Goal: Task Accomplishment & Management: Use online tool/utility

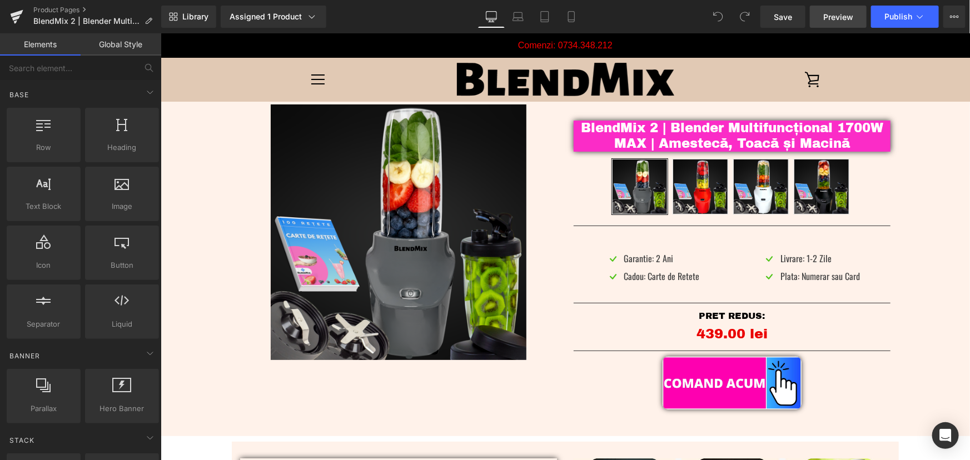
click at [830, 12] on span "Preview" at bounding box center [838, 17] width 30 height 12
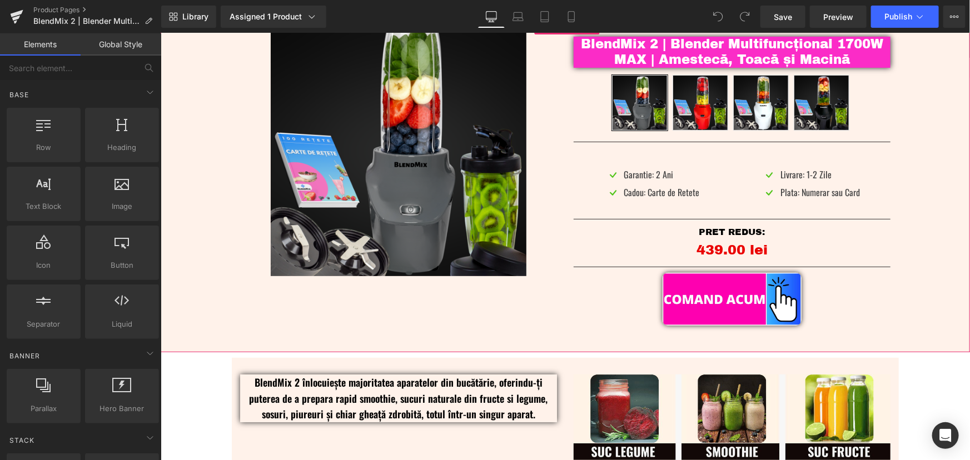
scroll to position [50, 0]
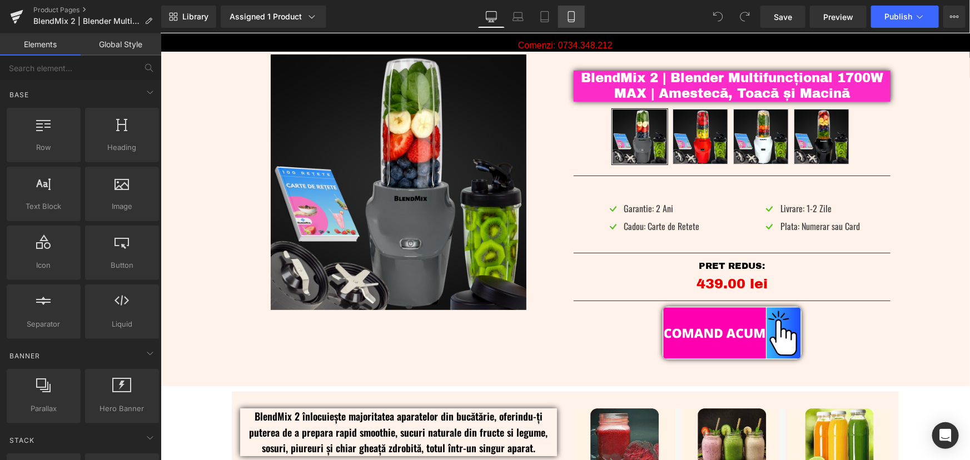
click at [572, 18] on icon at bounding box center [571, 16] width 11 height 11
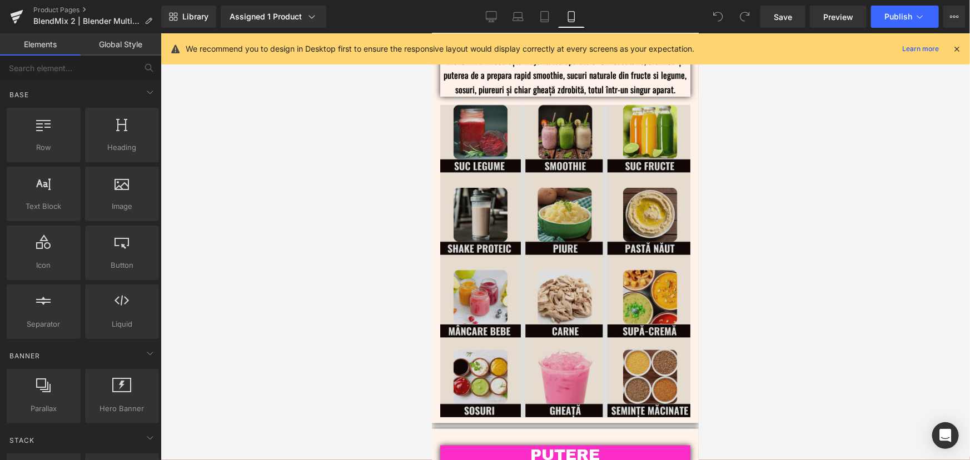
scroll to position [707, 0]
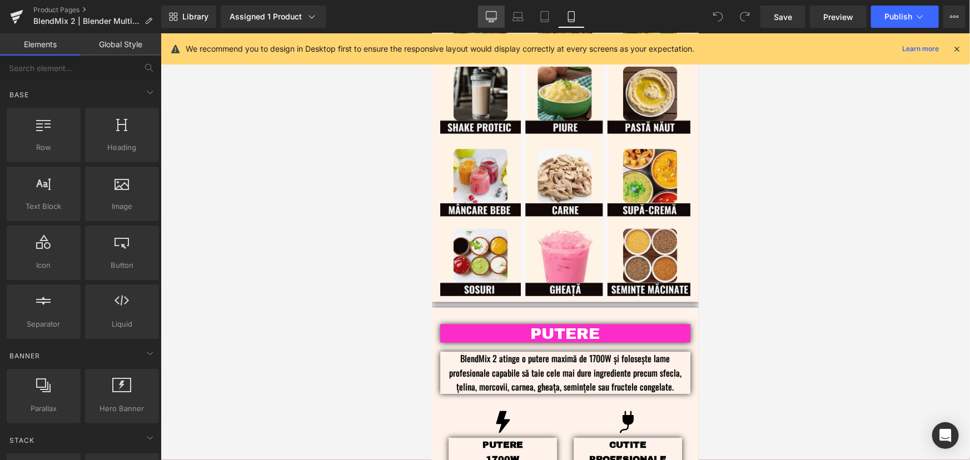
click at [492, 11] on link "Desktop" at bounding box center [491, 17] width 27 height 22
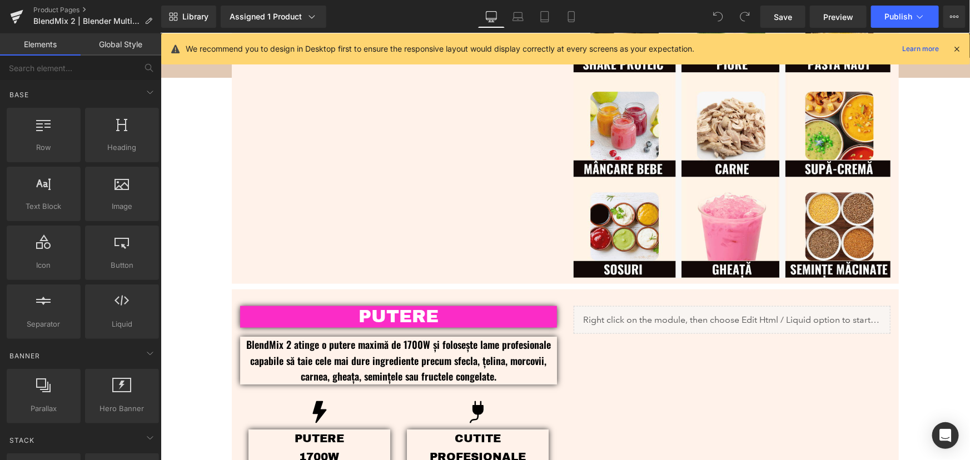
scroll to position [574, 0]
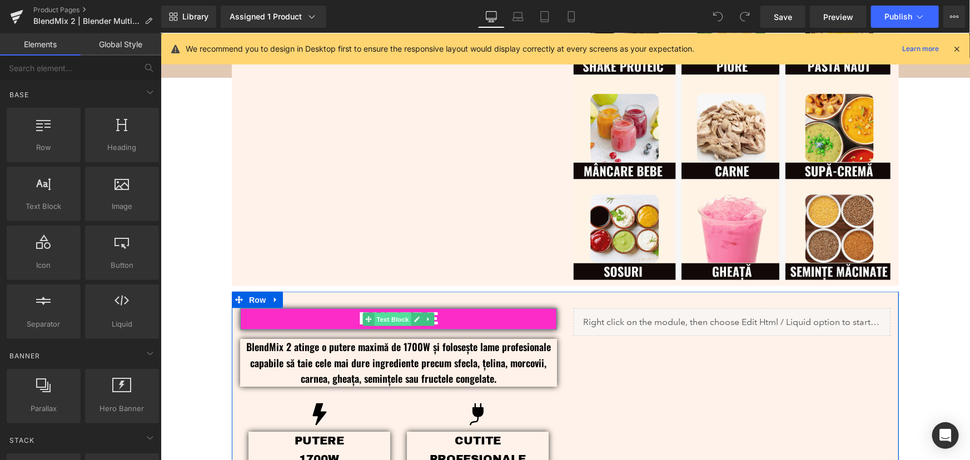
click at [382, 318] on span "Text Block" at bounding box center [392, 318] width 37 height 13
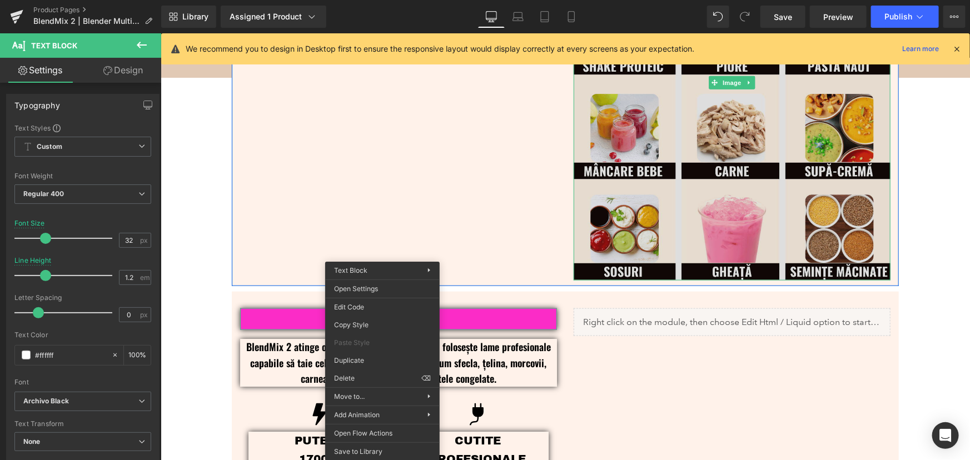
click at [597, 128] on img at bounding box center [731, 82] width 317 height 396
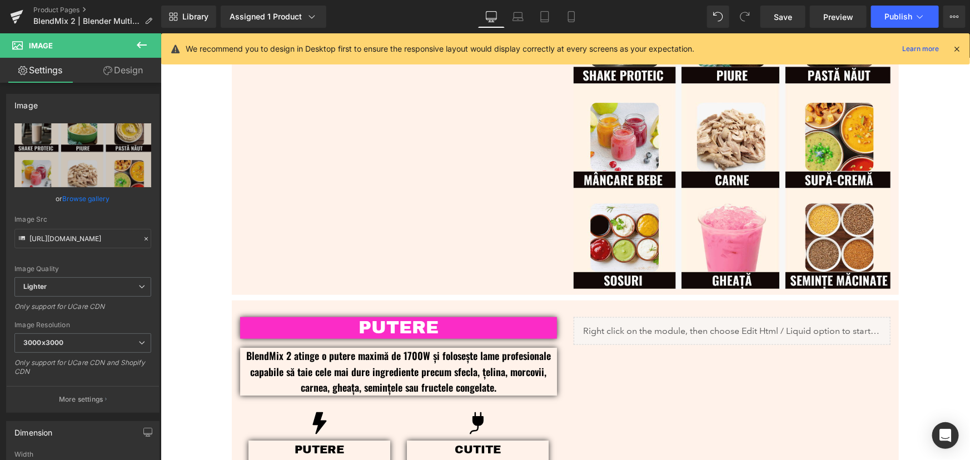
scroll to position [624, 0]
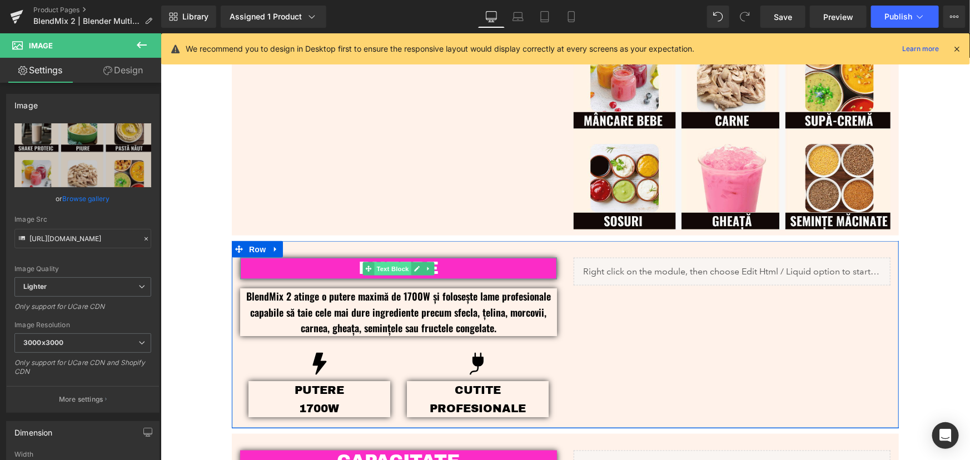
click at [396, 272] on span "Text Block" at bounding box center [392, 268] width 37 height 13
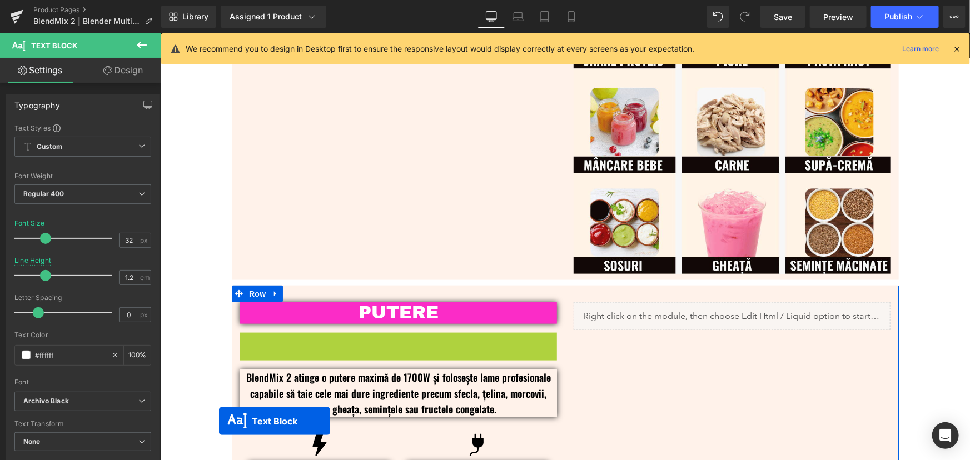
scroll to position [613, 0]
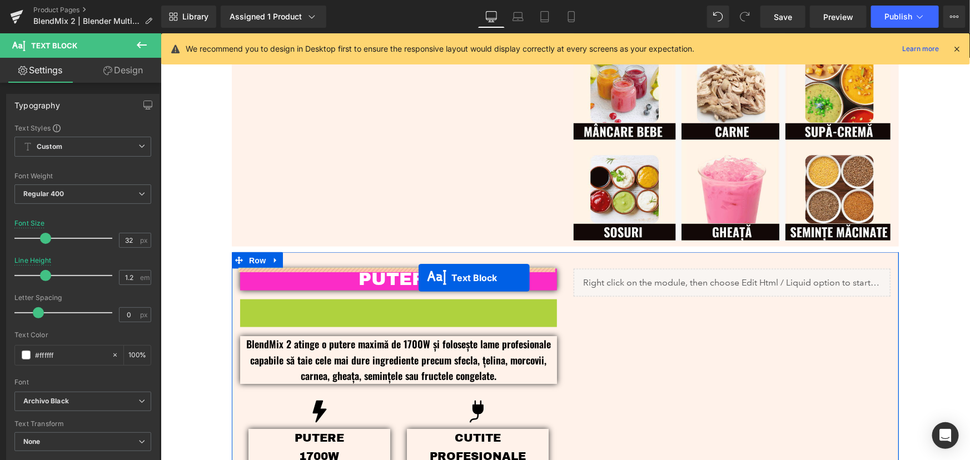
drag, startPoint x: 365, startPoint y: 296, endPoint x: 418, endPoint y: 277, distance: 56.1
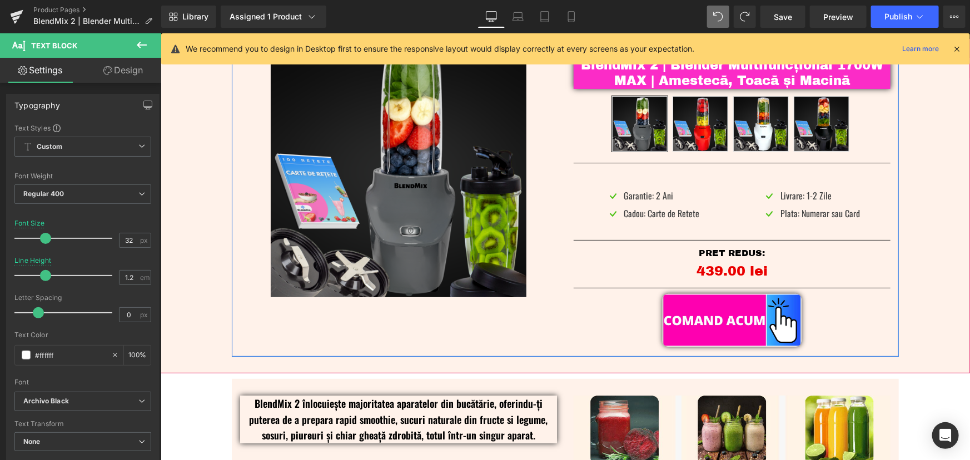
scroll to position [57, 0]
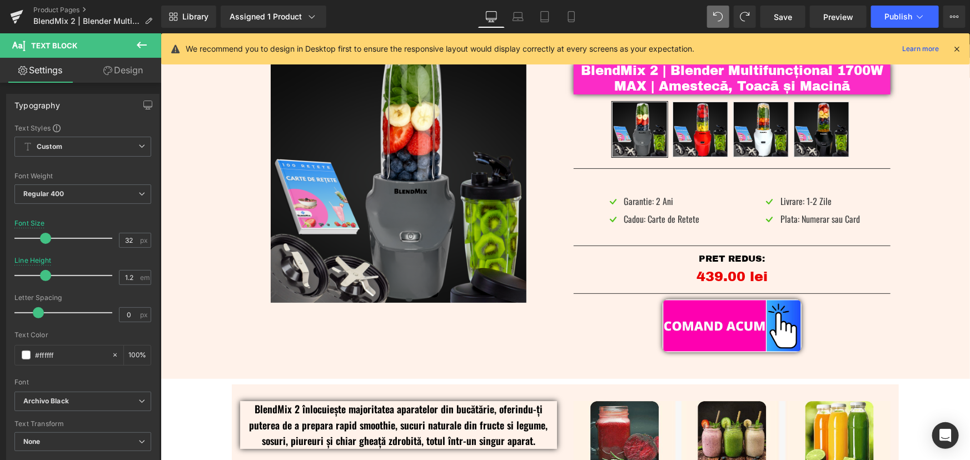
click at [140, 42] on icon at bounding box center [142, 45] width 10 height 7
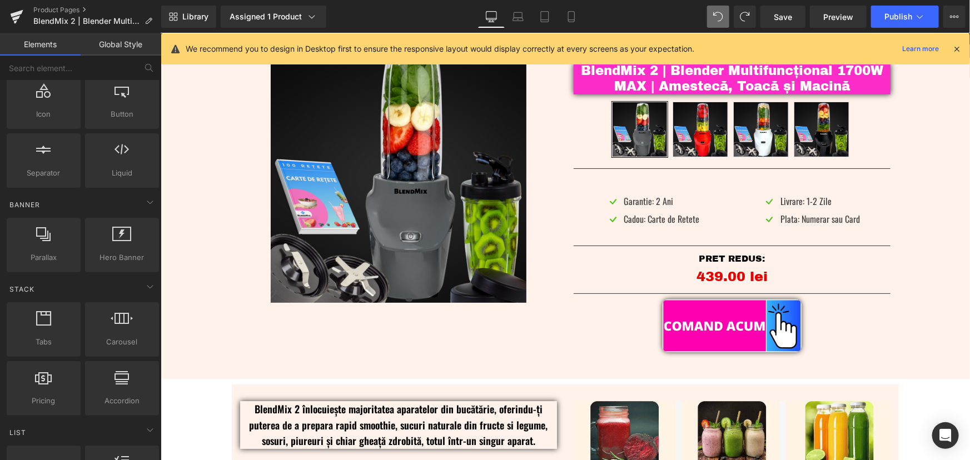
scroll to position [0, 0]
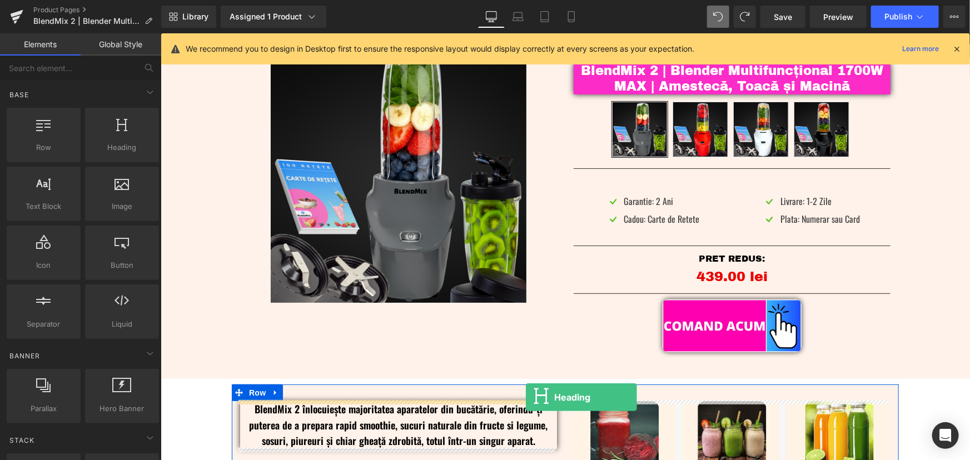
drag, startPoint x: 282, startPoint y: 172, endPoint x: 525, endPoint y: 398, distance: 331.7
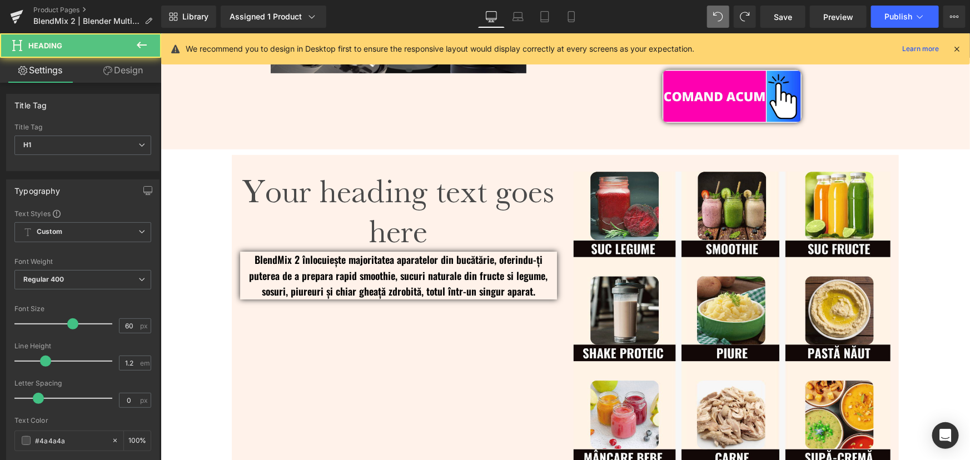
scroll to position [361, 0]
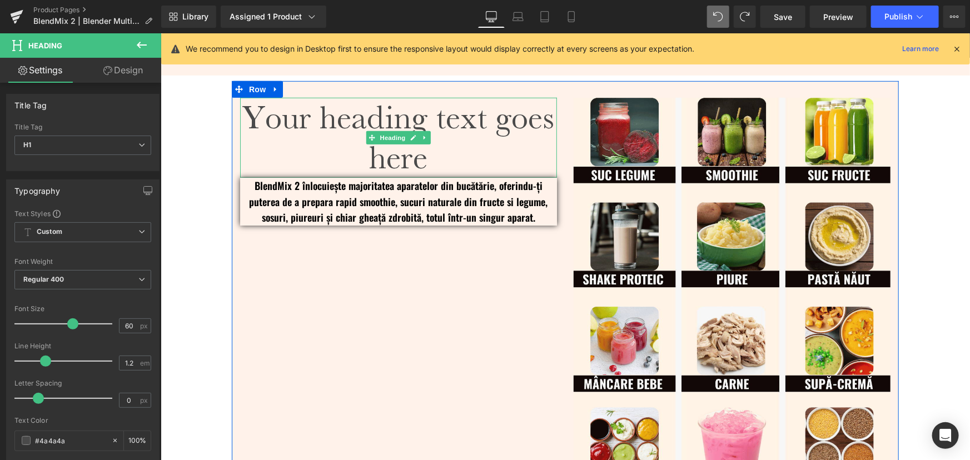
click at [395, 117] on h1 "Your heading text goes here" at bounding box center [398, 137] width 317 height 80
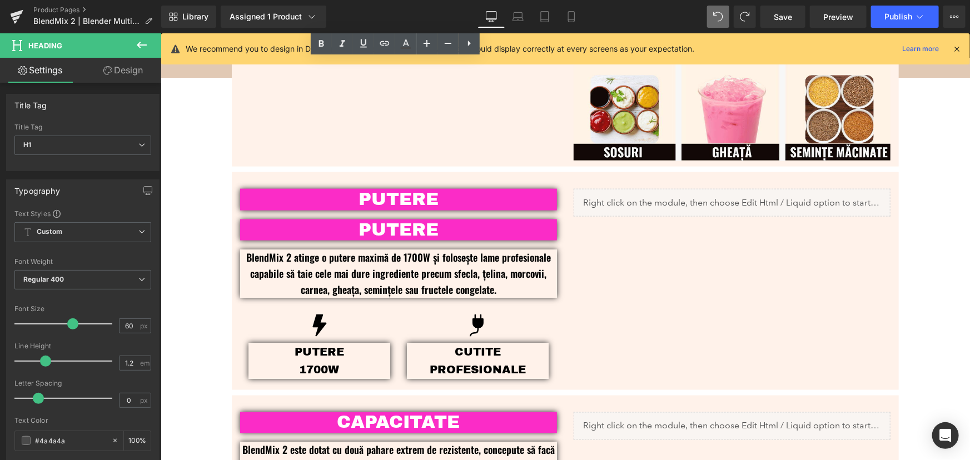
scroll to position [664, 0]
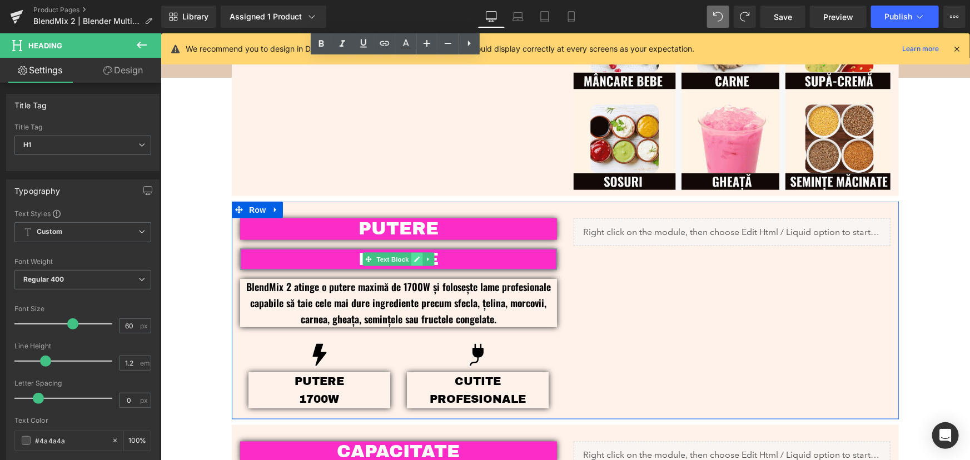
click at [411, 265] on link at bounding box center [417, 258] width 12 height 13
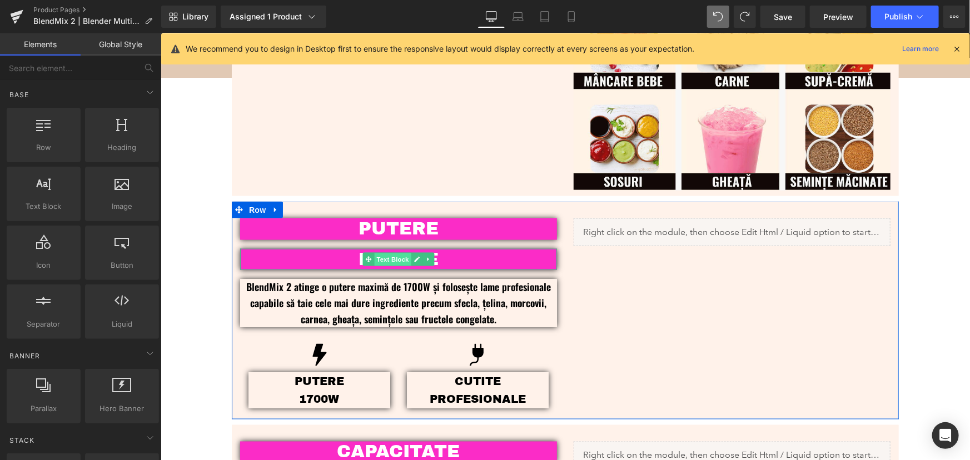
click at [389, 260] on span "Text Block" at bounding box center [392, 259] width 37 height 13
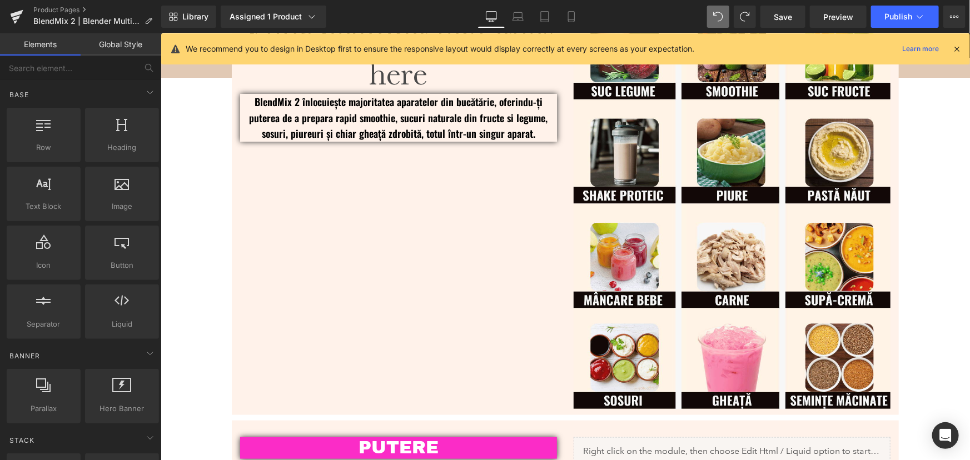
scroll to position [260, 0]
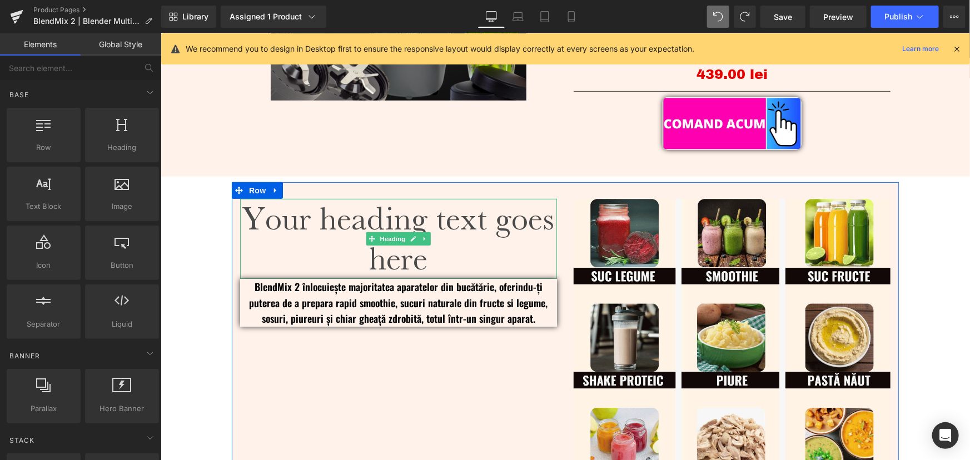
click at [462, 219] on h1 "Your heading text goes here" at bounding box center [398, 238] width 317 height 80
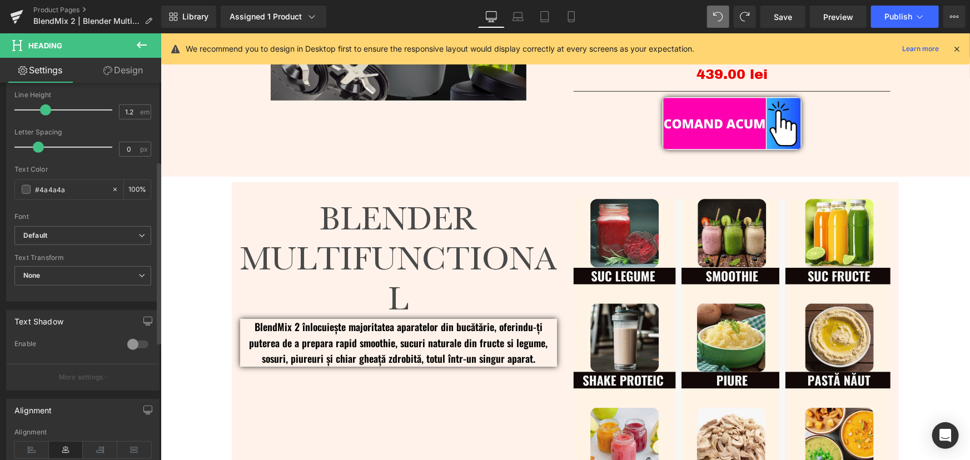
scroll to position [252, 0]
click at [507, 416] on div "Rendering Content" at bounding box center [485, 416] width 68 height 12
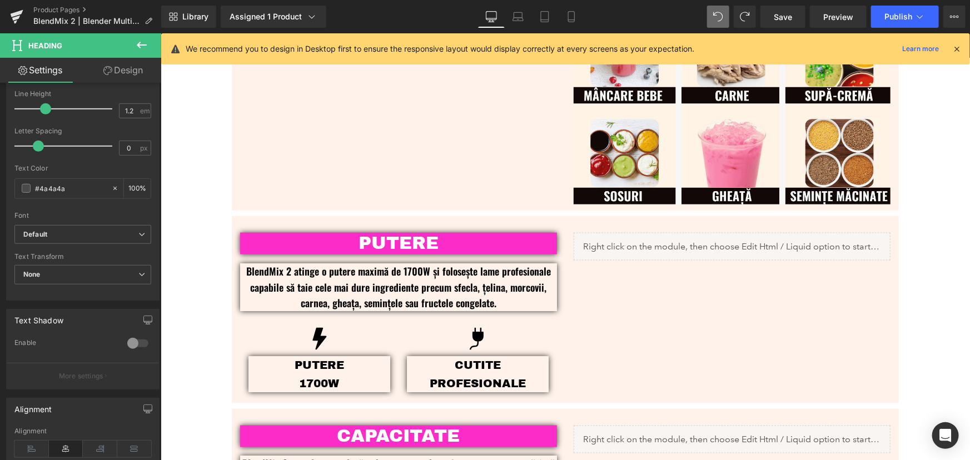
scroll to position [664, 0]
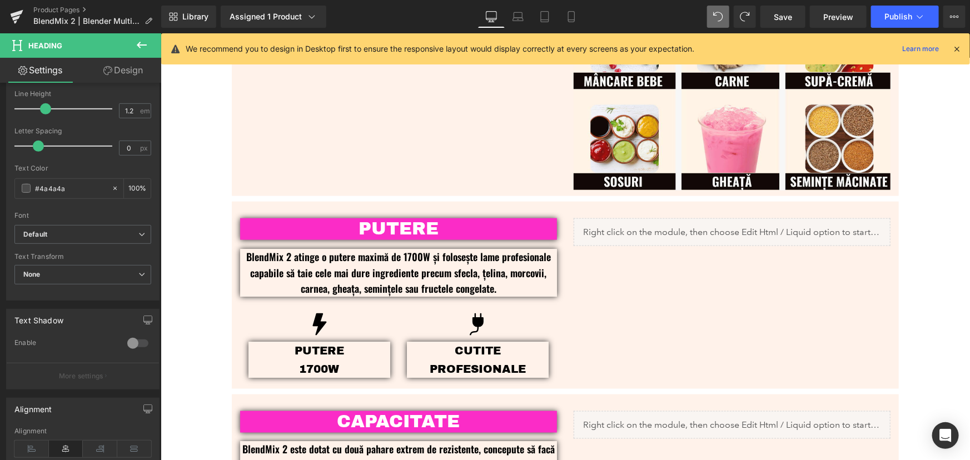
click at [382, 224] on div "PUTERE Text Block" at bounding box center [398, 228] width 317 height 21
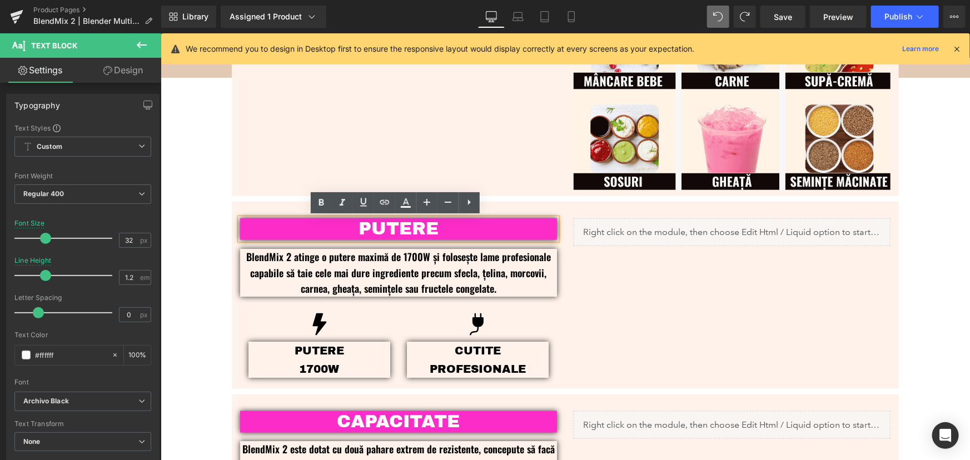
scroll to position [260, 0]
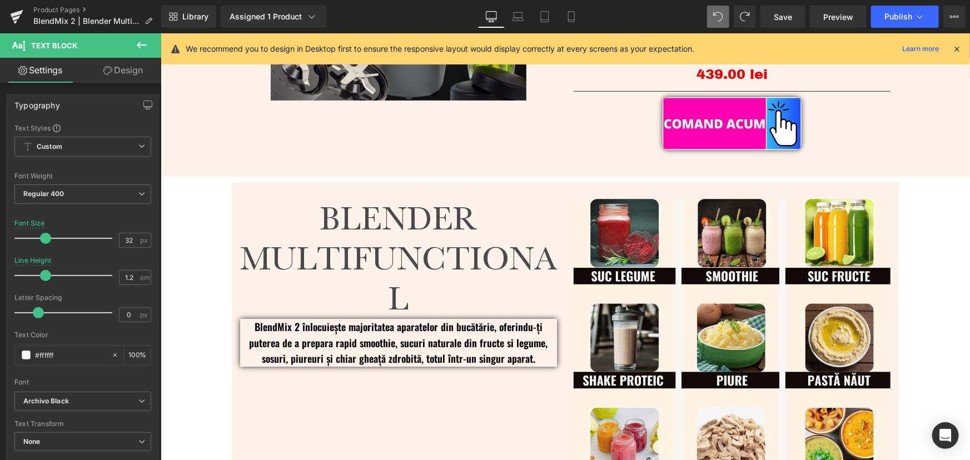
click at [448, 233] on h1 "BLENDER MULTIFUNCTIONAL" at bounding box center [398, 258] width 317 height 120
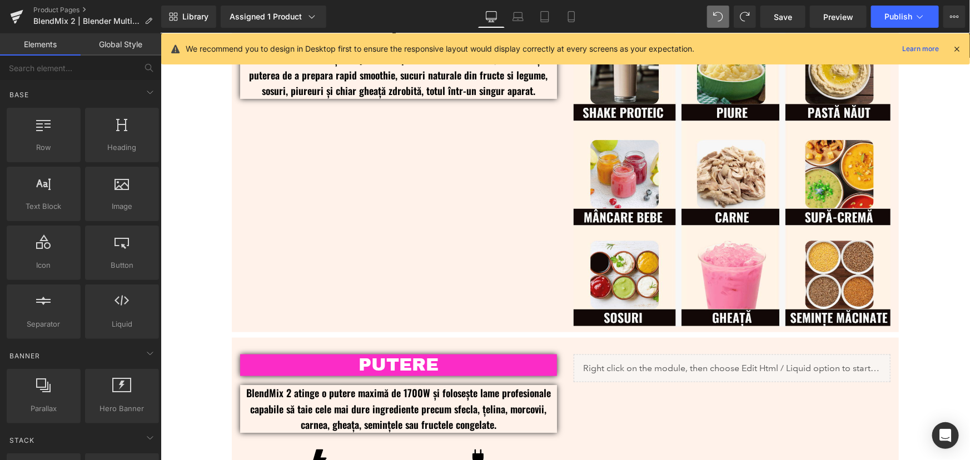
scroll to position [563, 0]
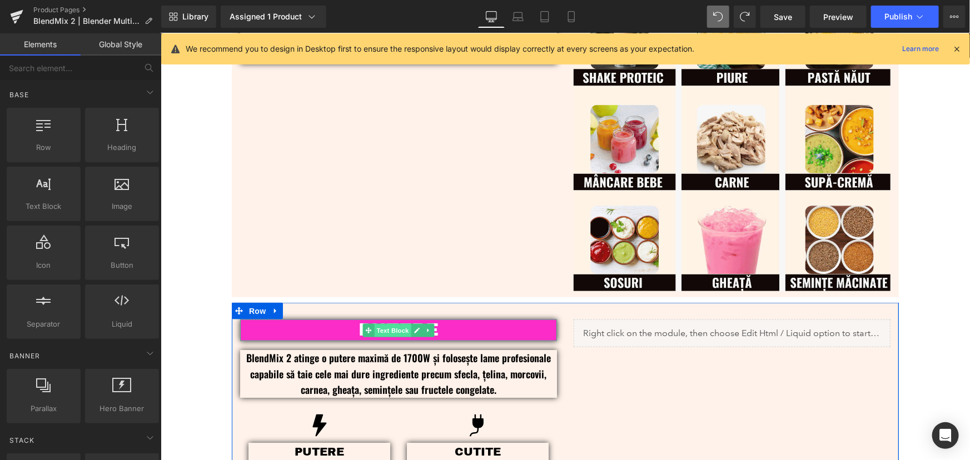
click at [394, 328] on span "Text Block" at bounding box center [392, 330] width 37 height 13
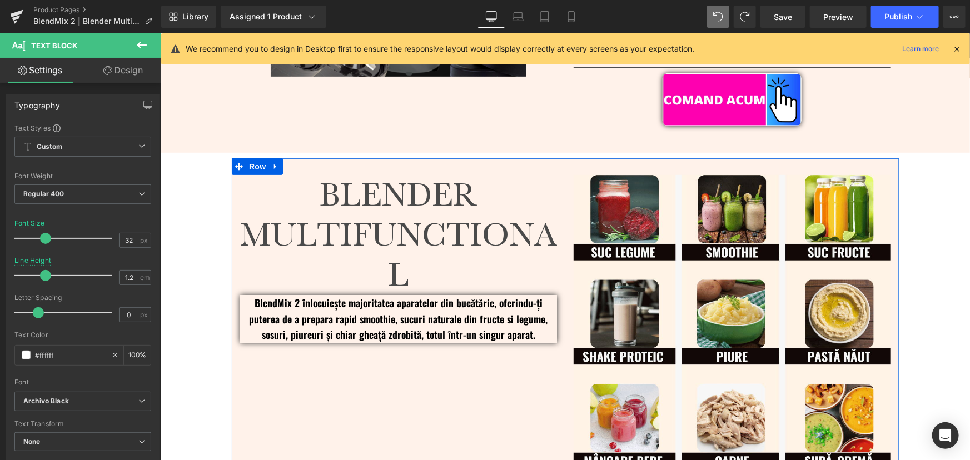
scroll to position [260, 0]
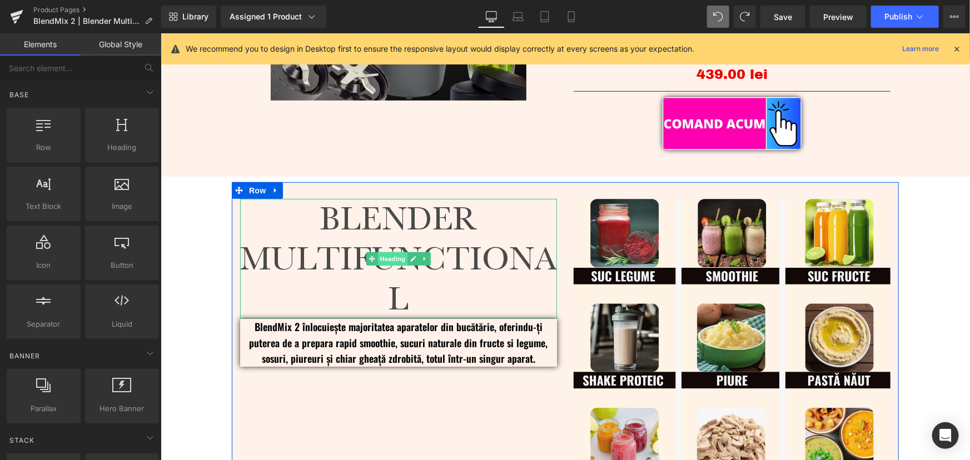
click at [393, 257] on span "Heading" at bounding box center [393, 258] width 30 height 13
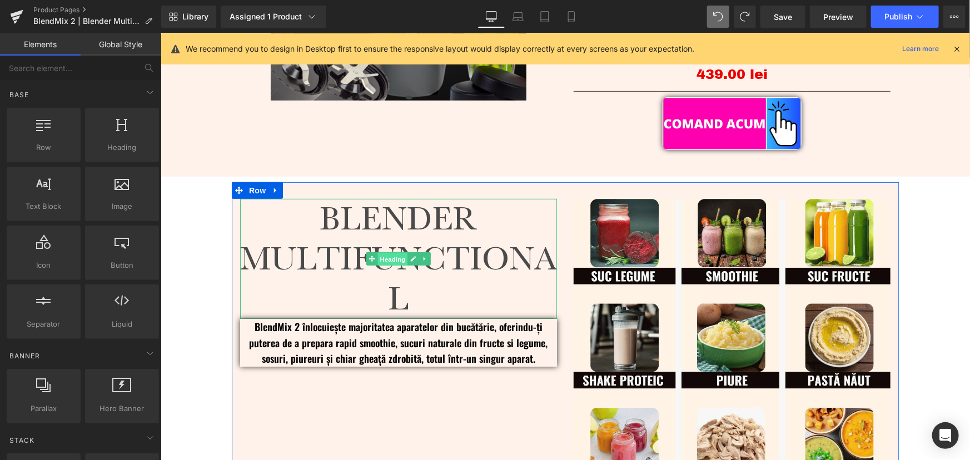
click at [386, 259] on span "Heading" at bounding box center [393, 258] width 30 height 13
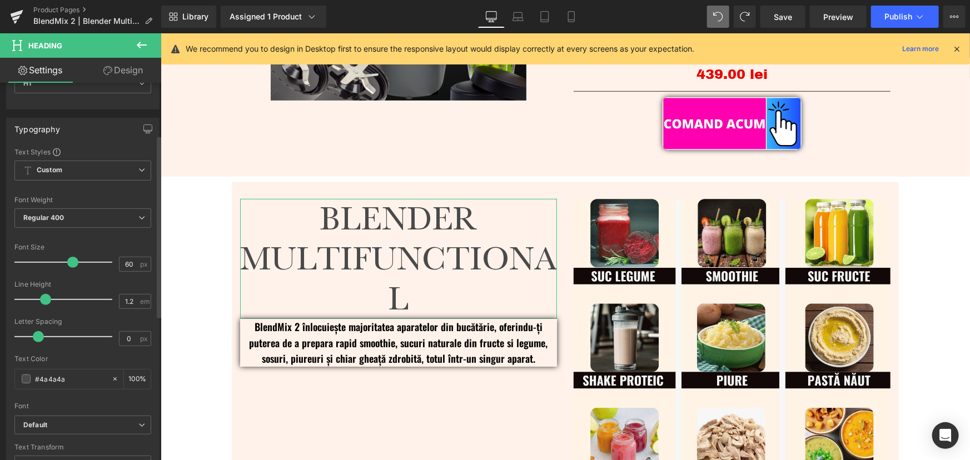
scroll to position [151, 0]
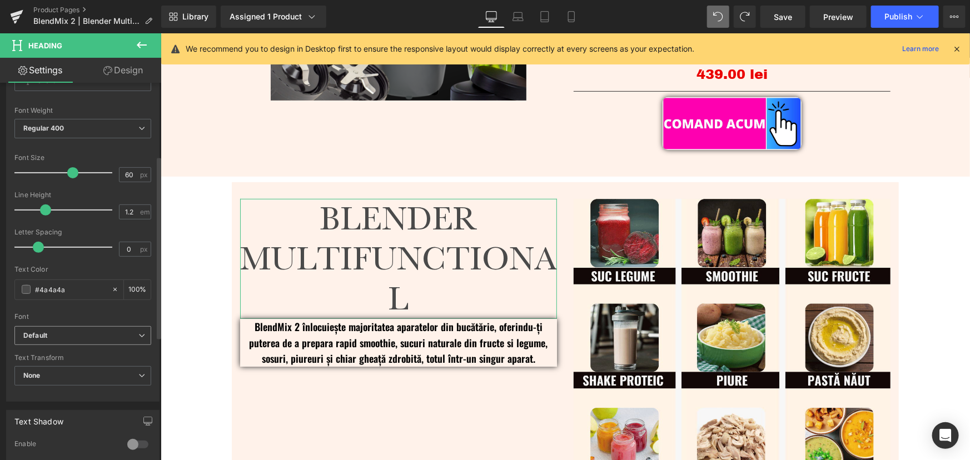
click at [83, 335] on b "Default" at bounding box center [80, 335] width 115 height 9
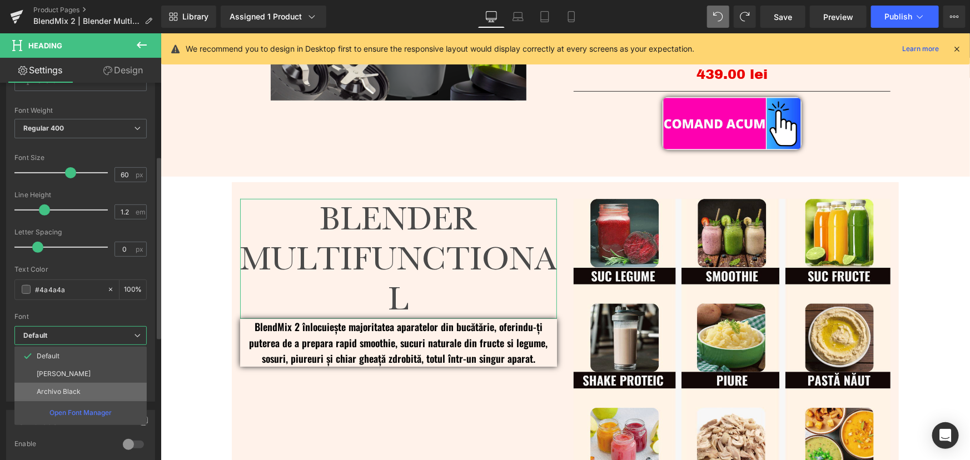
click at [78, 386] on li "Archivo Black" at bounding box center [80, 392] width 132 height 18
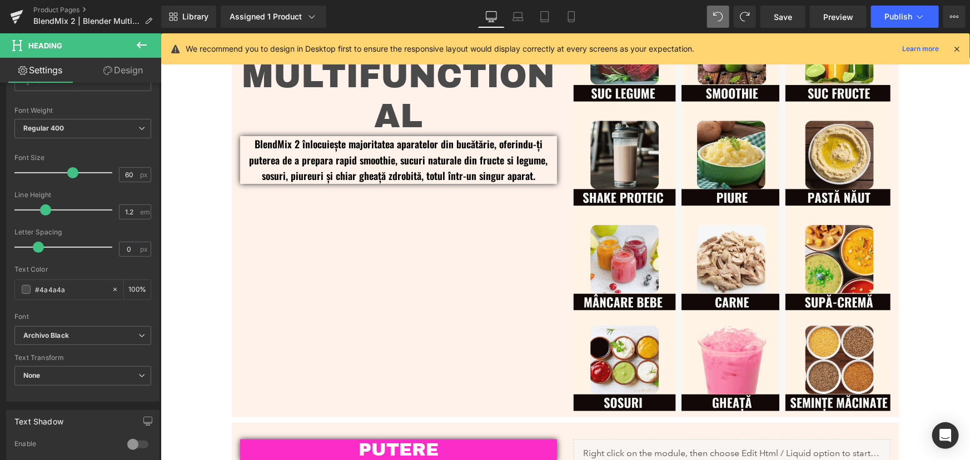
scroll to position [461, 0]
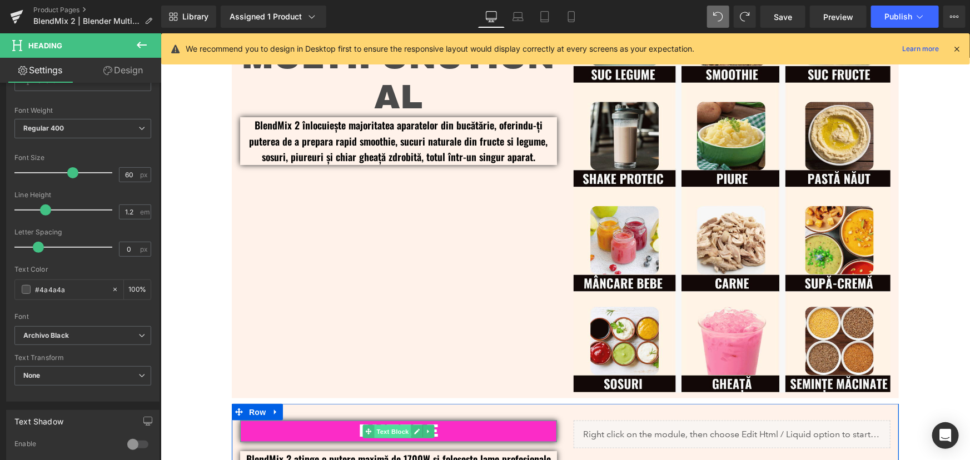
click at [396, 430] on span "Text Block" at bounding box center [392, 431] width 37 height 13
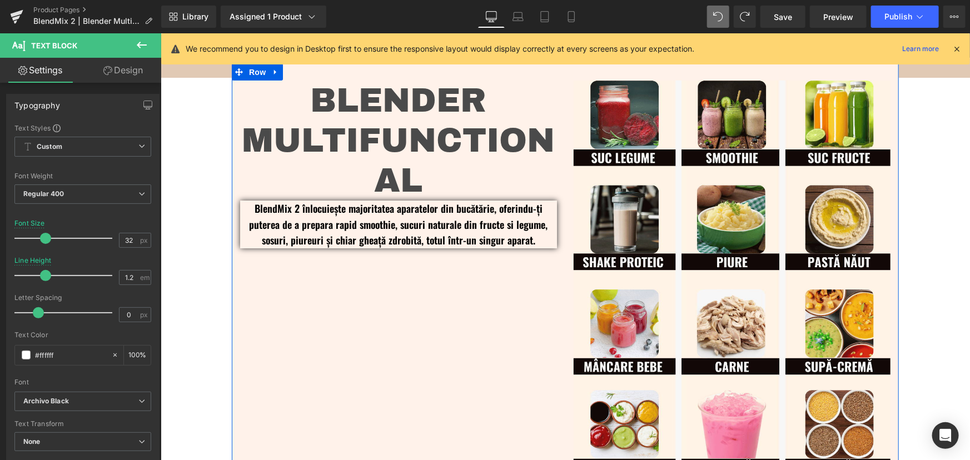
scroll to position [361, 0]
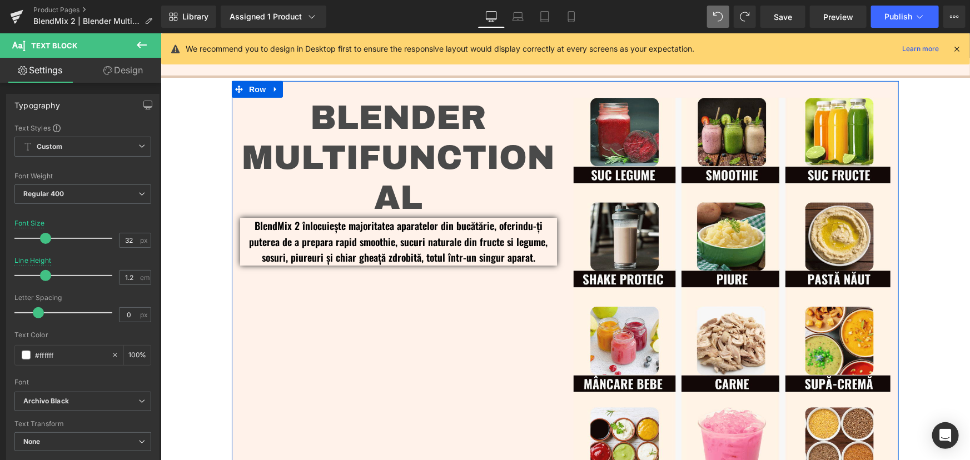
click at [400, 175] on h1 "BLENDER MULTIFUNCTIONAL" at bounding box center [398, 157] width 317 height 120
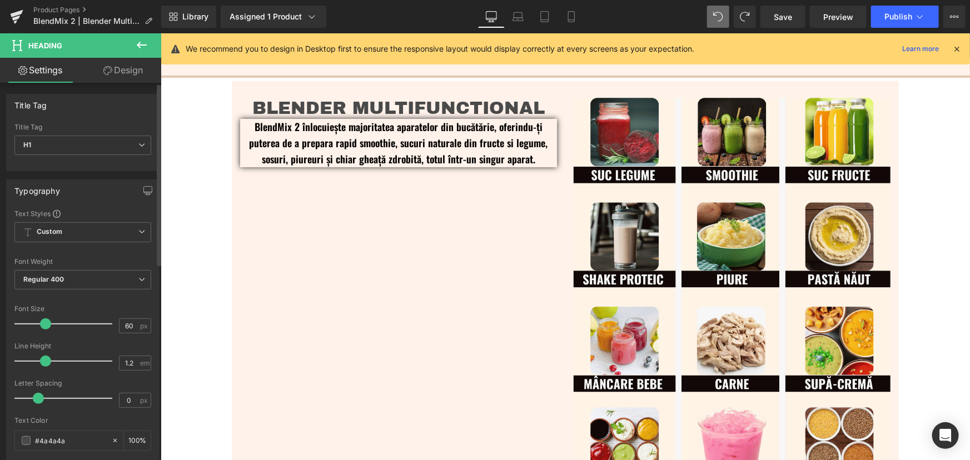
drag, startPoint x: 66, startPoint y: 322, endPoint x: 39, endPoint y: 328, distance: 27.3
click at [39, 328] on div at bounding box center [66, 324] width 92 height 22
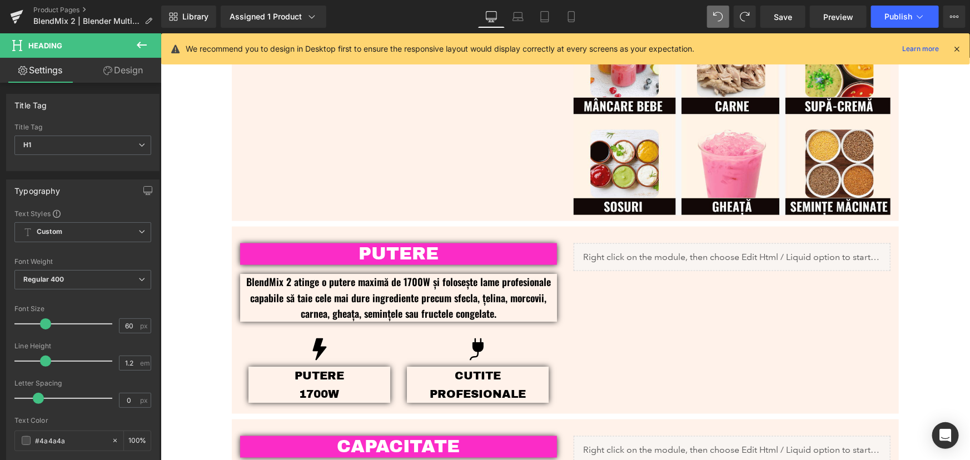
scroll to position [664, 0]
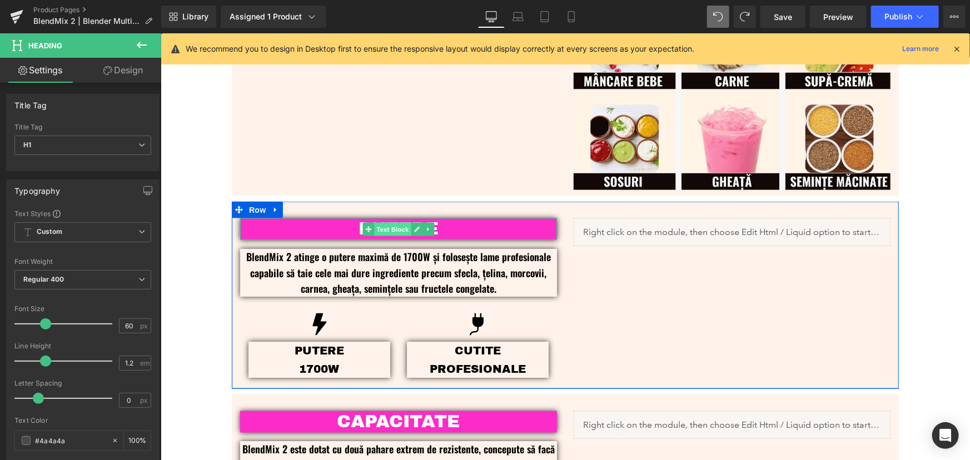
click at [391, 229] on span "Text Block" at bounding box center [392, 228] width 37 height 13
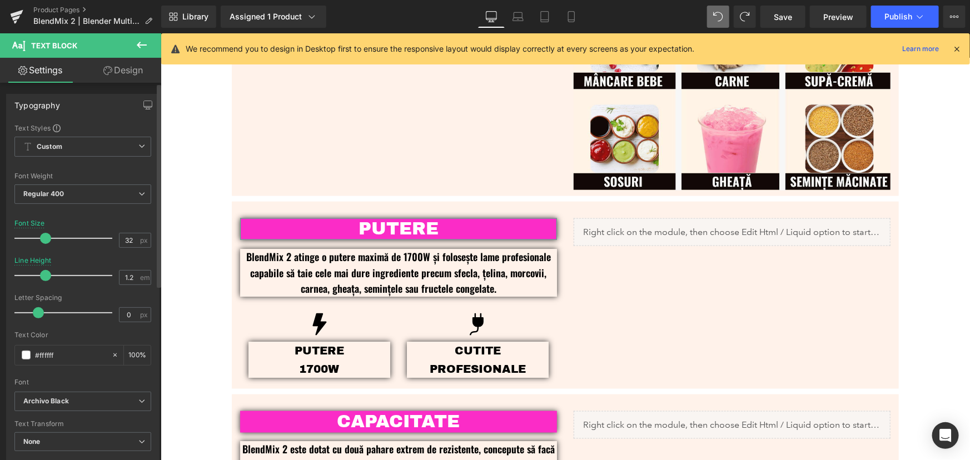
drag, startPoint x: 70, startPoint y: 354, endPoint x: 0, endPoint y: 354, distance: 70.1
click at [0, 354] on div "Typography Text Styles Custom Custom Setup Global Style Custom Setup Global Sty…" at bounding box center [83, 277] width 166 height 382
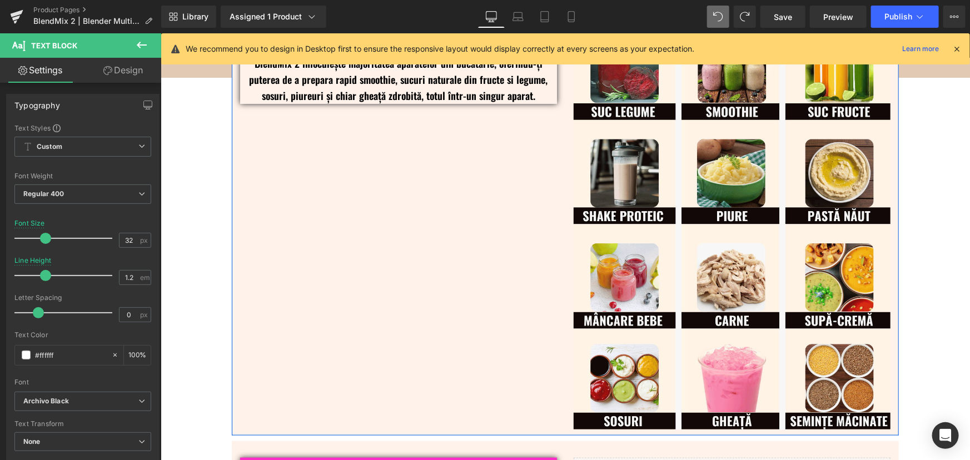
scroll to position [310, 0]
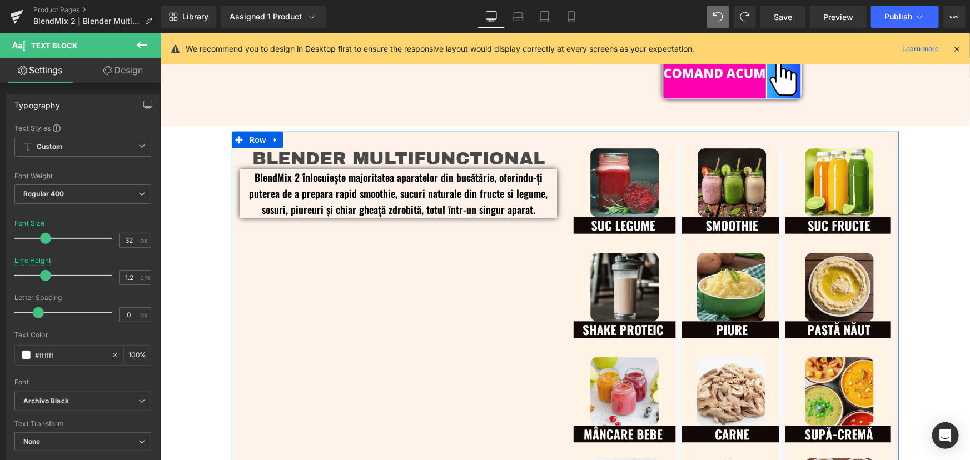
click at [421, 155] on div "BLENDER MULTIFUNCTIONAL Heading" at bounding box center [398, 158] width 317 height 21
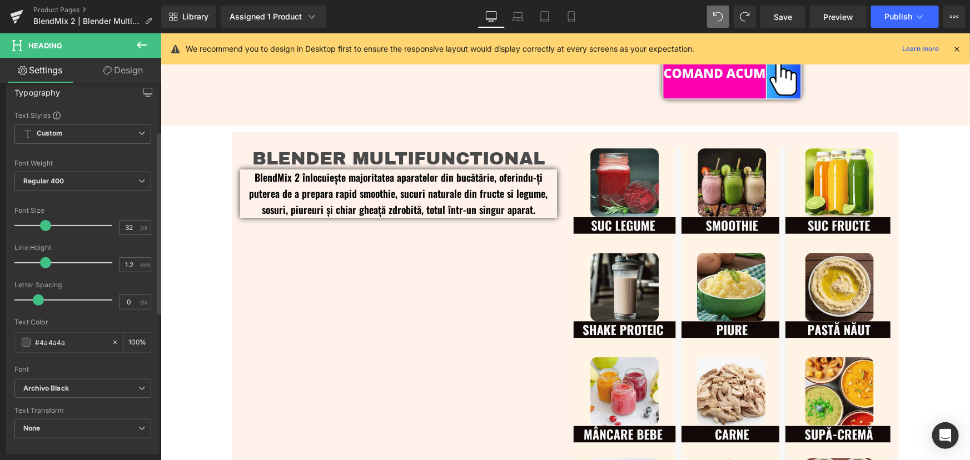
scroll to position [101, 0]
drag, startPoint x: 87, startPoint y: 340, endPoint x: 4, endPoint y: 345, distance: 83.0
click at [4, 345] on div "Typography Text Styles Custom Custom Setup Global Style Custom Setup Global Sty…" at bounding box center [83, 262] width 166 height 382
type input "#ffffff"
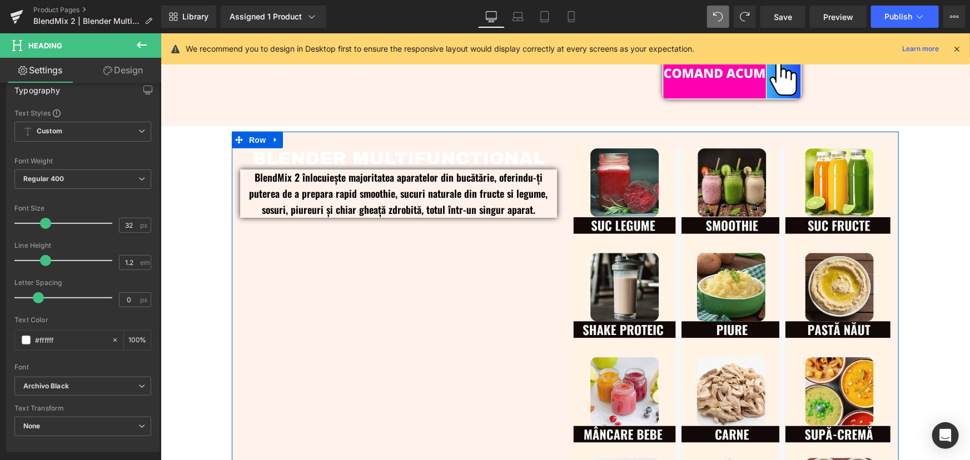
click at [408, 291] on div "BLENDER MULTIFUNCTIONAL Heading BlendMix 2 înlocuiește majoritatea aparatelor d…" at bounding box center [564, 340] width 667 height 419
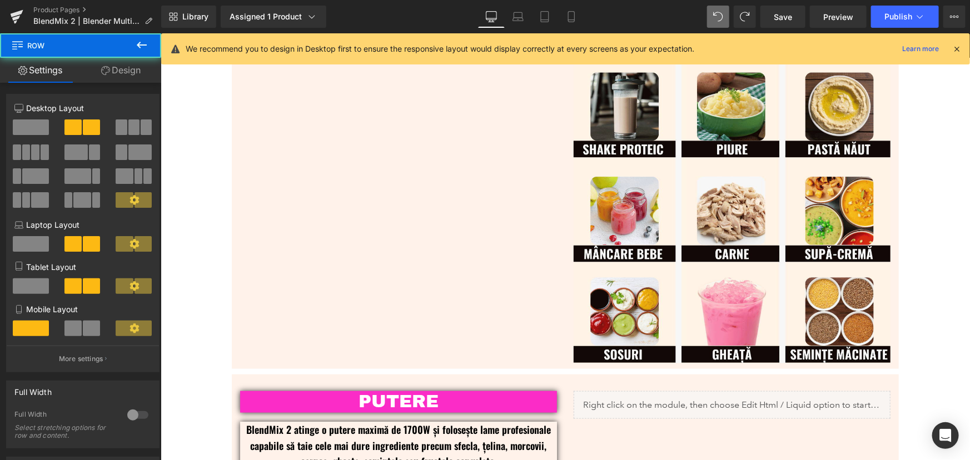
scroll to position [613, 0]
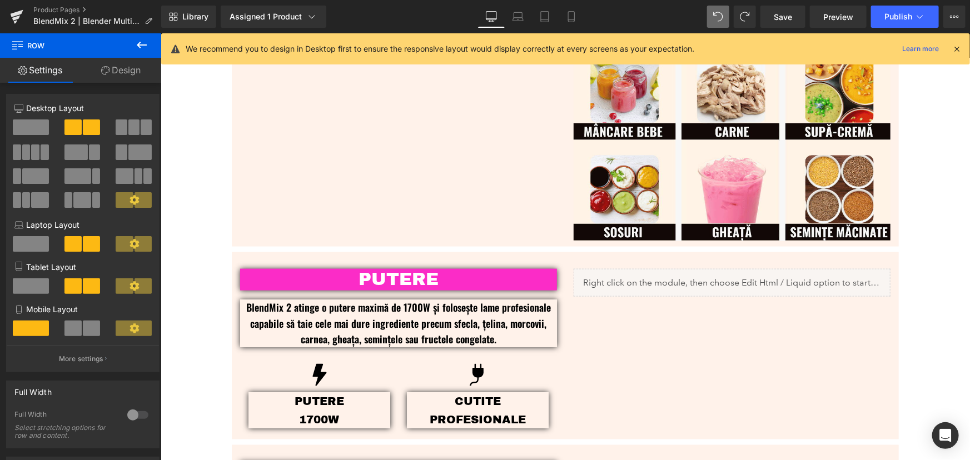
click at [471, 284] on p "PUTERE" at bounding box center [398, 279] width 317 height 21
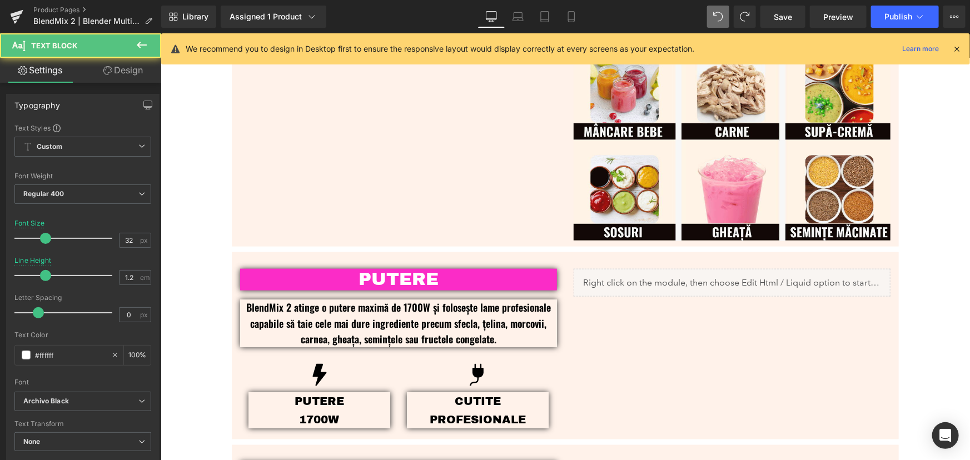
drag, startPoint x: 137, startPoint y: 75, endPoint x: 56, endPoint y: 155, distance: 114.0
click at [137, 75] on link "Design" at bounding box center [123, 70] width 81 height 25
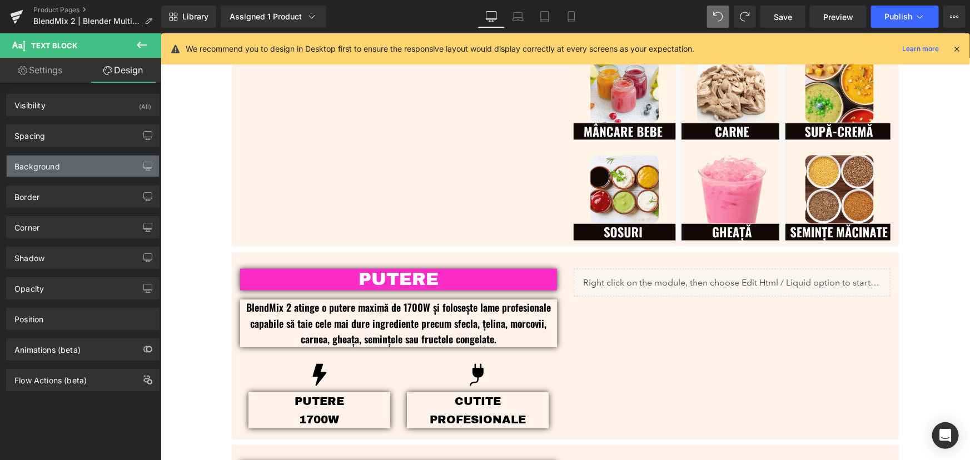
click at [54, 163] on div "Background" at bounding box center [37, 164] width 46 height 16
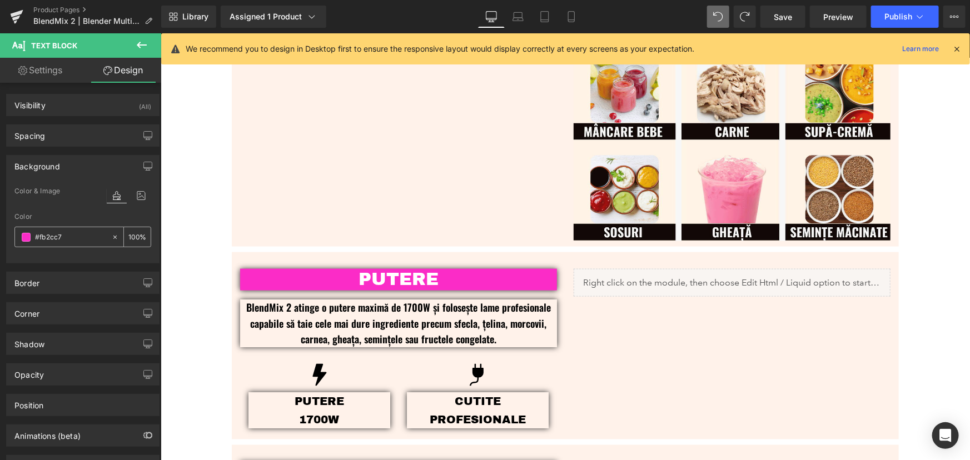
click at [74, 236] on input "text" at bounding box center [70, 237] width 71 height 12
type input "#fb2cc7"
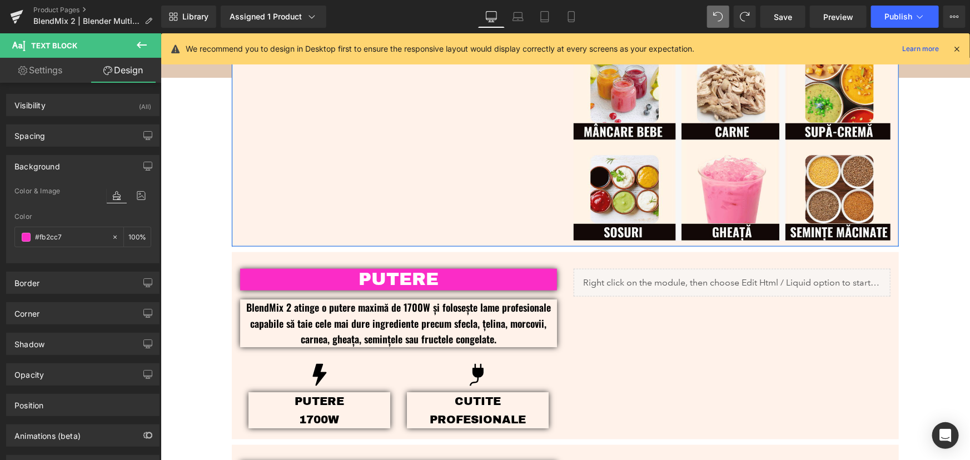
scroll to position [310, 0]
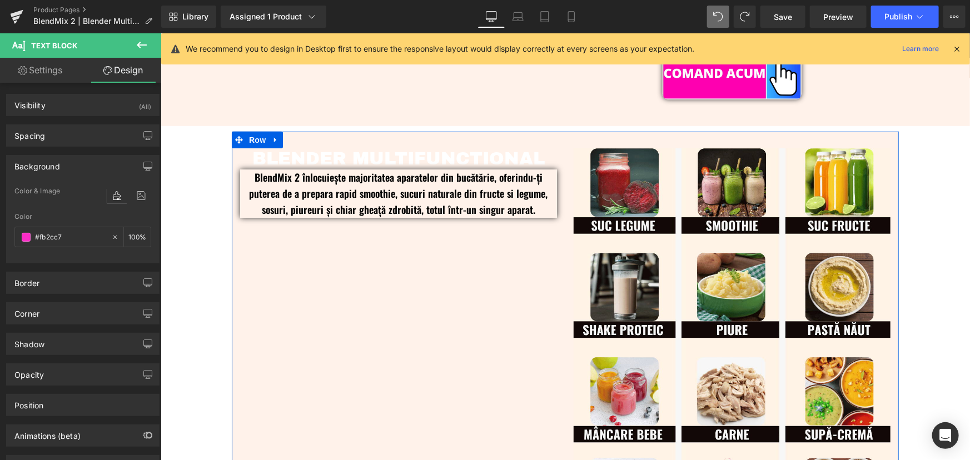
click at [440, 158] on h1 "BLENDER MULTIFUNCTIONAL" at bounding box center [398, 158] width 317 height 21
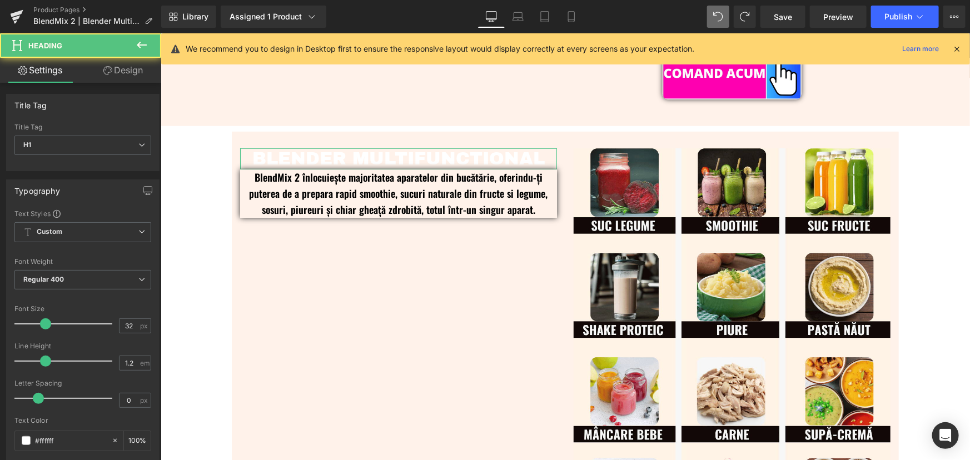
click at [130, 72] on link "Design" at bounding box center [123, 70] width 81 height 25
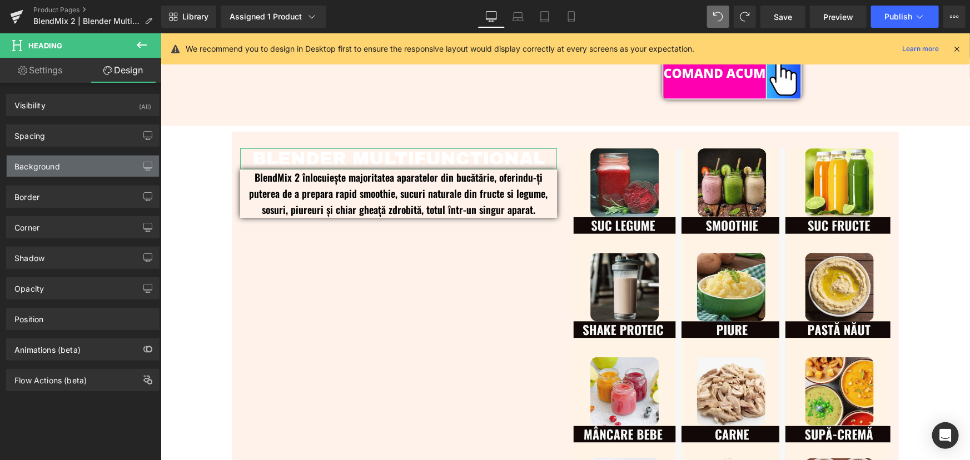
click at [71, 166] on div "Background" at bounding box center [83, 166] width 152 height 21
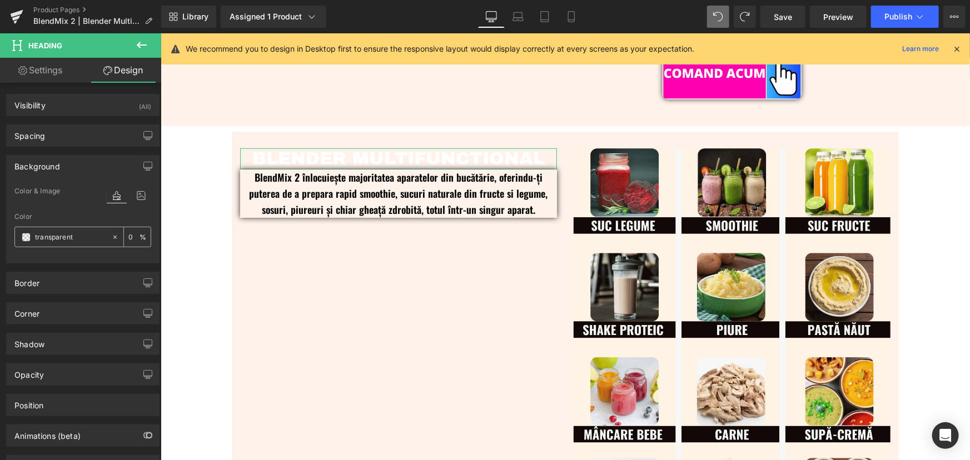
click at [85, 234] on input "transparent" at bounding box center [70, 237] width 71 height 12
paste input "#fb2cc7"
type input "#fb2cc7"
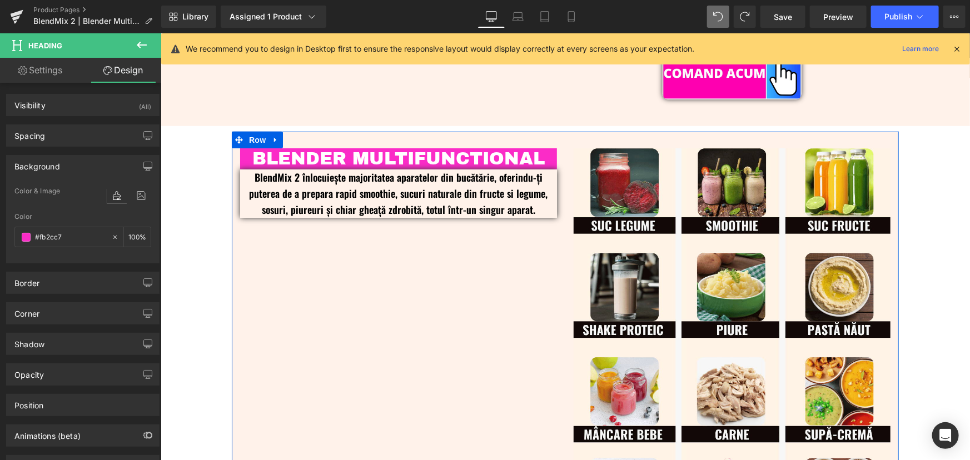
click at [399, 277] on div "BLENDER MULTIFUNCTIONAL Heading BlendMix 2 înlocuiește majoritatea aparatelor d…" at bounding box center [564, 340] width 667 height 419
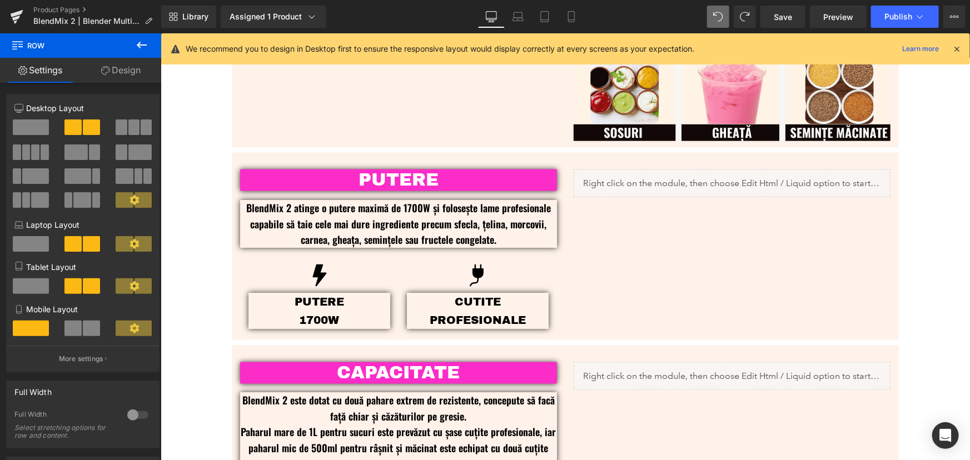
scroll to position [714, 0]
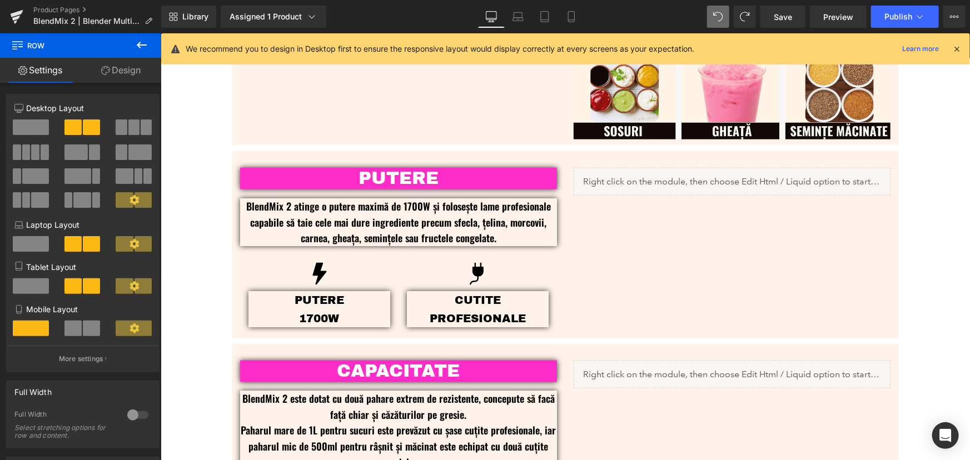
click at [398, 178] on div "PUTERE Text Block" at bounding box center [398, 177] width 317 height 21
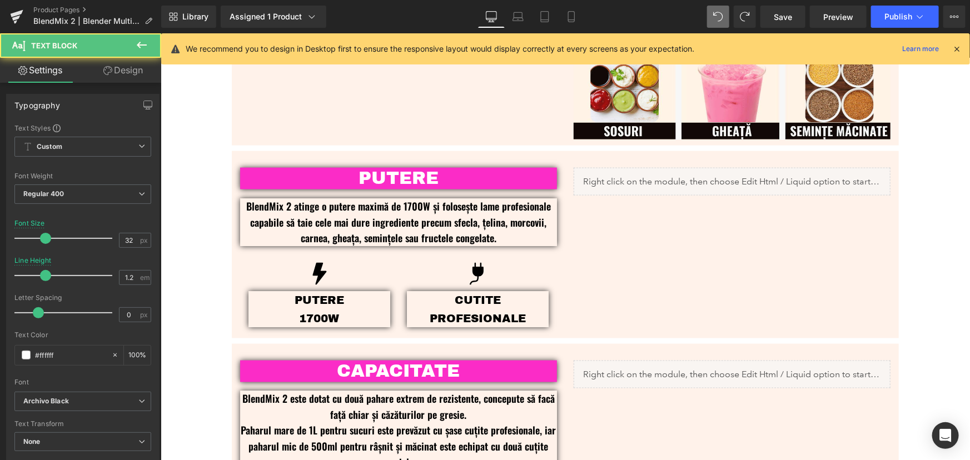
click at [104, 69] on icon at bounding box center [107, 70] width 9 height 9
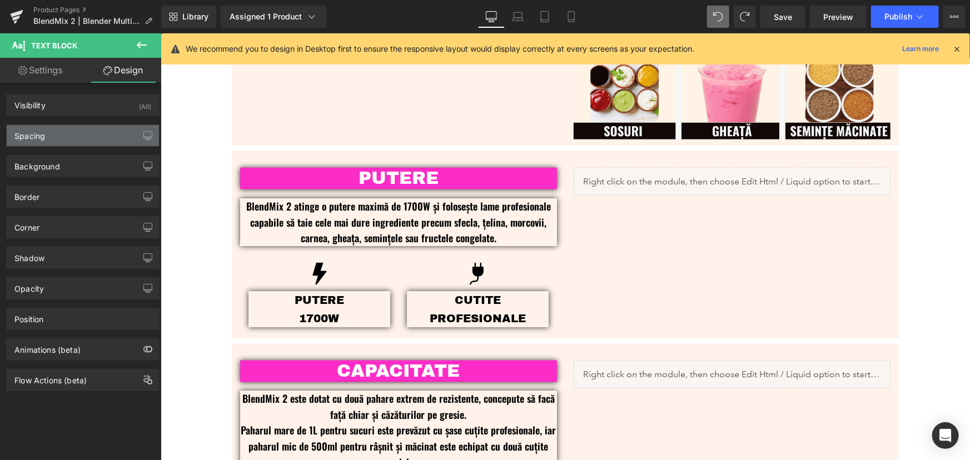
click at [86, 140] on div "Spacing" at bounding box center [83, 135] width 152 height 21
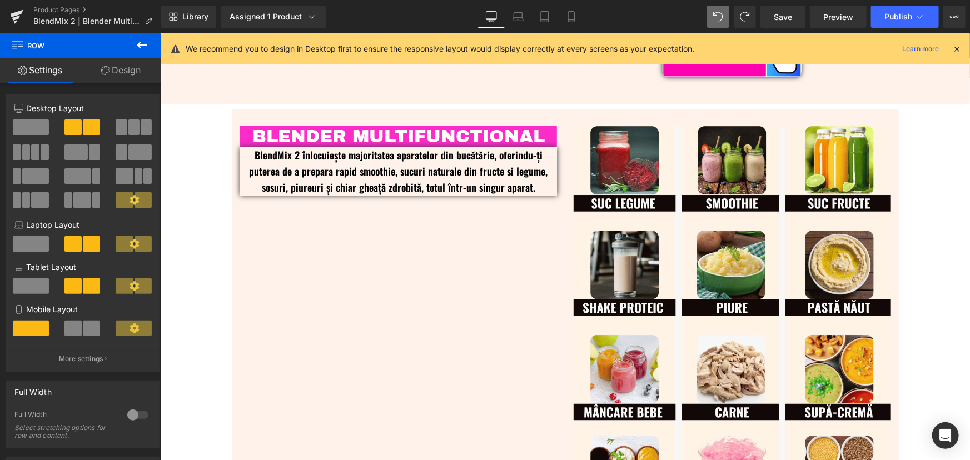
scroll to position [310, 0]
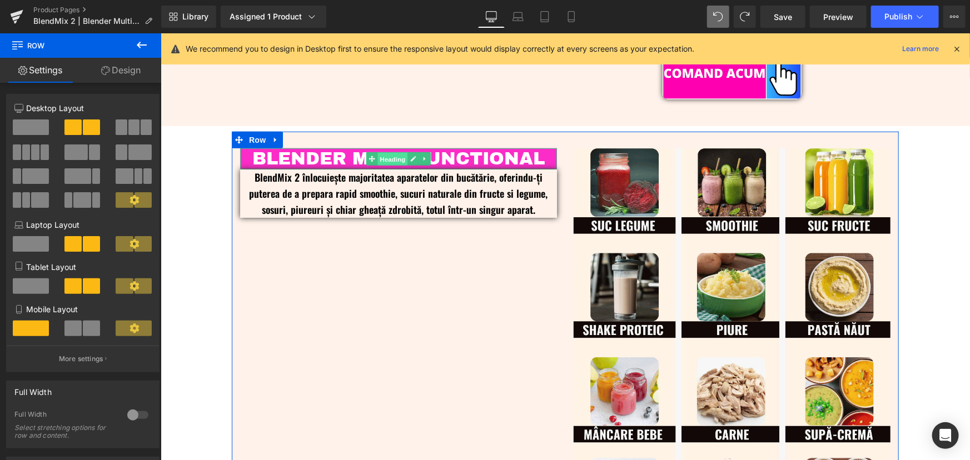
click at [393, 157] on span "Heading" at bounding box center [393, 158] width 30 height 13
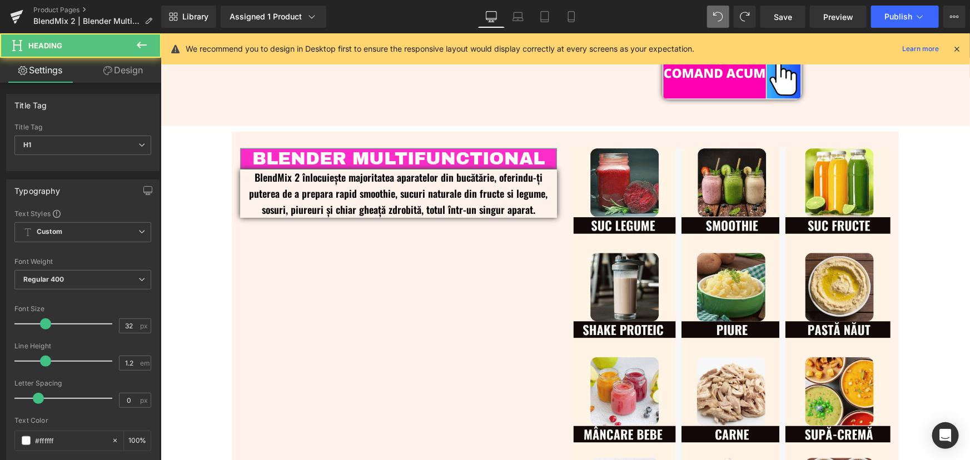
click at [126, 68] on link "Design" at bounding box center [123, 70] width 81 height 25
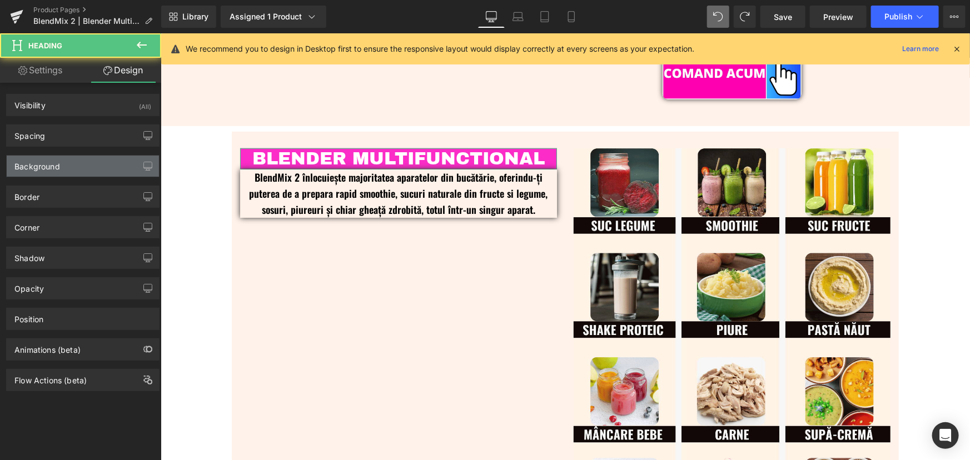
click at [67, 166] on div "Background" at bounding box center [83, 166] width 152 height 21
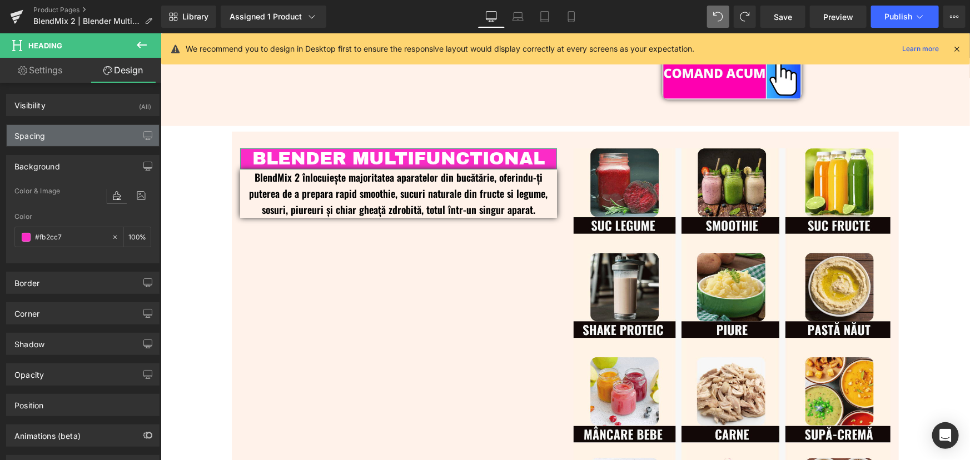
click at [54, 136] on div "Spacing" at bounding box center [83, 135] width 152 height 21
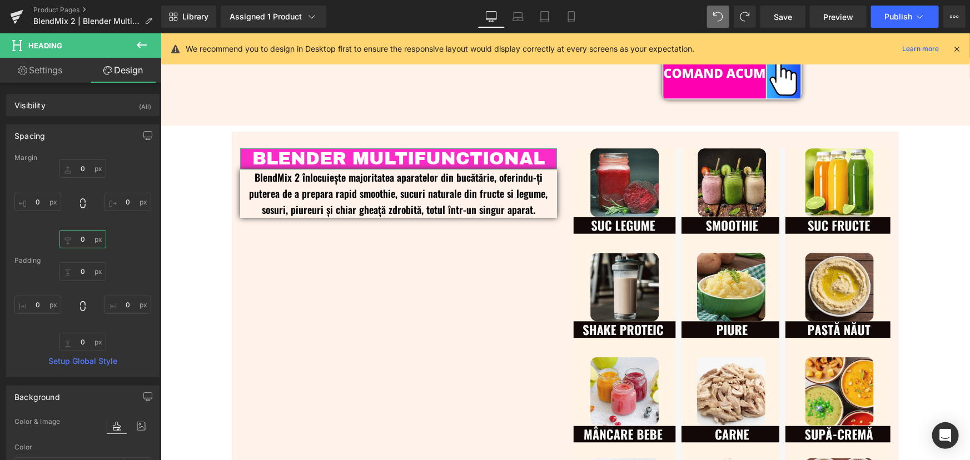
click at [80, 237] on input "text" at bounding box center [82, 239] width 47 height 18
type input "16"
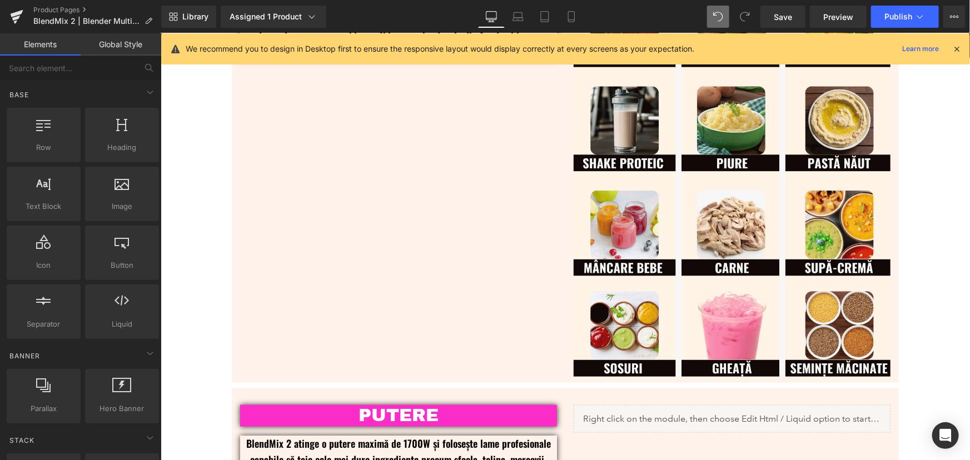
scroll to position [613, 0]
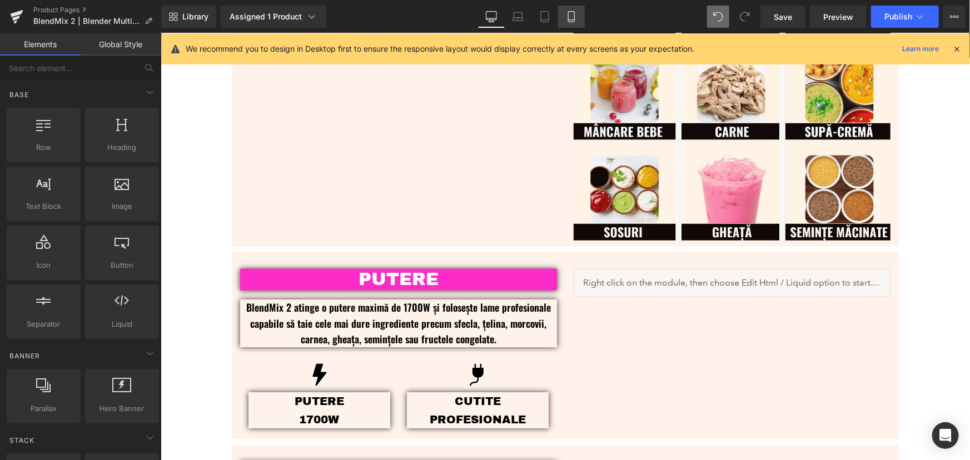
click at [569, 12] on icon at bounding box center [571, 16] width 11 height 11
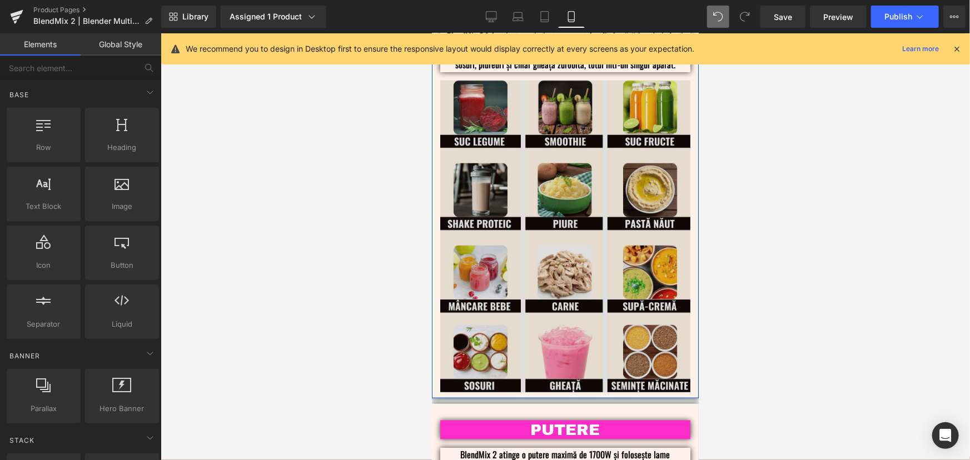
scroll to position [707, 0]
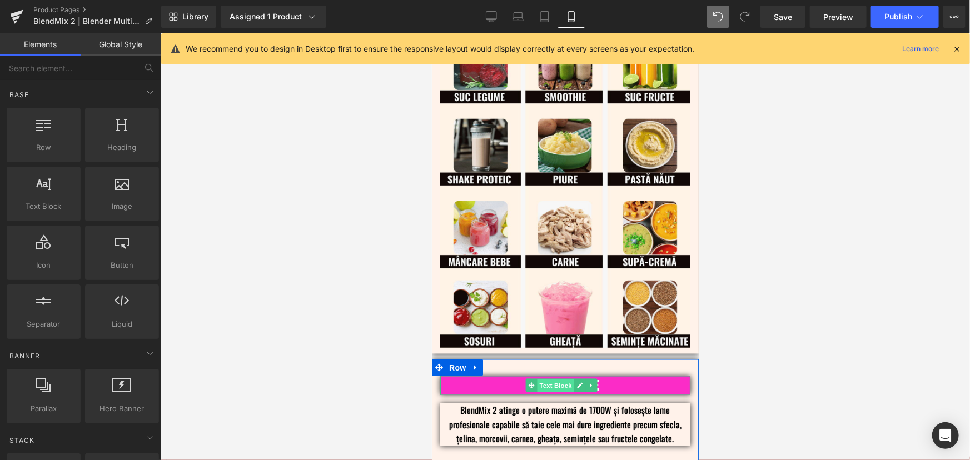
click at [563, 379] on span "Text Block" at bounding box center [555, 385] width 37 height 13
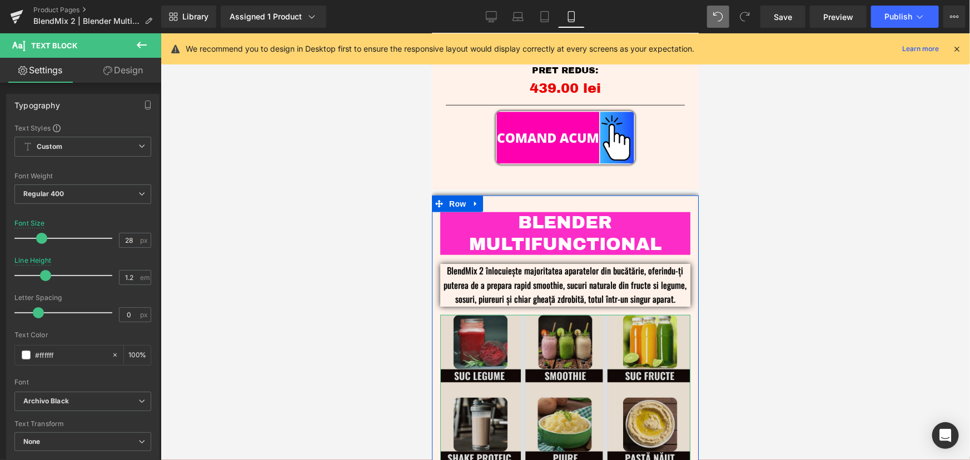
scroll to position [404, 0]
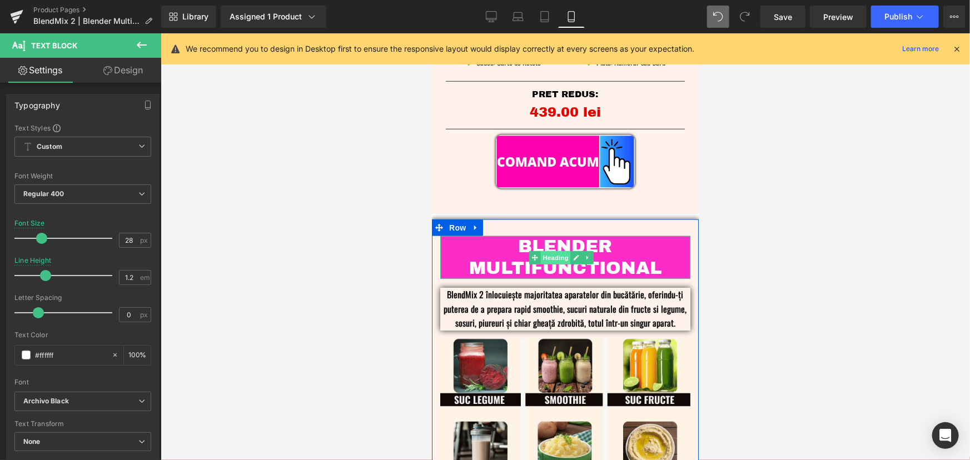
click at [565, 251] on span "Heading" at bounding box center [555, 257] width 30 height 13
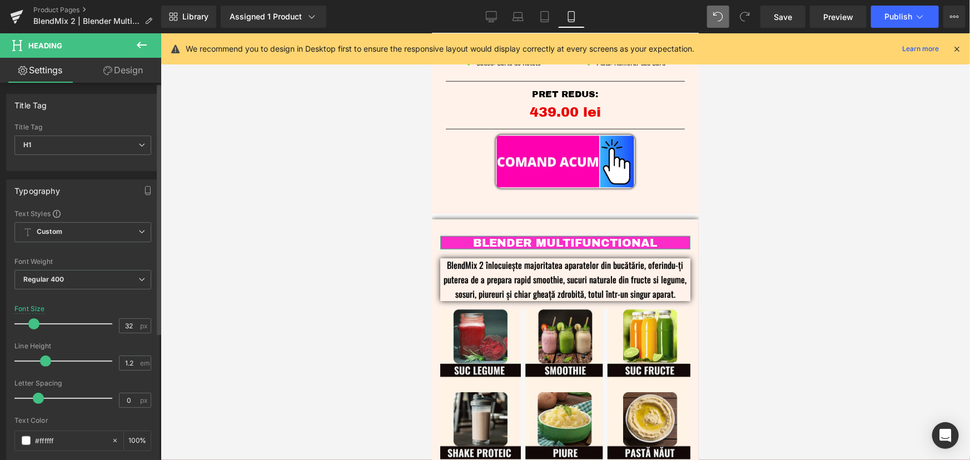
drag, startPoint x: 41, startPoint y: 324, endPoint x: 29, endPoint y: 328, distance: 11.8
click at [29, 328] on div at bounding box center [66, 324] width 92 height 22
click at [33, 322] on span at bounding box center [33, 324] width 11 height 11
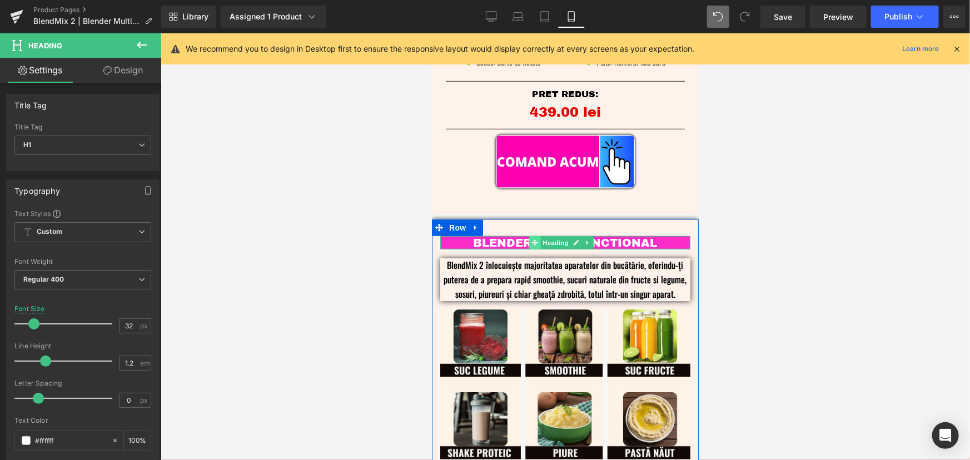
click at [530, 236] on span at bounding box center [535, 242] width 12 height 13
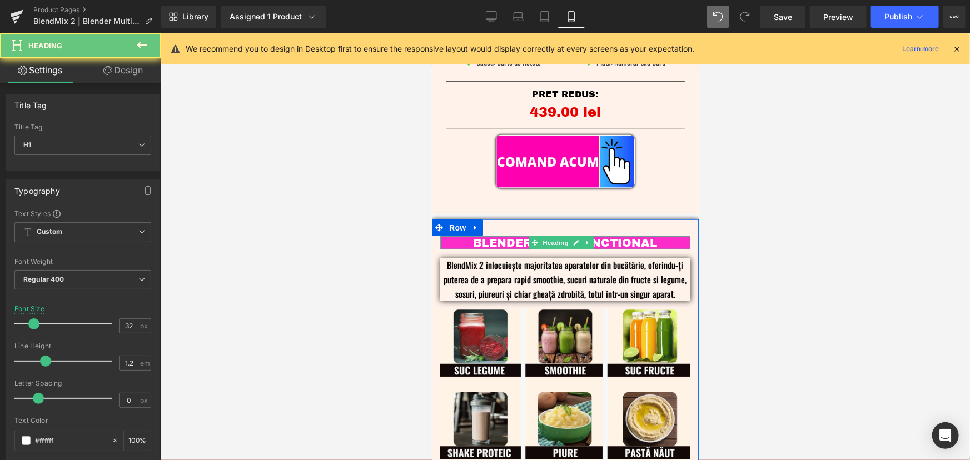
click at [528, 236] on h1 "BLENDER MULTIFUNCTIONAL" at bounding box center [565, 242] width 250 height 13
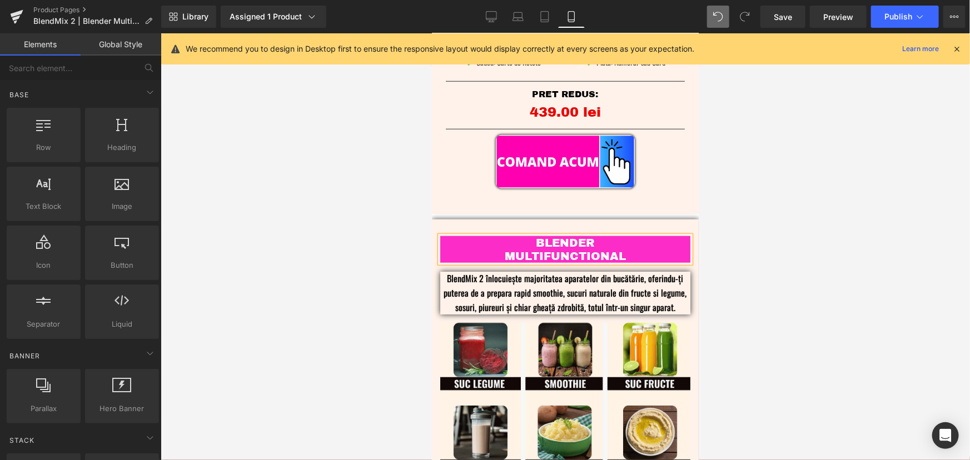
click at [795, 207] on div at bounding box center [566, 246] width 810 height 427
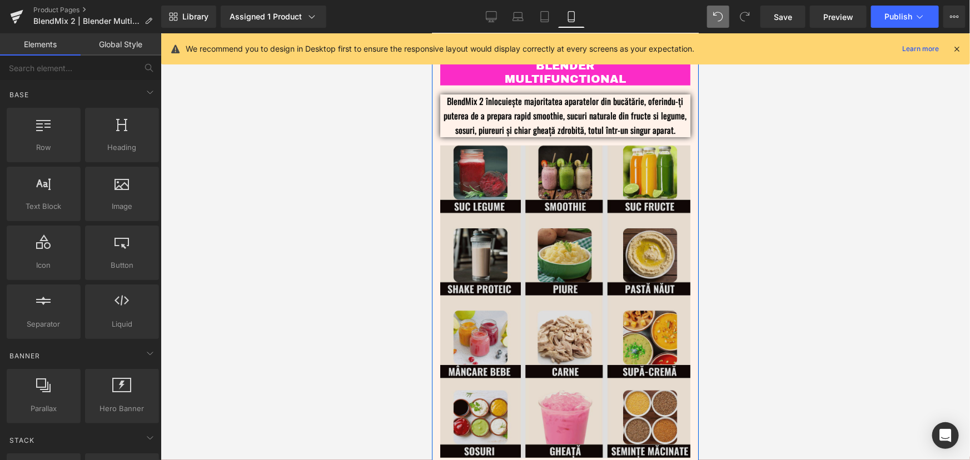
scroll to position [656, 0]
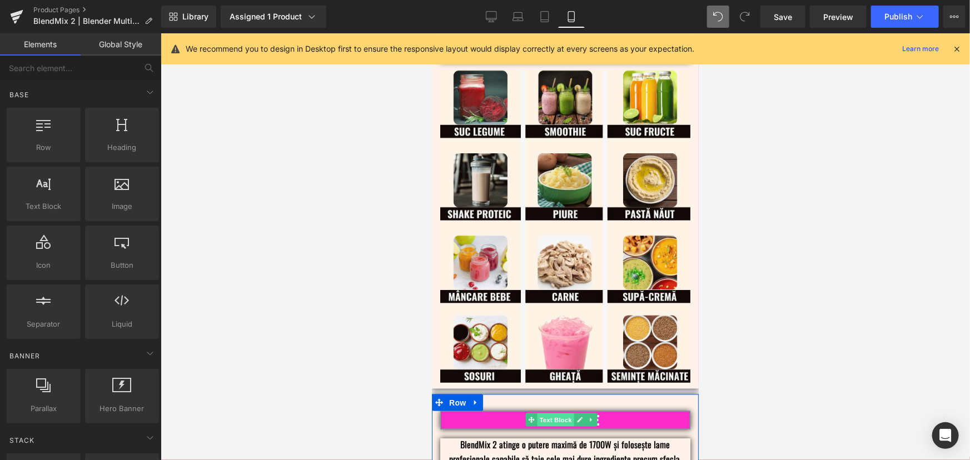
click at [561, 413] on span "Text Block" at bounding box center [555, 419] width 37 height 13
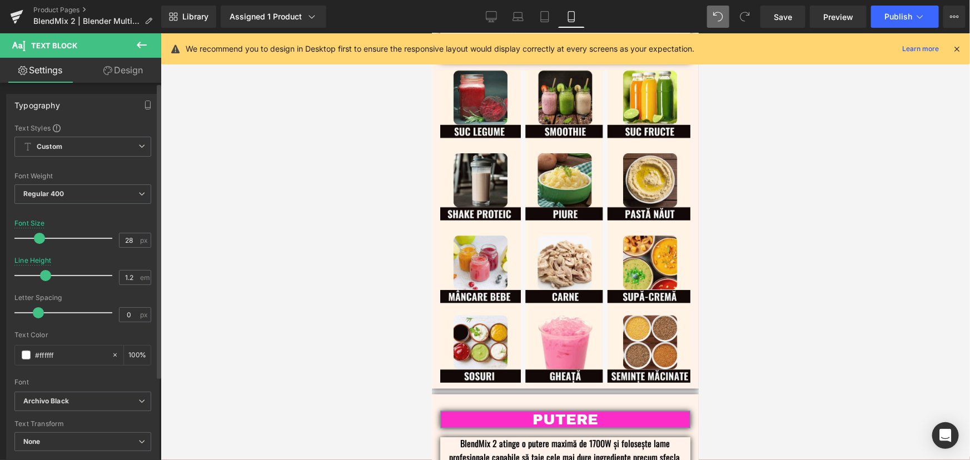
click at [38, 240] on span at bounding box center [39, 238] width 11 height 11
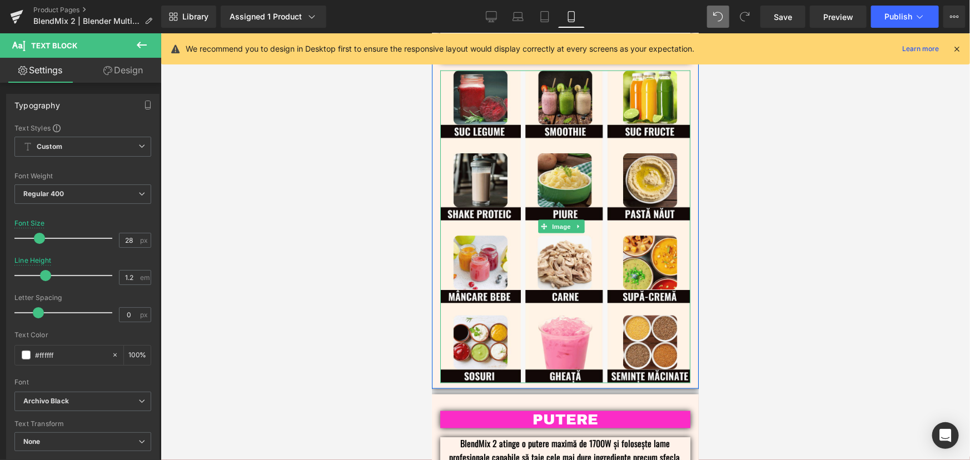
scroll to position [404, 0]
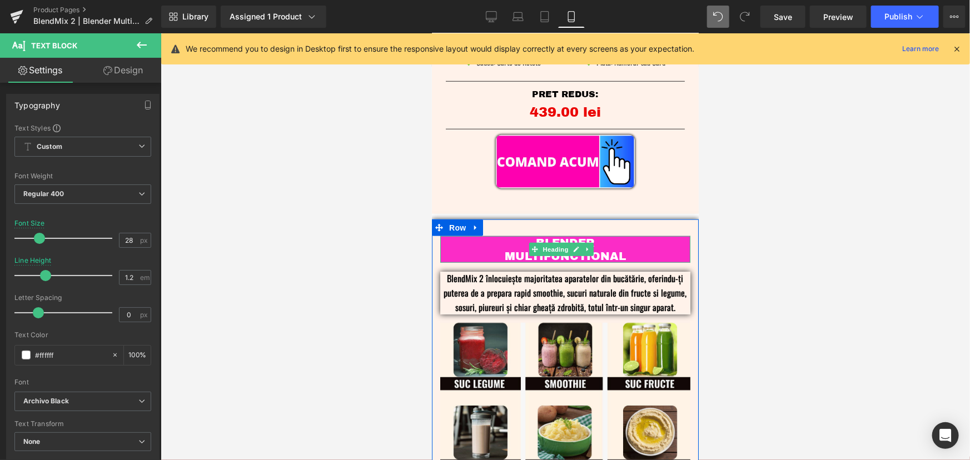
drag, startPoint x: 559, startPoint y: 244, endPoint x: 502, endPoint y: 245, distance: 56.7
click at [559, 244] on span "Heading" at bounding box center [555, 248] width 30 height 13
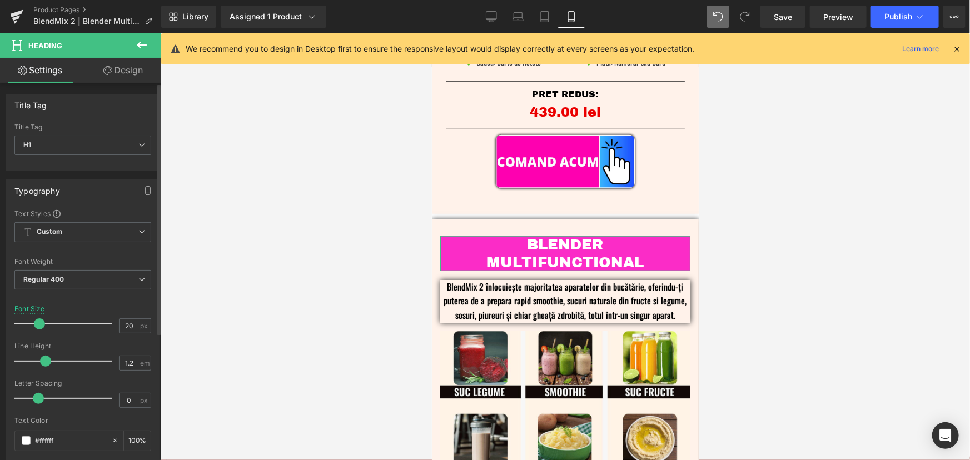
drag, startPoint x: 33, startPoint y: 322, endPoint x: 39, endPoint y: 322, distance: 5.6
click at [39, 322] on span at bounding box center [39, 324] width 11 height 11
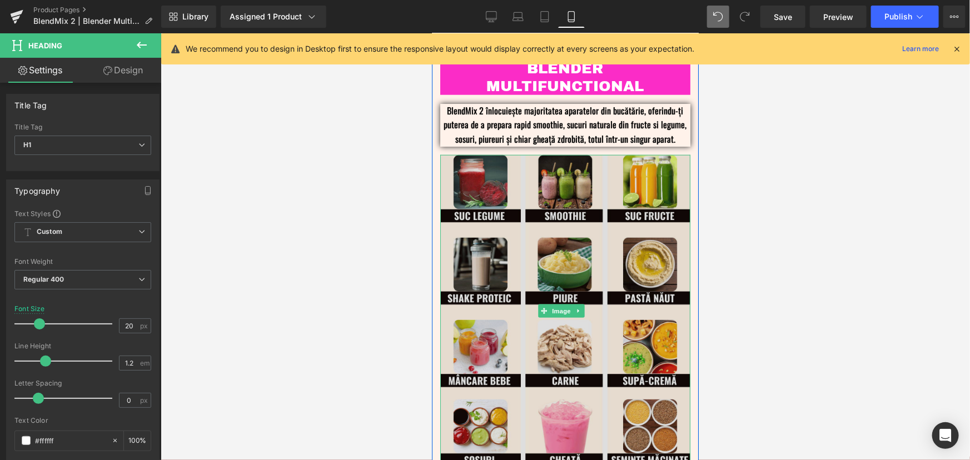
scroll to position [505, 0]
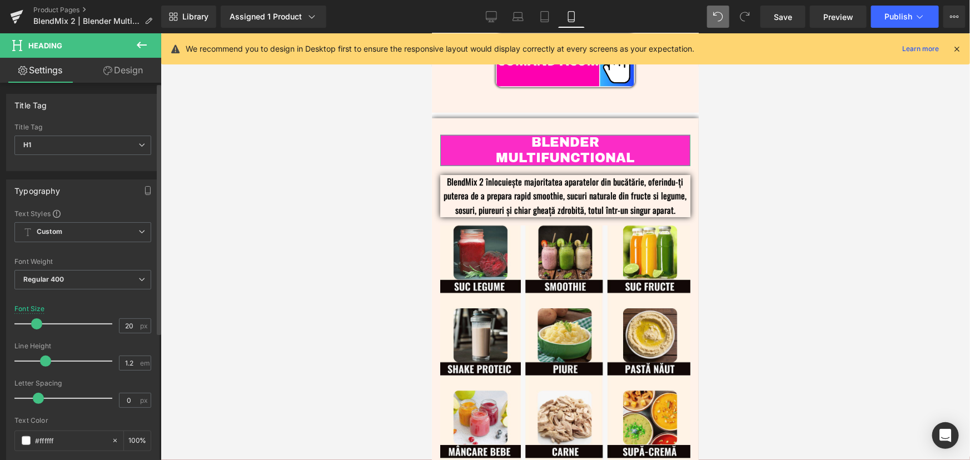
click at [35, 323] on span at bounding box center [36, 324] width 11 height 11
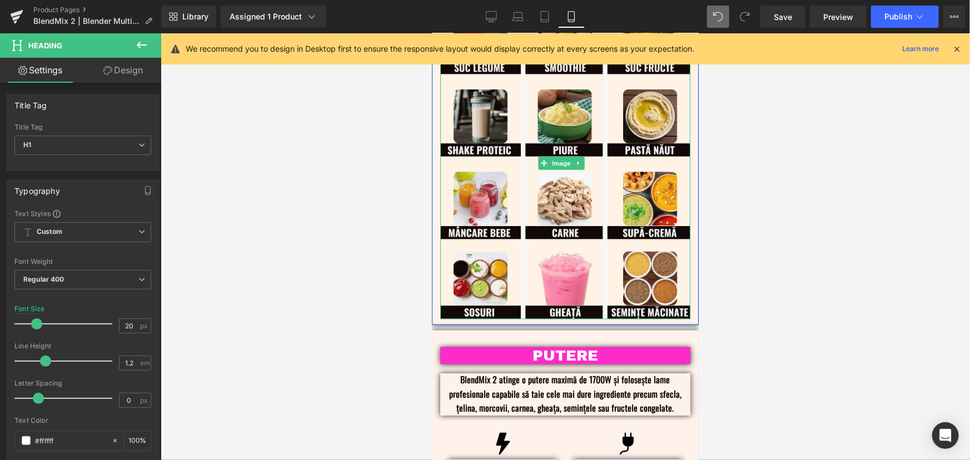
scroll to position [757, 0]
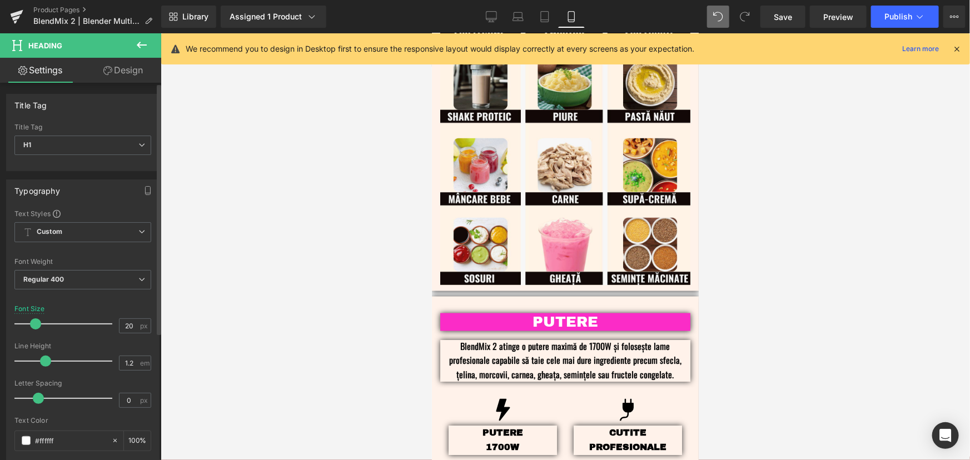
click at [35, 321] on span at bounding box center [35, 324] width 11 height 11
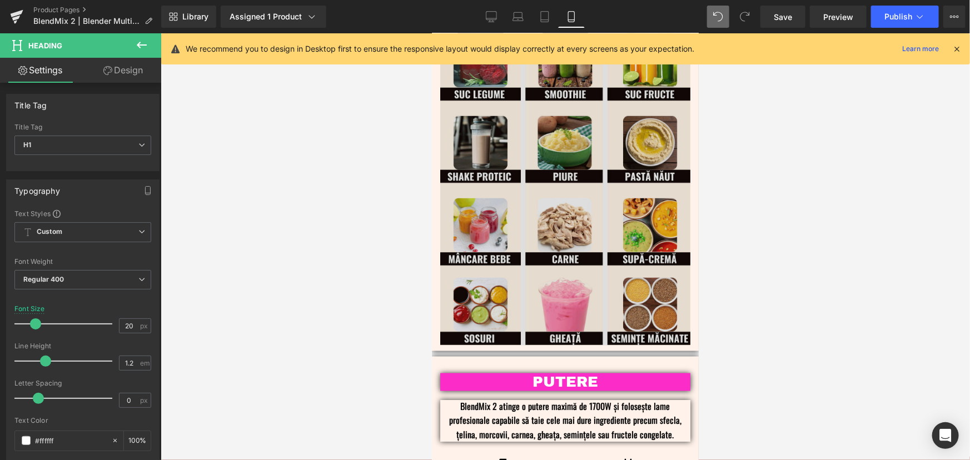
scroll to position [706, 0]
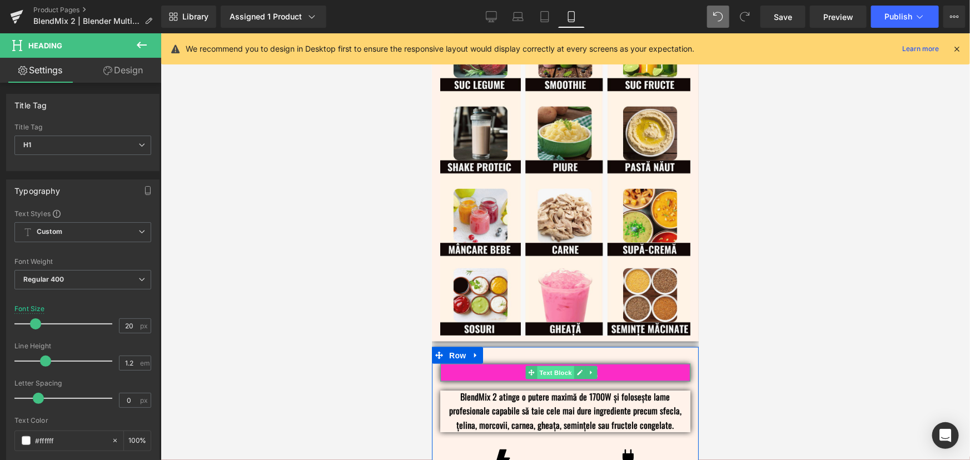
click at [560, 366] on span "Text Block" at bounding box center [555, 372] width 37 height 13
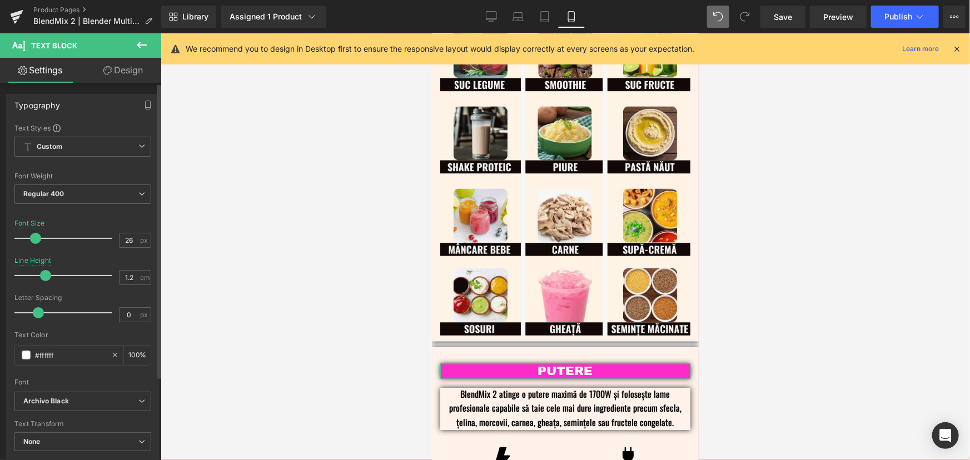
click at [35, 237] on span at bounding box center [35, 238] width 11 height 11
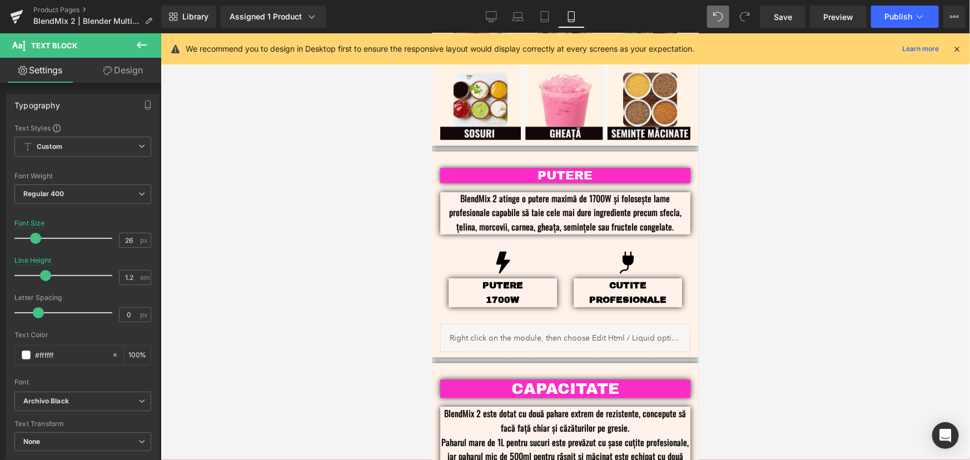
scroll to position [907, 0]
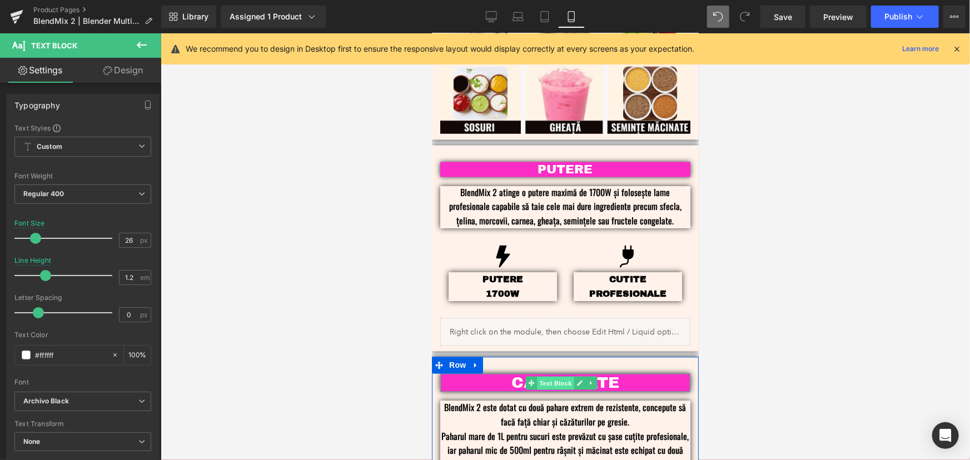
click at [550, 376] on span "Text Block" at bounding box center [555, 382] width 37 height 13
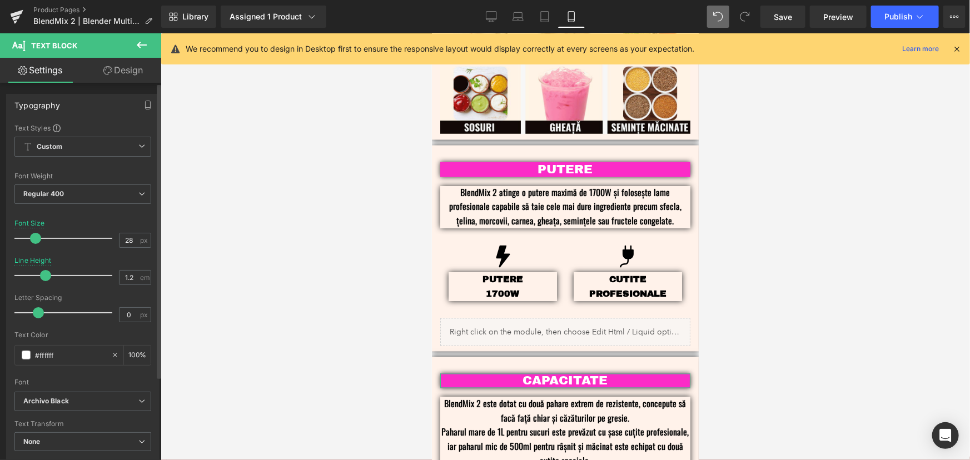
drag, startPoint x: 40, startPoint y: 236, endPoint x: 34, endPoint y: 238, distance: 6.0
click at [34, 238] on span at bounding box center [35, 238] width 11 height 11
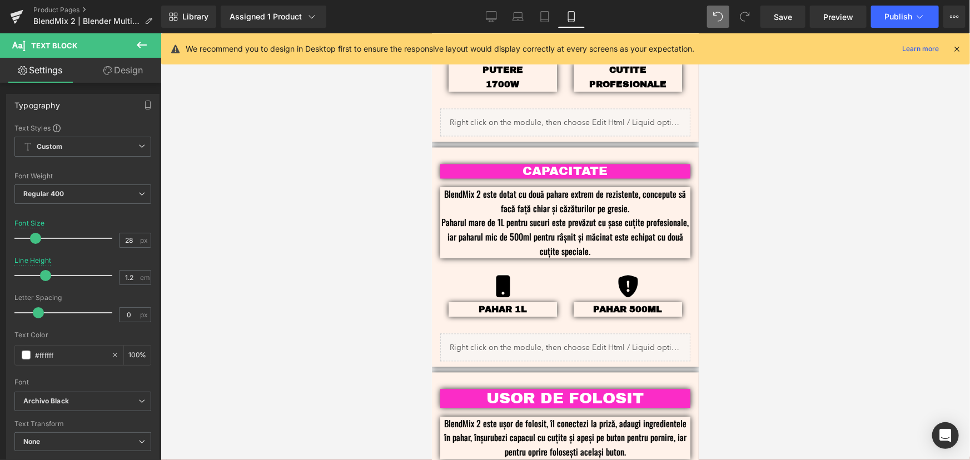
scroll to position [1160, 0]
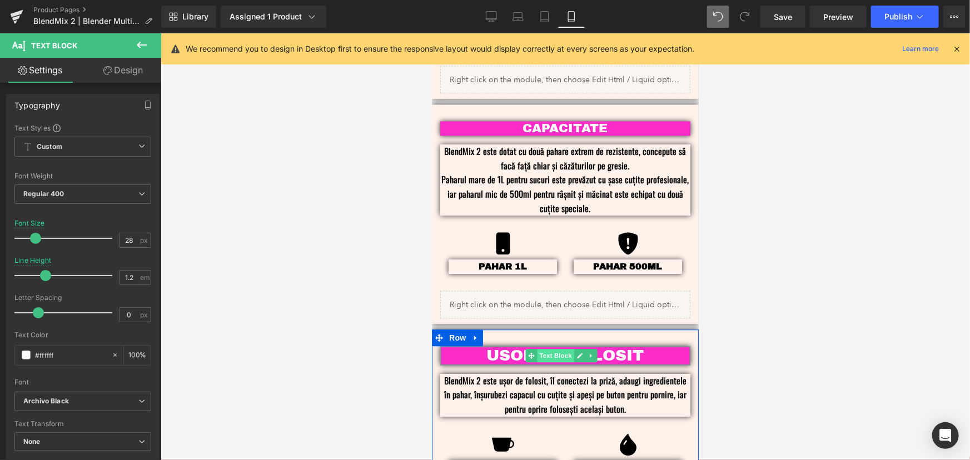
click at [565, 349] on span "Text Block" at bounding box center [555, 355] width 37 height 13
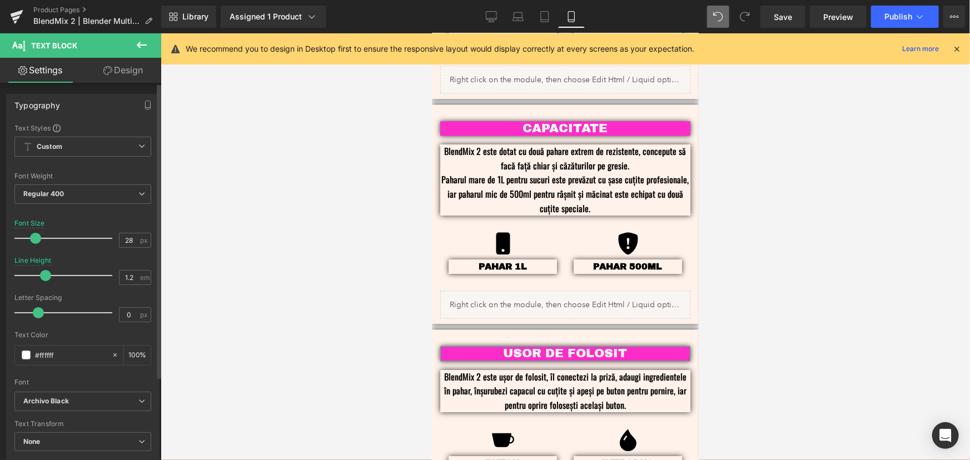
drag, startPoint x: 37, startPoint y: 238, endPoint x: 31, endPoint y: 239, distance: 5.6
click at [31, 239] on span at bounding box center [35, 238] width 11 height 11
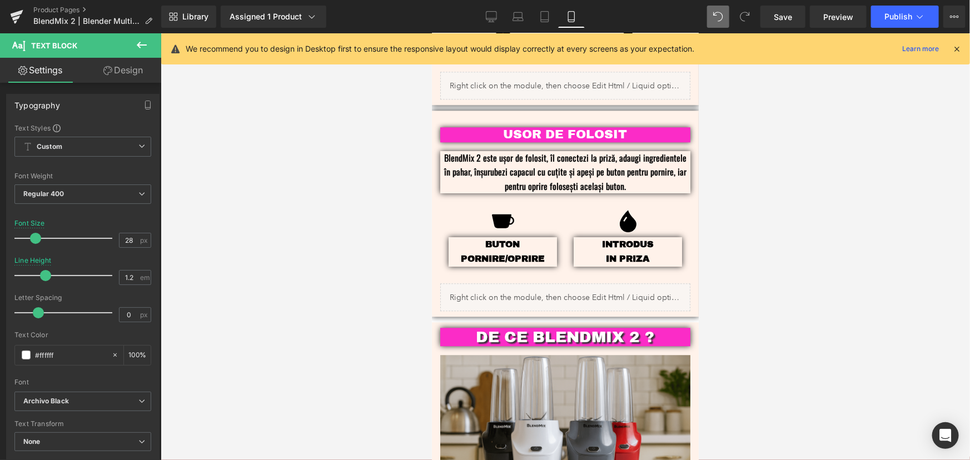
scroll to position [1463, 0]
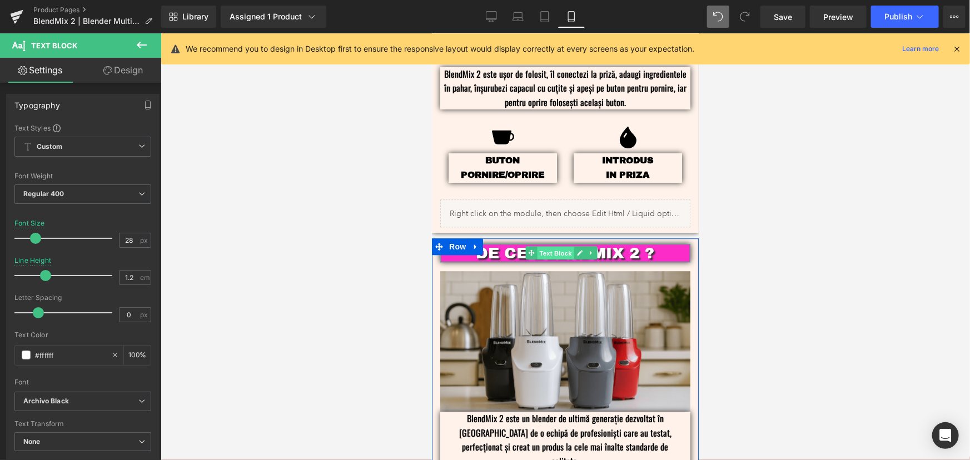
drag, startPoint x: 562, startPoint y: 239, endPoint x: 853, endPoint y: 266, distance: 292.1
click at [562, 246] on span "Text Block" at bounding box center [555, 252] width 37 height 13
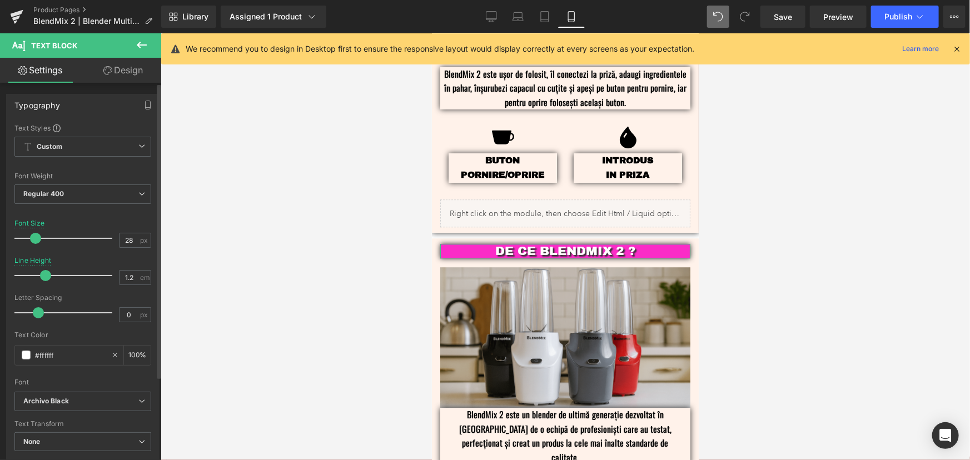
drag, startPoint x: 37, startPoint y: 234, endPoint x: 31, endPoint y: 237, distance: 6.5
click at [31, 237] on span at bounding box center [35, 238] width 11 height 11
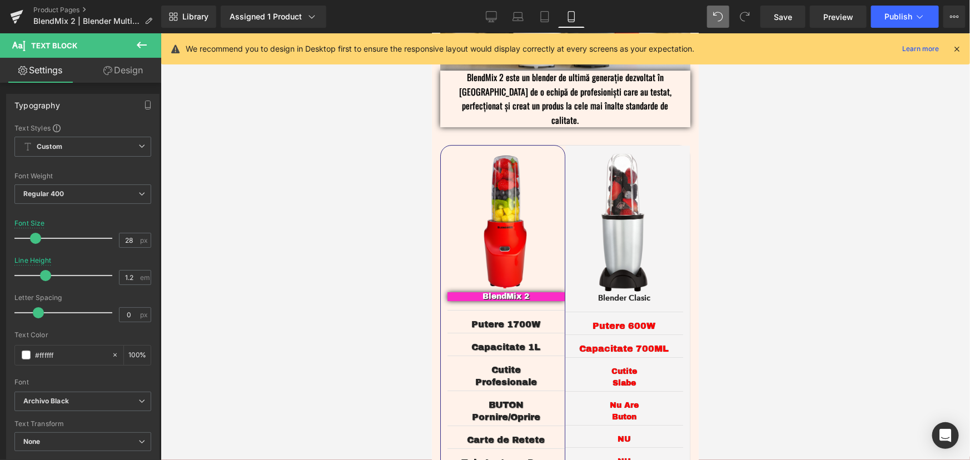
scroll to position [2121, 0]
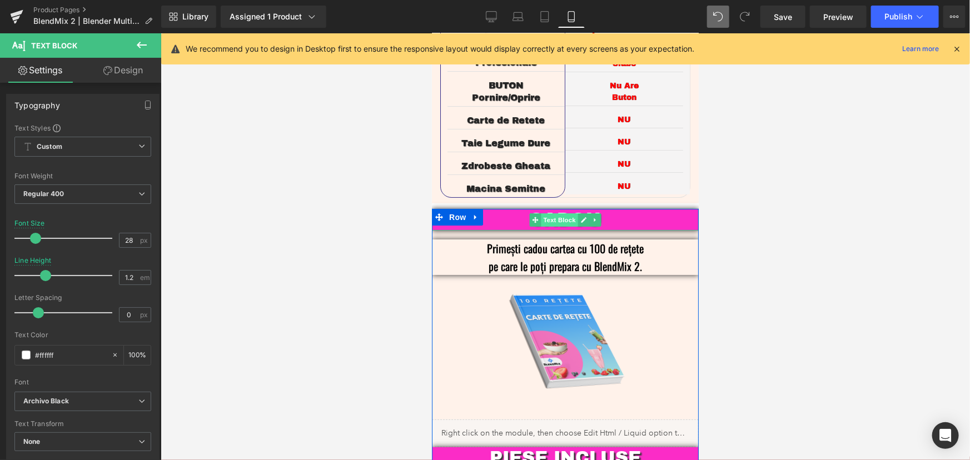
click at [560, 213] on span "Text Block" at bounding box center [558, 219] width 37 height 13
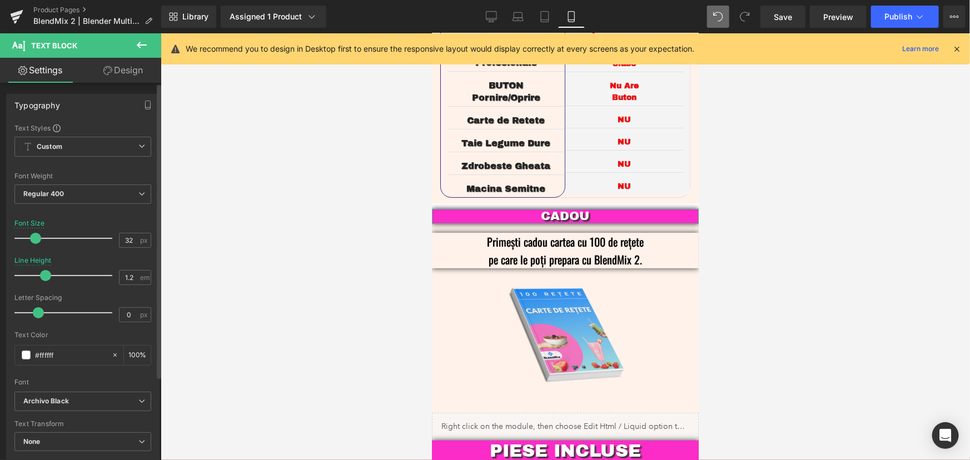
drag, startPoint x: 42, startPoint y: 236, endPoint x: 33, endPoint y: 239, distance: 9.7
click at [33, 239] on span at bounding box center [35, 238] width 11 height 11
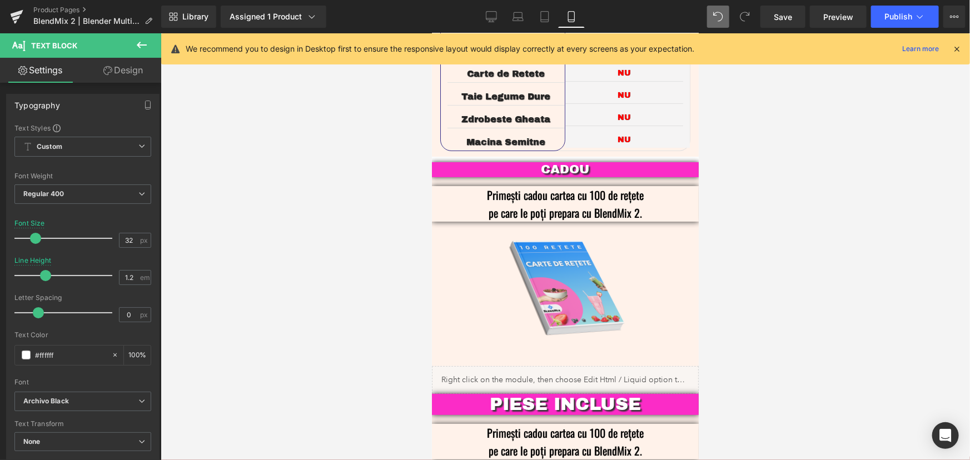
scroll to position [2222, 0]
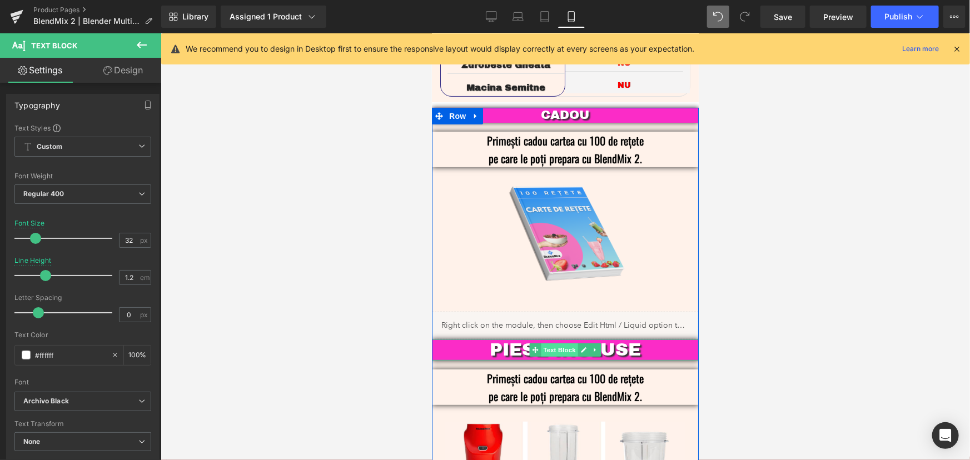
click at [550, 343] on span "Text Block" at bounding box center [558, 349] width 37 height 13
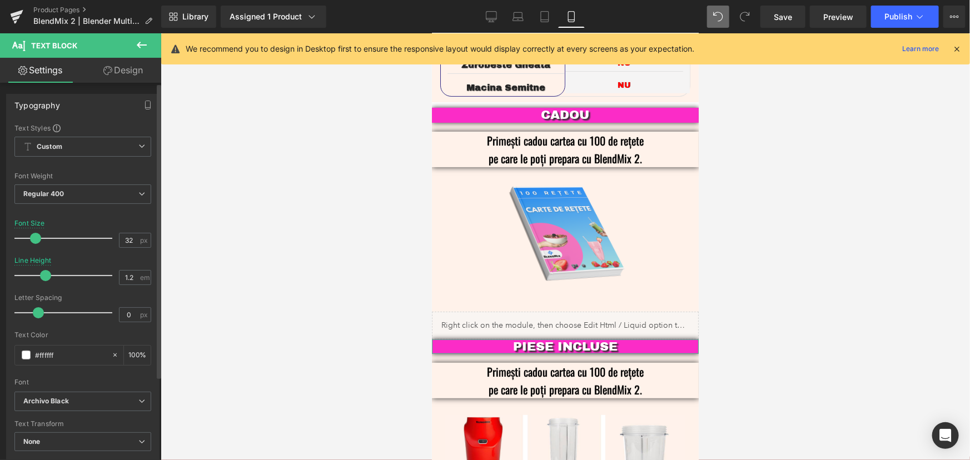
drag, startPoint x: 44, startPoint y: 237, endPoint x: 34, endPoint y: 239, distance: 9.6
click at [34, 239] on span at bounding box center [35, 238] width 11 height 11
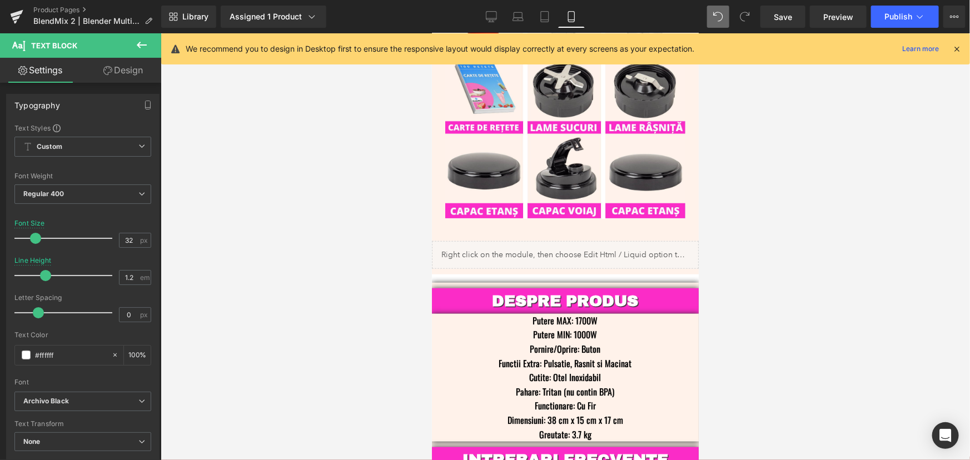
scroll to position [2677, 0]
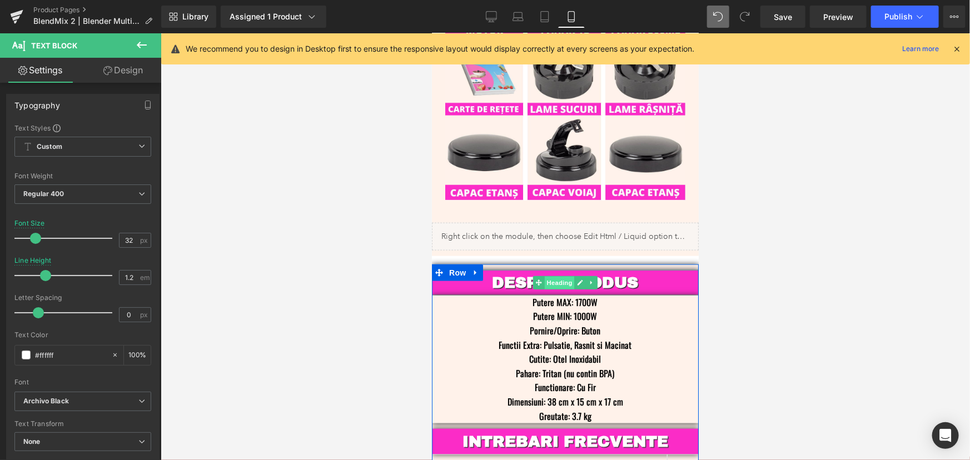
drag, startPoint x: 549, startPoint y: 246, endPoint x: 631, endPoint y: 296, distance: 95.8
click at [549, 276] on span "Heading" at bounding box center [559, 282] width 30 height 13
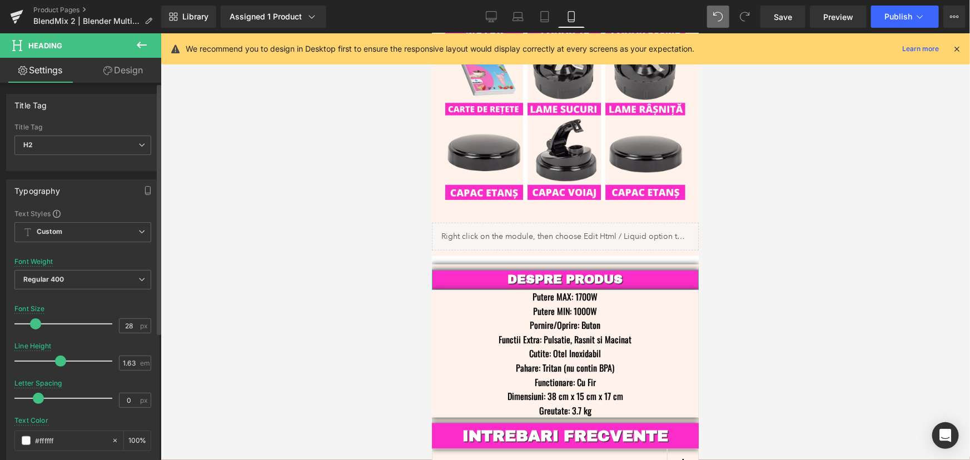
drag, startPoint x: 37, startPoint y: 324, endPoint x: 95, endPoint y: 326, distance: 57.3
click at [32, 324] on span at bounding box center [35, 324] width 11 height 11
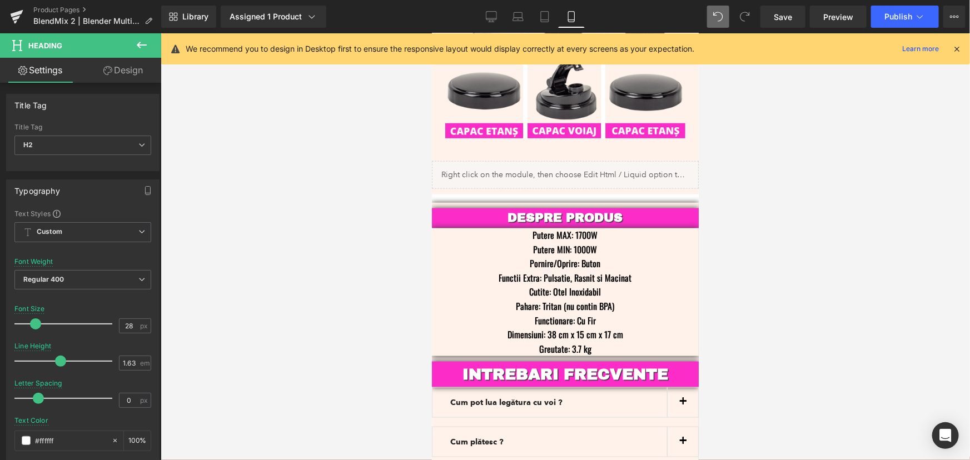
scroll to position [2828, 0]
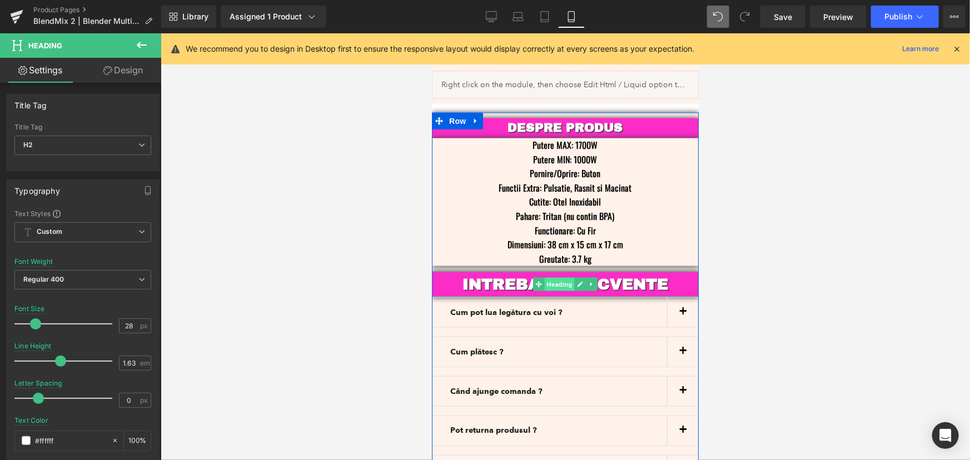
click at [549, 277] on span "Heading" at bounding box center [559, 283] width 30 height 13
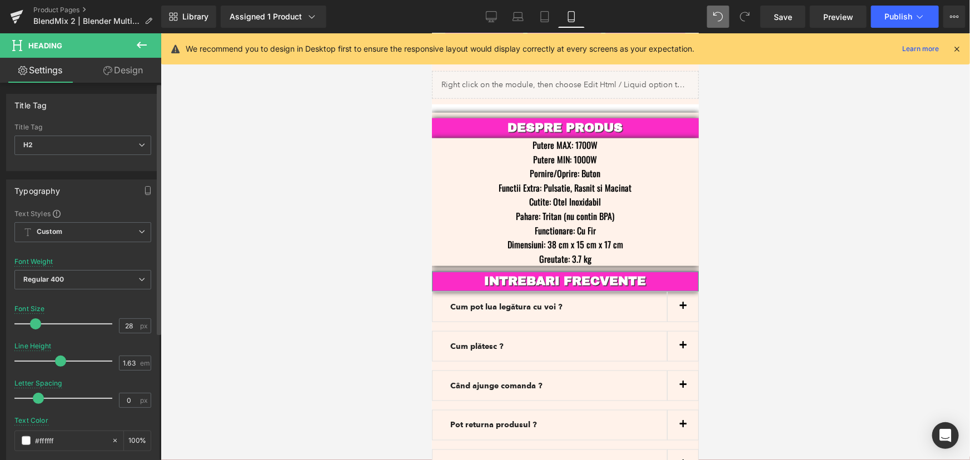
drag, startPoint x: 39, startPoint y: 322, endPoint x: 34, endPoint y: 324, distance: 5.7
click at [34, 324] on span at bounding box center [35, 324] width 11 height 11
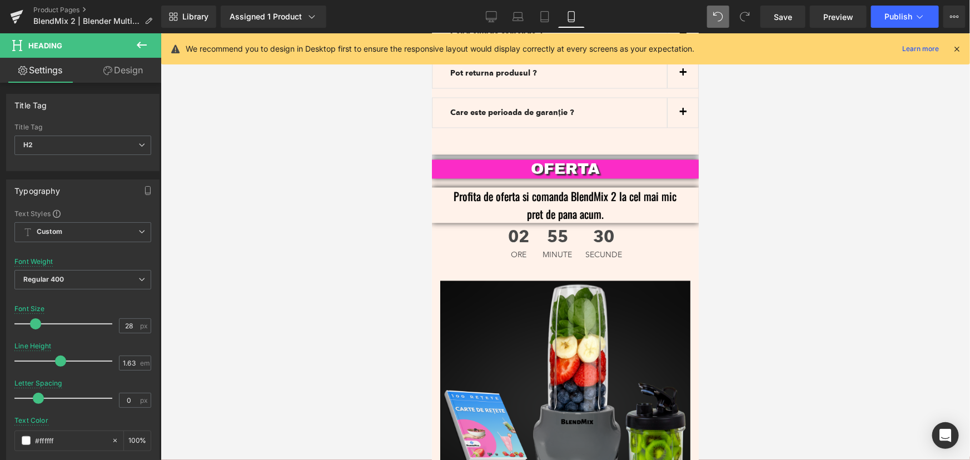
scroll to position [3182, 0]
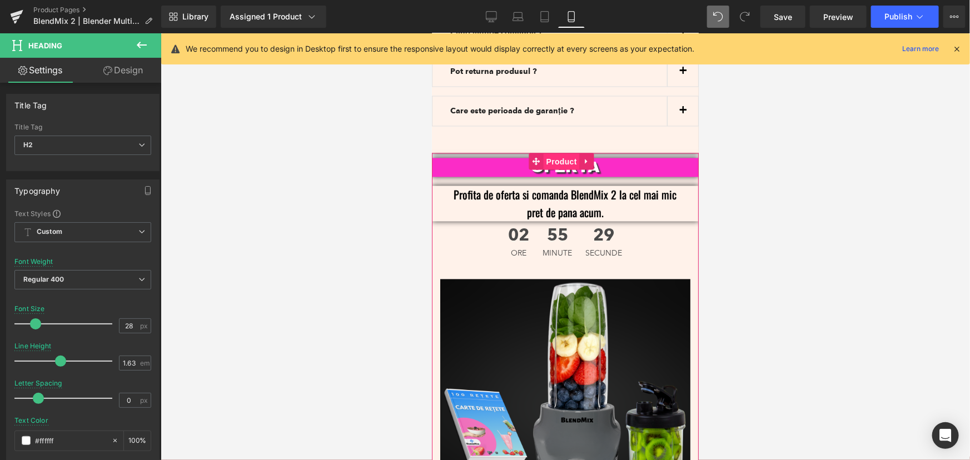
click at [549, 153] on span "Product" at bounding box center [561, 161] width 36 height 17
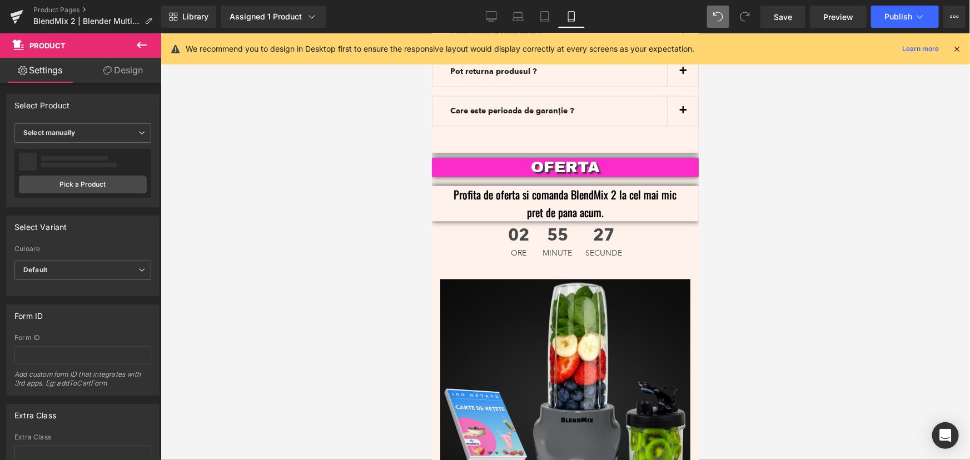
drag, startPoint x: 579, startPoint y: 132, endPoint x: 620, endPoint y: 125, distance: 41.1
click at [620, 158] on p "OFERTA" at bounding box center [565, 167] width 234 height 19
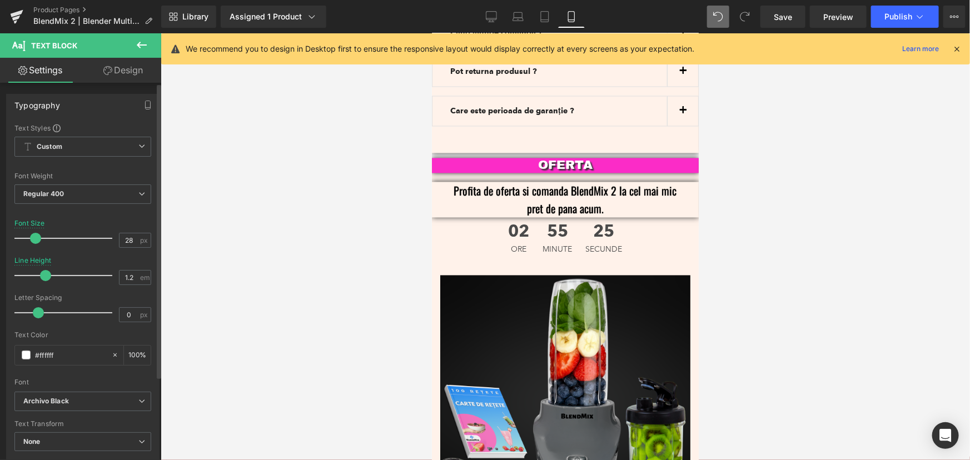
drag, startPoint x: 37, startPoint y: 235, endPoint x: 32, endPoint y: 236, distance: 5.8
click at [32, 236] on span at bounding box center [35, 238] width 11 height 11
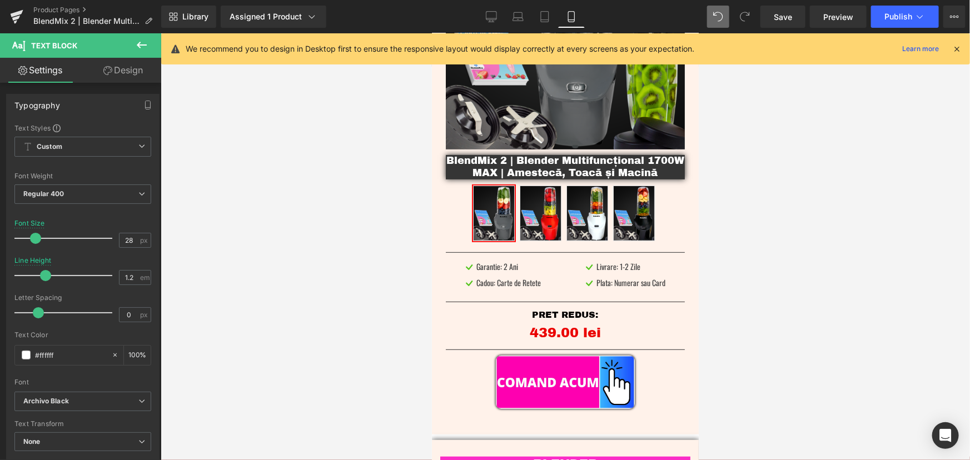
scroll to position [0, 0]
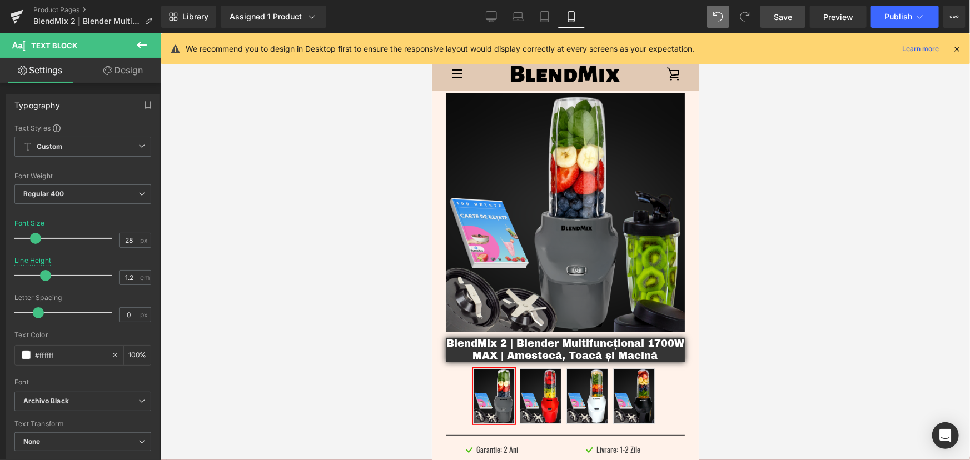
click at [784, 12] on span "Save" at bounding box center [783, 17] width 18 height 12
click at [847, 18] on span "Preview" at bounding box center [838, 17] width 30 height 12
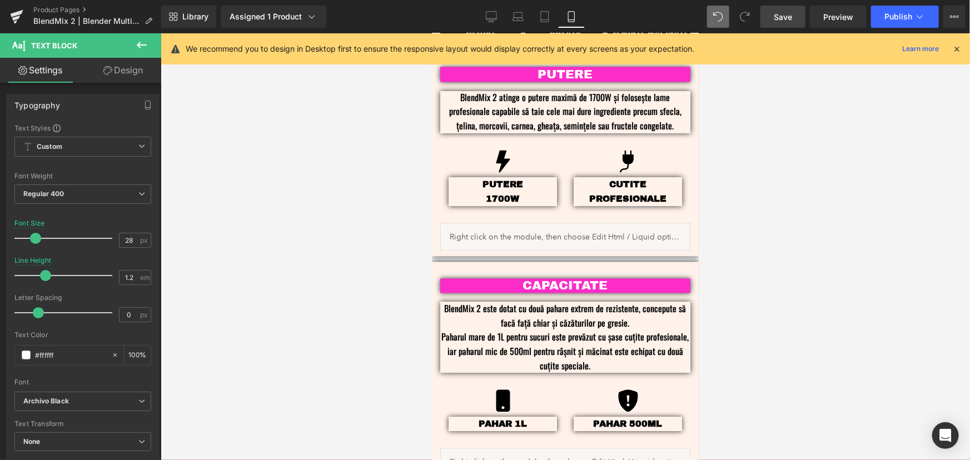
scroll to position [954, 0]
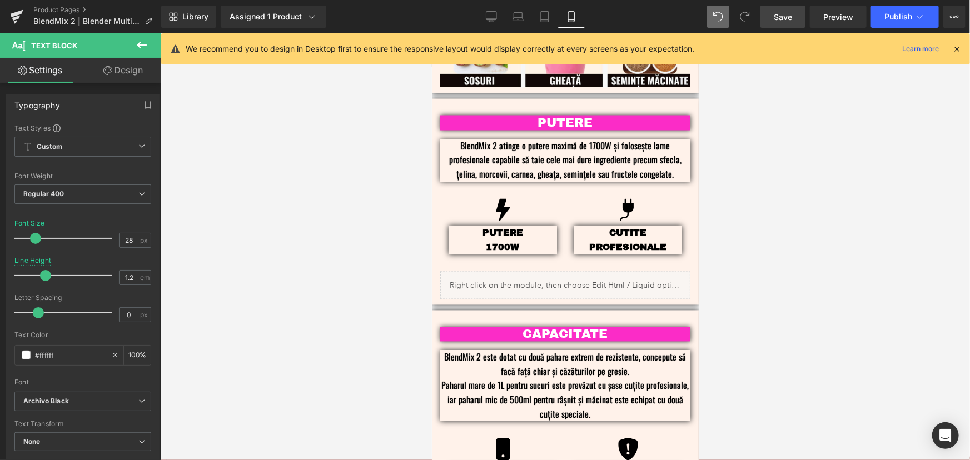
drag, startPoint x: 697, startPoint y: 87, endPoint x: 1133, endPoint y: 192, distance: 448.9
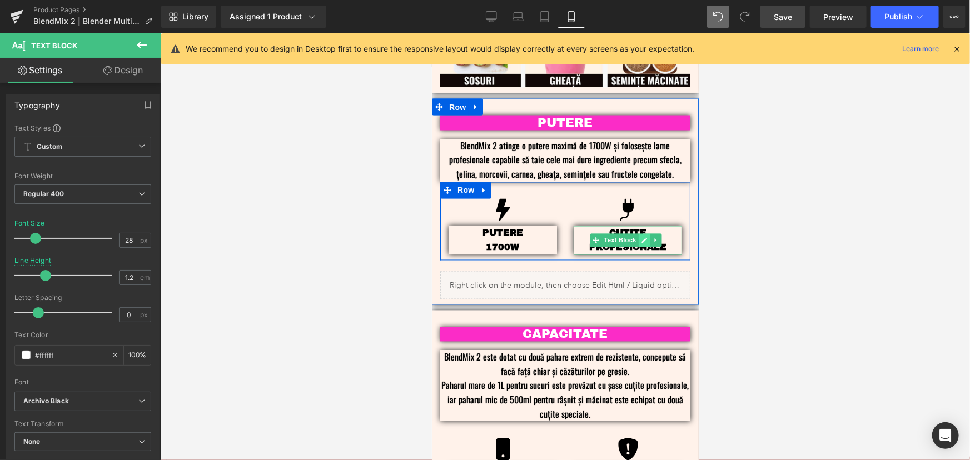
click at [641, 237] on icon at bounding box center [644, 240] width 6 height 7
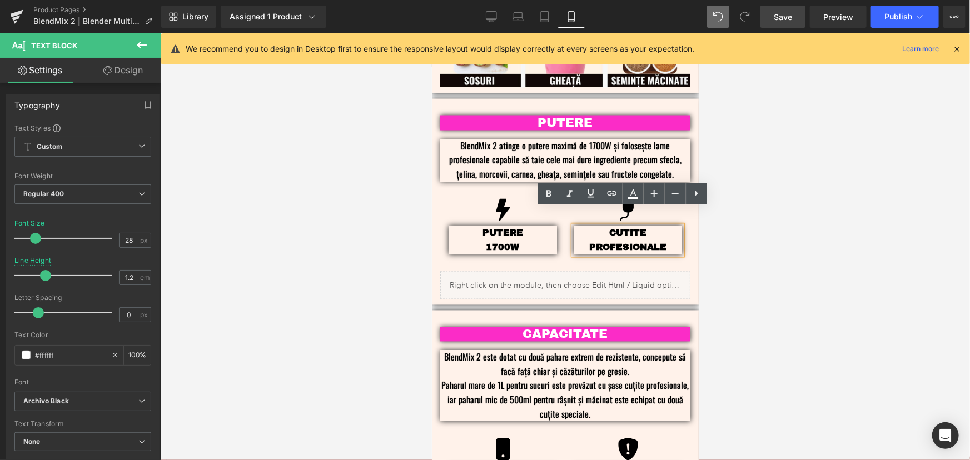
click at [621, 226] on p "CUTITE" at bounding box center [627, 233] width 108 height 14
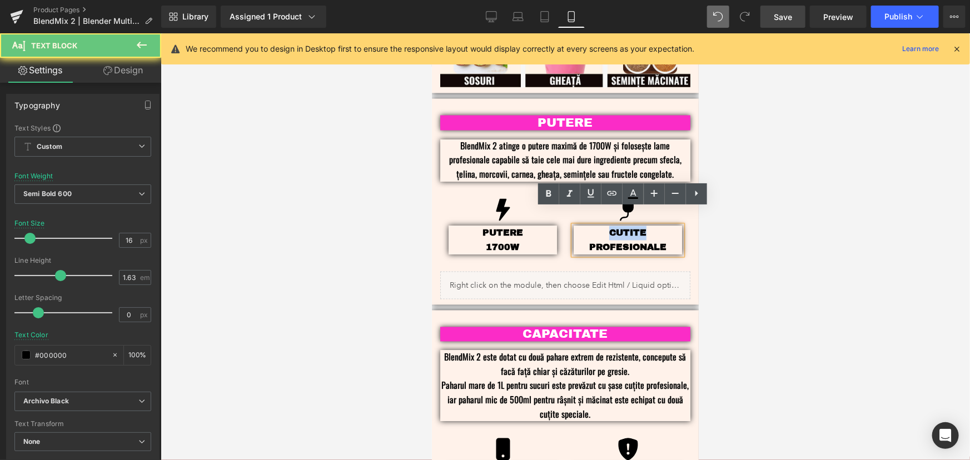
click at [621, 226] on p "CUTITE" at bounding box center [627, 233] width 108 height 14
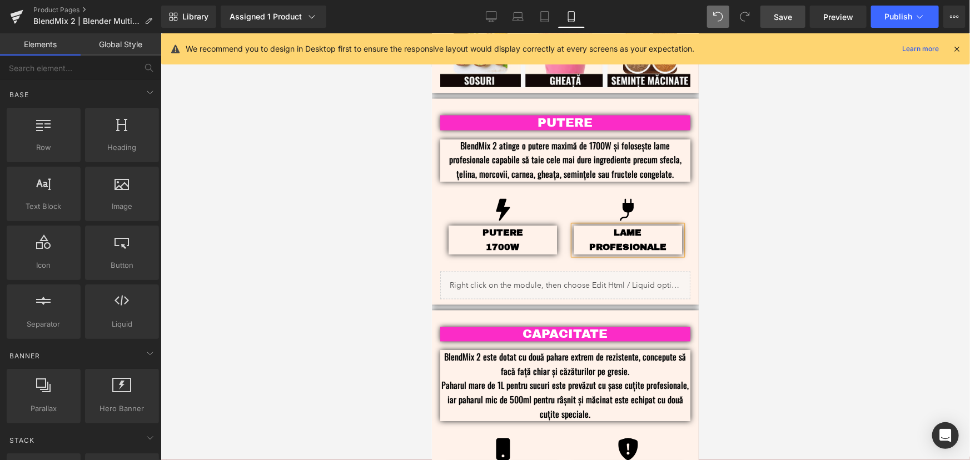
click at [795, 204] on div at bounding box center [566, 246] width 810 height 427
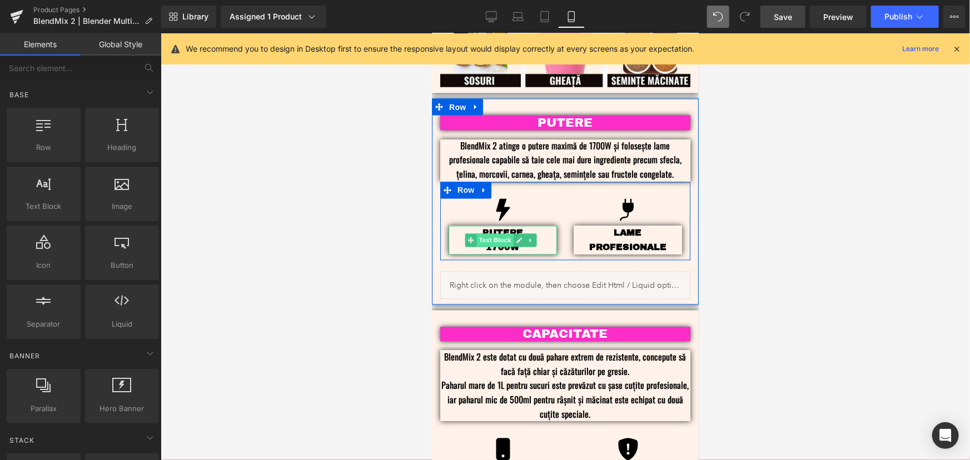
click at [491, 234] on span "Text Block" at bounding box center [495, 240] width 37 height 13
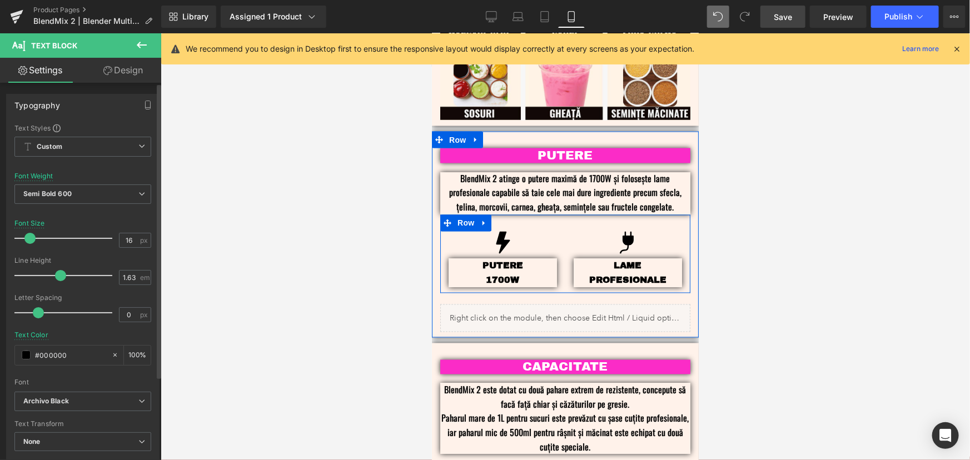
scroll to position [904, 0]
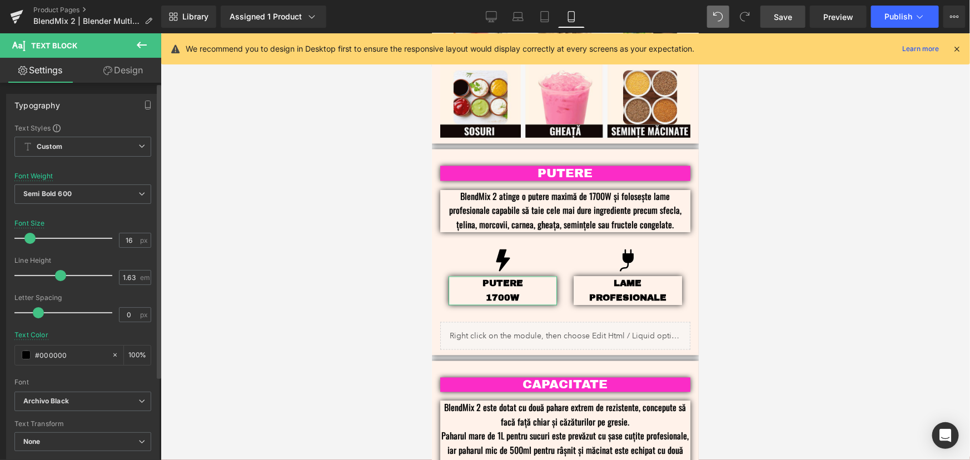
click at [27, 239] on span at bounding box center [29, 238] width 11 height 11
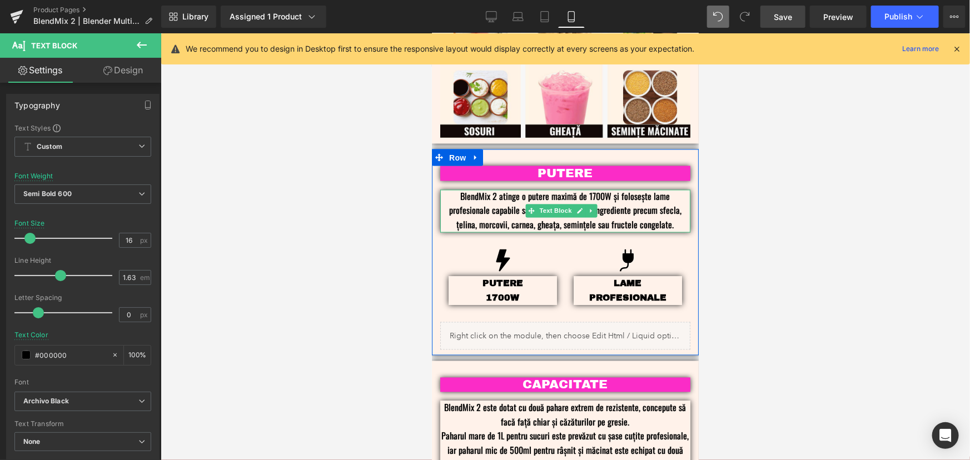
click at [498, 191] on p "BlendMix 2 atinge o putere maximă de 1700W și folosește lame profesionale capab…" at bounding box center [565, 211] width 250 height 43
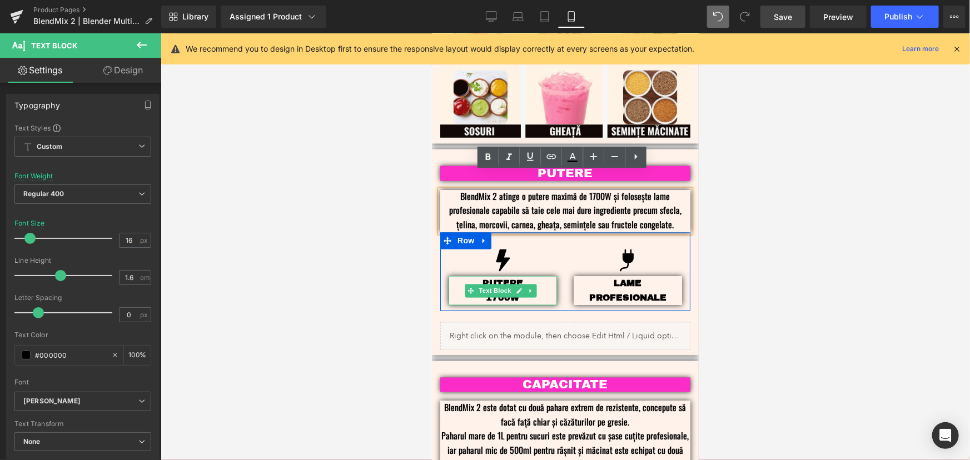
click at [513, 284] on link at bounding box center [519, 290] width 12 height 13
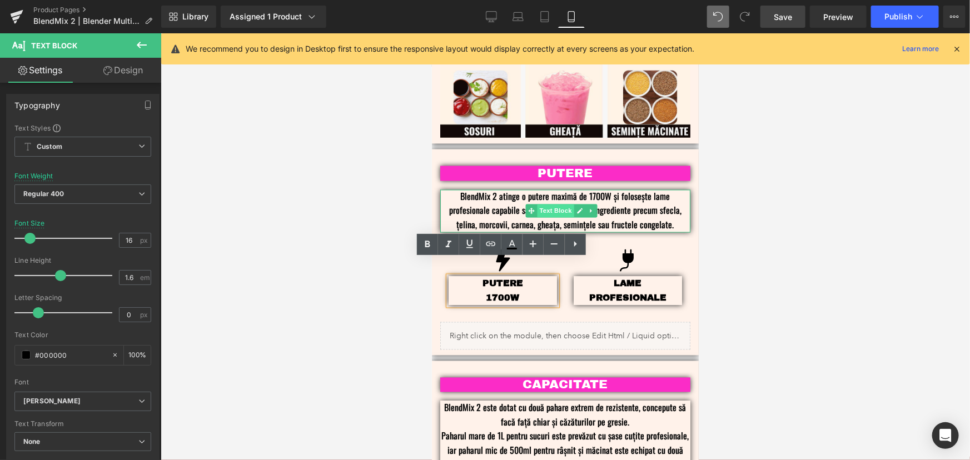
click at [563, 204] on span "Text Block" at bounding box center [555, 210] width 37 height 13
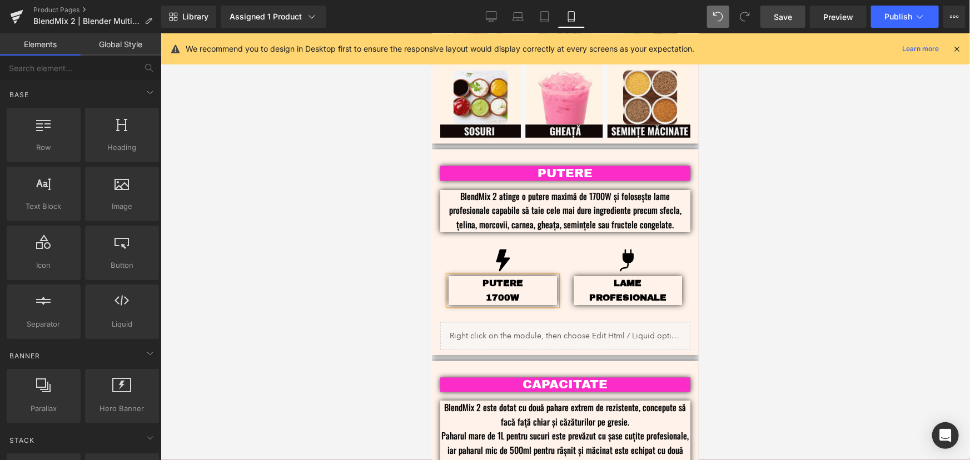
click at [797, 224] on div at bounding box center [566, 246] width 810 height 427
click at [852, 21] on span "Preview" at bounding box center [838, 17] width 30 height 12
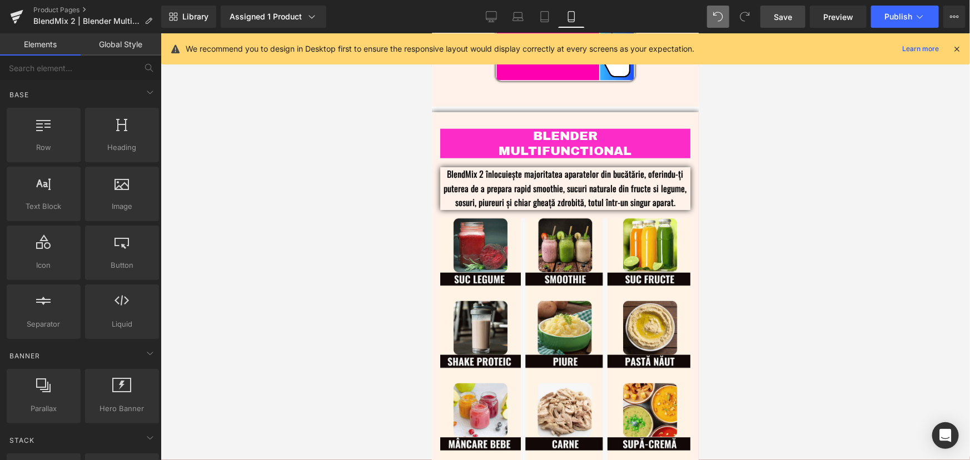
scroll to position [449, 0]
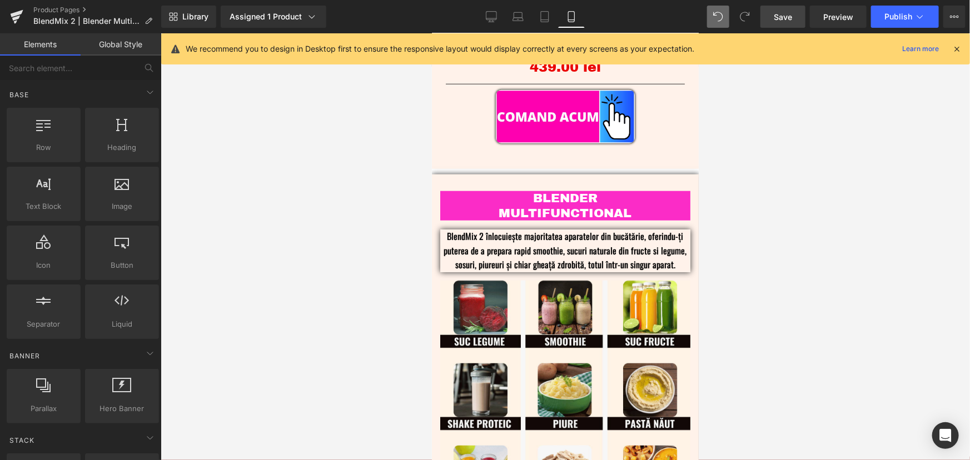
click at [554, 197] on div "BLENDER MULTIFUNCTIONAL Heading" at bounding box center [565, 205] width 250 height 29
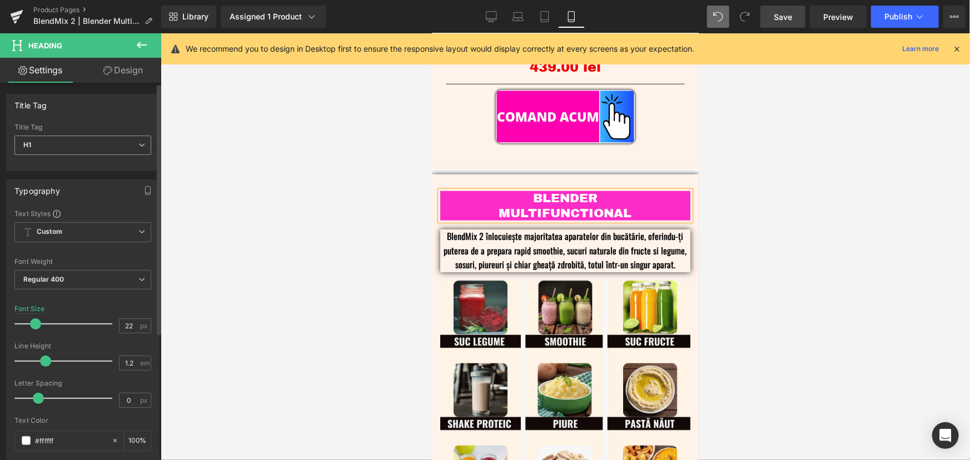
click at [92, 146] on span "H1" at bounding box center [82, 145] width 137 height 19
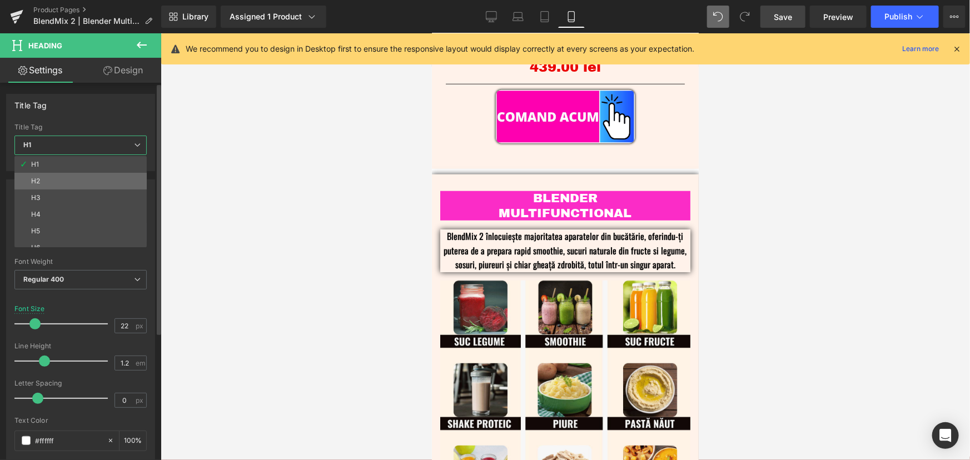
click at [51, 175] on li "H2" at bounding box center [82, 181] width 137 height 17
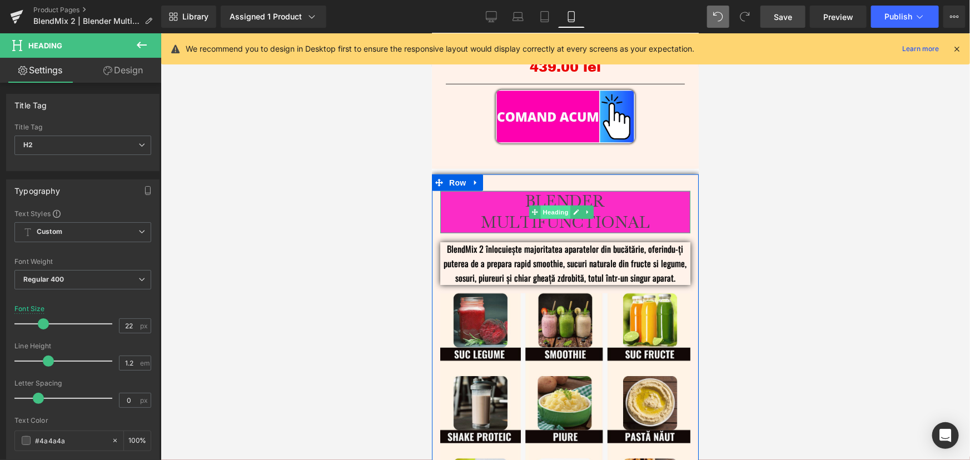
click at [558, 207] on span "Heading" at bounding box center [555, 211] width 30 height 13
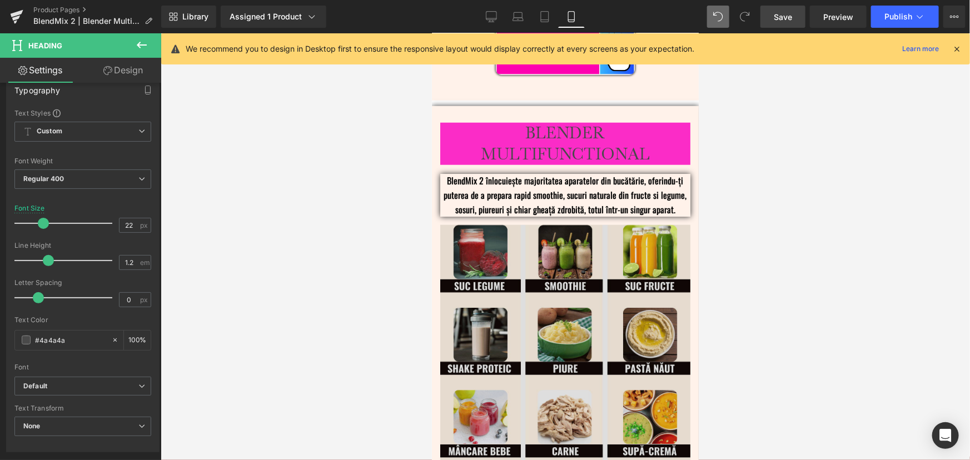
scroll to position [651, 0]
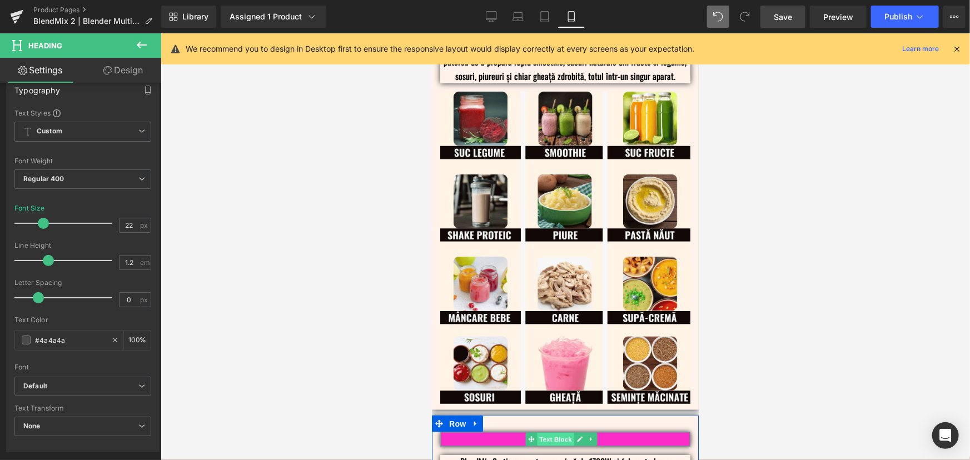
click at [555, 433] on span "Text Block" at bounding box center [555, 439] width 37 height 13
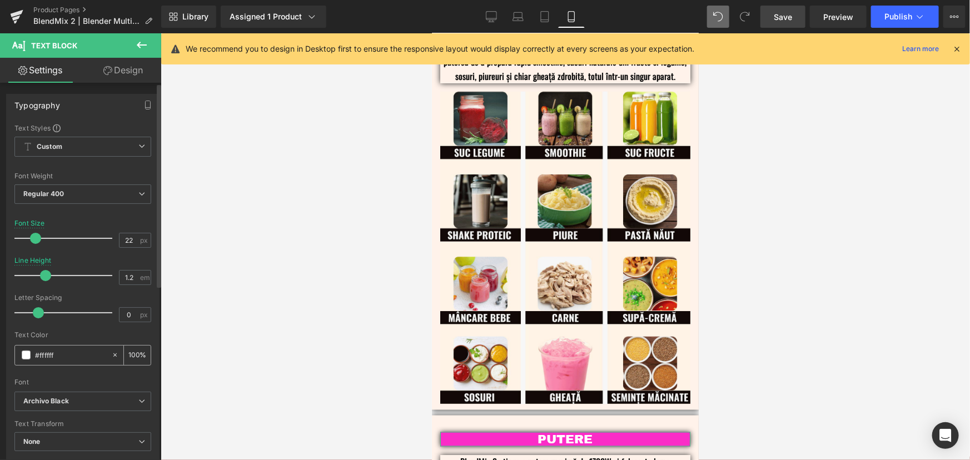
click at [85, 359] on input "#ffffff" at bounding box center [70, 355] width 71 height 12
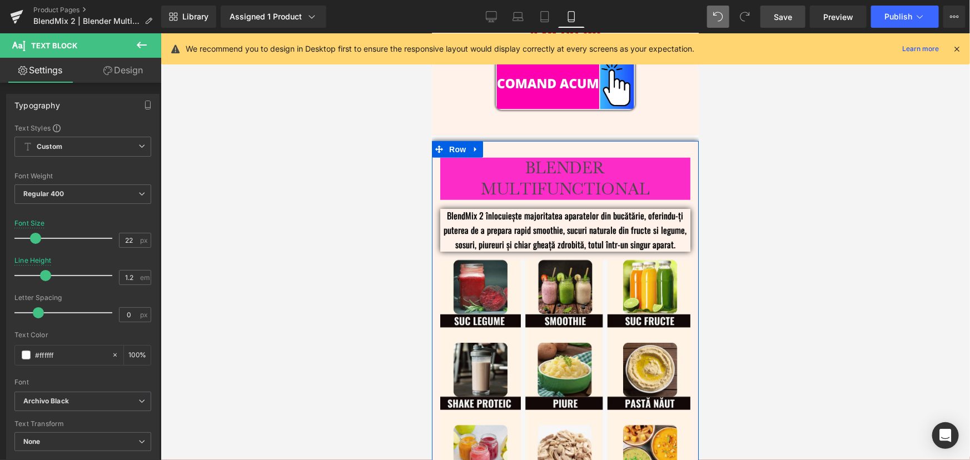
scroll to position [348, 0]
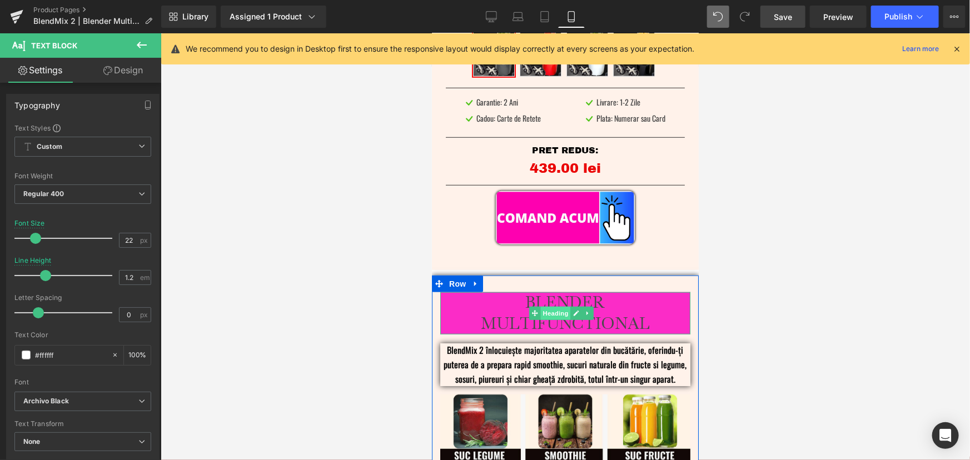
click at [550, 306] on span "Heading" at bounding box center [555, 312] width 30 height 13
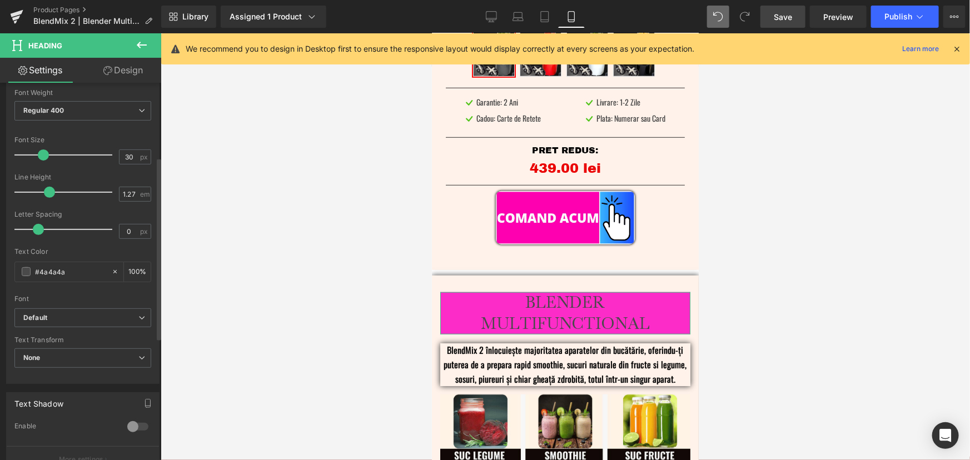
scroll to position [151, 0]
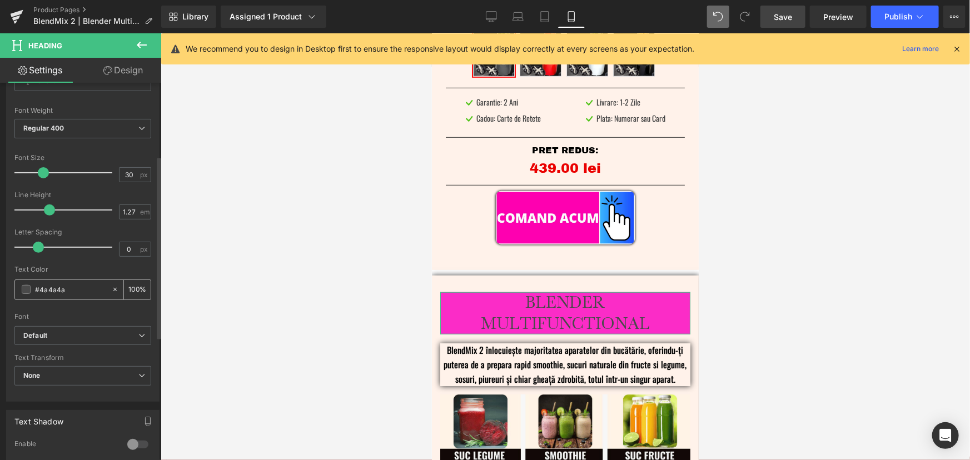
click at [68, 290] on input "#4a4a4a" at bounding box center [70, 290] width 71 height 12
paste input "ffffff"
type input "#ffffff"
click at [87, 335] on b "Default" at bounding box center [80, 335] width 115 height 9
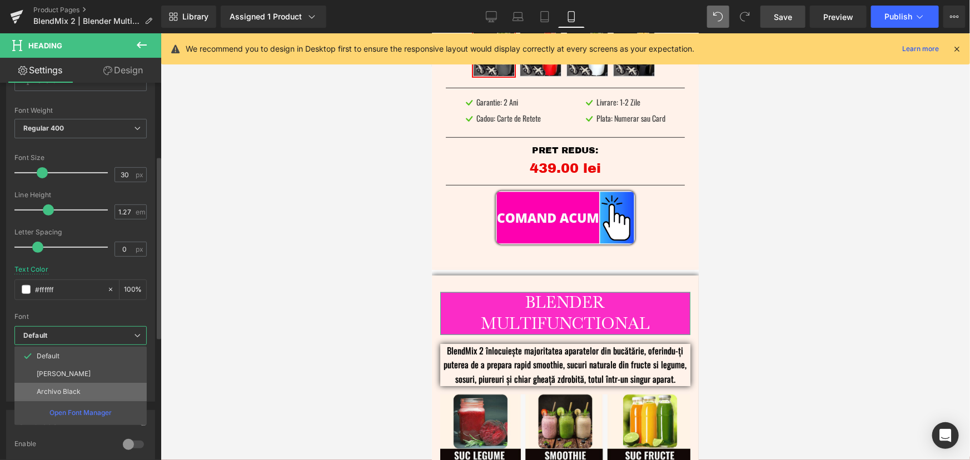
click at [86, 387] on li "Archivo Black" at bounding box center [80, 392] width 132 height 18
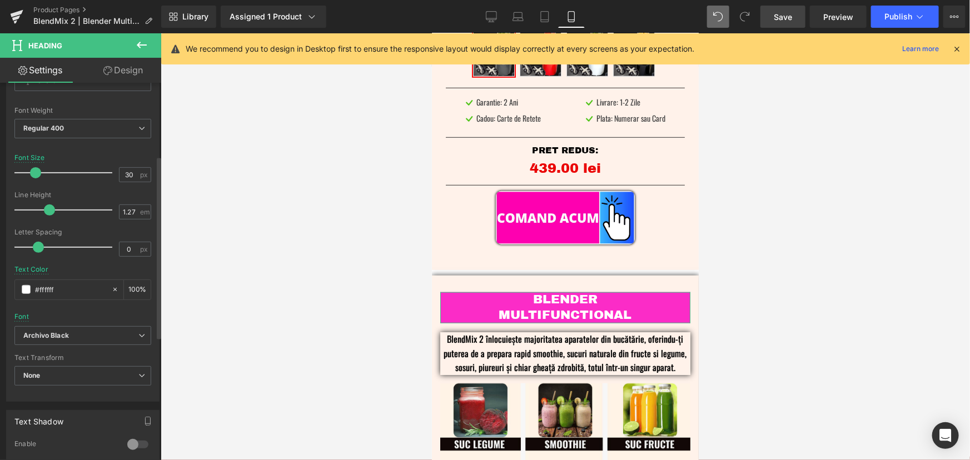
drag, startPoint x: 41, startPoint y: 171, endPoint x: 33, endPoint y: 173, distance: 8.3
click at [33, 173] on span at bounding box center [35, 172] width 11 height 11
click at [717, 255] on div at bounding box center [566, 246] width 810 height 427
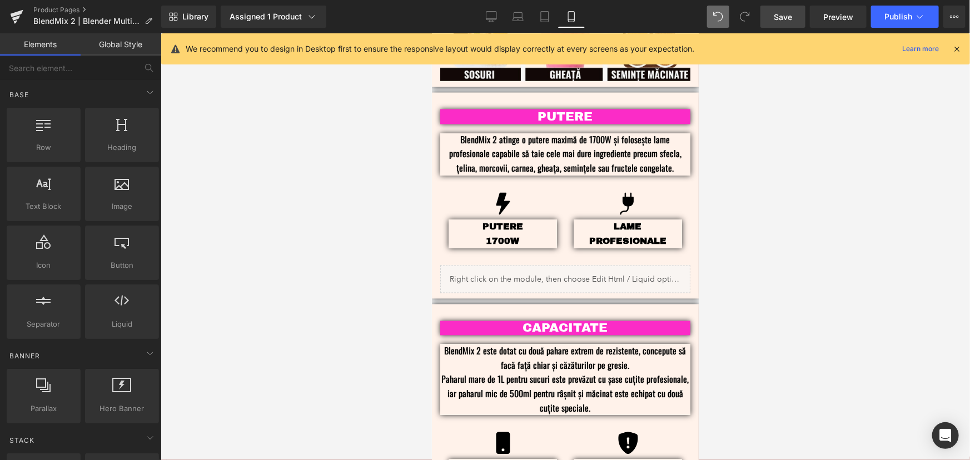
scroll to position [1061, 0]
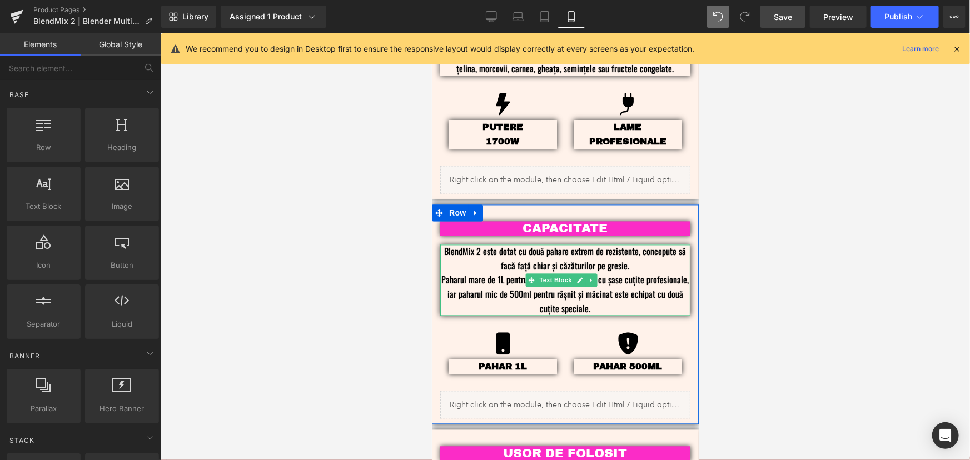
click at [619, 248] on p "BlendMix 2 este dotat cu două pahare extrem de rezistente, concepute să facă fa…" at bounding box center [565, 280] width 250 height 71
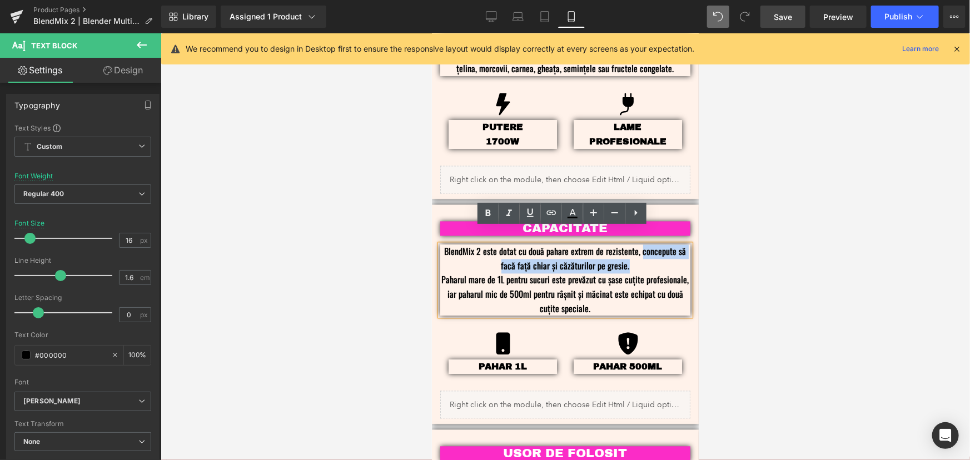
drag, startPoint x: 624, startPoint y: 249, endPoint x: 636, endPoint y: 232, distance: 20.4
click at [636, 245] on p "BlendMix 2 este dotat cu două pahare extrem de rezistente, concepute să facă fa…" at bounding box center [565, 280] width 250 height 71
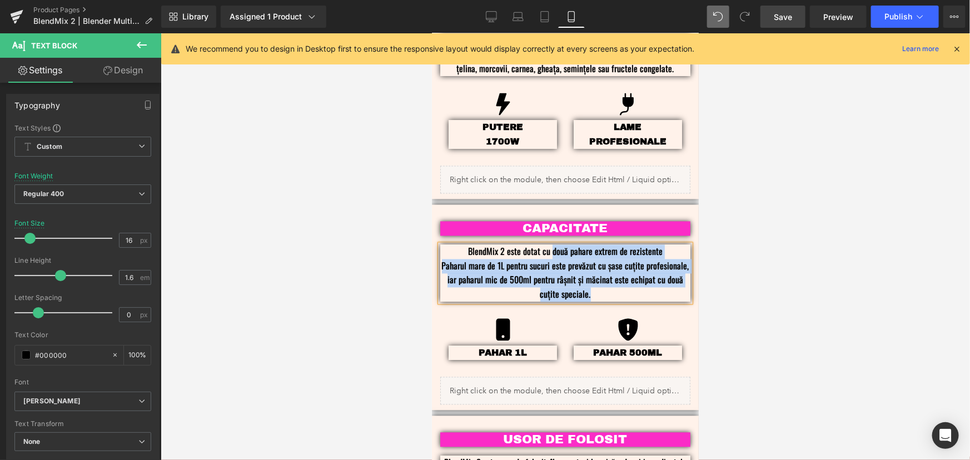
drag, startPoint x: 597, startPoint y: 284, endPoint x: 548, endPoint y: 235, distance: 69.6
click at [548, 245] on p "BlendMix 2 este dotat cu două pahare extrem de rezistente Paharul mare de 1L pe…" at bounding box center [565, 273] width 250 height 57
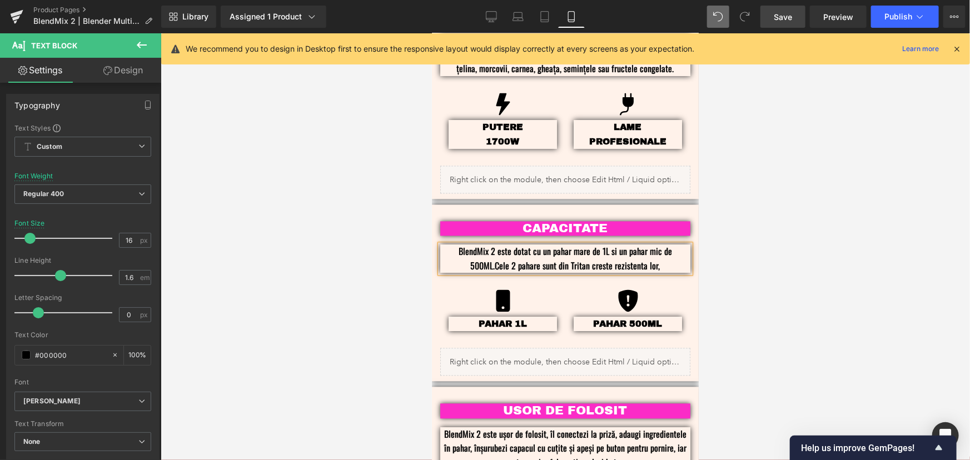
click at [555, 250] on p "BlendMix 2 este dotat cu un pahar mare de 1L si un pahar mic de 500ML.Cele 2 pa…" at bounding box center [565, 259] width 250 height 28
click at [672, 249] on p "BlendMix 2 este dotat cu un pahar mare de 1L si un pahar mic de 500ML.Cele 2 pa…" at bounding box center [565, 259] width 250 height 28
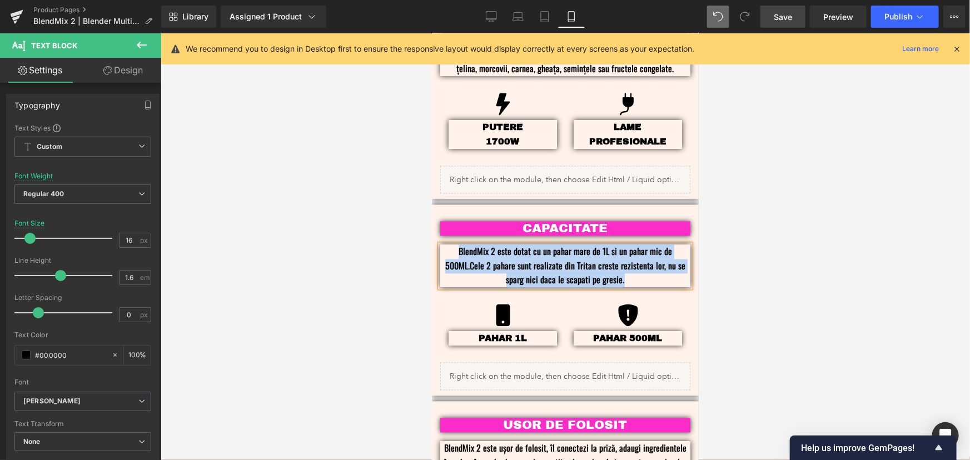
copy p "BlendMix 2 este dotat cu un pahar mare de 1L si un pahar mic de 500ML.Cele 2 pa…"
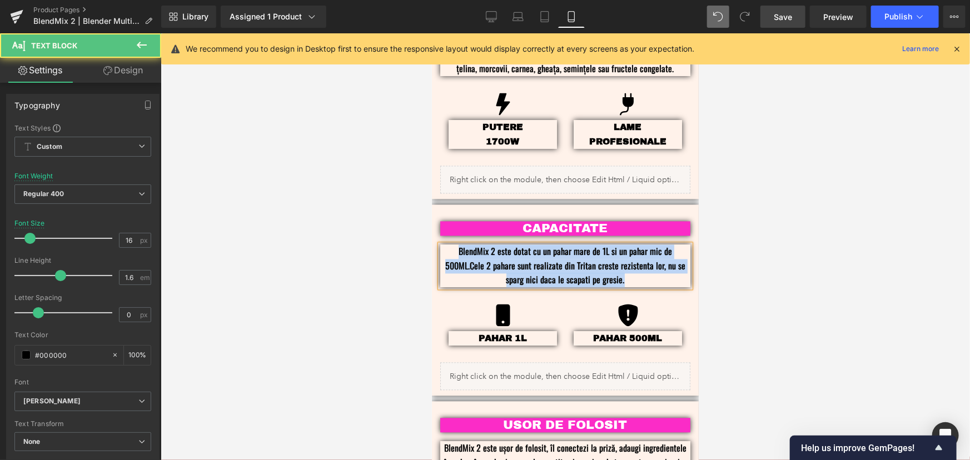
click at [628, 263] on p "BlendMix 2 este dotat cu un pahar mare de 1L si un pahar mic de 500ML.Cele 2 pa…" at bounding box center [565, 266] width 250 height 43
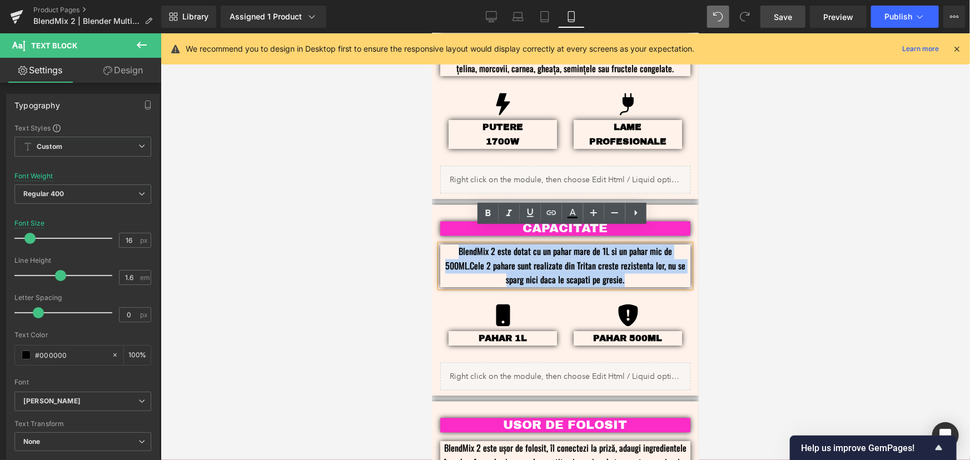
drag, startPoint x: 630, startPoint y: 264, endPoint x: 458, endPoint y: 239, distance: 174.2
click at [458, 245] on p "BlendMix 2 este dotat cu un pahar mare de 1L si un pahar mic de 500ML.Cele 2 pa…" at bounding box center [565, 266] width 250 height 43
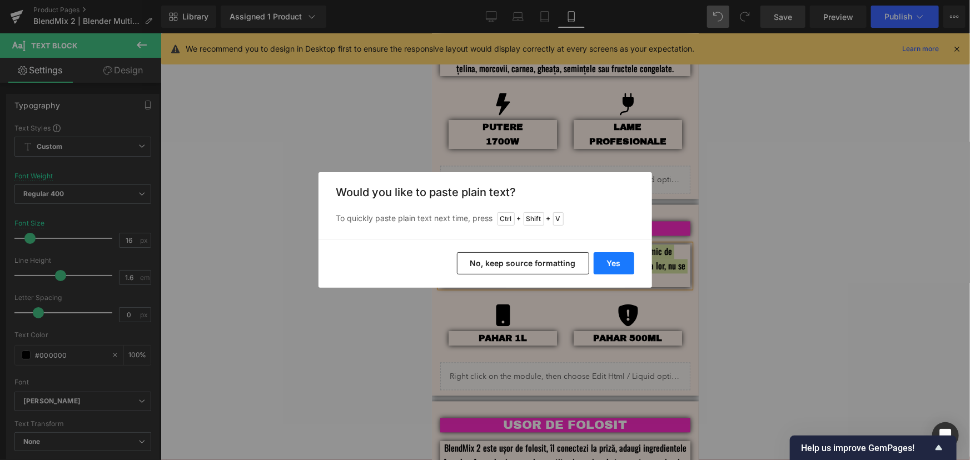
drag, startPoint x: 615, startPoint y: 264, endPoint x: 182, endPoint y: 230, distance: 433.9
click at [615, 264] on button "Yes" at bounding box center [614, 263] width 41 height 22
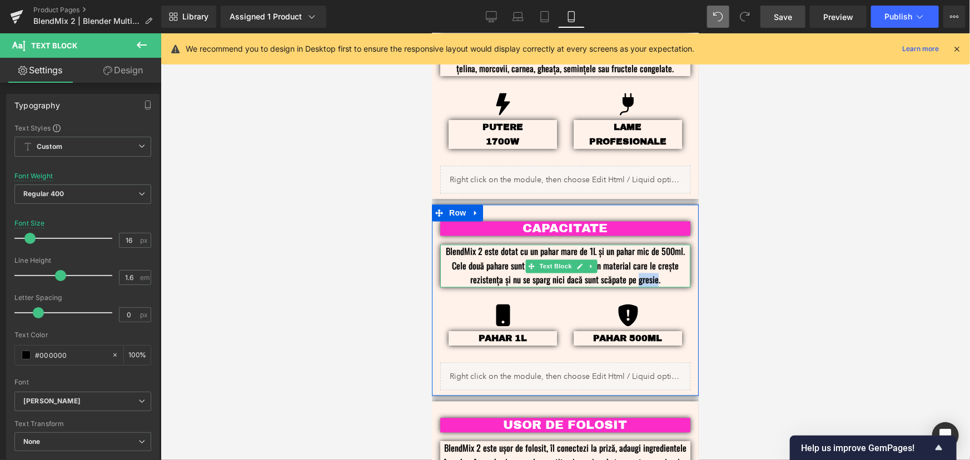
drag, startPoint x: 650, startPoint y: 266, endPoint x: 632, endPoint y: 265, distance: 17.8
click at [632, 265] on p "BlendMix 2 este dotat cu un pahar mare de 1L și un pahar mic de 500ml. Cele dou…" at bounding box center [565, 266] width 250 height 43
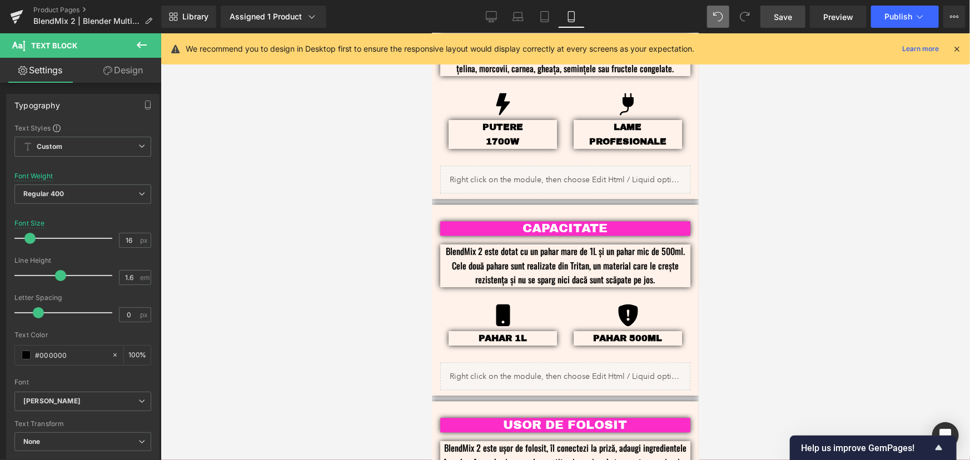
click at [776, 291] on div at bounding box center [566, 246] width 810 height 427
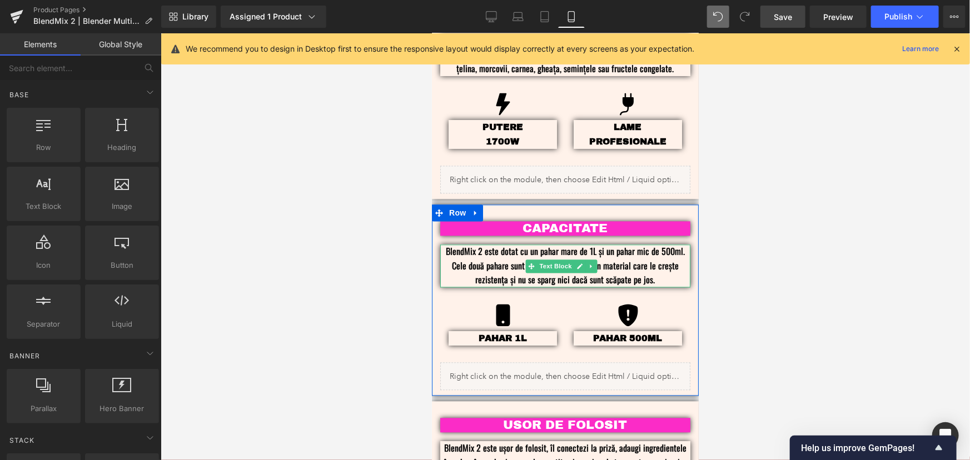
click at [552, 264] on p "BlendMix 2 este dotat cu un pahar mare de 1L și un pahar mic de 500ml. Cele dou…" at bounding box center [565, 266] width 250 height 43
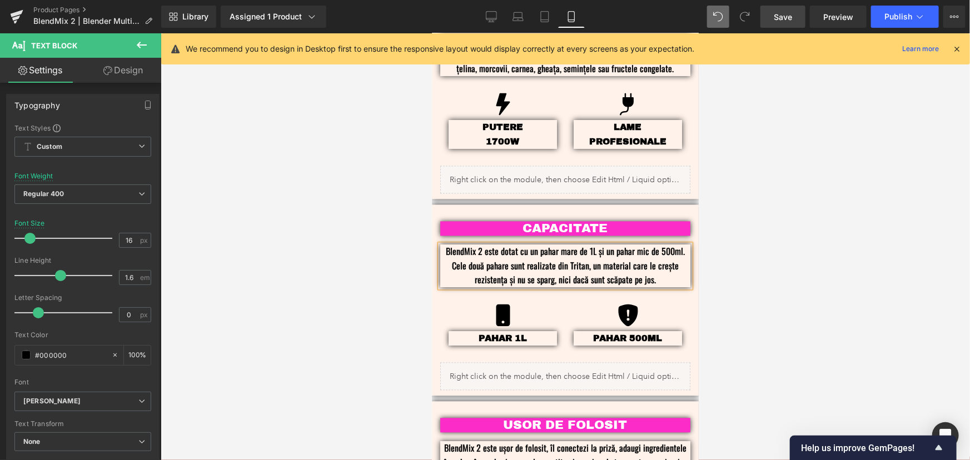
click at [791, 222] on div at bounding box center [566, 246] width 810 height 427
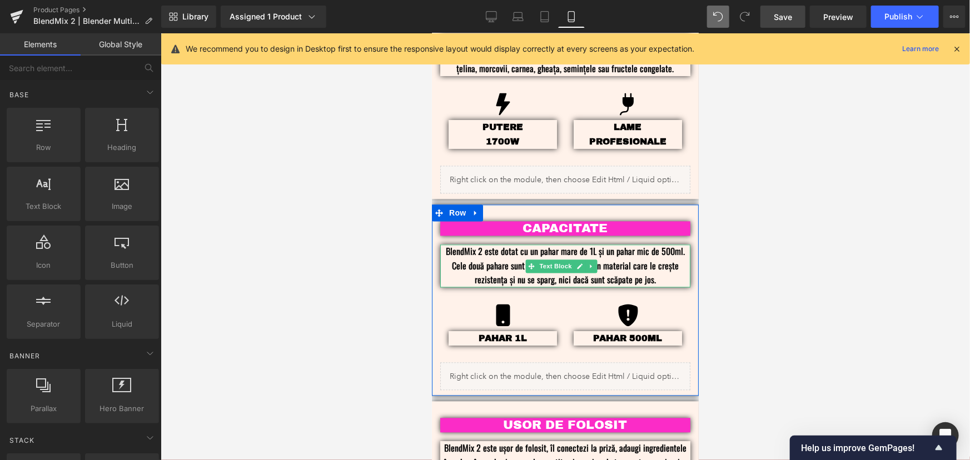
click at [557, 265] on p "BlendMix 2 este dotat cu un pahar mare de 1L și un pahar mic de 500ml. Cele dou…" at bounding box center [565, 266] width 250 height 43
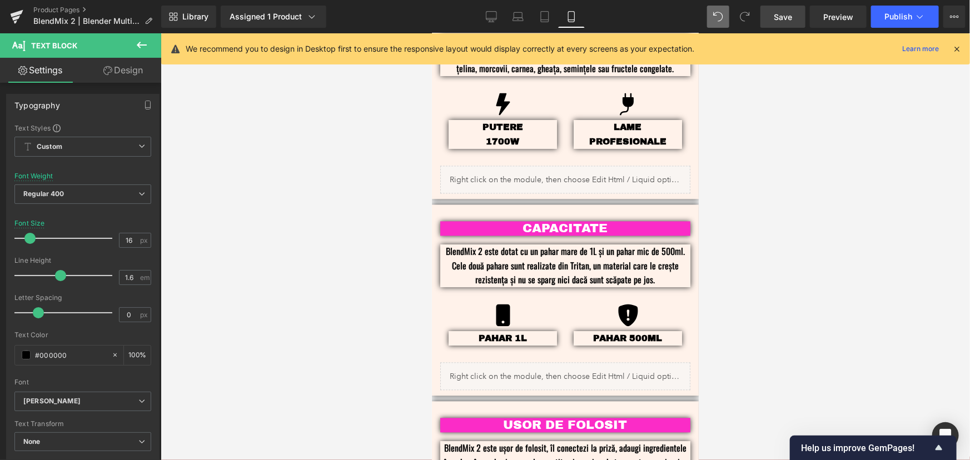
click at [743, 225] on div at bounding box center [566, 246] width 810 height 427
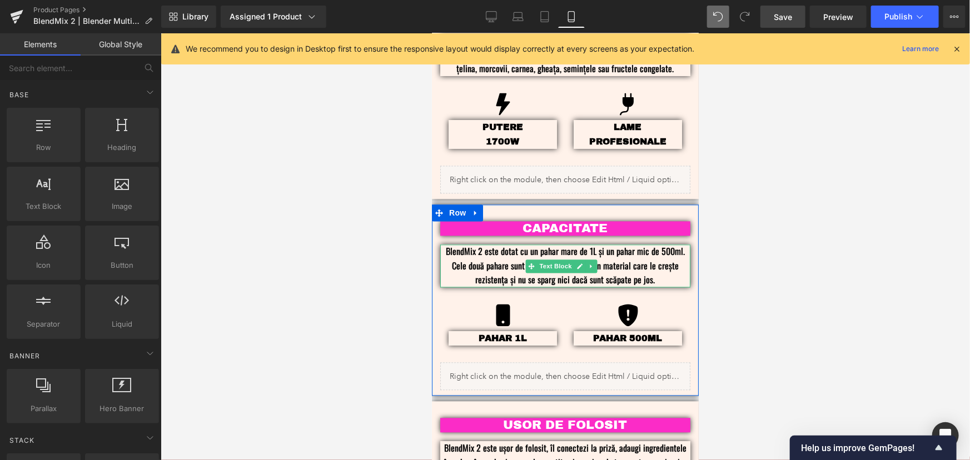
click at [539, 245] on p "BlendMix 2 este dotat cu un pahar mare de 1L și un pahar mic de 500ml. Cele dou…" at bounding box center [565, 266] width 250 height 43
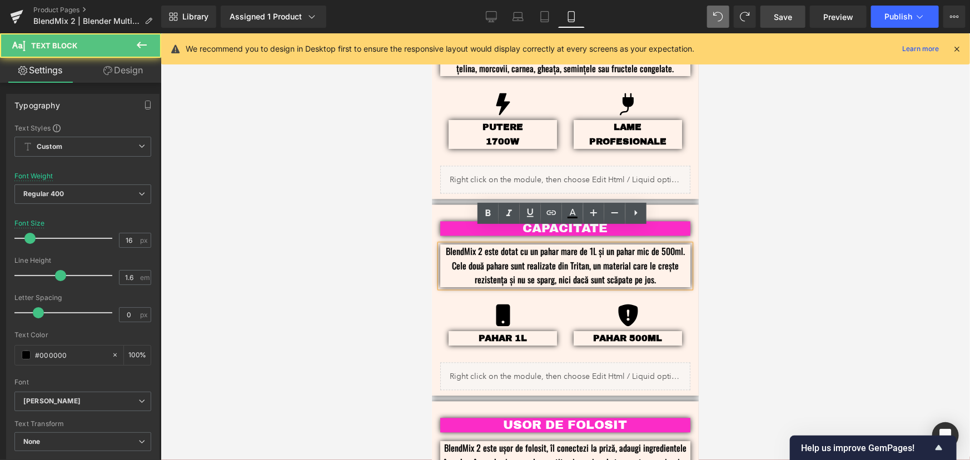
click at [554, 265] on p "BlendMix 2 este dotat cu un pahar mare de 1L și un pahar mic de 500ml. Cele dou…" at bounding box center [565, 266] width 250 height 43
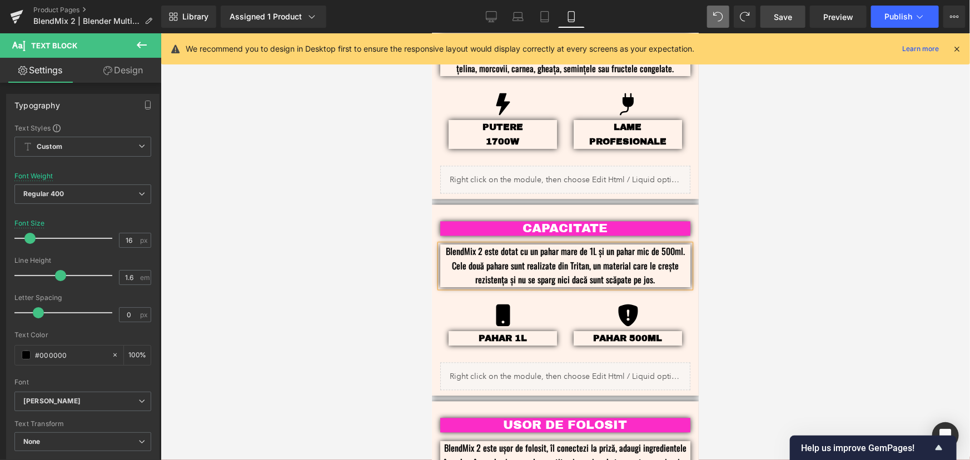
click at [823, 229] on div at bounding box center [566, 246] width 810 height 427
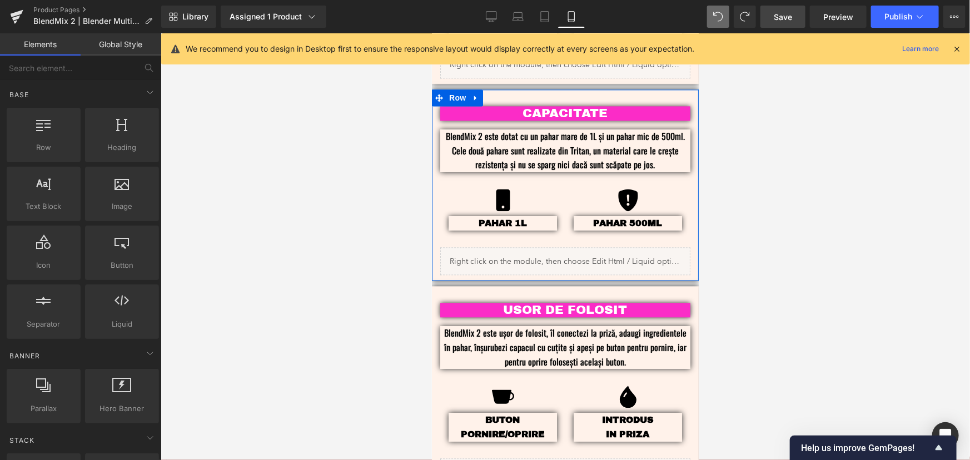
scroll to position [1263, 0]
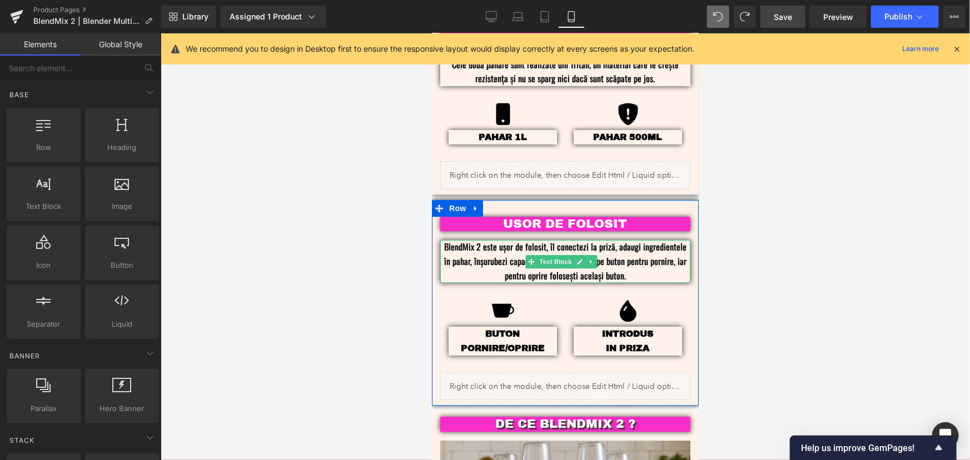
click at [669, 256] on p "BlendMix 2 este ușor de folosit, îl conectezi la priză, adaugi ingredientele în…" at bounding box center [565, 261] width 250 height 43
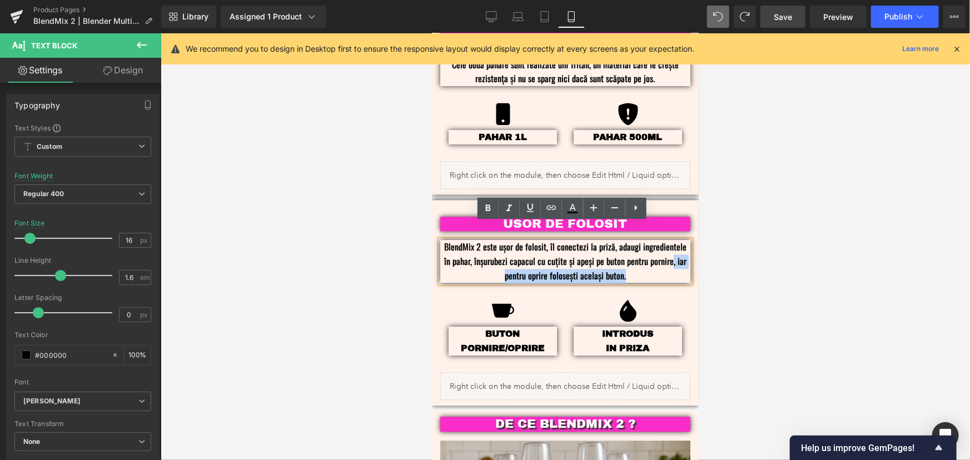
drag, startPoint x: 659, startPoint y: 259, endPoint x: 663, endPoint y: 249, distance: 10.7
click at [663, 249] on p "BlendMix 2 este ușor de folosit, îl conectezi la priză, adaugi ingredientele în…" at bounding box center [565, 261] width 250 height 43
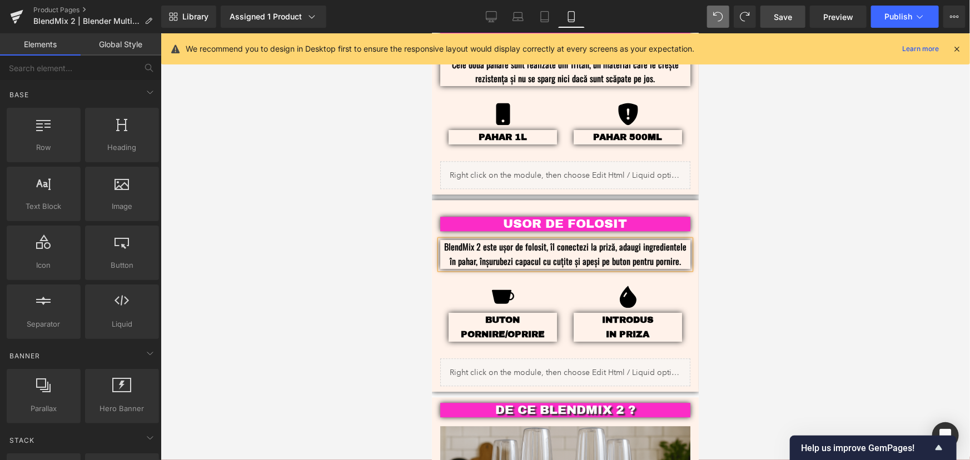
click at [778, 255] on div at bounding box center [566, 246] width 810 height 427
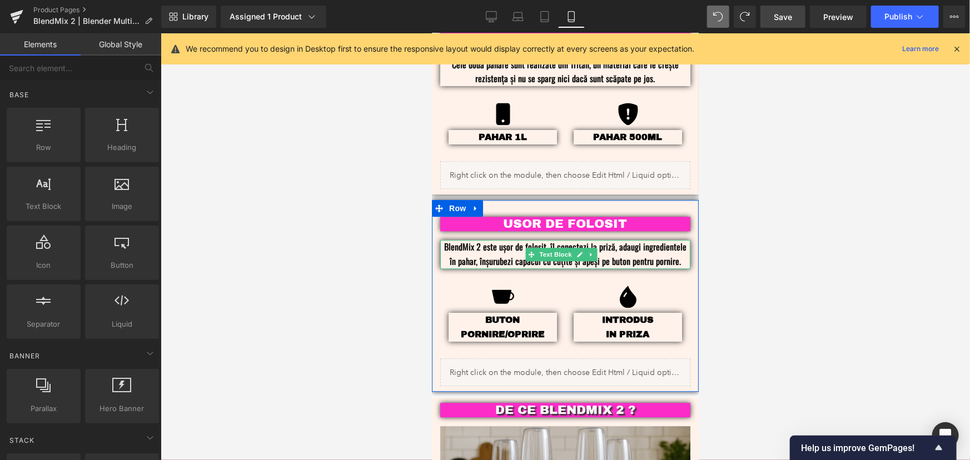
click at [554, 247] on p "BlendMix 2 este ușor de folosit, îl conectezi la priză, adaugi ingredientele în…" at bounding box center [565, 254] width 250 height 28
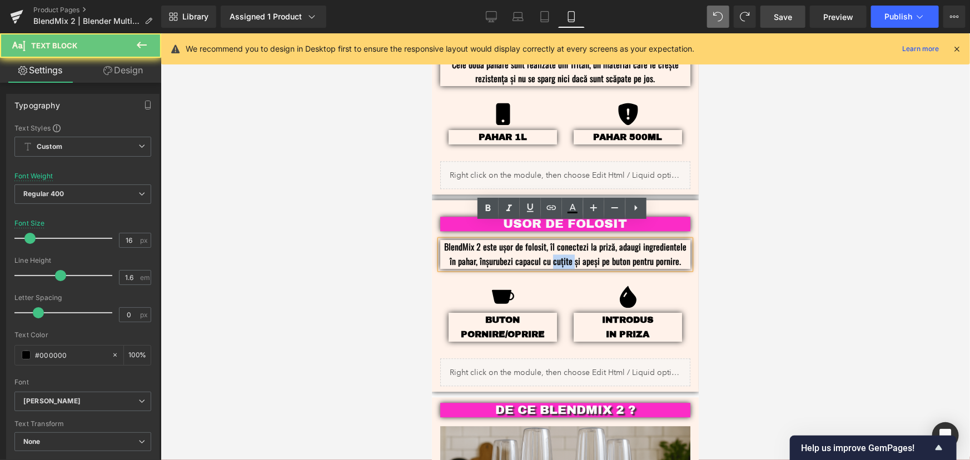
click at [554, 247] on p "BlendMix 2 este ușor de folosit, îl conectezi la priză, adaugi ingredientele în…" at bounding box center [565, 254] width 250 height 28
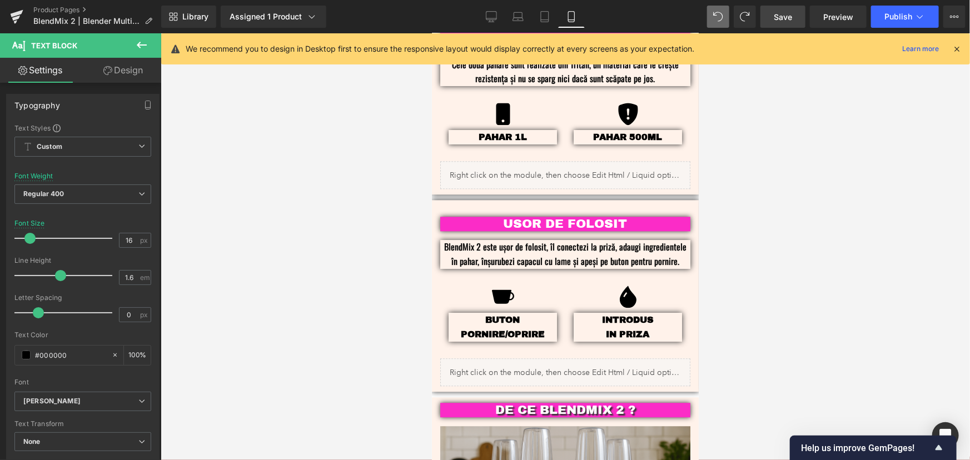
click at [797, 257] on div at bounding box center [566, 246] width 810 height 427
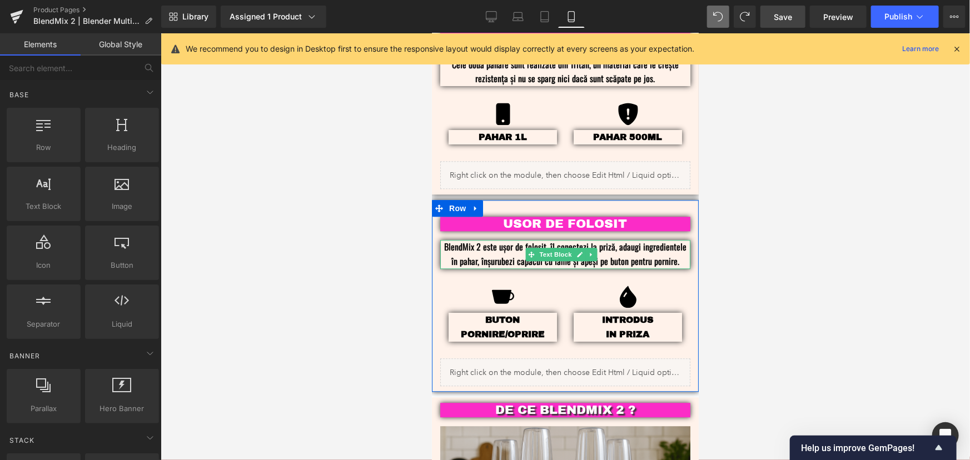
click at [562, 244] on p "BlendMix 2 este ușor de folosit, îl conectezi la priză, adaugi ingredientele în…" at bounding box center [565, 254] width 250 height 28
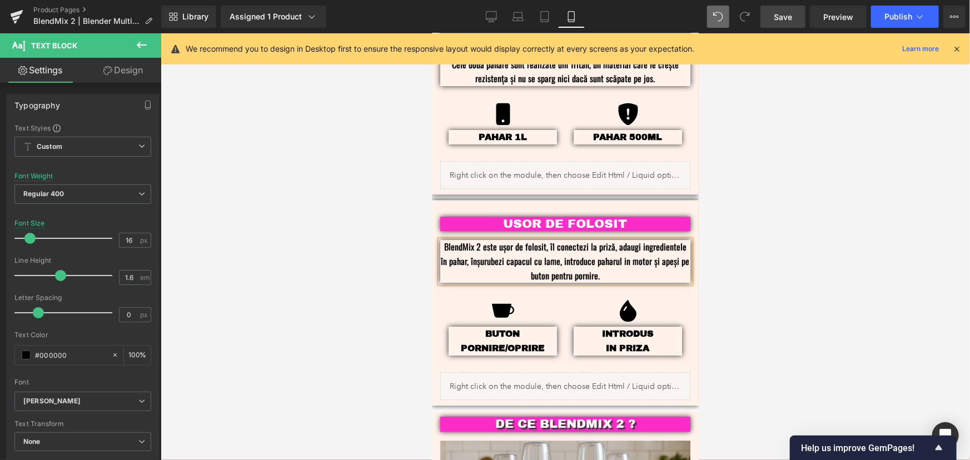
click at [545, 259] on p "BlendMix 2 este ușor de folosit, îl conectezi la priză, adaugi ingredientele în…" at bounding box center [565, 261] width 250 height 43
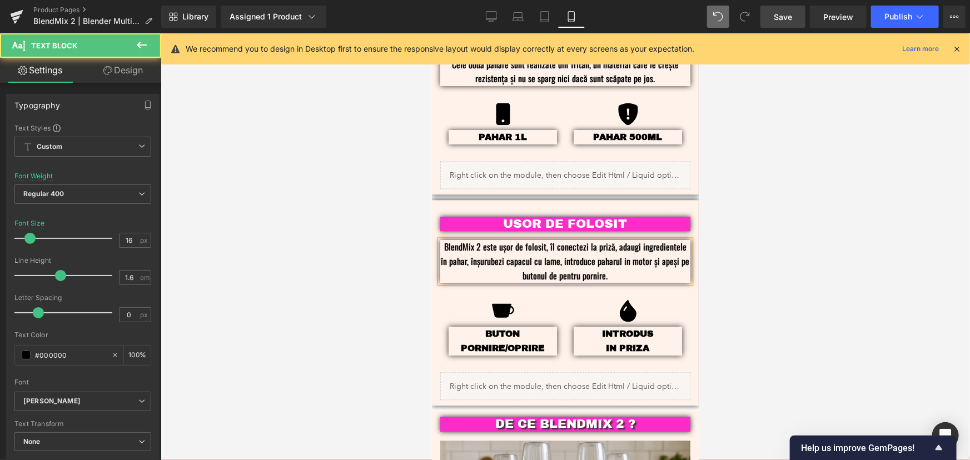
click at [577, 260] on p "BlendMix 2 este ușor de folosit, îl conectezi la priză, adaugi ingredientele în…" at bounding box center [565, 261] width 250 height 43
click at [597, 260] on p "BlendMix 2 este ușor de folosit, îl conectezi la priză, adaugi ingredientele în…" at bounding box center [565, 261] width 250 height 43
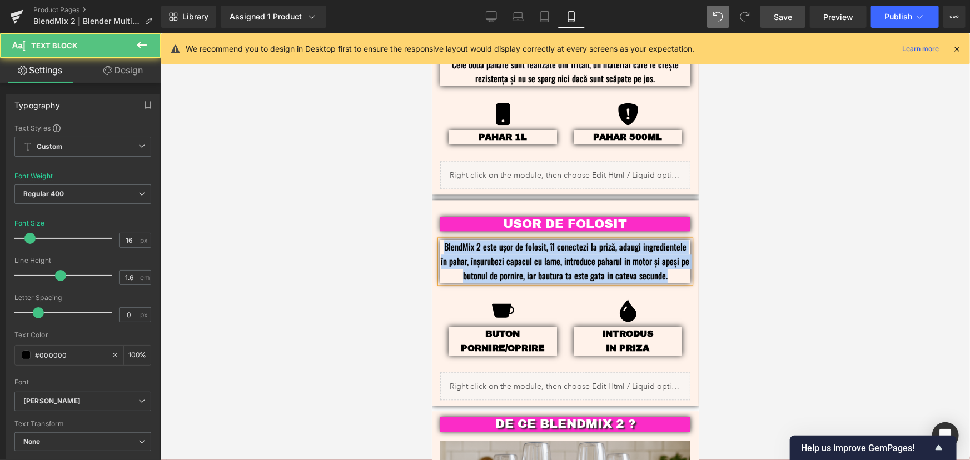
drag, startPoint x: 663, startPoint y: 262, endPoint x: 341, endPoint y: 207, distance: 326.5
copy p "BlendMix 2 este ușor de folosit, îl conectezi la priză, adaugi ingredientele în…"
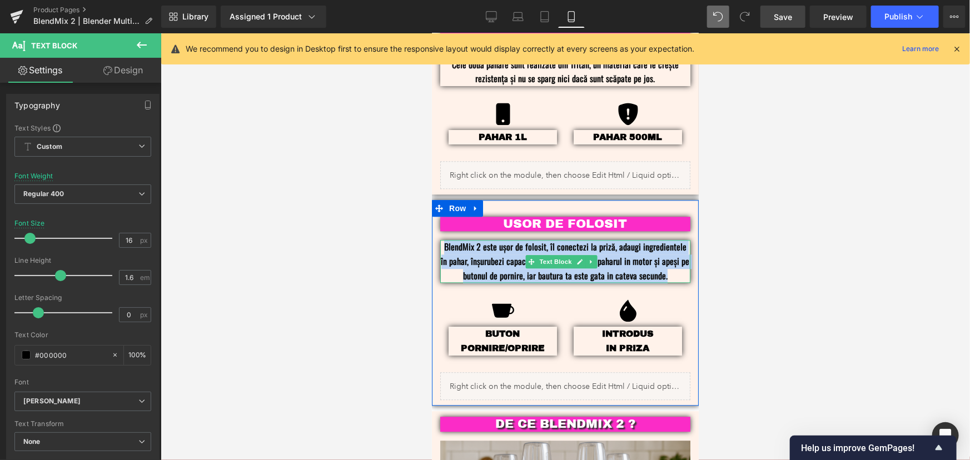
click at [614, 244] on p "BlendMix 2 este ușor de folosit, îl conectezi la priză, adaugi ingredientele în…" at bounding box center [565, 261] width 250 height 43
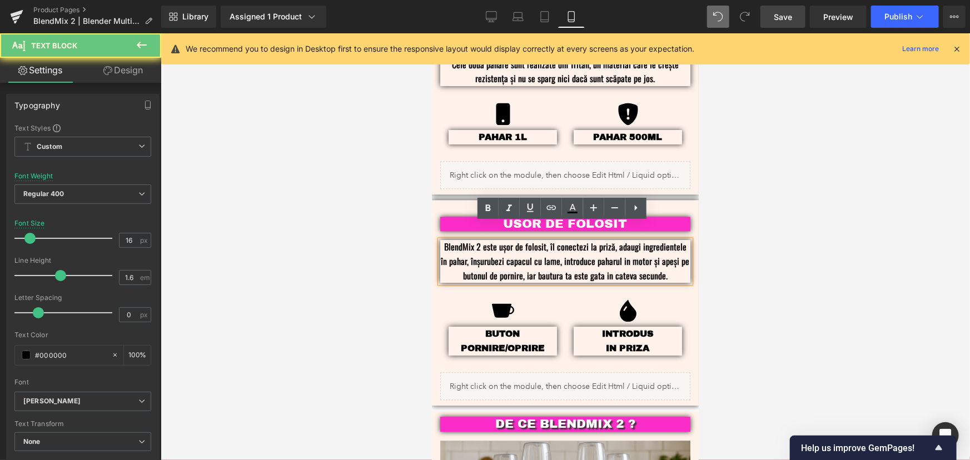
click at [636, 240] on p "BlendMix 2 este ușor de folosit, îl conectezi la priză, adaugi ingredientele în…" at bounding box center [565, 261] width 250 height 43
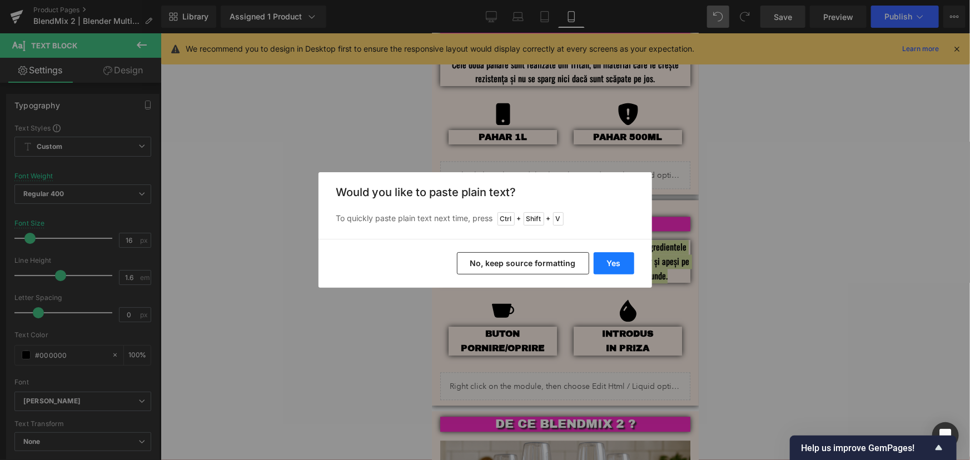
click at [613, 265] on button "Yes" at bounding box center [614, 263] width 41 height 22
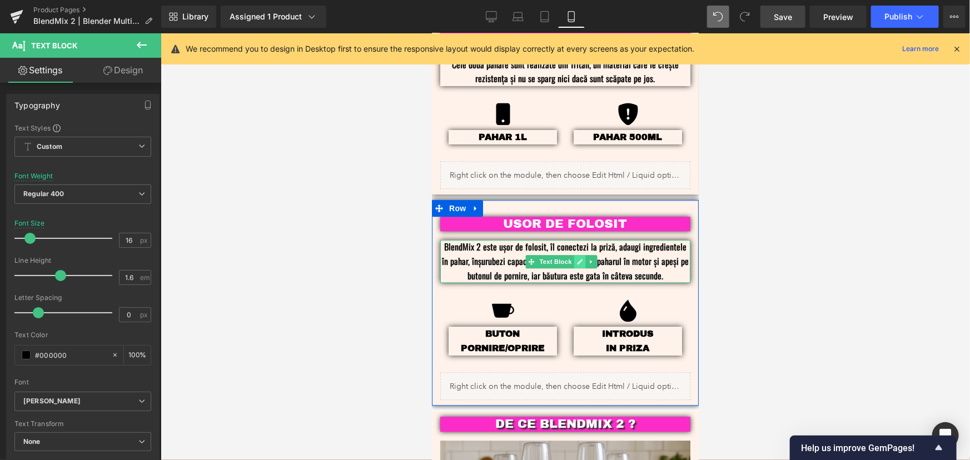
click at [579, 258] on icon at bounding box center [580, 261] width 6 height 7
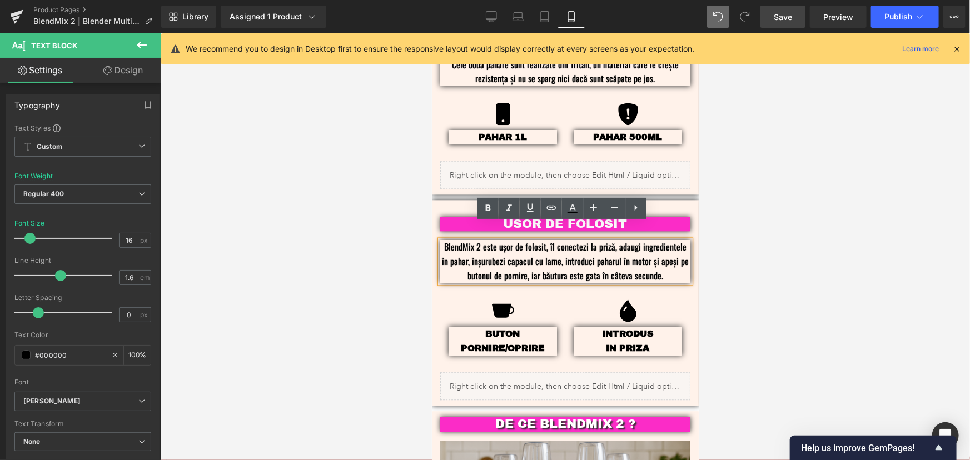
click at [552, 243] on p "BlendMix 2 este ușor de folosit, îl conectezi la priză, adaugi ingredientele în…" at bounding box center [565, 261] width 250 height 43
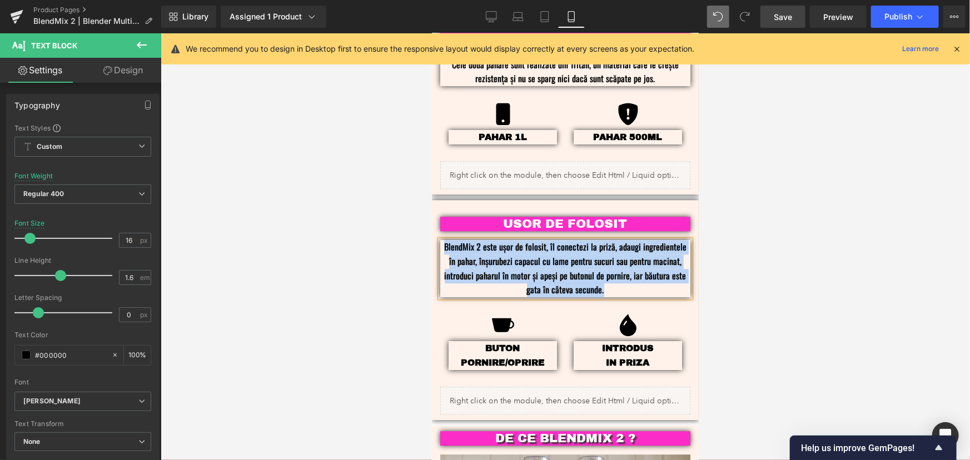
drag, startPoint x: 639, startPoint y: 276, endPoint x: 822, endPoint y: 244, distance: 185.2
copy p "BlendMix 2 este ușor de folosit, îl conectezi la priză, adaugi ingredientele în…"
click at [601, 270] on p "BlendMix 2 este ușor de folosit, îl conectezi la priză, adaugi ingredientele în…" at bounding box center [565, 268] width 250 height 57
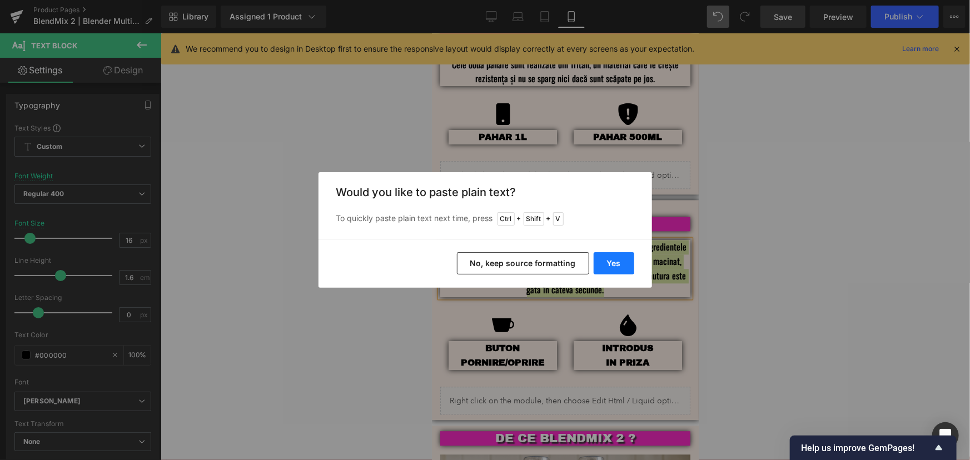
click at [613, 257] on button "Yes" at bounding box center [614, 263] width 41 height 22
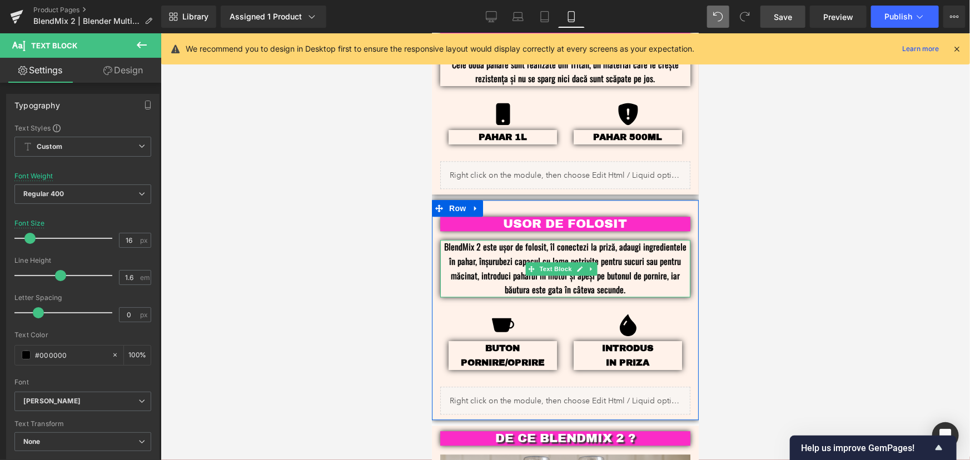
click at [604, 247] on p "BlendMix 2 este ușor de folosit, îl conectezi la priză, adaugi ingredientele în…" at bounding box center [565, 268] width 250 height 57
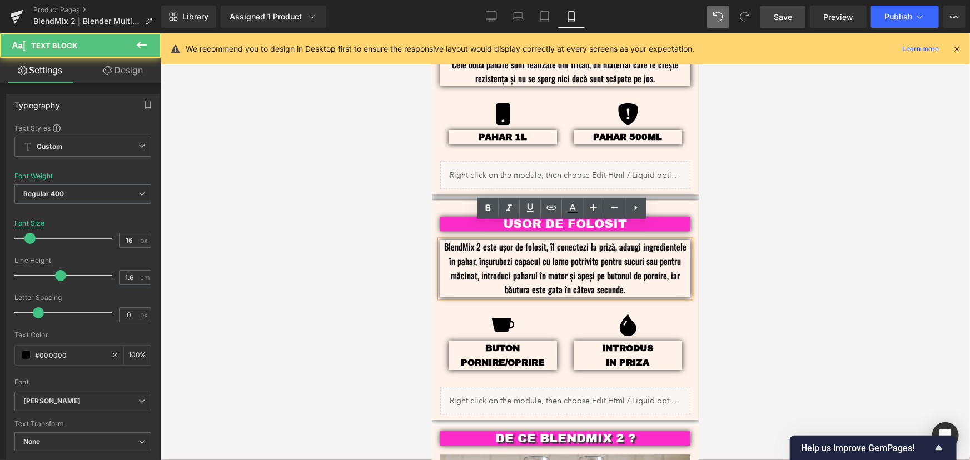
click at [577, 247] on p "BlendMix 2 este ușor de folosit, îl conectezi la priză, adaugi ingredientele în…" at bounding box center [565, 268] width 250 height 57
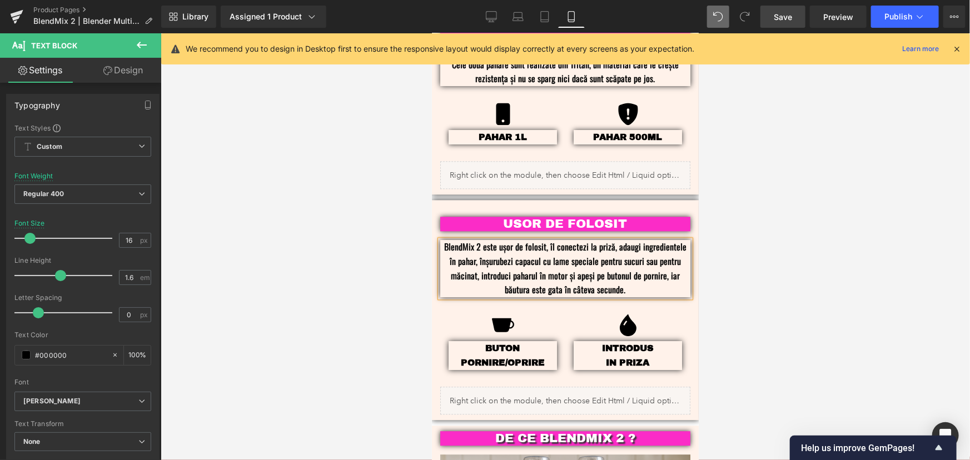
drag, startPoint x: 643, startPoint y: 274, endPoint x: 619, endPoint y: 271, distance: 24.1
click at [619, 271] on p "BlendMix 2 este ușor de folosit, îl conectezi la priză, adaugi ingredientele în…" at bounding box center [565, 268] width 250 height 57
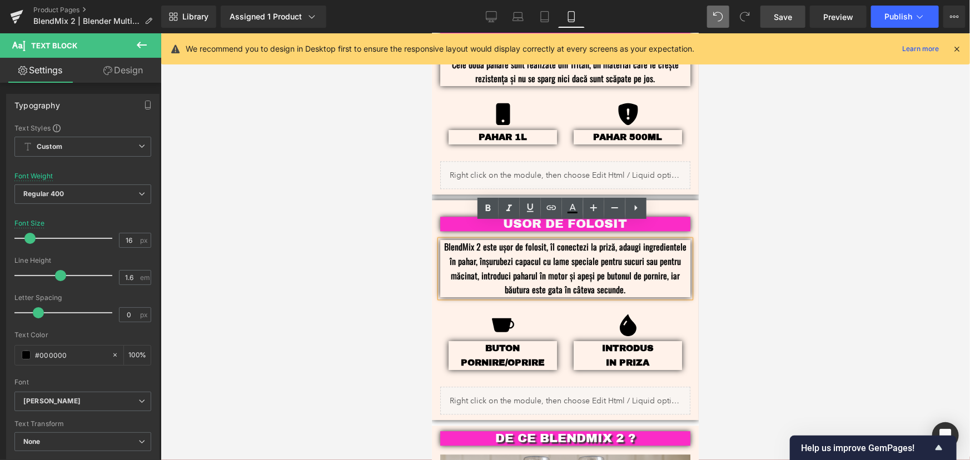
click at [519, 271] on p "BlendMix 2 este ușor de folosit, îl conectezi la priză, adaugi ingredientele în…" at bounding box center [565, 268] width 250 height 57
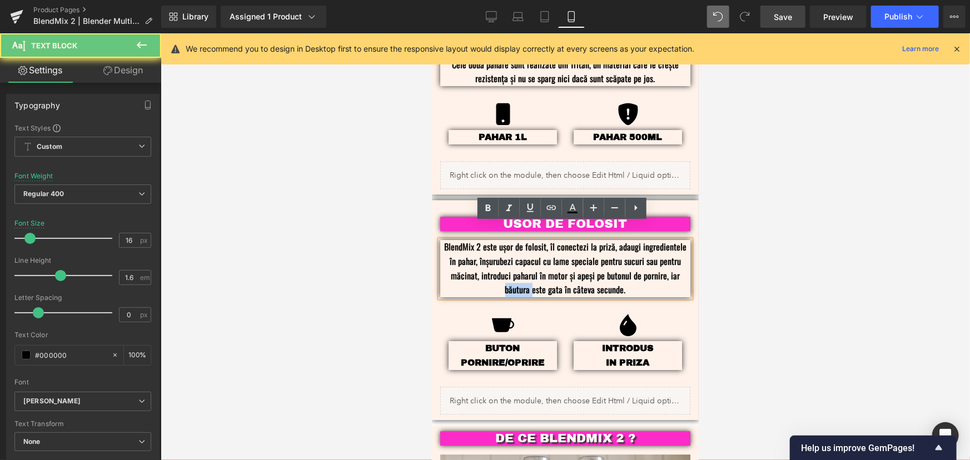
click at [519, 271] on p "BlendMix 2 este ușor de folosit, îl conectezi la priză, adaugi ingredientele în…" at bounding box center [565, 268] width 250 height 57
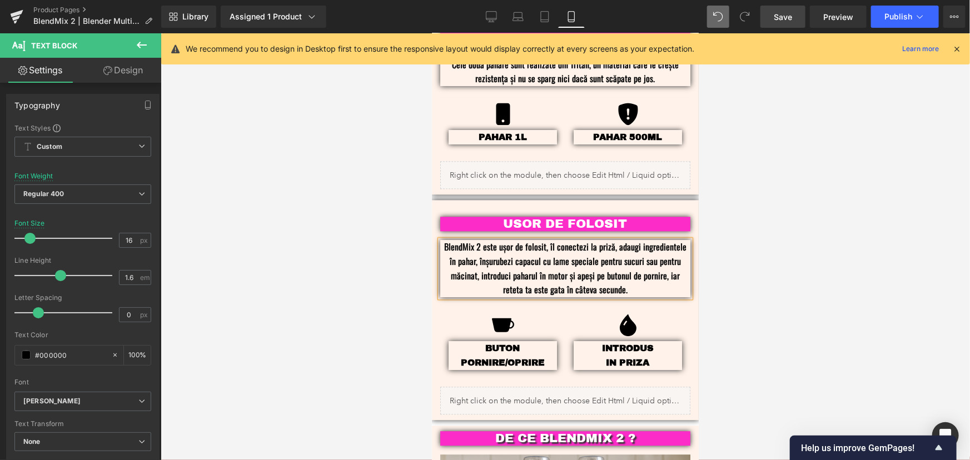
click at [645, 264] on p "BlendMix 2 este ușor de folosit, îl conectezi la priză, adaugi ingredientele în…" at bounding box center [565, 268] width 250 height 57
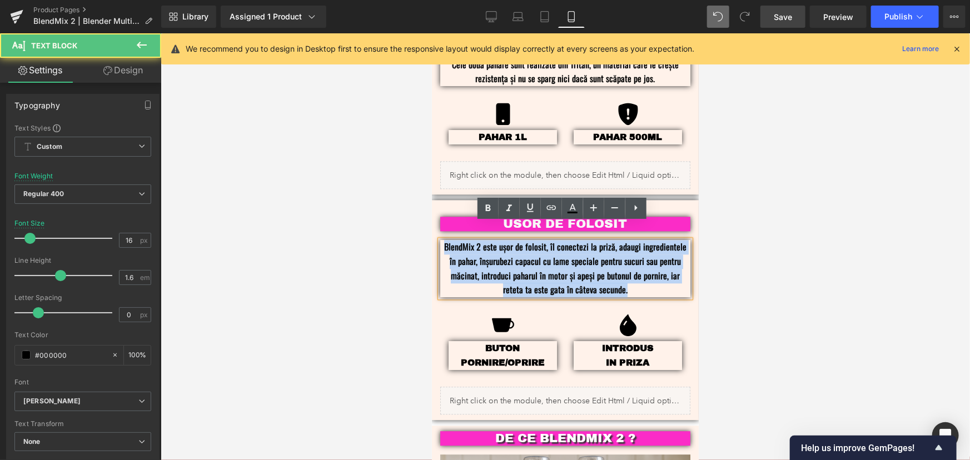
copy p "BlendMix 2 este ușor de folosit, îl conectezi la priză, adaugi ingredientele în…"
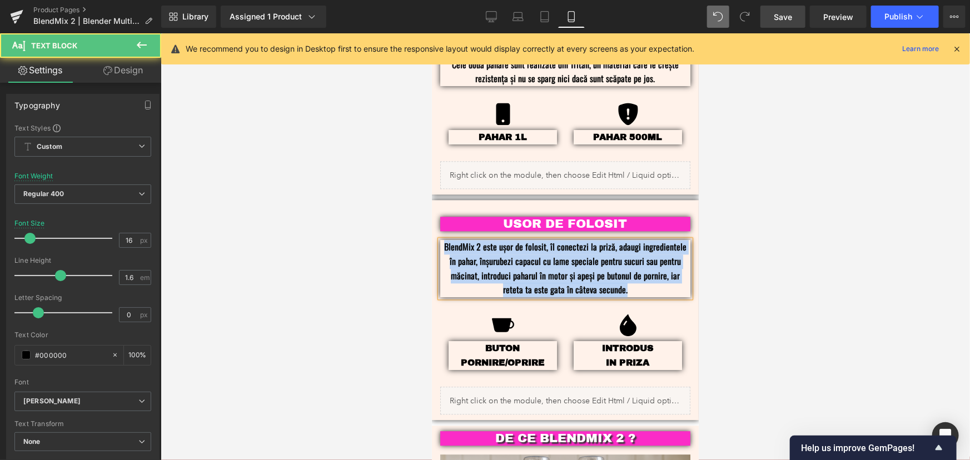
click at [658, 248] on p "BlendMix 2 este ușor de folosit, îl conectezi la priză, adaugi ingredientele în…" at bounding box center [565, 268] width 250 height 57
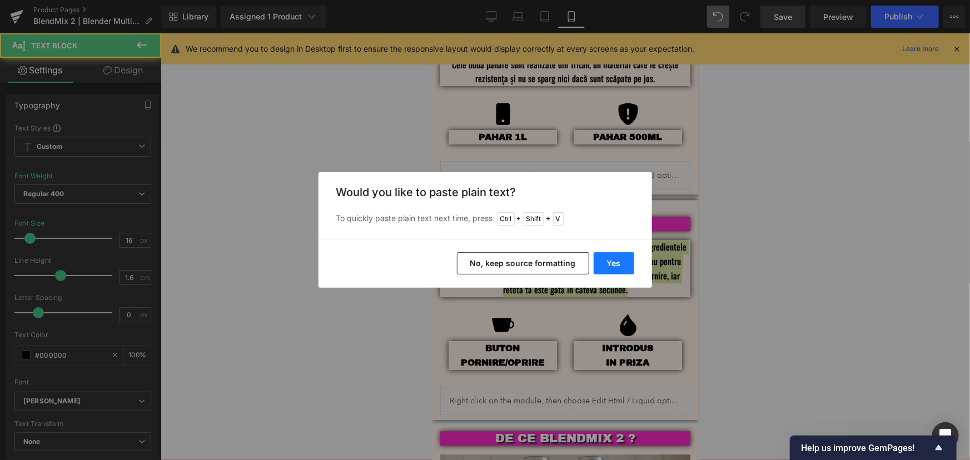
click at [612, 255] on button "Yes" at bounding box center [614, 263] width 41 height 22
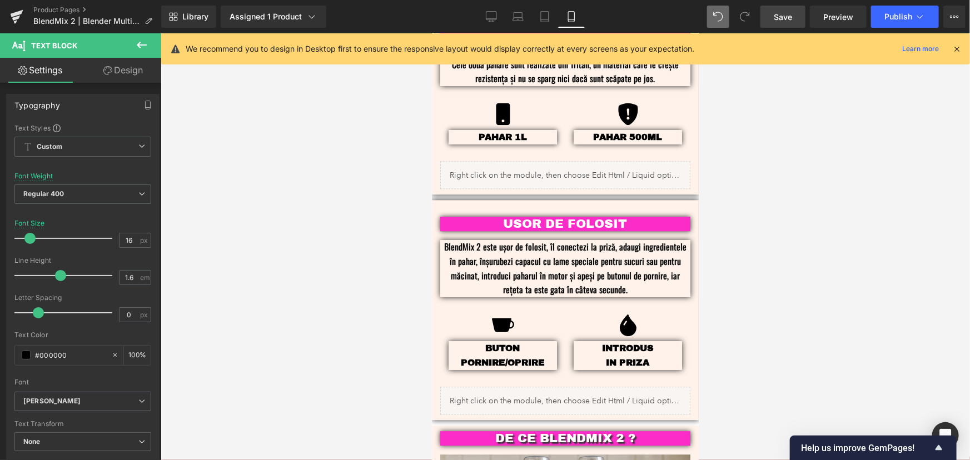
click at [806, 206] on div at bounding box center [566, 246] width 810 height 427
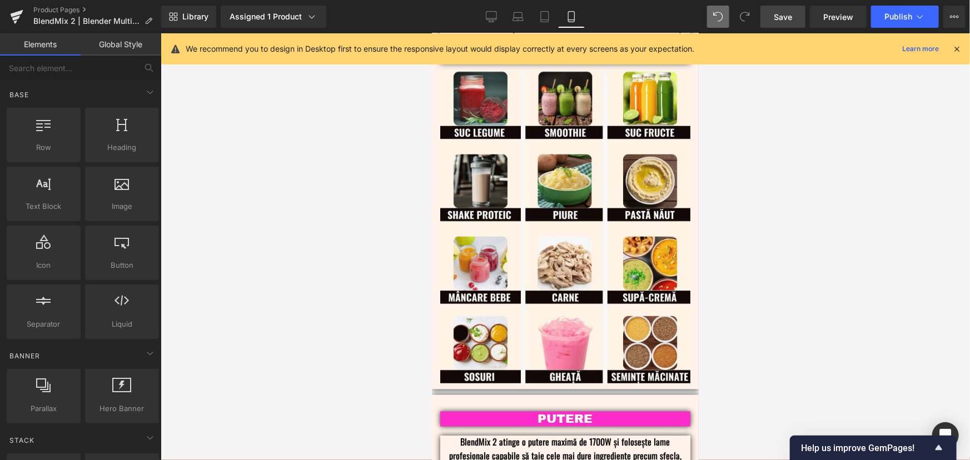
scroll to position [654, 0]
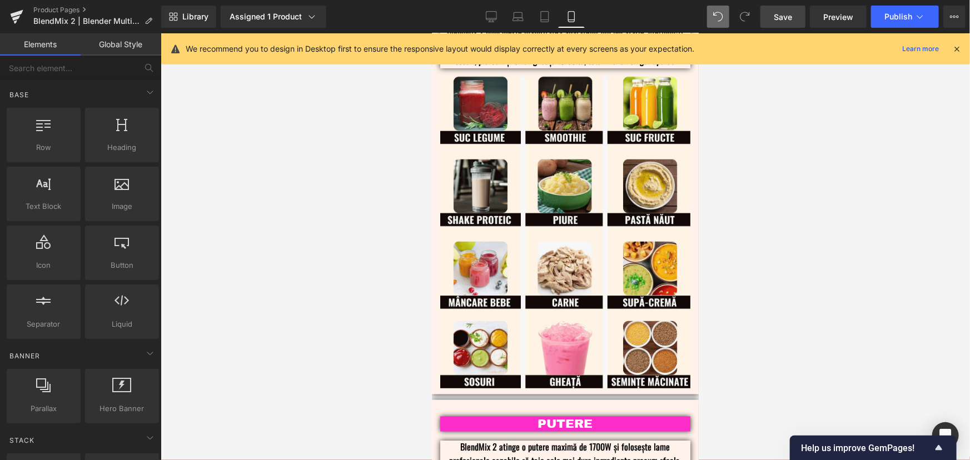
drag, startPoint x: 693, startPoint y: 317, endPoint x: 966, endPoint y: 92, distance: 353.1
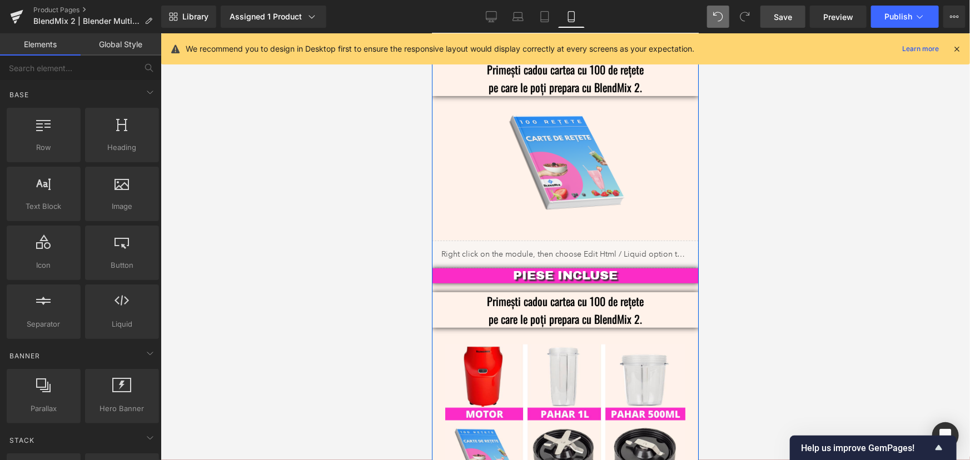
scroll to position [2373, 0]
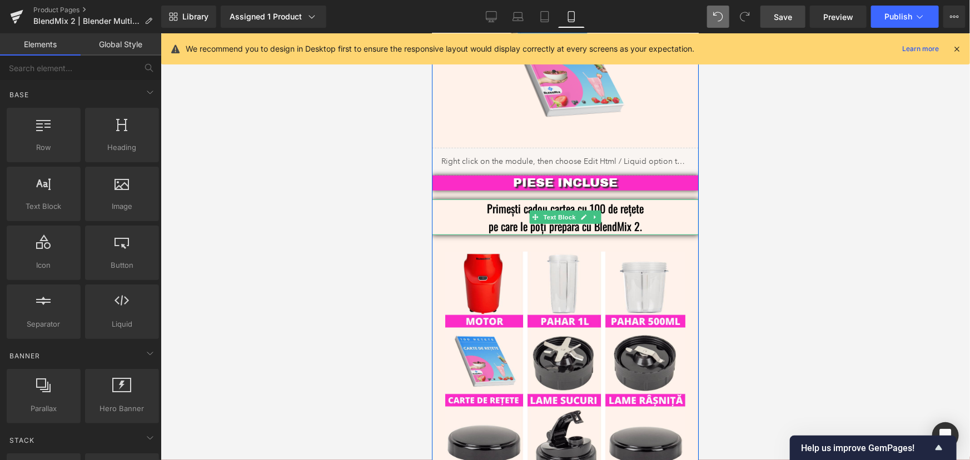
click at [607, 217] on p "pe care le poți prepara cu BlendMix 2." at bounding box center [565, 226] width 234 height 18
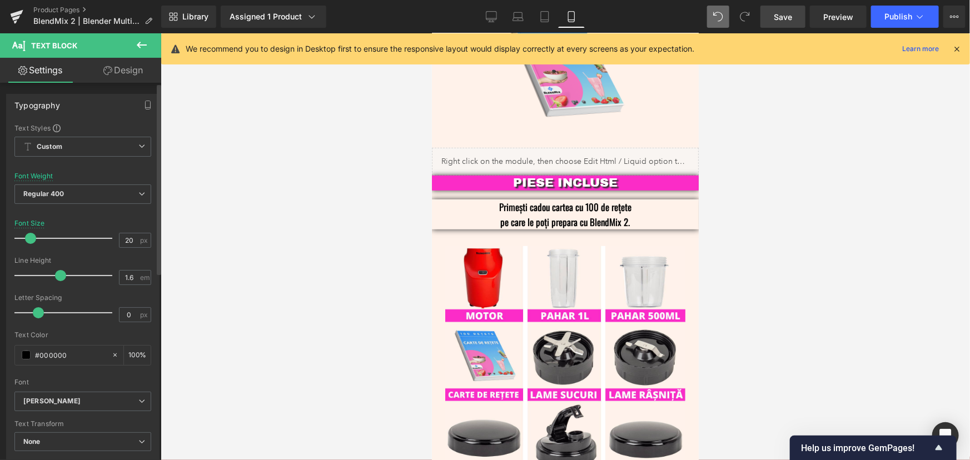
click at [29, 237] on span at bounding box center [30, 238] width 11 height 11
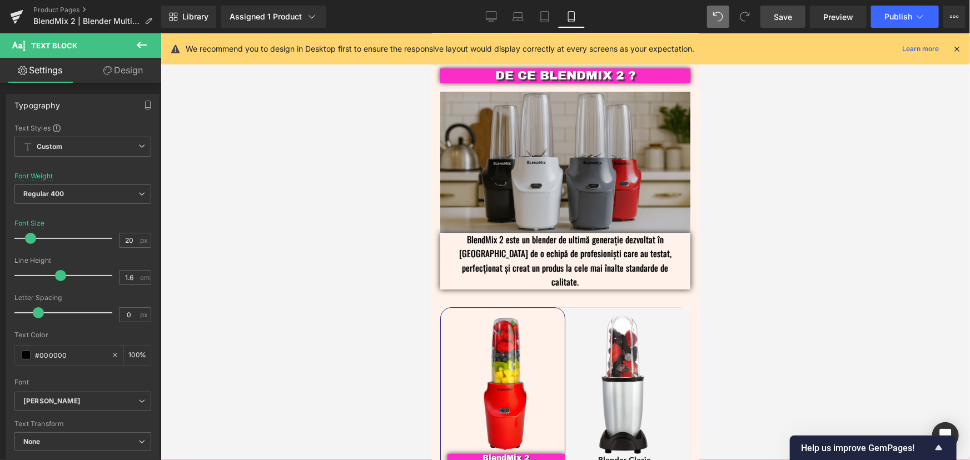
scroll to position [1615, 0]
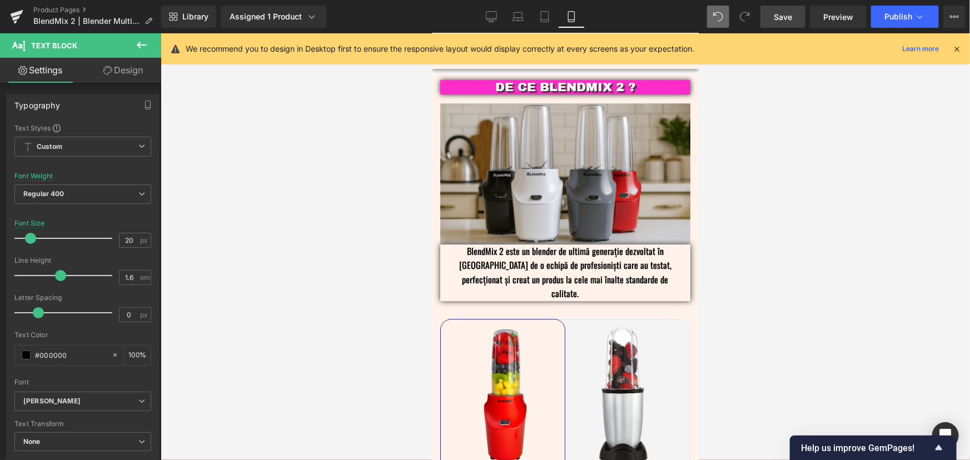
click at [558, 249] on div "BlendMix 2 este un blender de ultimă generație dezvoltat în România de o echipă…" at bounding box center [565, 272] width 250 height 57
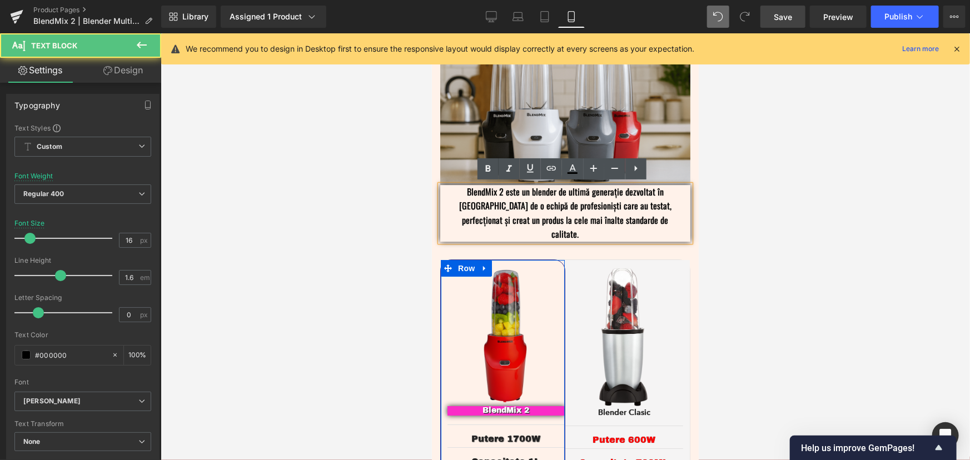
scroll to position [2019, 0]
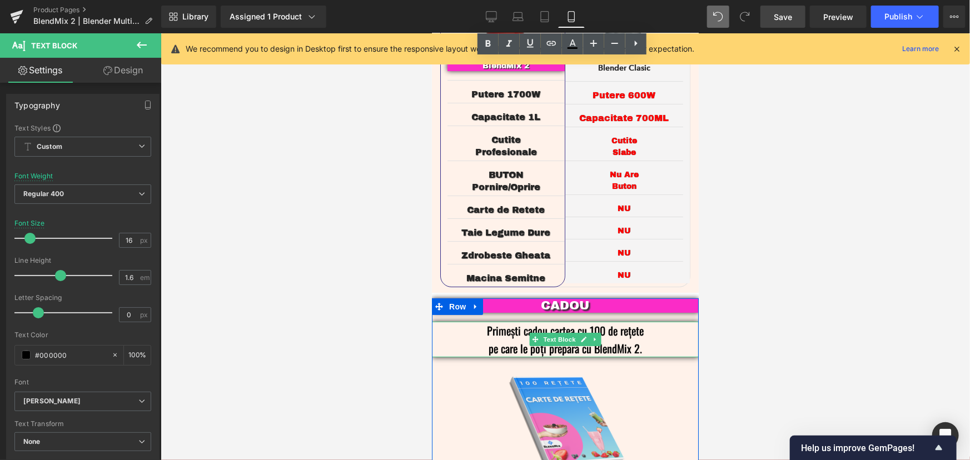
click at [624, 339] on p "pe care le poți prepara cu BlendMix 2." at bounding box center [565, 348] width 234 height 18
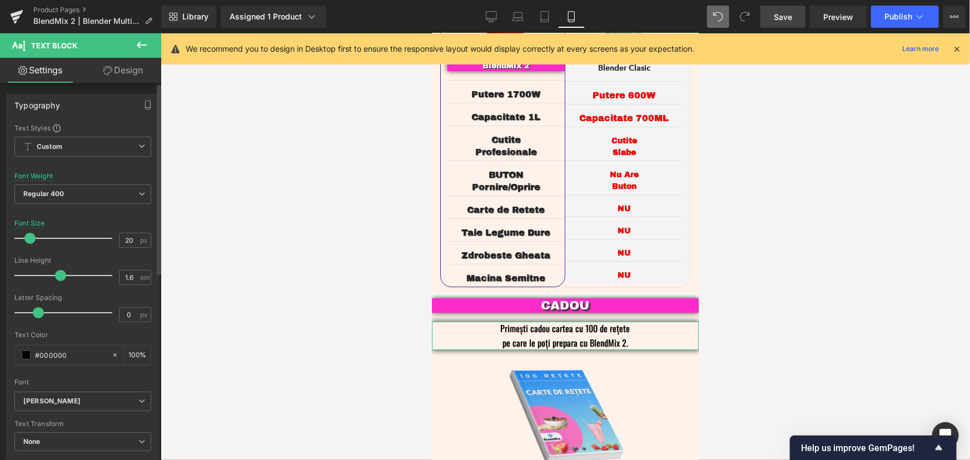
click at [28, 236] on span at bounding box center [29, 238] width 11 height 11
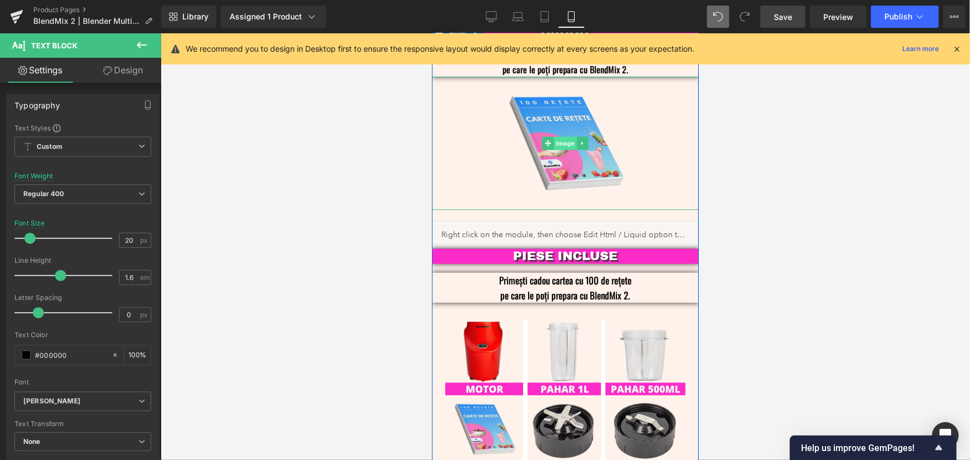
scroll to position [2322, 0]
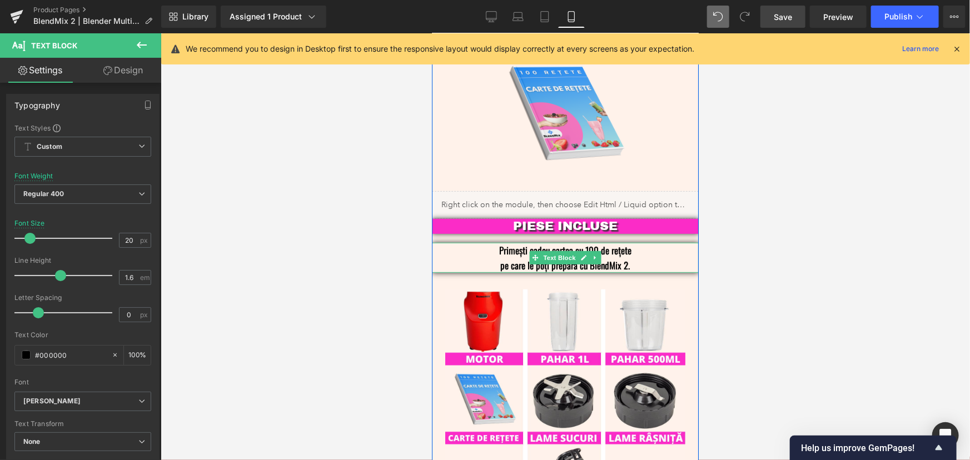
click at [616, 257] on p "pe care le poți prepara cu BlendMix 2." at bounding box center [565, 264] width 234 height 15
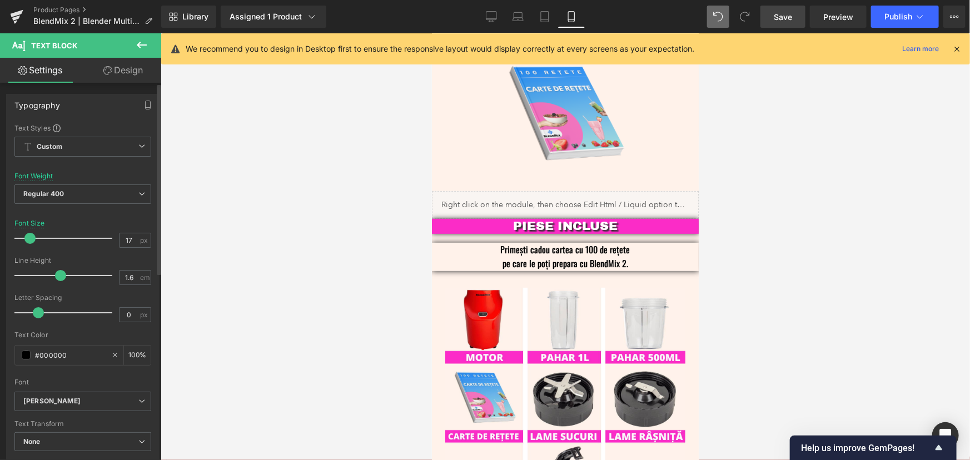
click at [28, 236] on span at bounding box center [29, 238] width 11 height 11
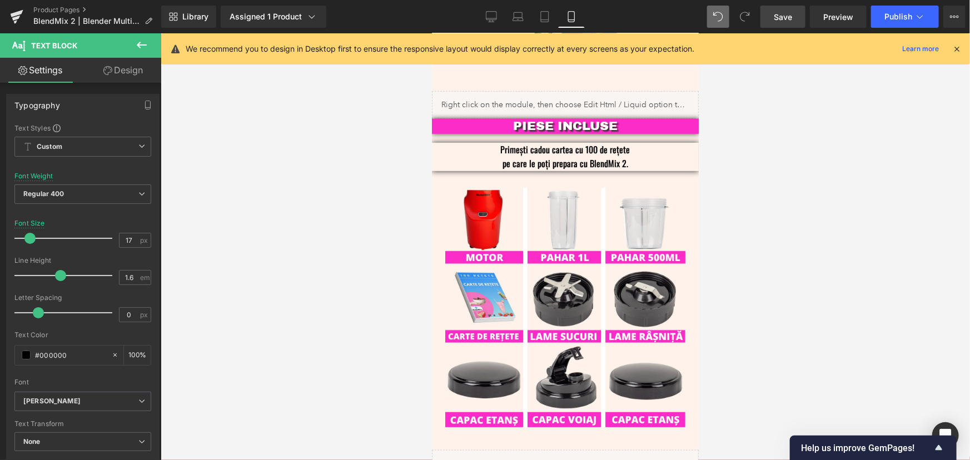
scroll to position [2424, 0]
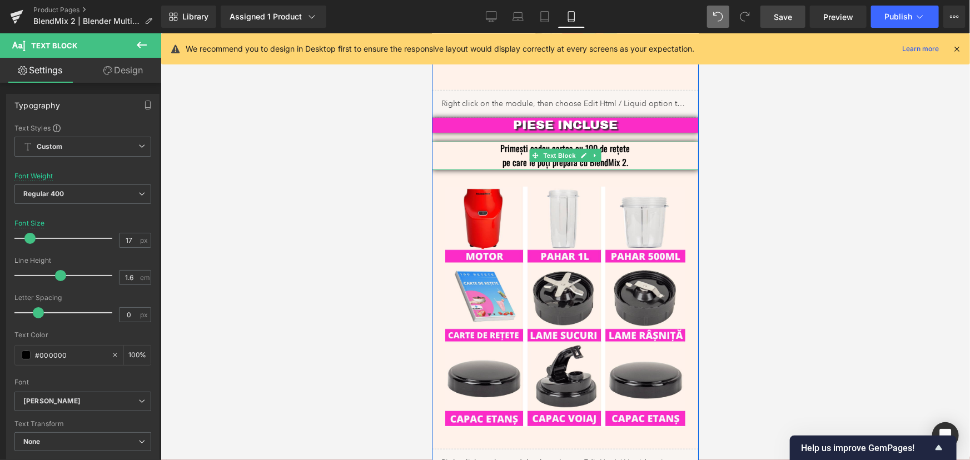
click at [632, 155] on p "pe care le poți prepara cu BlendMix 2." at bounding box center [565, 162] width 234 height 14
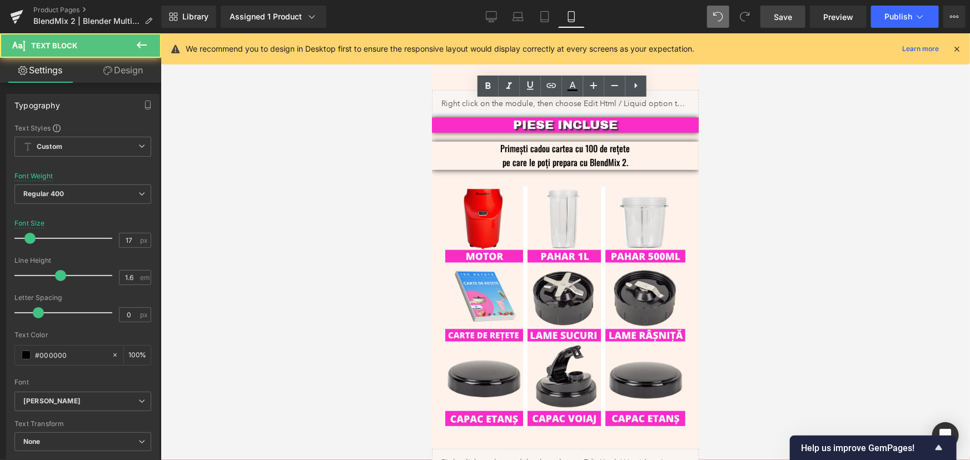
click at [846, 143] on div at bounding box center [566, 246] width 810 height 427
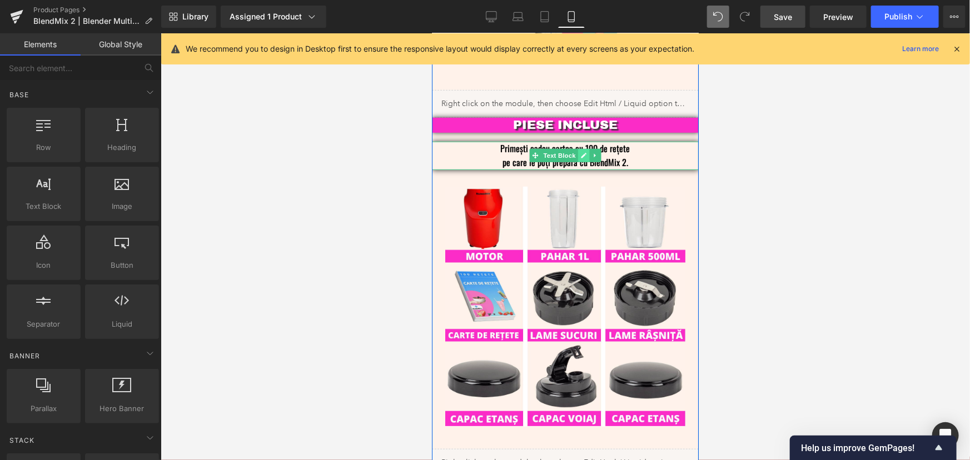
click at [578, 148] on link at bounding box center [584, 154] width 12 height 13
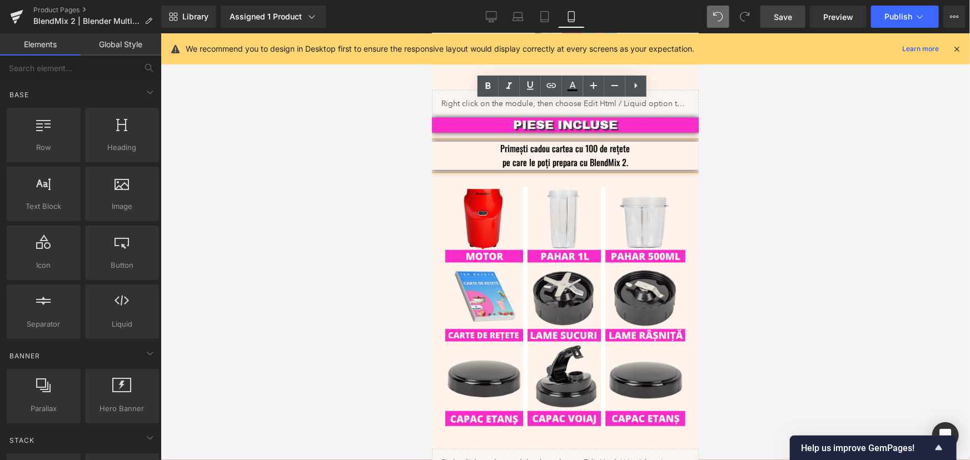
click at [809, 176] on div at bounding box center [566, 246] width 810 height 427
click at [361, 160] on div at bounding box center [566, 246] width 810 height 427
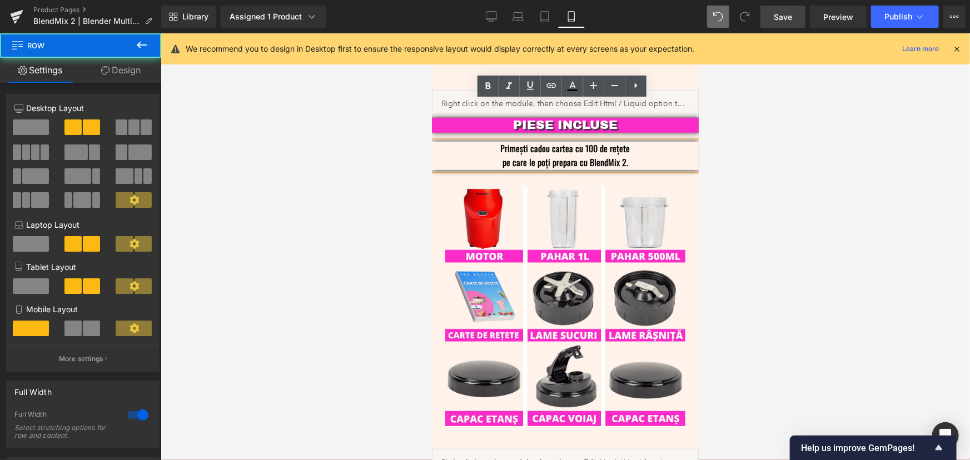
click at [555, 133] on div "PIESE INCLUSE Text Block Primești cadou cartea cu 100 de rețete pe care le poți…" at bounding box center [564, 296] width 267 height 359
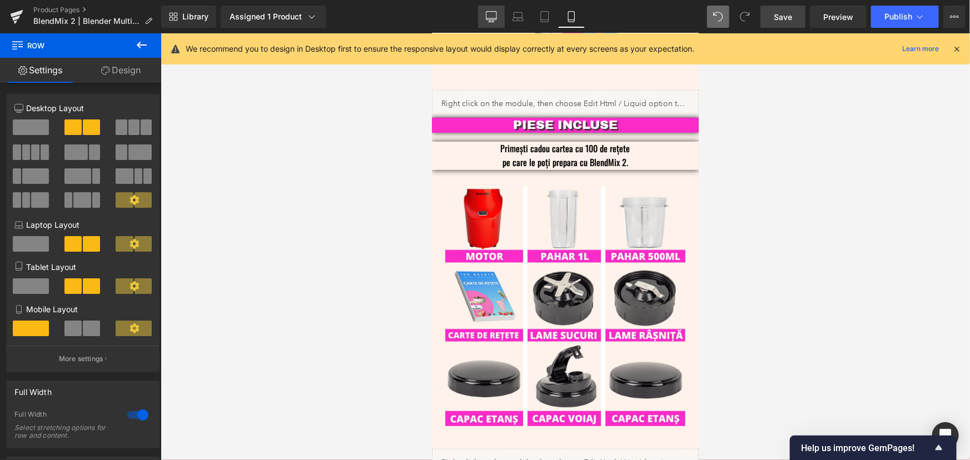
click at [492, 19] on icon at bounding box center [491, 16] width 11 height 11
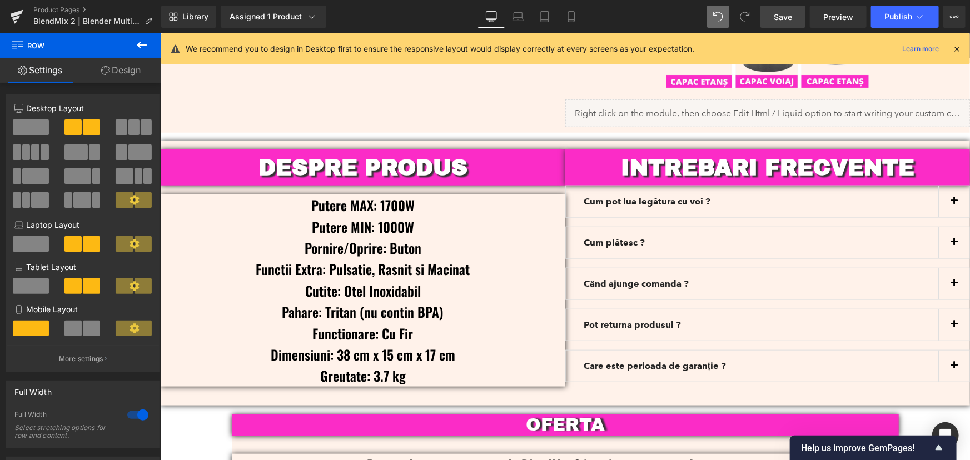
scroll to position [2613, 0]
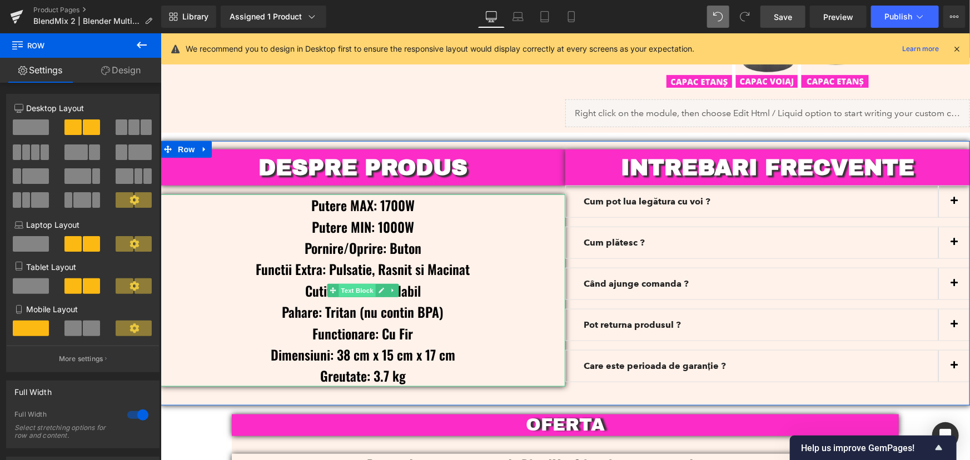
click at [358, 284] on span "Text Block" at bounding box center [357, 290] width 37 height 13
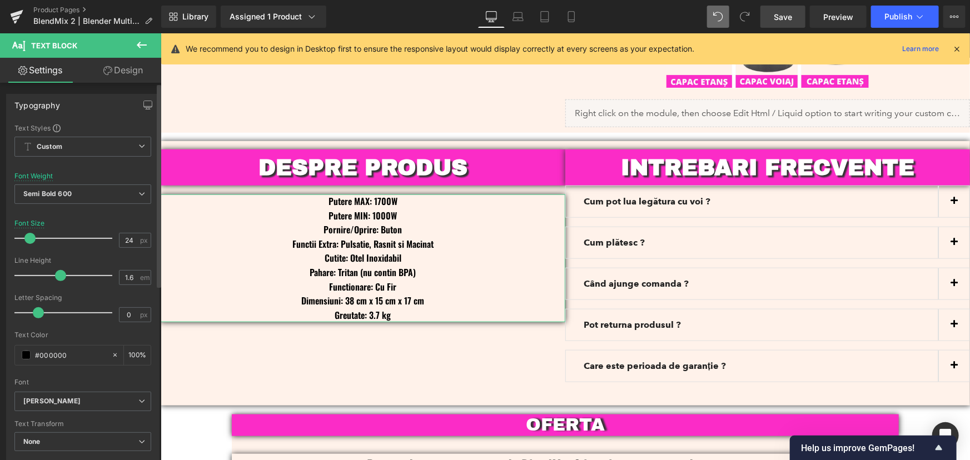
click at [29, 238] on span at bounding box center [29, 238] width 11 height 11
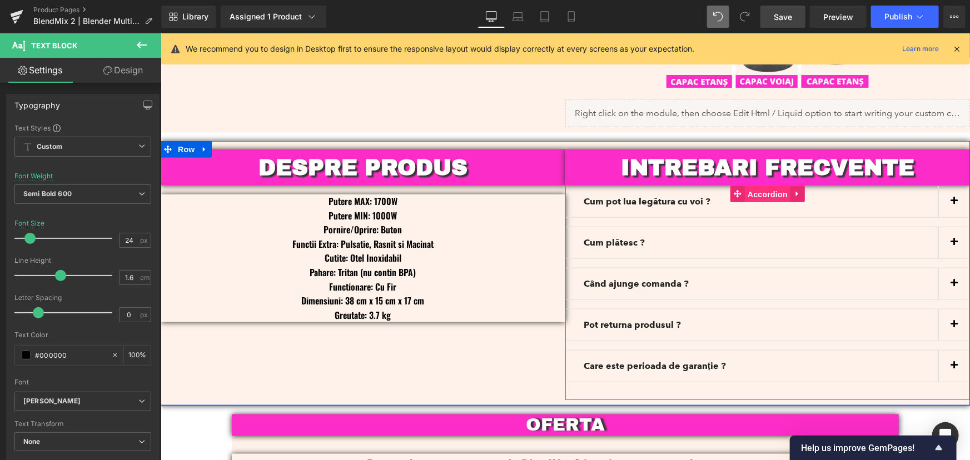
click at [762, 186] on span "Accordion" at bounding box center [768, 194] width 46 height 17
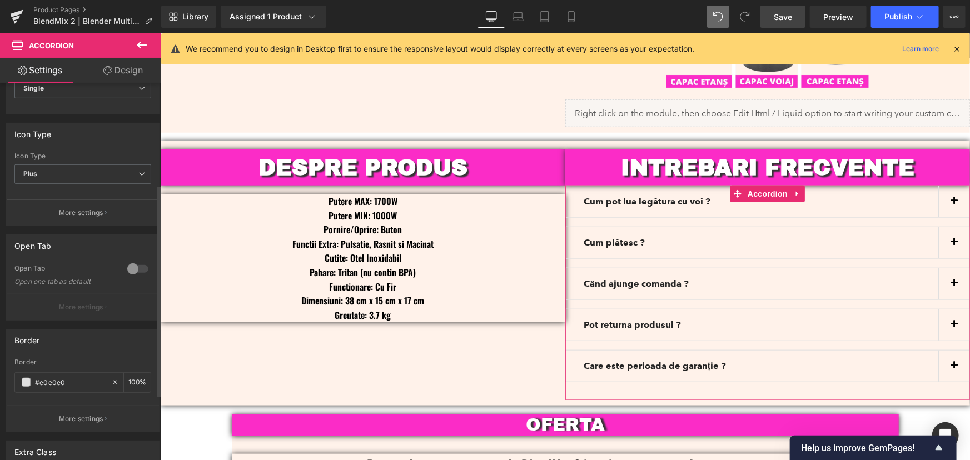
scroll to position [0, 0]
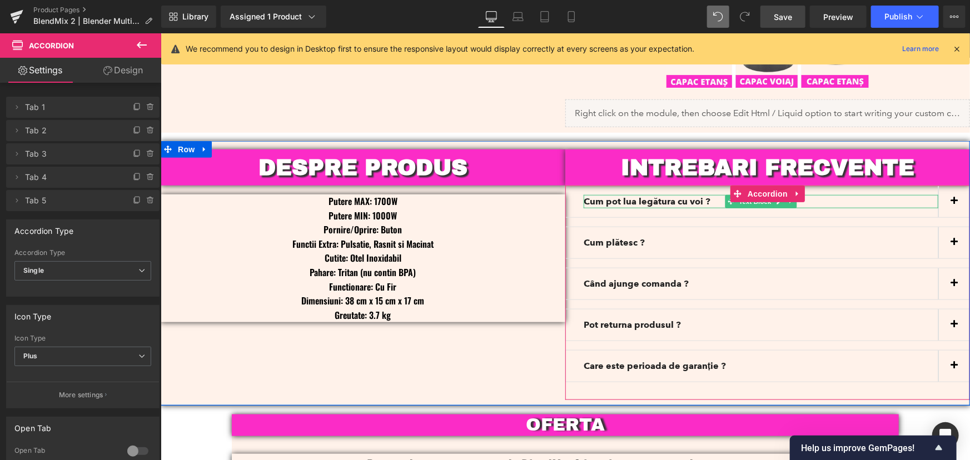
click at [627, 196] on b "Cum pot lua legătura cu voi ?" at bounding box center [646, 201] width 127 height 11
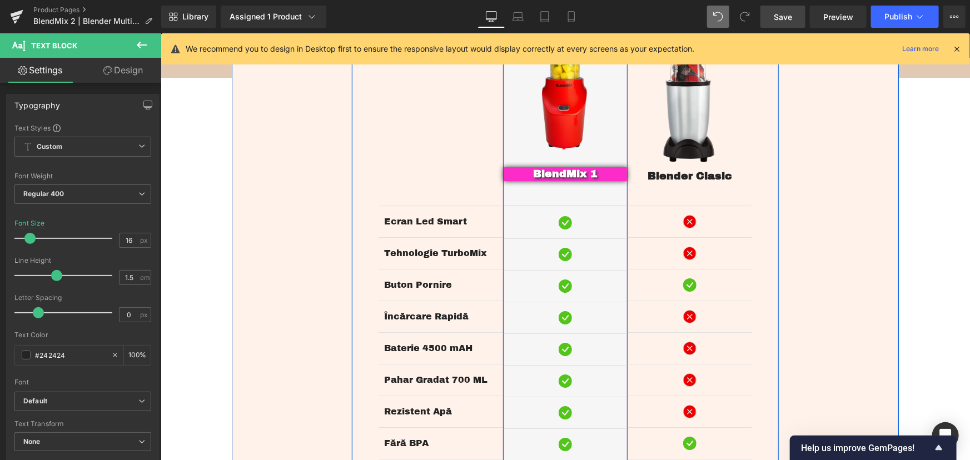
scroll to position [1754, 0]
click at [575, 13] on icon at bounding box center [571, 16] width 11 height 11
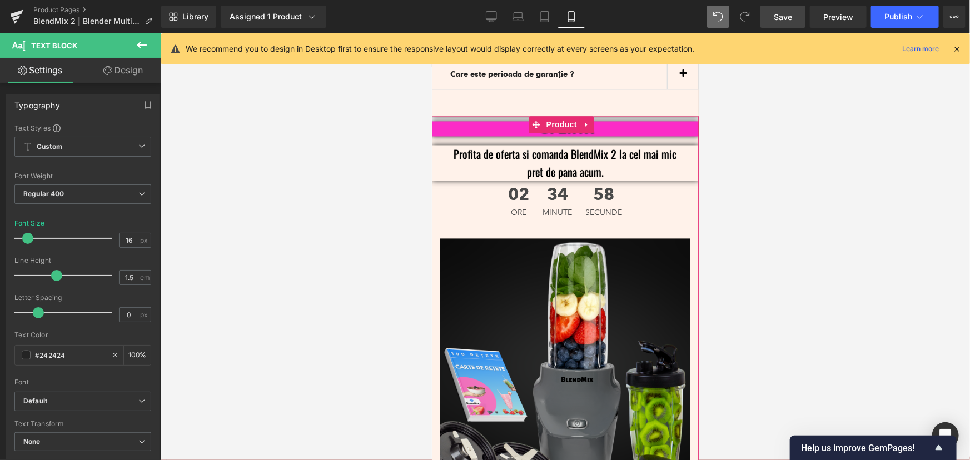
scroll to position [3174, 0]
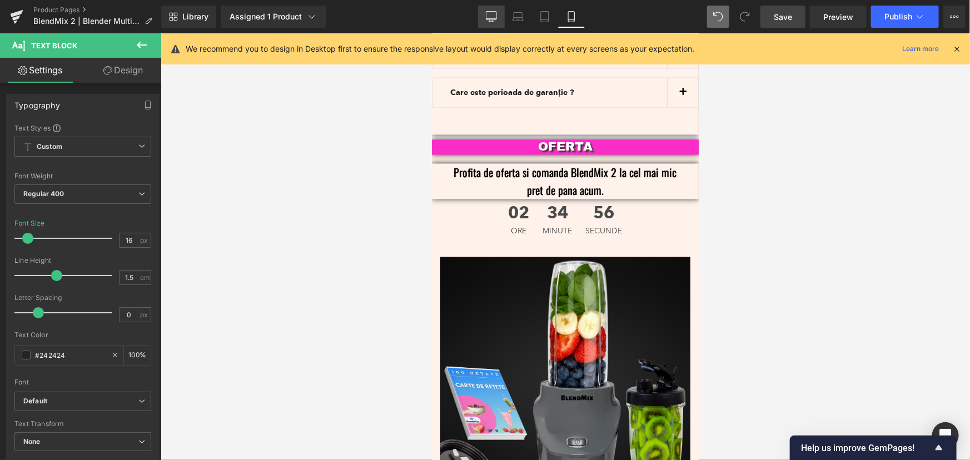
click at [483, 12] on link "Desktop" at bounding box center [491, 17] width 27 height 22
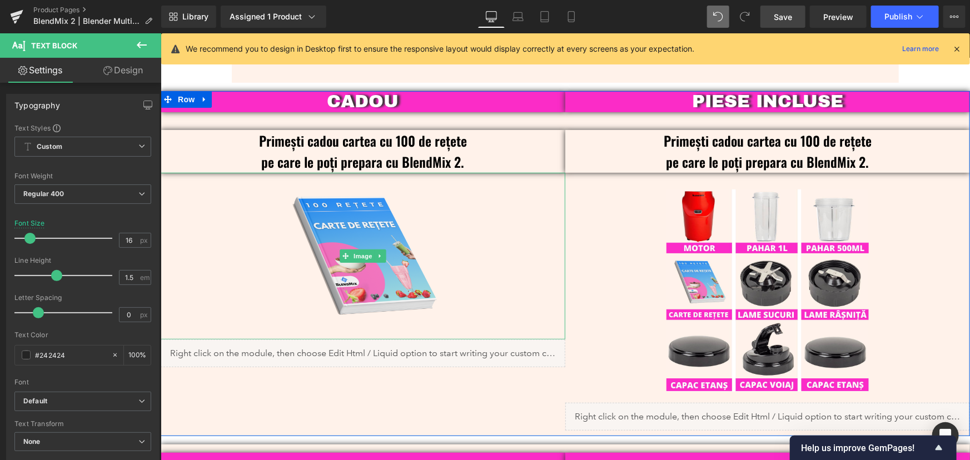
scroll to position [2313, 0]
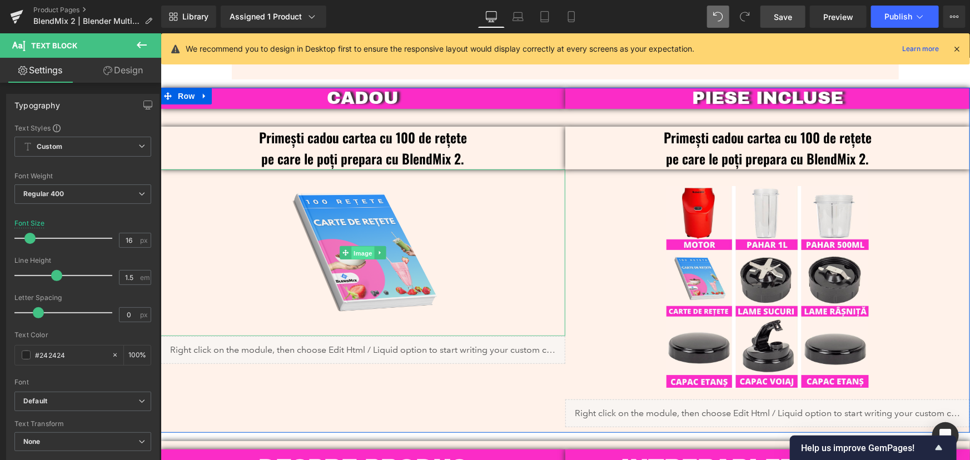
click at [363, 246] on span "Image" at bounding box center [362, 252] width 23 height 13
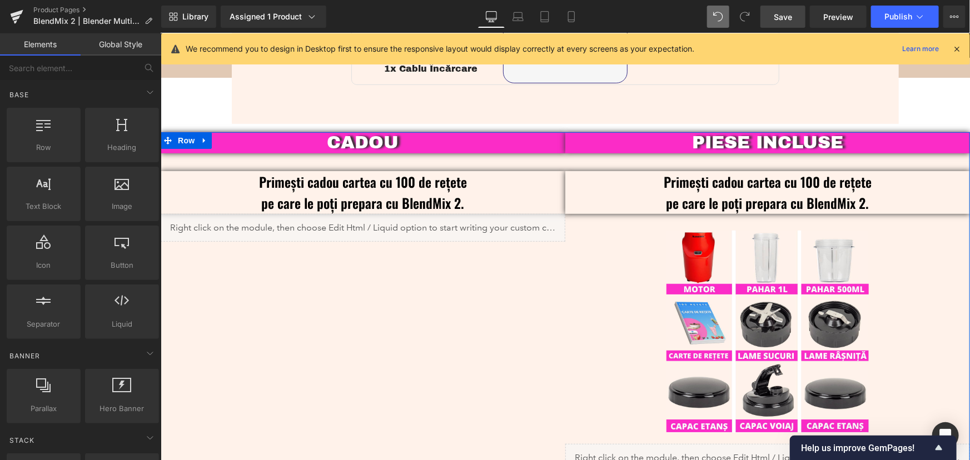
scroll to position [2262, 0]
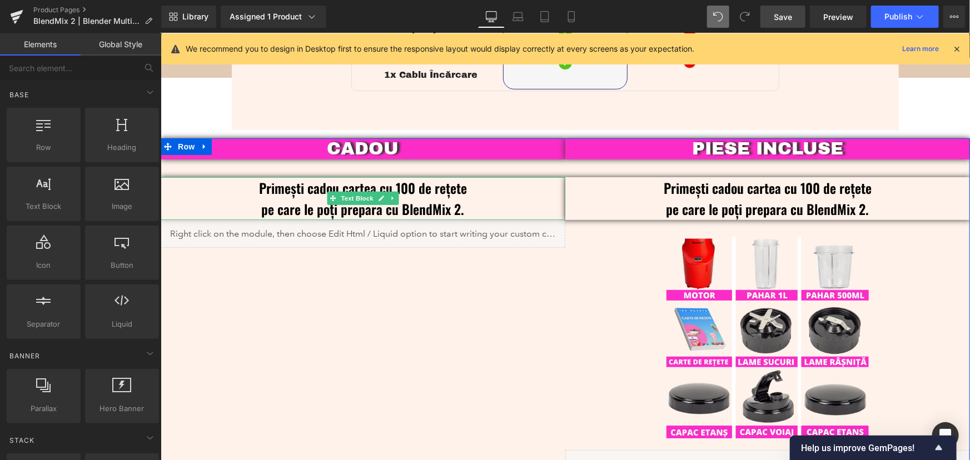
click at [346, 177] on p "Primești cadou cartea cu 100 de rețete" at bounding box center [362, 187] width 405 height 21
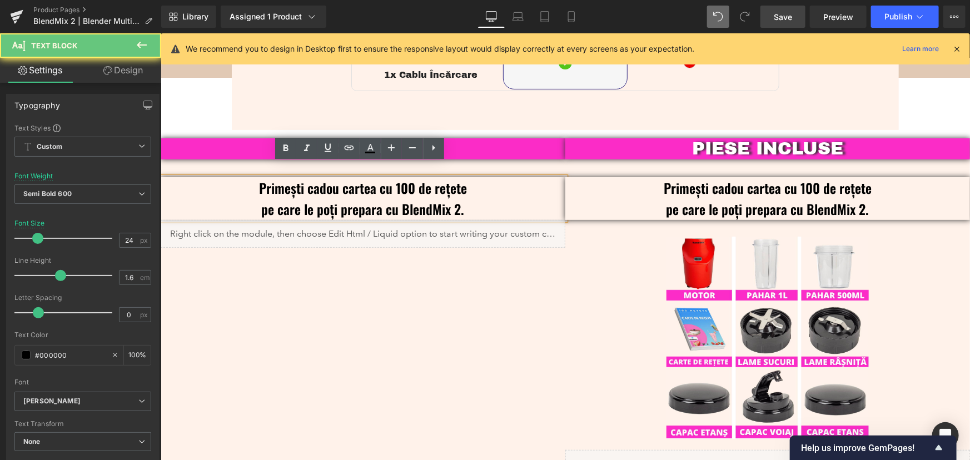
click at [352, 183] on p "Primești cadou cartea cu 100 de rețete" at bounding box center [362, 187] width 405 height 21
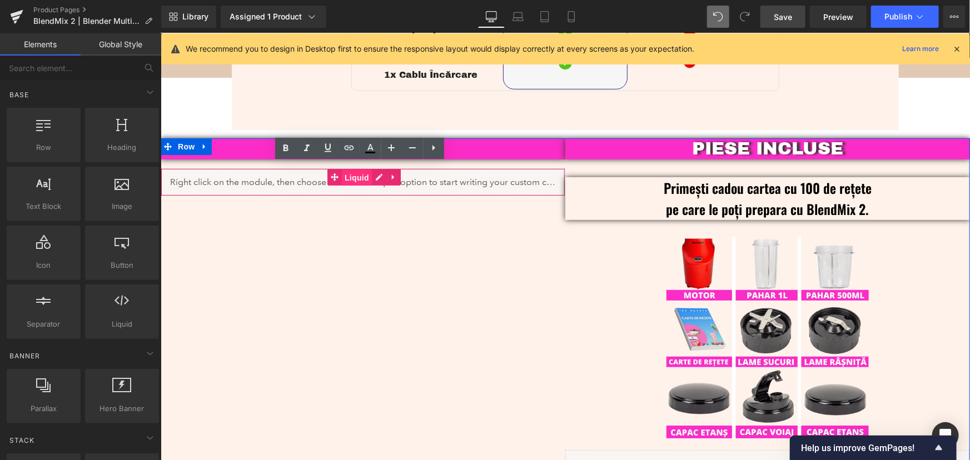
click at [362, 169] on span "Liquid" at bounding box center [356, 177] width 30 height 17
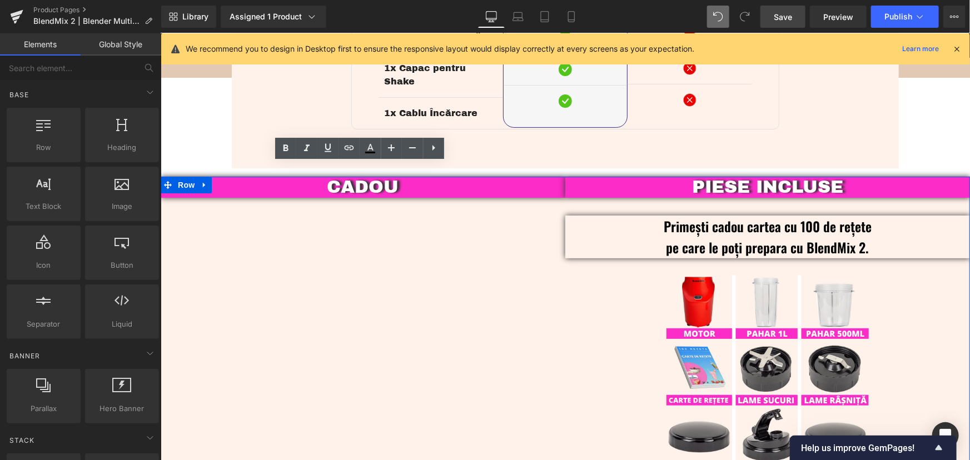
scroll to position [2161, 0]
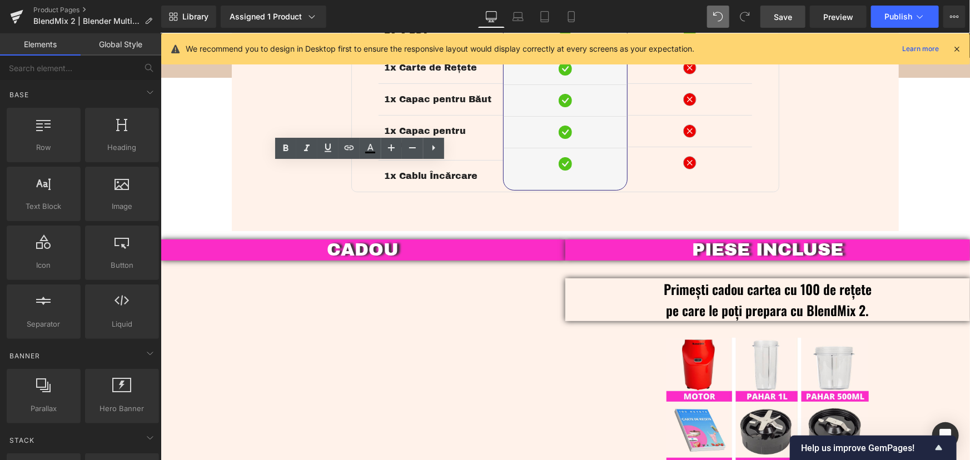
click at [359, 242] on p "CADOU" at bounding box center [362, 249] width 405 height 21
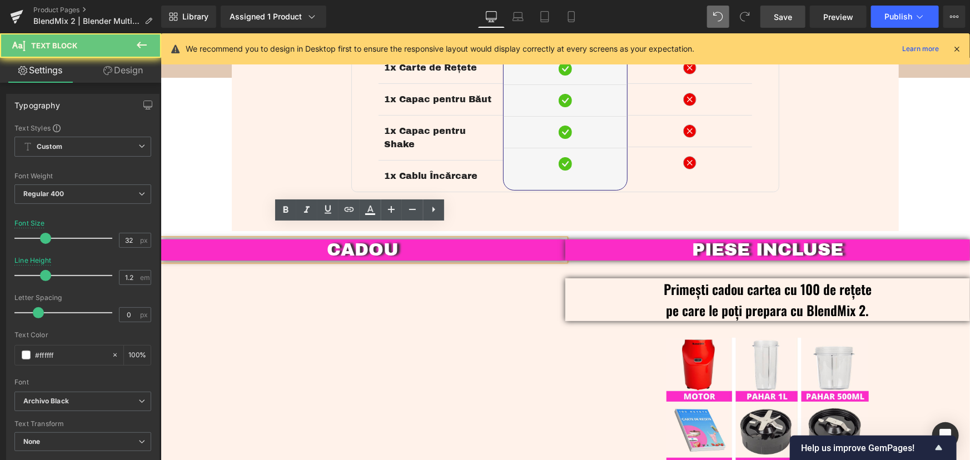
click at [362, 239] on p "CADOU" at bounding box center [362, 249] width 405 height 21
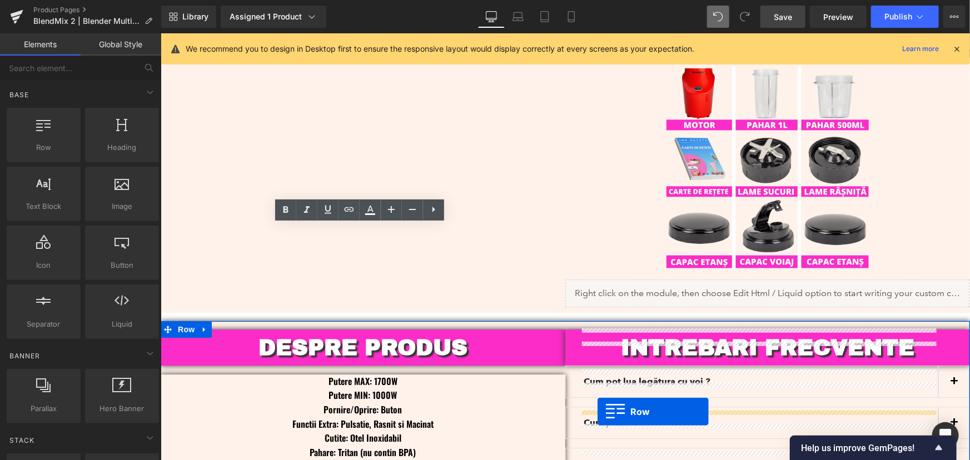
scroll to position [1556, 0]
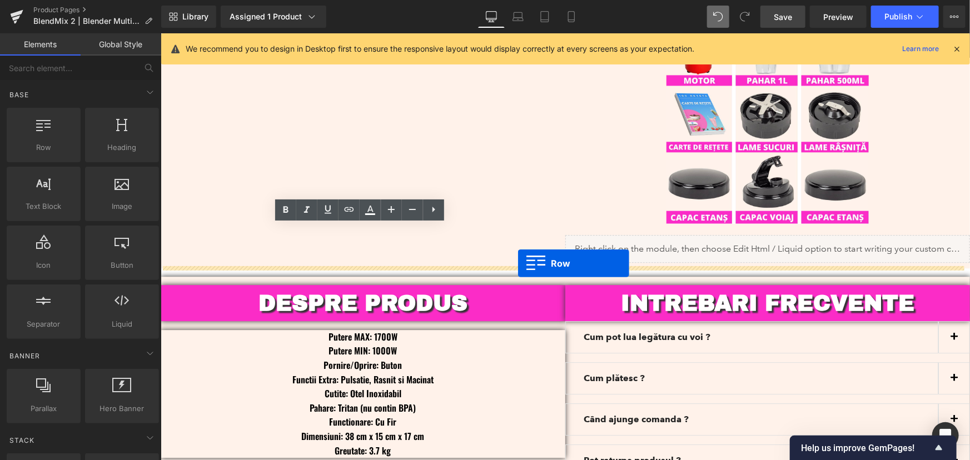
drag, startPoint x: 234, startPoint y: 346, endPoint x: 518, endPoint y: 263, distance: 295.6
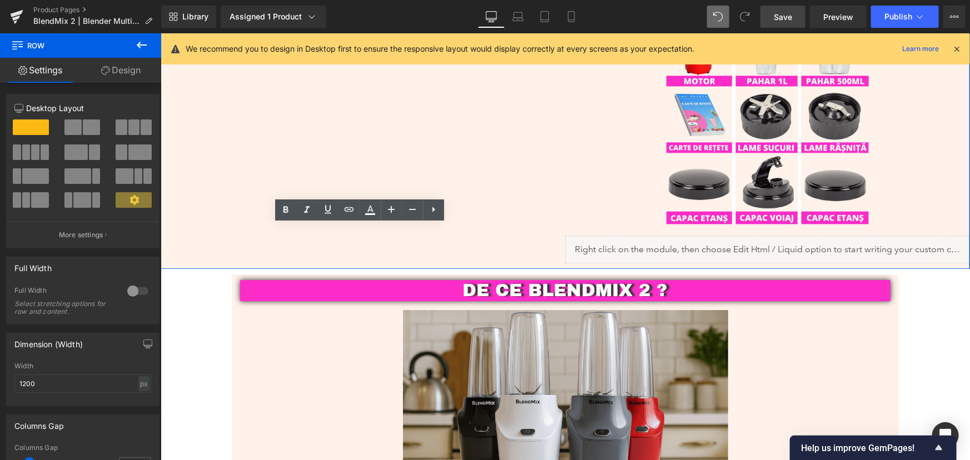
scroll to position [1522, 0]
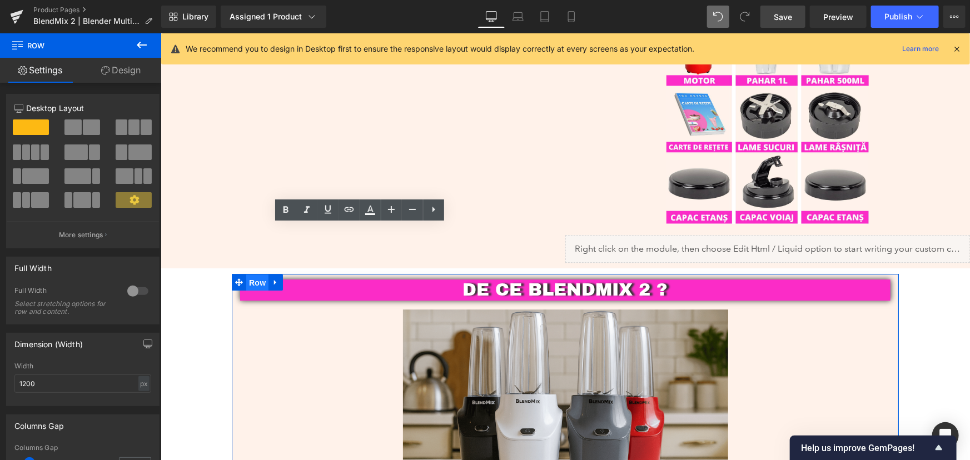
click at [248, 285] on span "Row" at bounding box center [257, 282] width 22 height 17
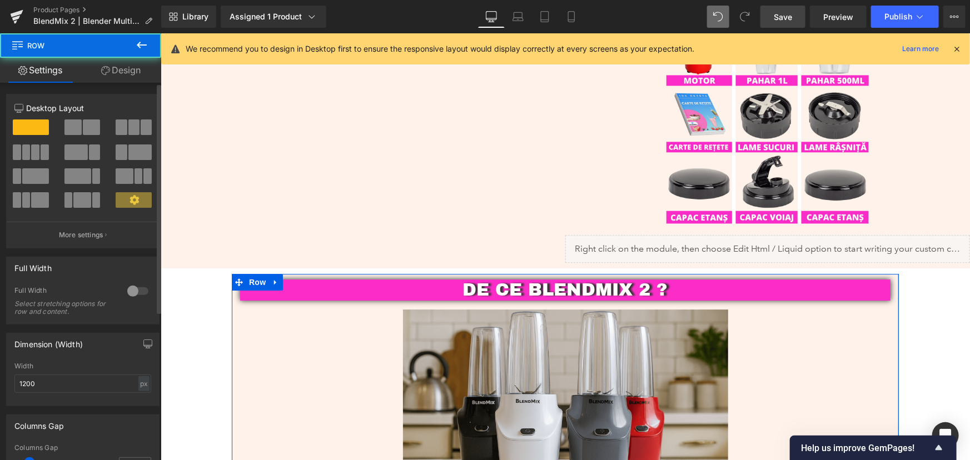
click at [127, 289] on div at bounding box center [138, 291] width 27 height 18
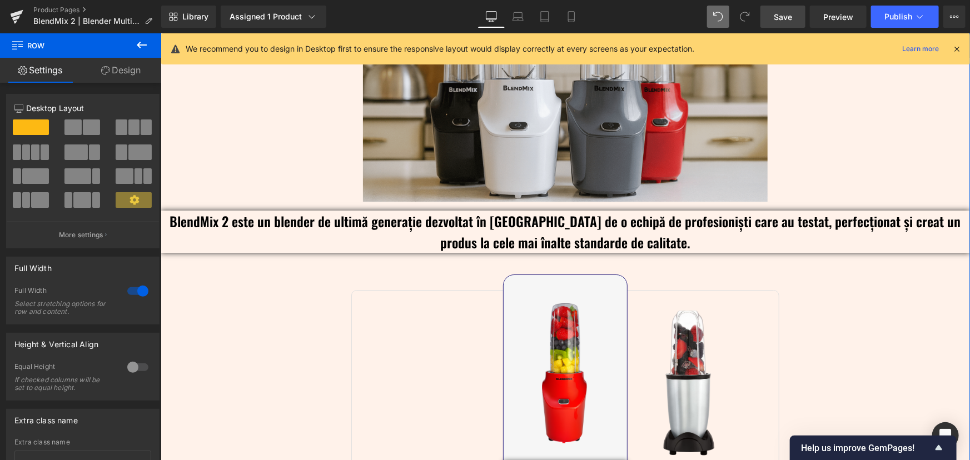
scroll to position [1927, 0]
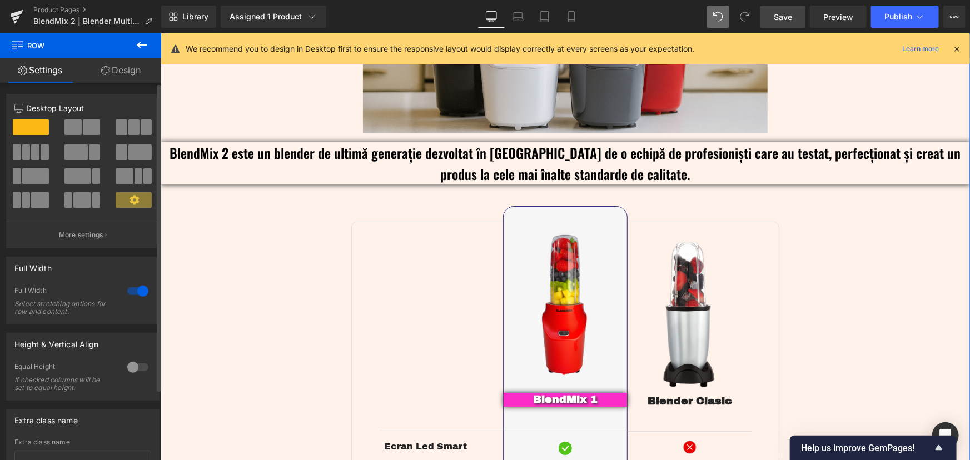
click at [140, 292] on div at bounding box center [138, 291] width 27 height 18
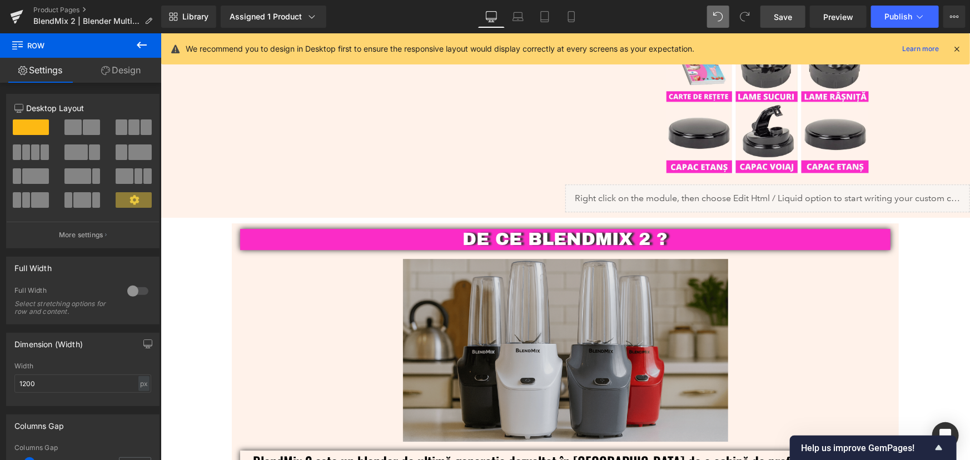
scroll to position [1371, 0]
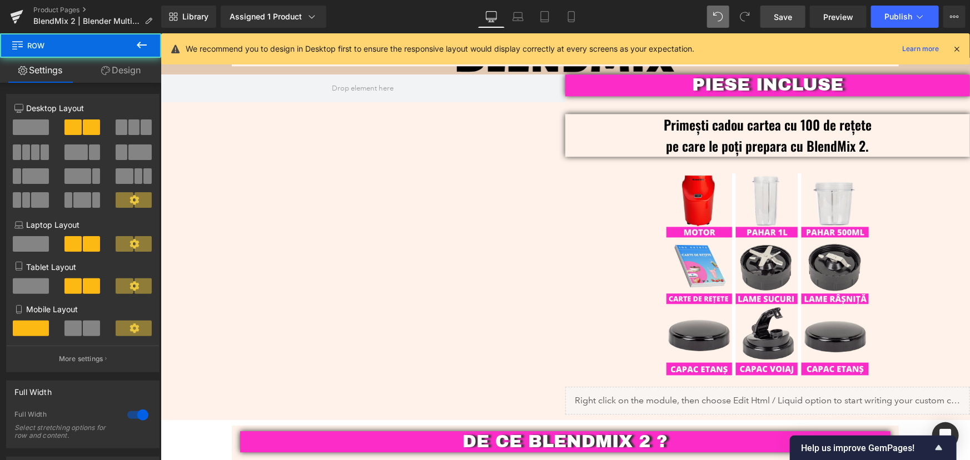
click at [264, 361] on div "PIESE INCLUSE Text Block Primești cadou cartea cu 100 de rețete pe care le poți…" at bounding box center [565, 246] width 810 height 345
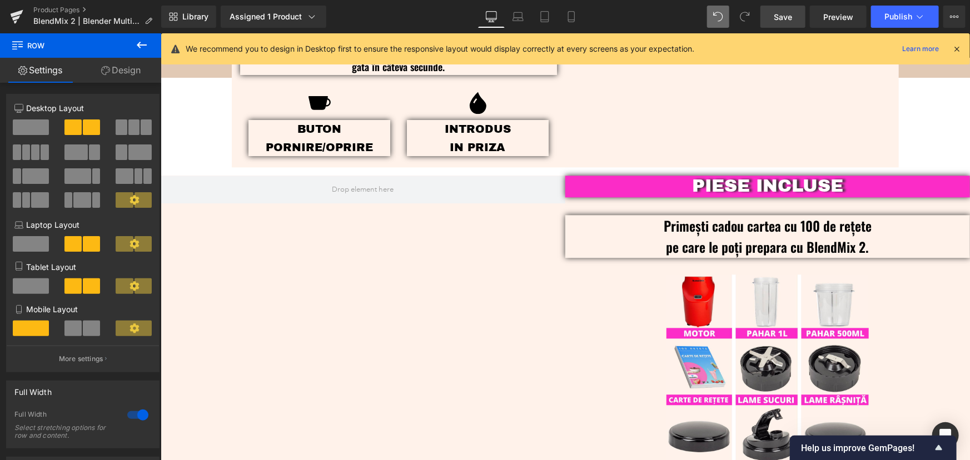
scroll to position [966, 0]
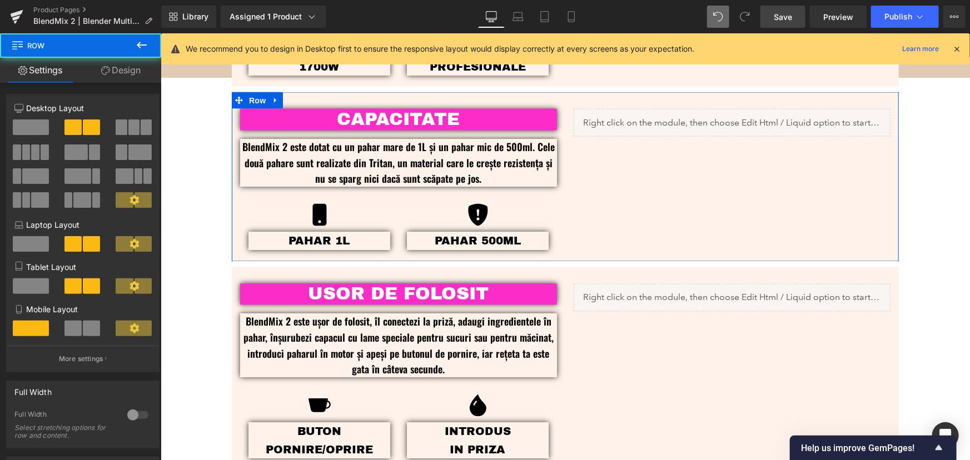
click at [613, 250] on div "CAPACITATE Text Block BlendMix 2 este dotat cu un pahar mare de 1L și un pahar …" at bounding box center [564, 176] width 667 height 169
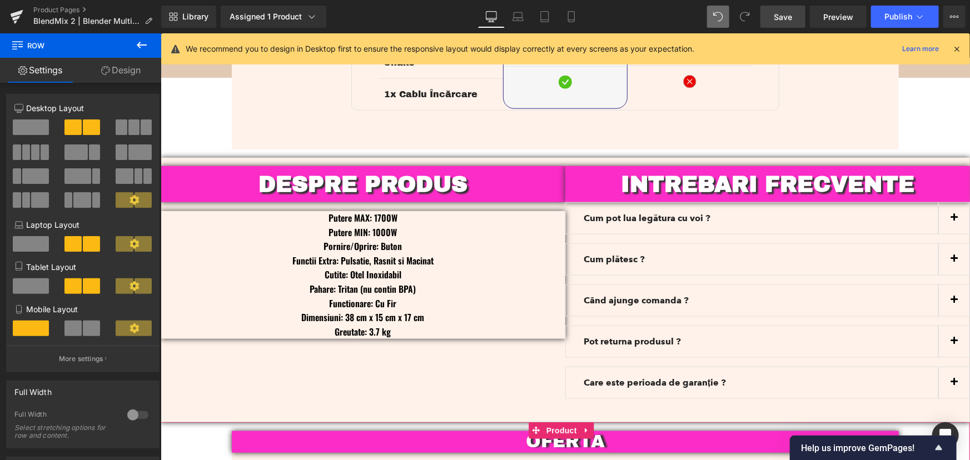
scroll to position [2584, 0]
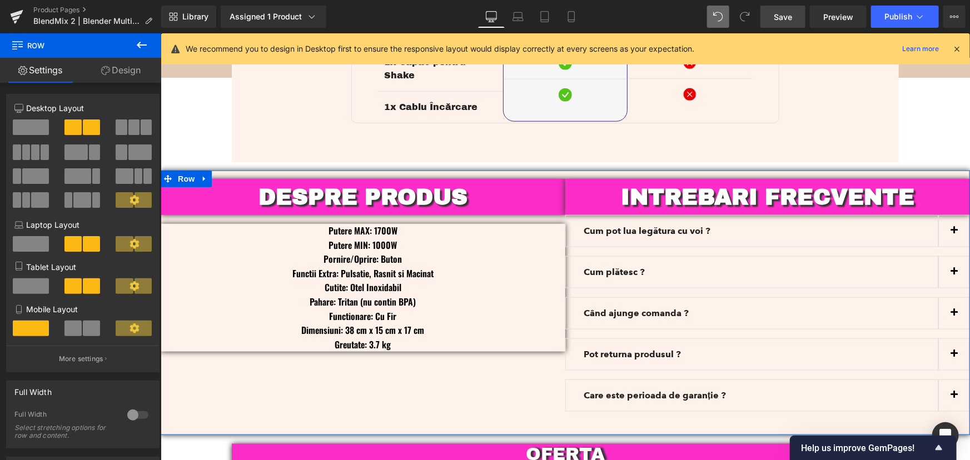
click at [330, 374] on div "DESPRE PRODUS Heading Putere MAX: 1700W Putere MIN: 1000W Pornire/Oprire: Buton…" at bounding box center [565, 302] width 810 height 265
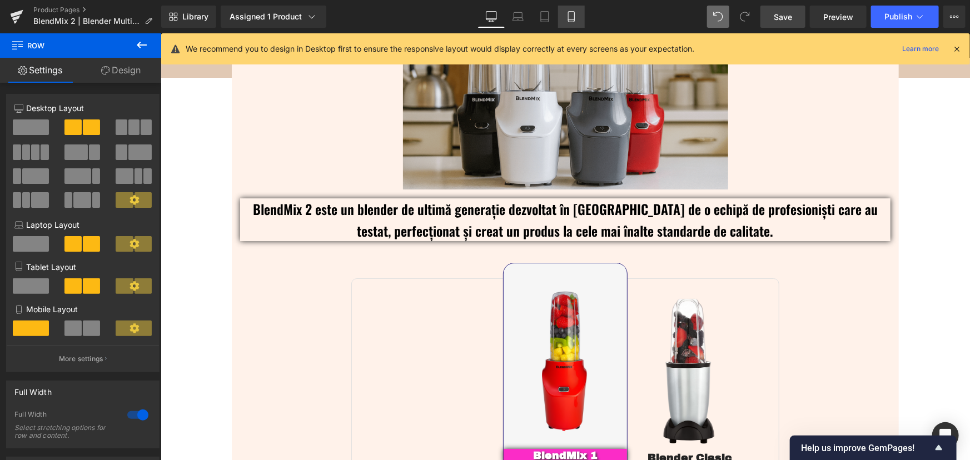
click at [578, 12] on link "Mobile" at bounding box center [571, 17] width 27 height 22
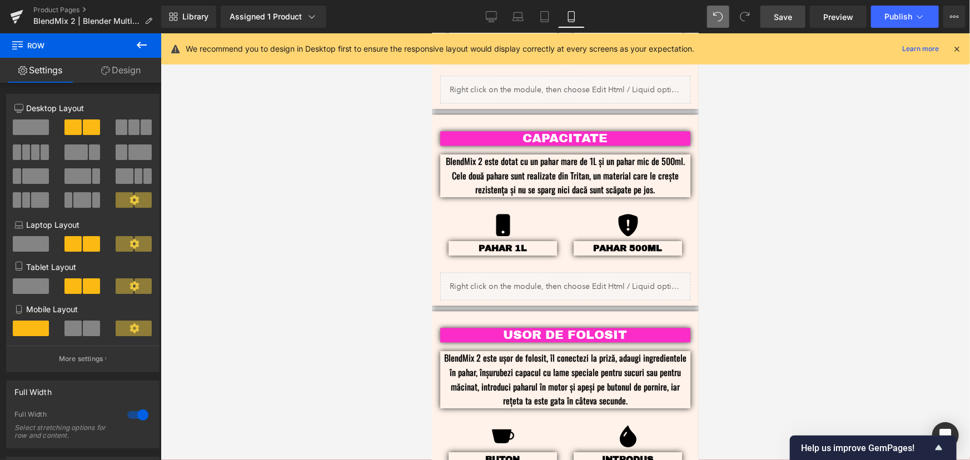
scroll to position [1162, 0]
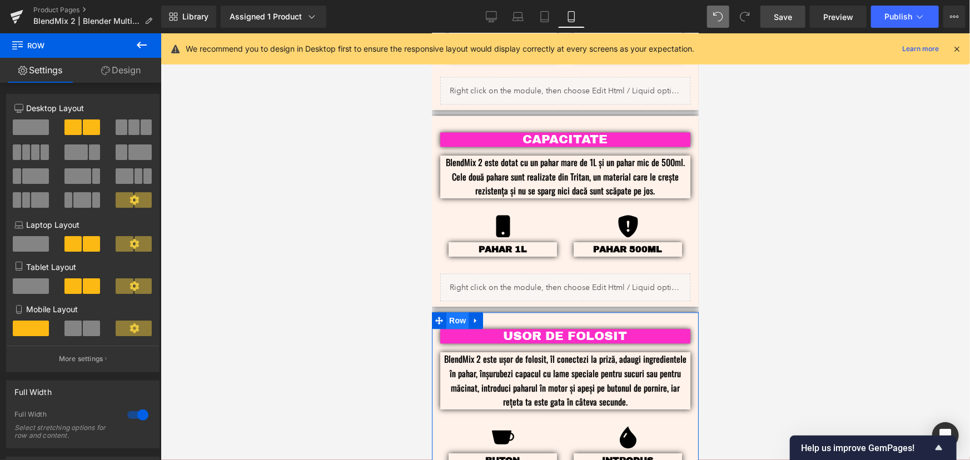
click at [454, 312] on span "Row" at bounding box center [457, 320] width 22 height 17
click at [128, 415] on div at bounding box center [138, 415] width 27 height 18
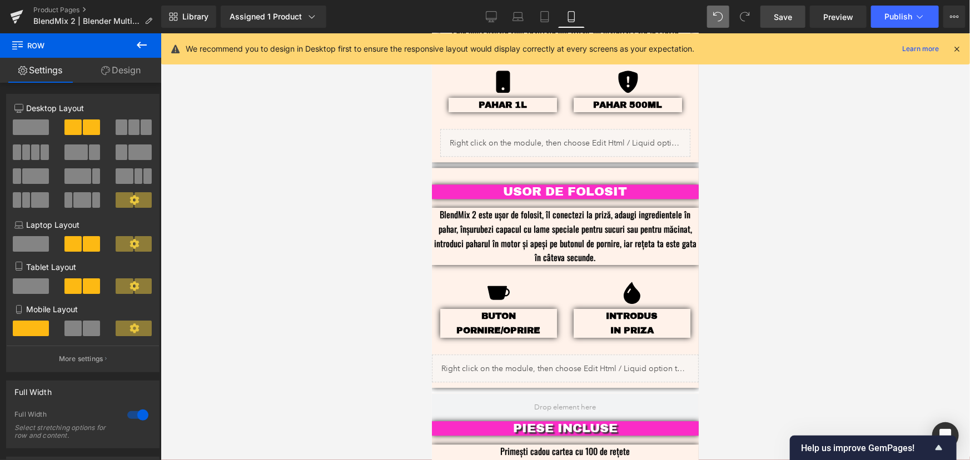
scroll to position [1313, 0]
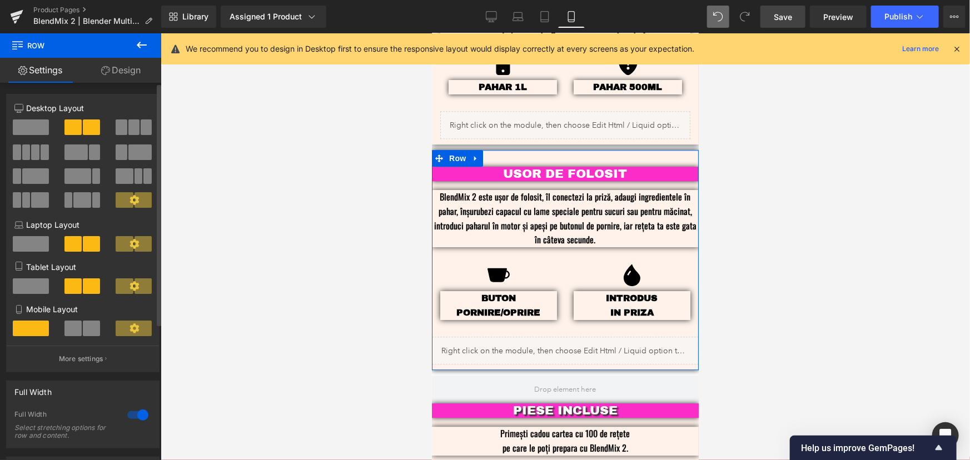
click at [133, 420] on div at bounding box center [138, 415] width 27 height 18
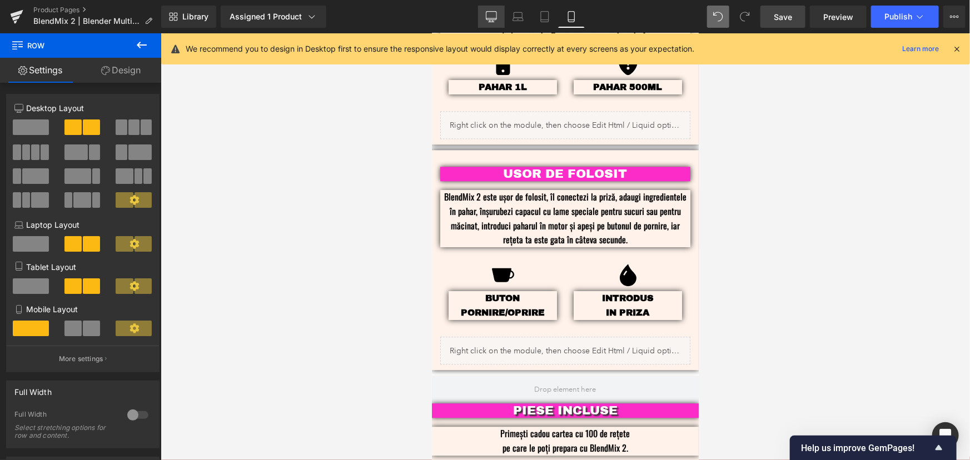
click at [502, 17] on link "Desktop" at bounding box center [491, 17] width 27 height 22
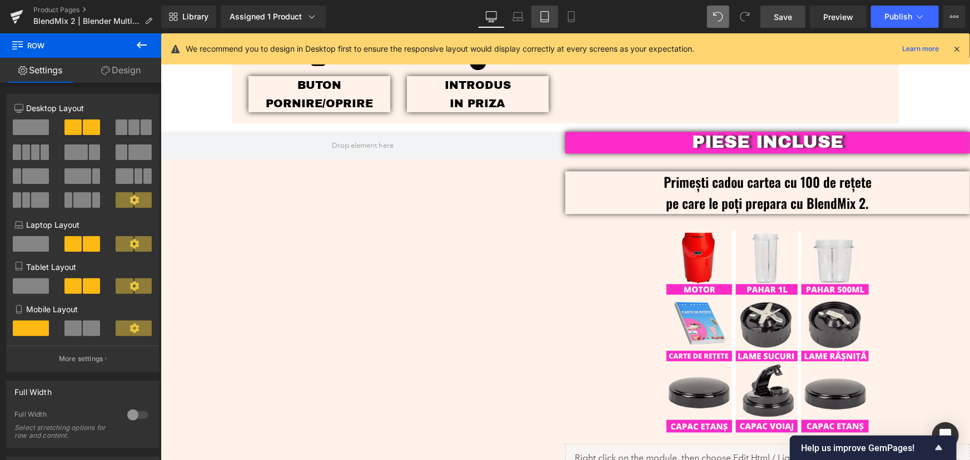
scroll to position [1099, 0]
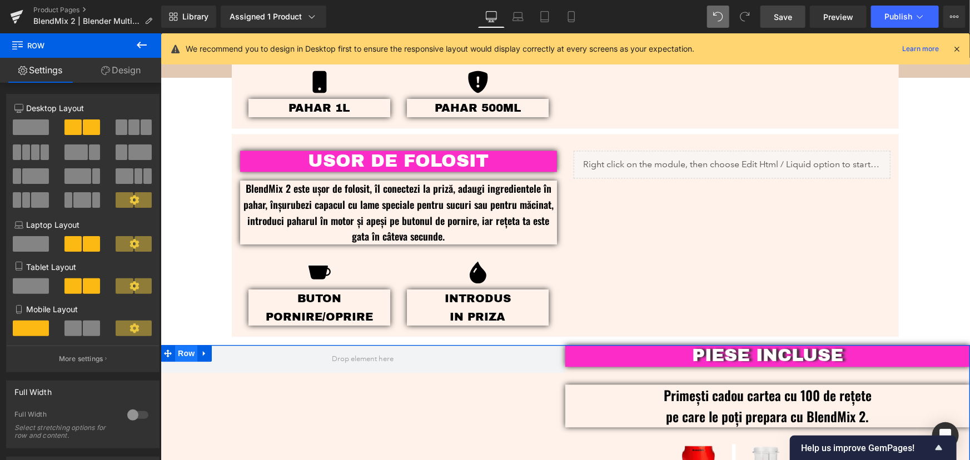
click at [180, 354] on span "Row" at bounding box center [186, 353] width 22 height 17
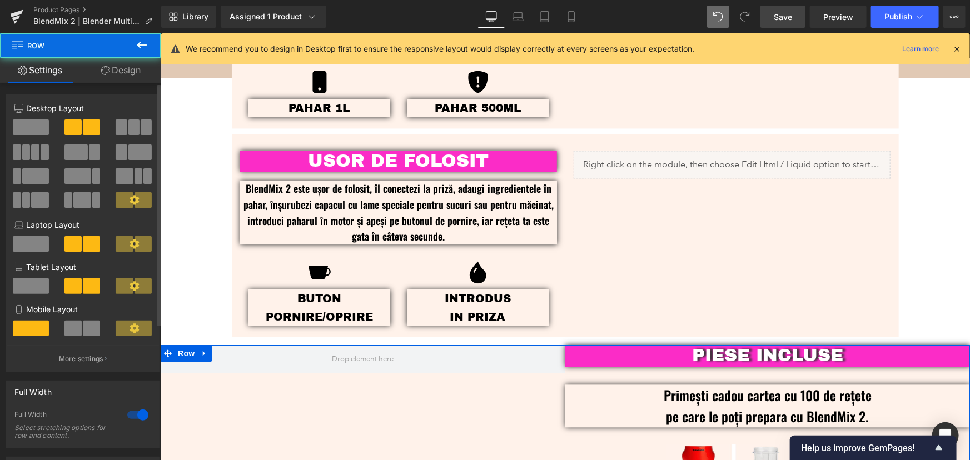
click at [134, 415] on div at bounding box center [138, 415] width 27 height 18
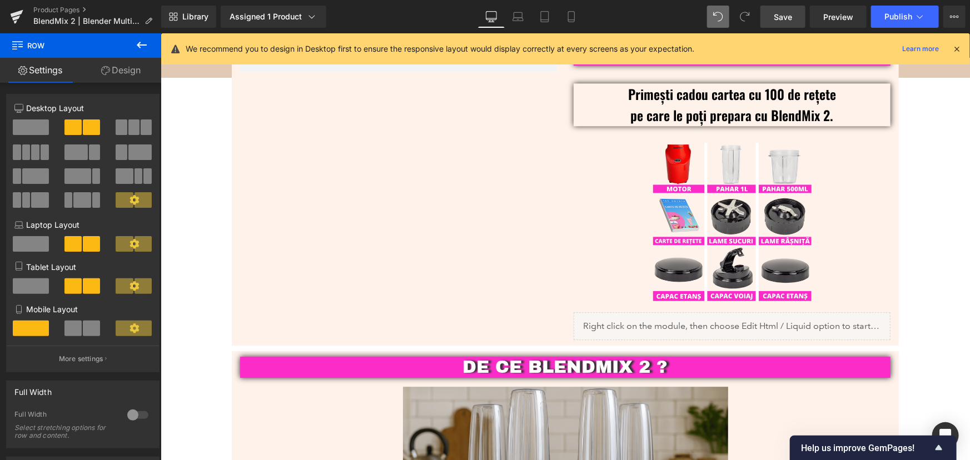
scroll to position [1301, 0]
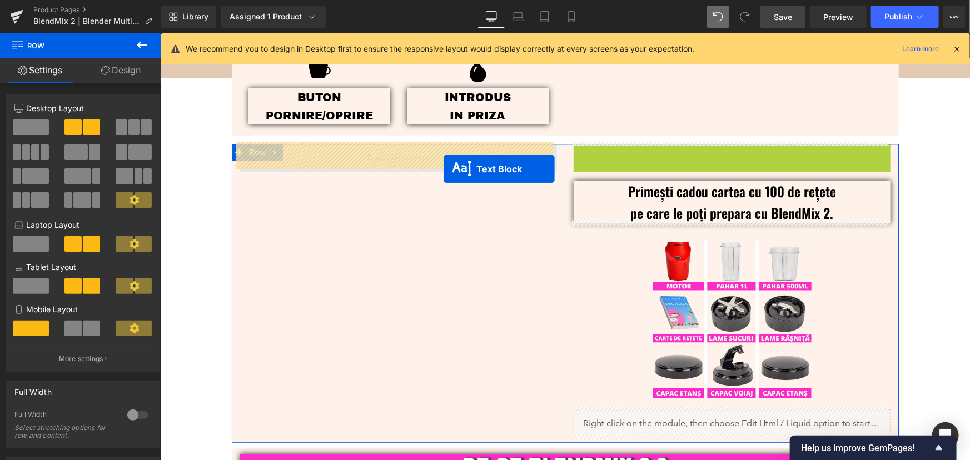
drag, startPoint x: 709, startPoint y: 149, endPoint x: 443, endPoint y: 168, distance: 267.0
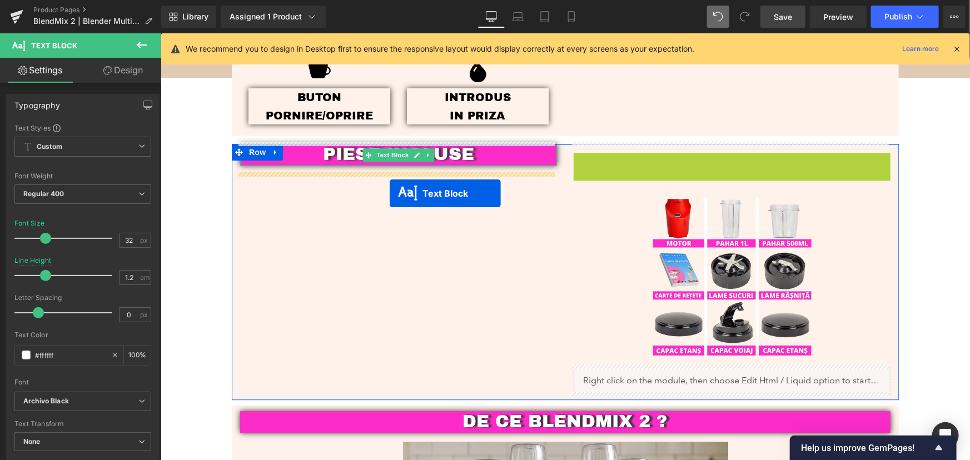
drag, startPoint x: 722, startPoint y: 172, endPoint x: 389, endPoint y: 192, distance: 333.1
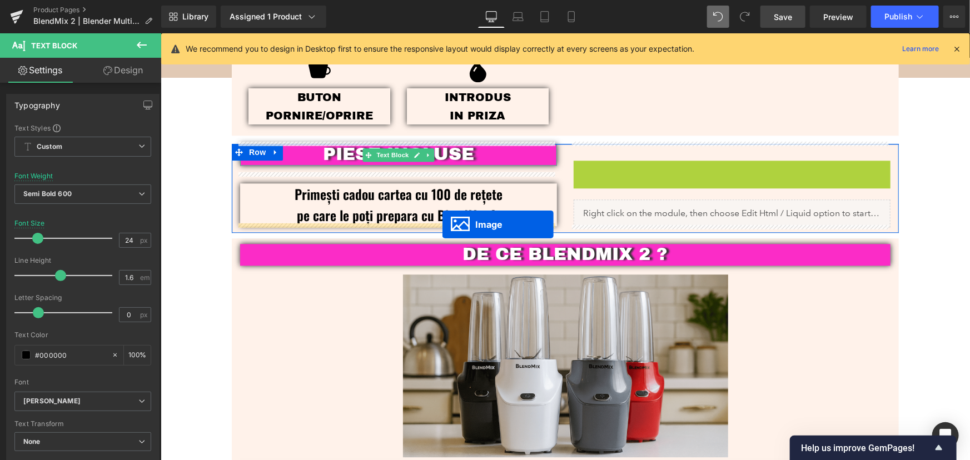
drag, startPoint x: 719, startPoint y: 239, endPoint x: 442, endPoint y: 224, distance: 277.9
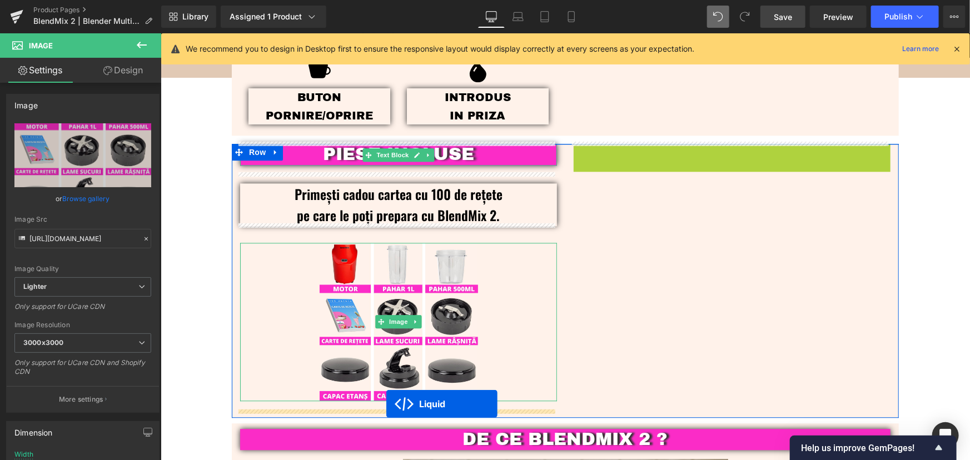
drag, startPoint x: 712, startPoint y: 150, endPoint x: 386, endPoint y: 404, distance: 413.6
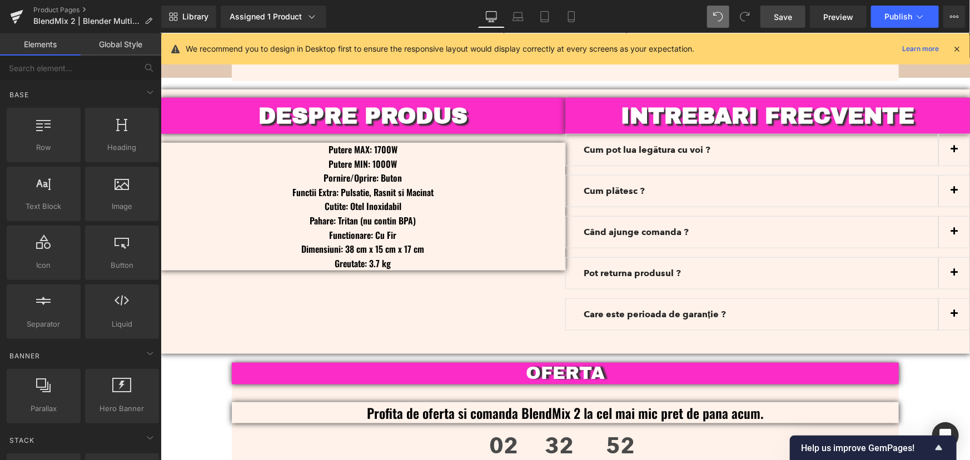
scroll to position [2565, 0]
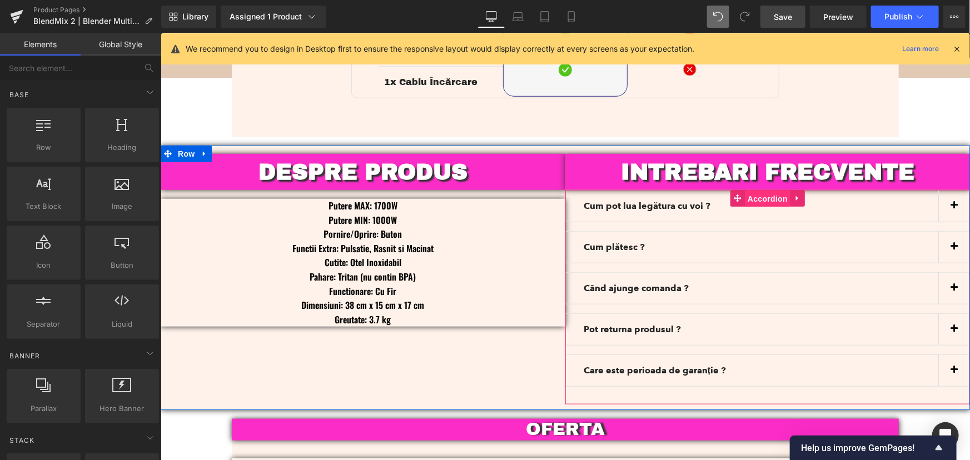
click at [766, 190] on span "Accordion" at bounding box center [768, 198] width 46 height 17
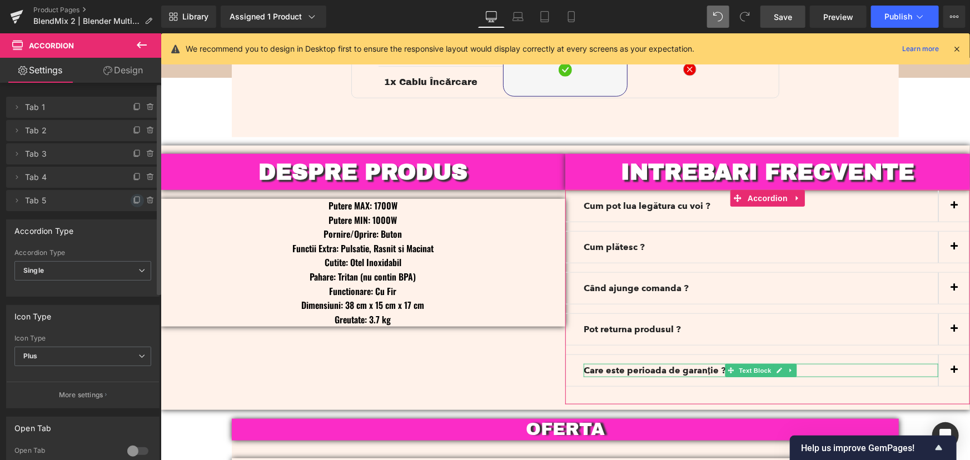
click at [135, 202] on icon at bounding box center [137, 200] width 4 height 6
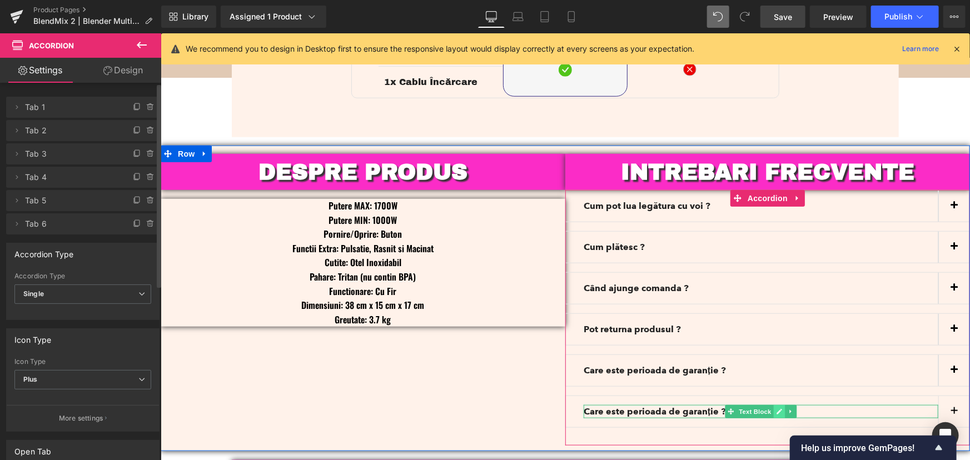
click at [773, 405] on link at bounding box center [779, 411] width 12 height 13
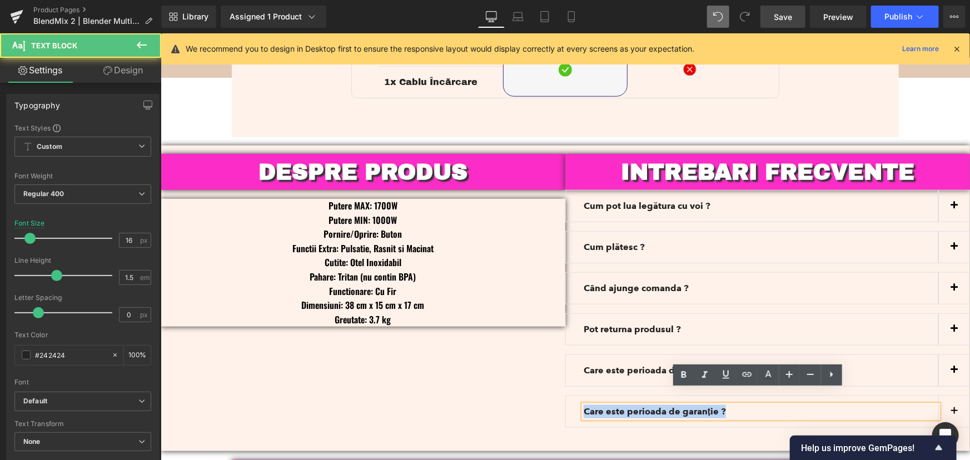
drag, startPoint x: 735, startPoint y: 398, endPoint x: 574, endPoint y: 391, distance: 160.8
click at [574, 395] on div "Care este perioada de garanție ? Text Block" at bounding box center [767, 411] width 405 height 32
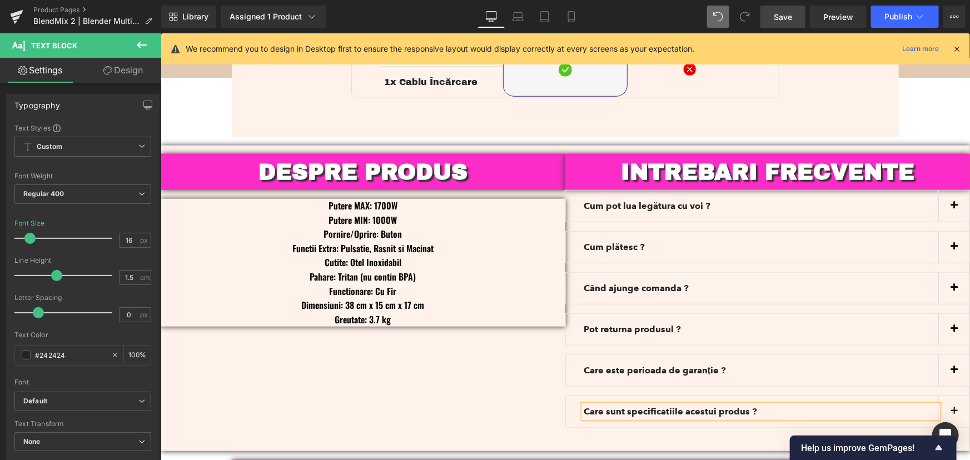
click at [438, 377] on div "DESPRE PRODUS Heading Putere MAX: 1700W Putere MIN: 1000W Pornire/Oprire: Buton…" at bounding box center [565, 298] width 810 height 306
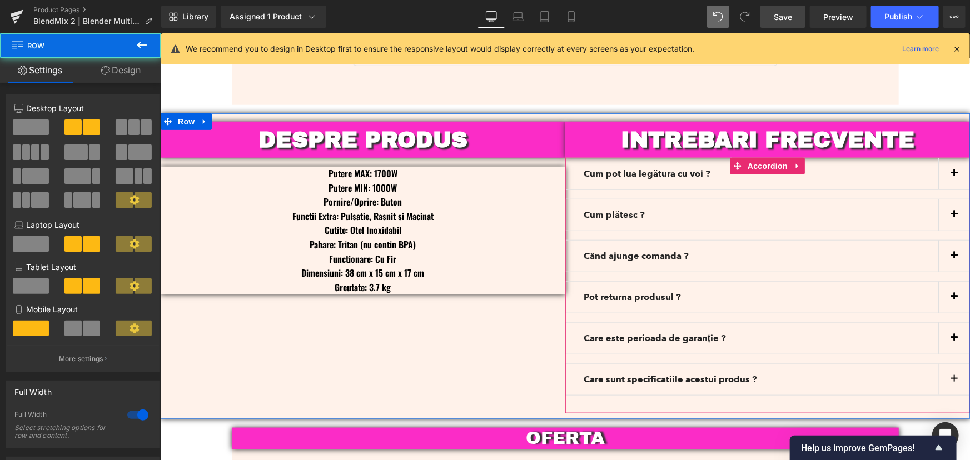
scroll to position [2615, 0]
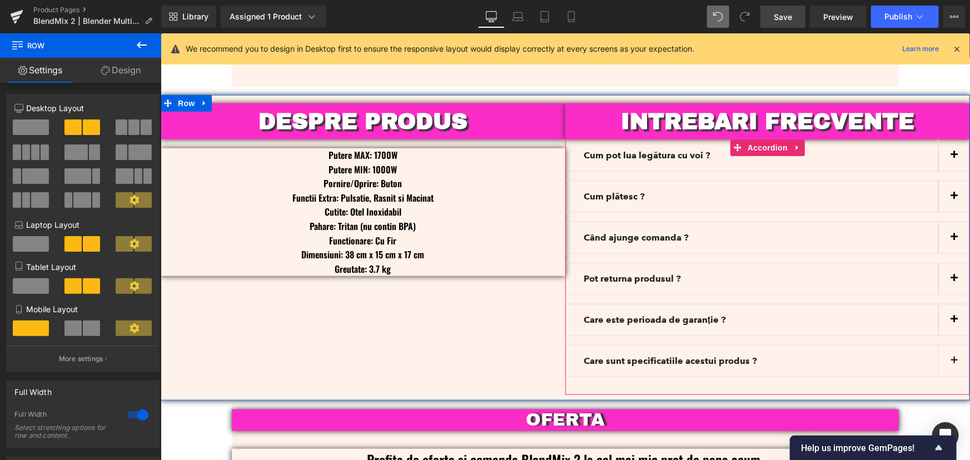
click at [951, 345] on button "button" at bounding box center [953, 360] width 31 height 31
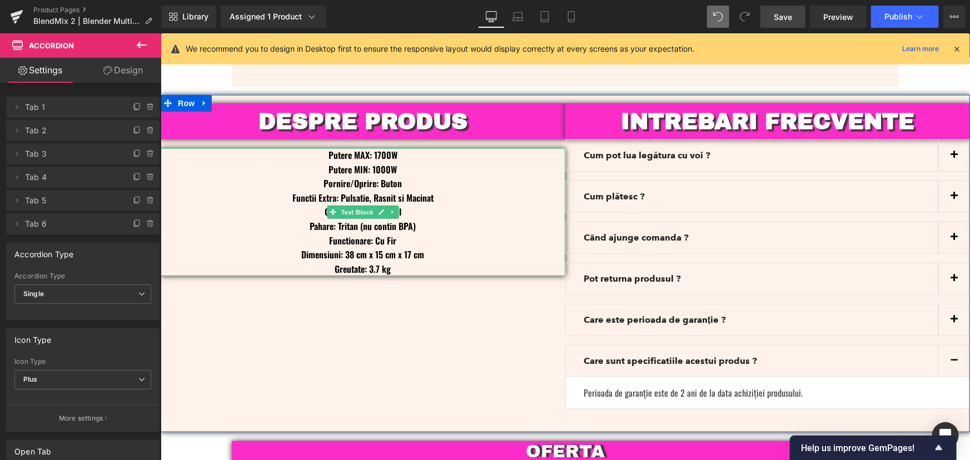
click at [402, 262] on p "Greutate: 3.7 kg" at bounding box center [362, 269] width 405 height 14
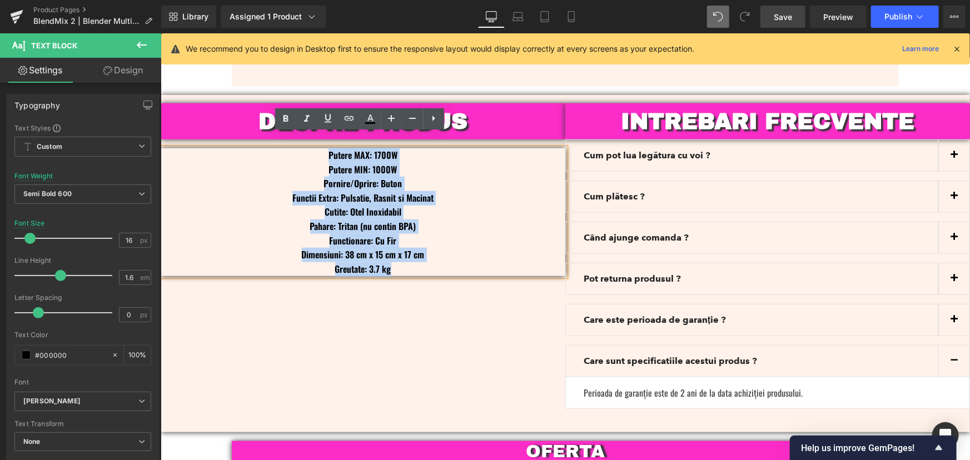
drag, startPoint x: 395, startPoint y: 252, endPoint x: 408, endPoint y: 216, distance: 38.3
click at [324, 148] on div "Putere MAX: 1700W Putere MIN: 1000W Pornire/Oprire: Buton Functii Extra: Pulsat…" at bounding box center [362, 212] width 405 height 128
copy div "Putere MAX: 1700W Putere MIN: 1000W Pornire/Oprire: Buton Functii Extra: Pulsat…"
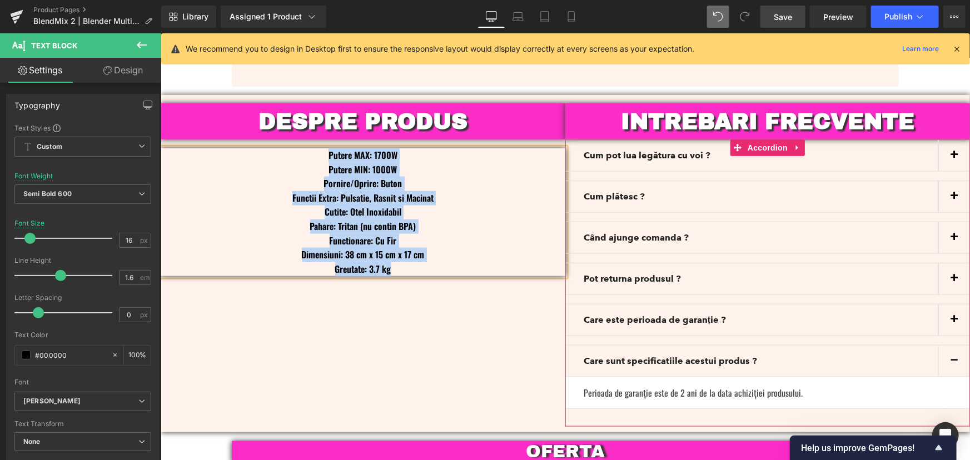
click at [801, 386] on p "Perioada de garanție este de 2 ani de la data achiziției produsului." at bounding box center [767, 392] width 368 height 13
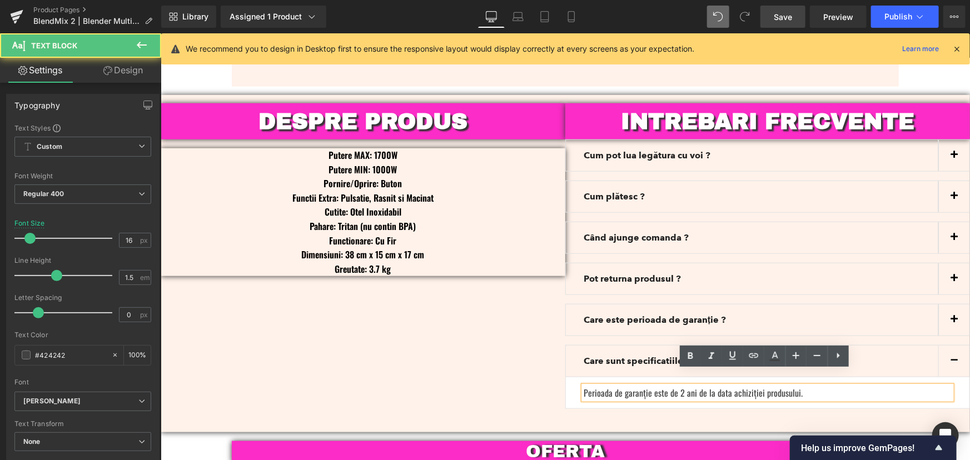
click at [793, 386] on p "Perioada de garanție este de 2 ani de la data achiziției produsului." at bounding box center [767, 392] width 368 height 13
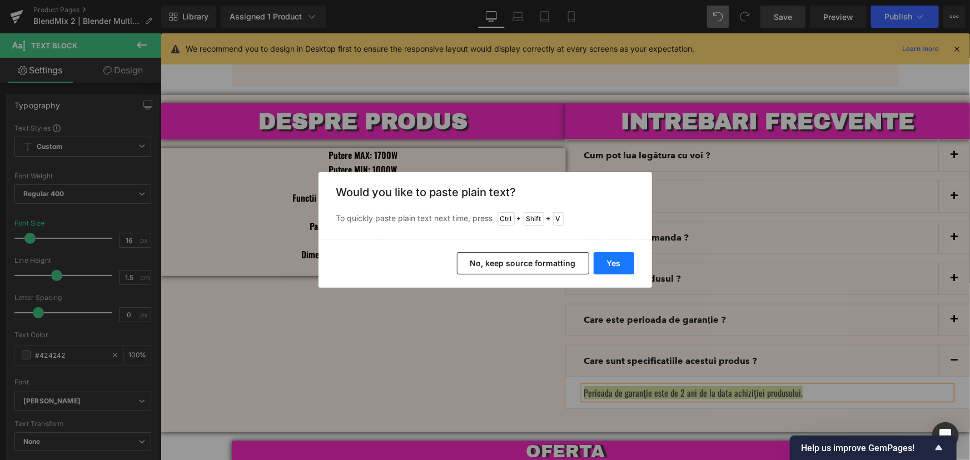
click at [606, 274] on button "Yes" at bounding box center [614, 263] width 41 height 22
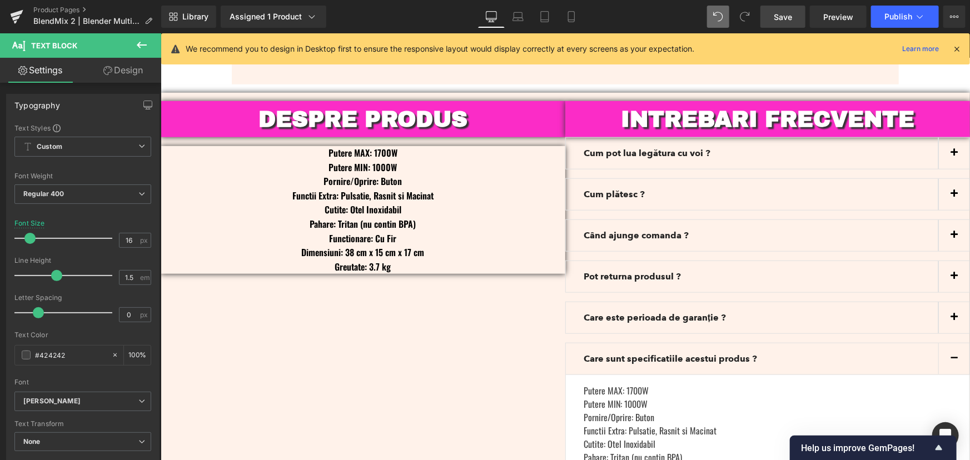
scroll to position [2666, 0]
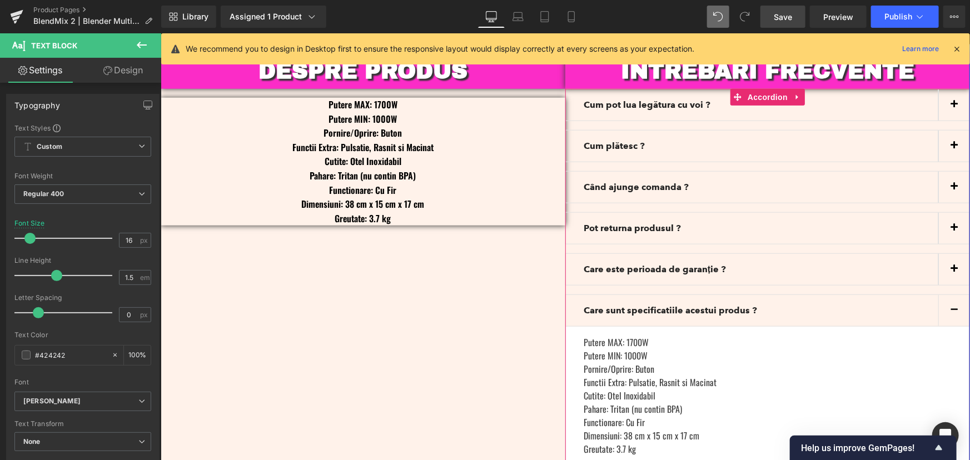
click at [944, 295] on button "button" at bounding box center [953, 310] width 31 height 31
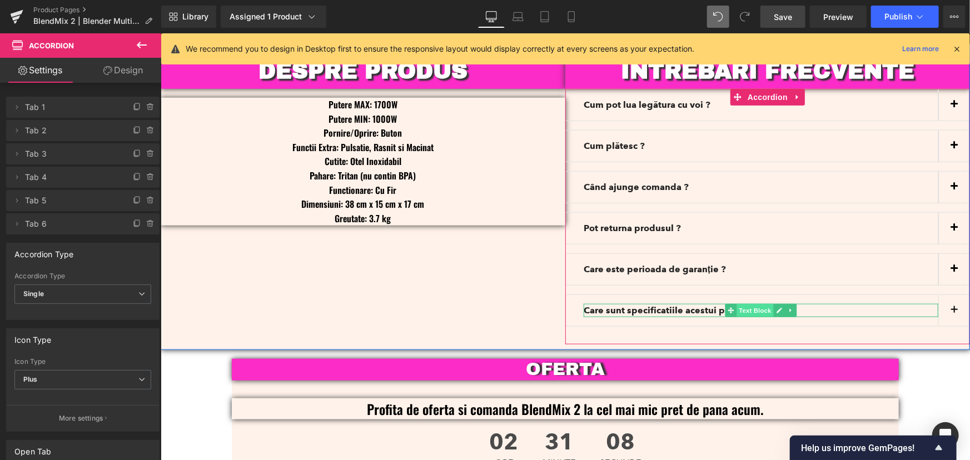
click at [737, 304] on span "Text Block" at bounding box center [755, 310] width 37 height 13
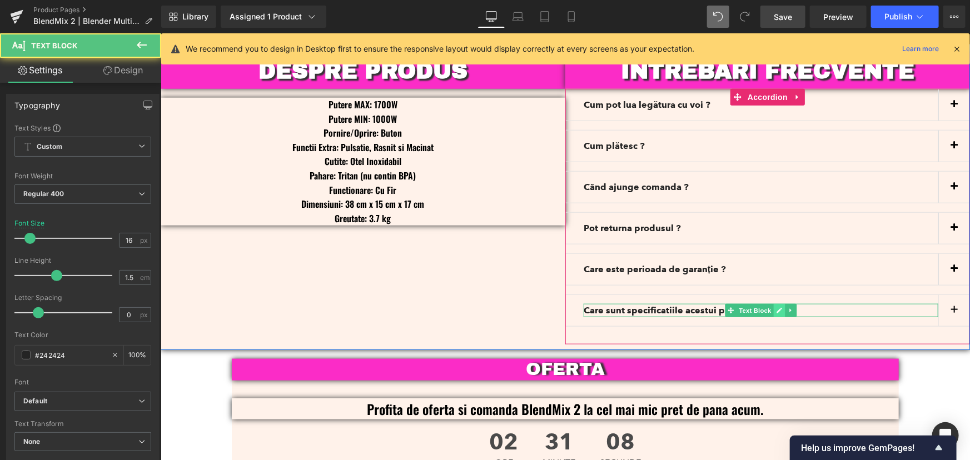
click at [773, 304] on link at bounding box center [779, 310] width 12 height 13
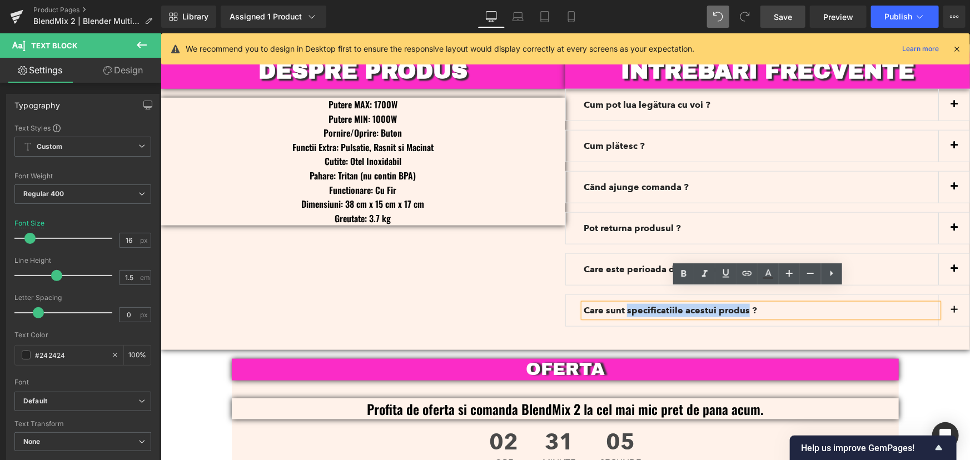
drag, startPoint x: 741, startPoint y: 300, endPoint x: 624, endPoint y: 298, distance: 117.3
click at [624, 304] on p "Care sunt specificatiile acestui produs ?" at bounding box center [760, 310] width 355 height 13
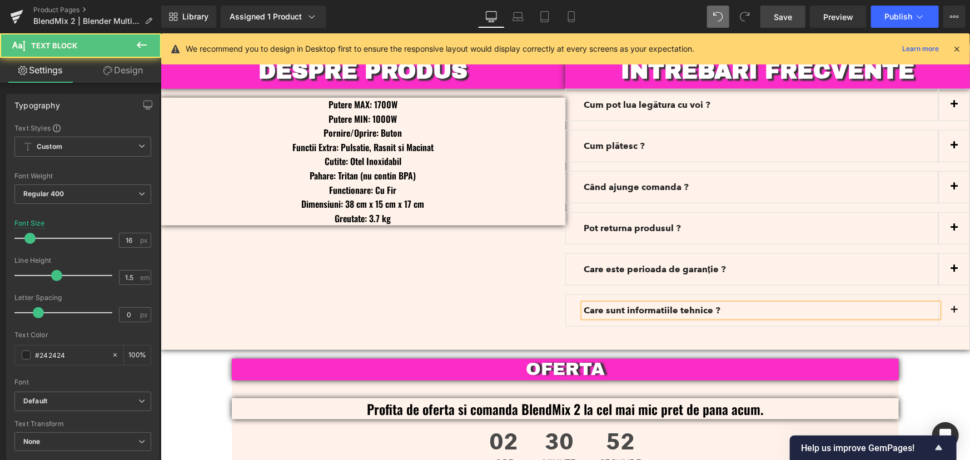
click at [748, 304] on p "Care sunt informatiile tehnice ?" at bounding box center [760, 310] width 355 height 13
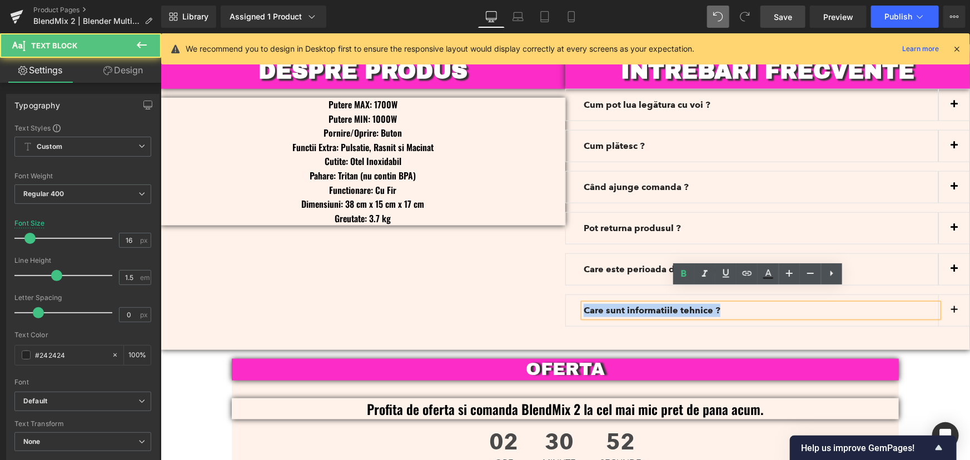
copy b "Care sunt informatiile tehnice ?"
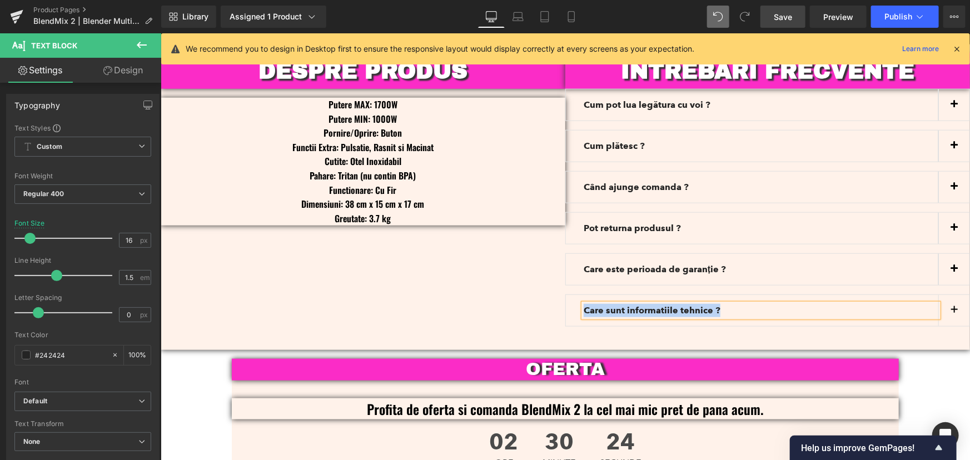
click at [499, 301] on div "DESPRE PRODUS Heading Putere MAX: 1700W Putere MIN: 1000W Pornire/Oprire: Buton…" at bounding box center [565, 197] width 810 height 306
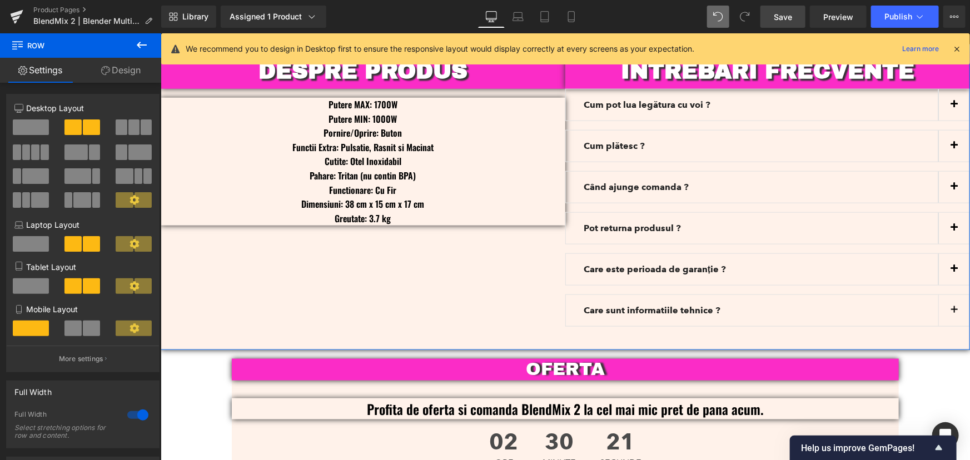
scroll to position [2565, 0]
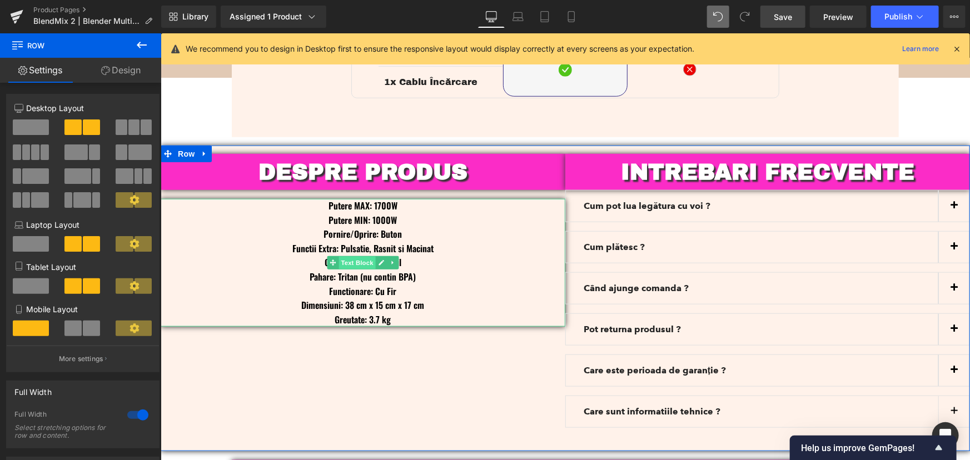
click at [352, 256] on span "Text Block" at bounding box center [357, 262] width 37 height 13
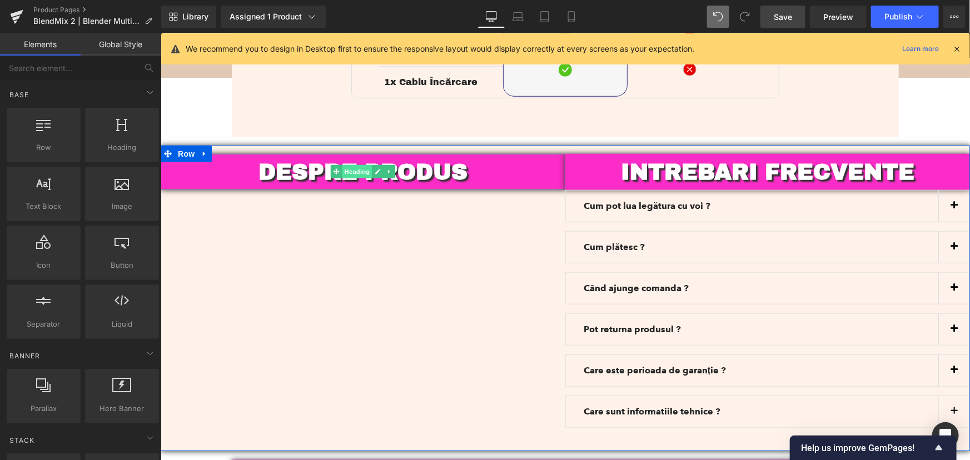
click at [355, 165] on span "Heading" at bounding box center [357, 171] width 30 height 13
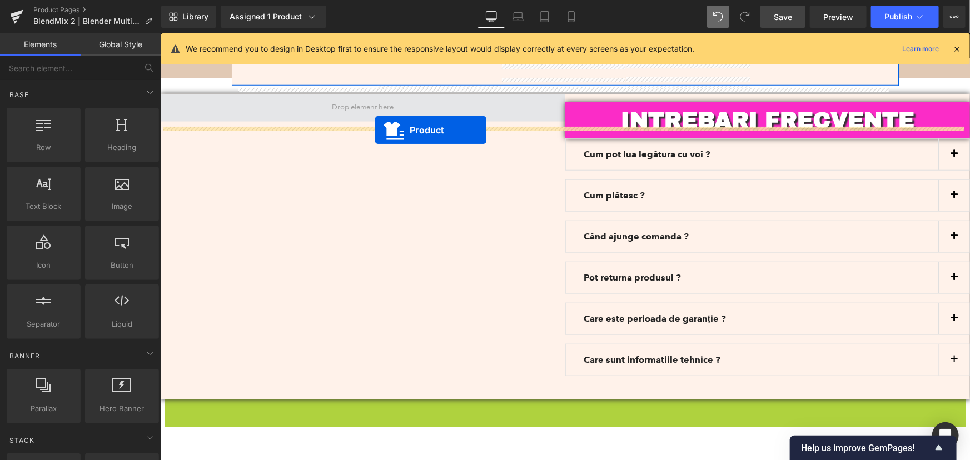
scroll to position [2561, 0]
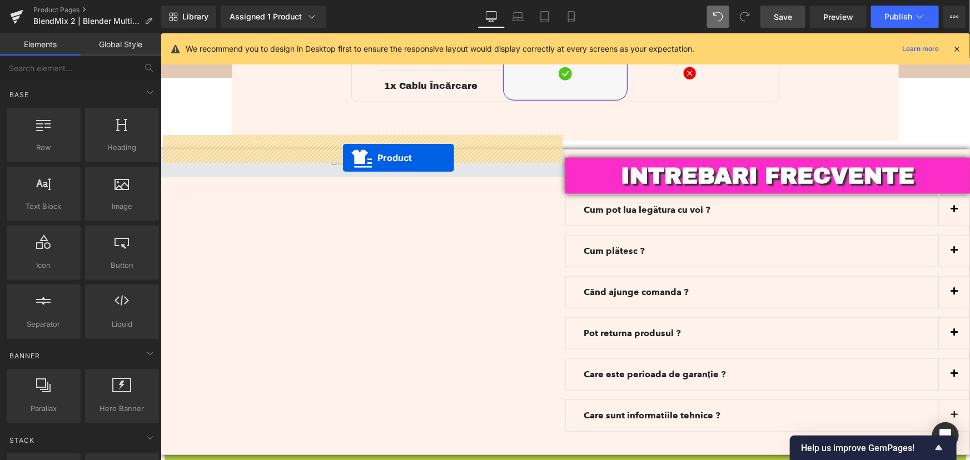
drag, startPoint x: 535, startPoint y: 292, endPoint x: 343, endPoint y: 157, distance: 235.4
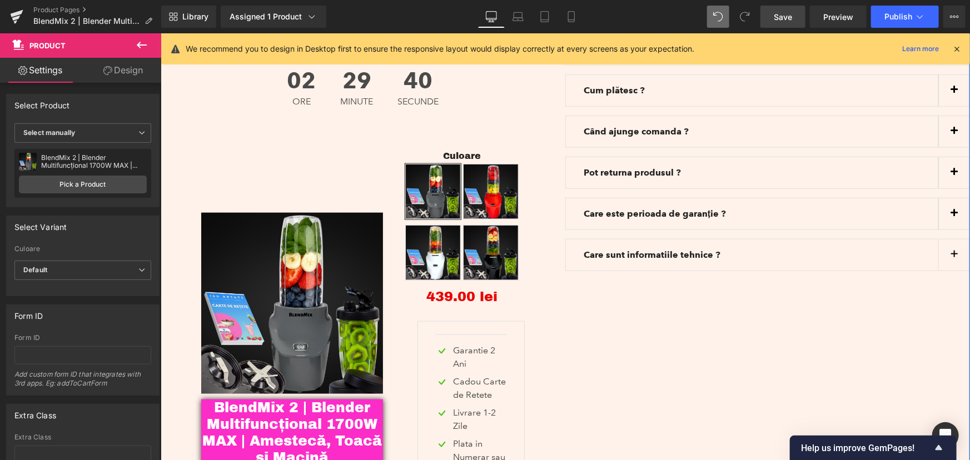
scroll to position [2813, 0]
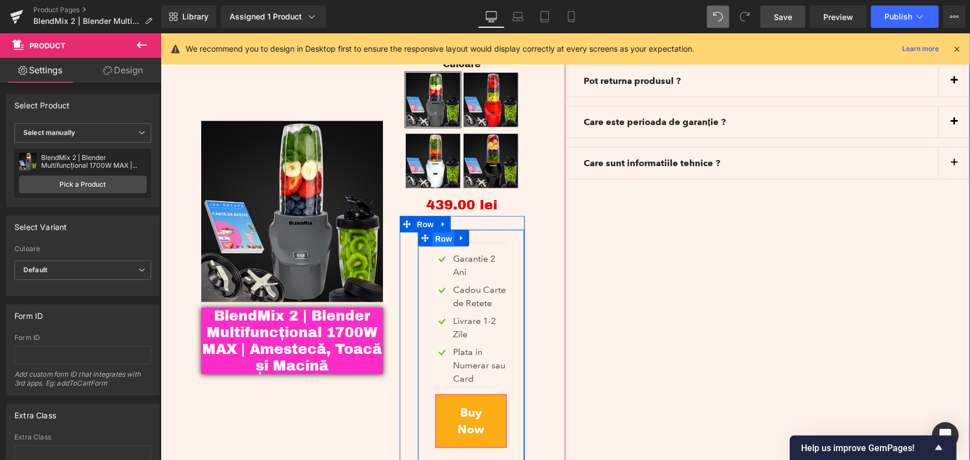
click at [446, 230] on span "Row" at bounding box center [443, 238] width 22 height 17
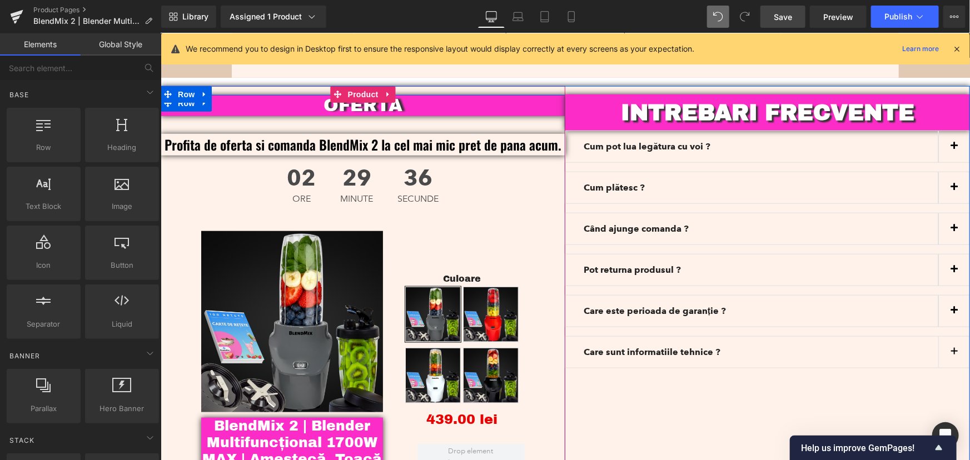
scroll to position [2612, 0]
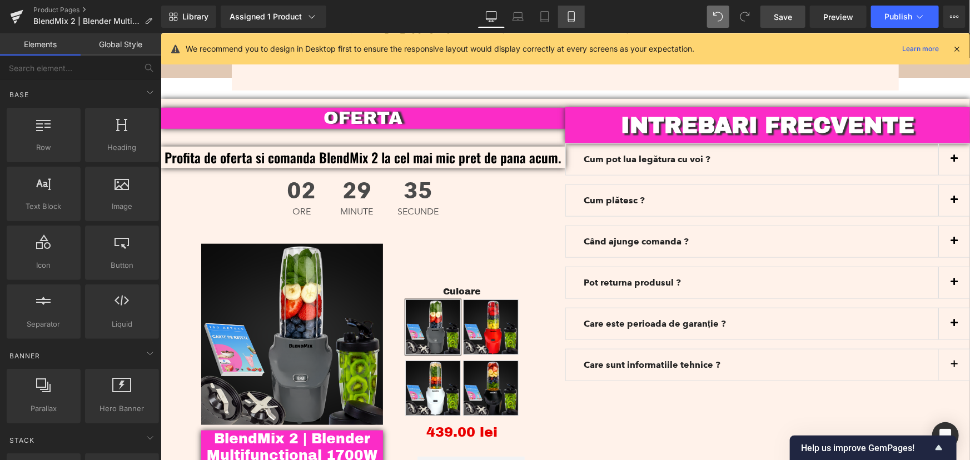
click at [567, 16] on icon at bounding box center [571, 16] width 11 height 11
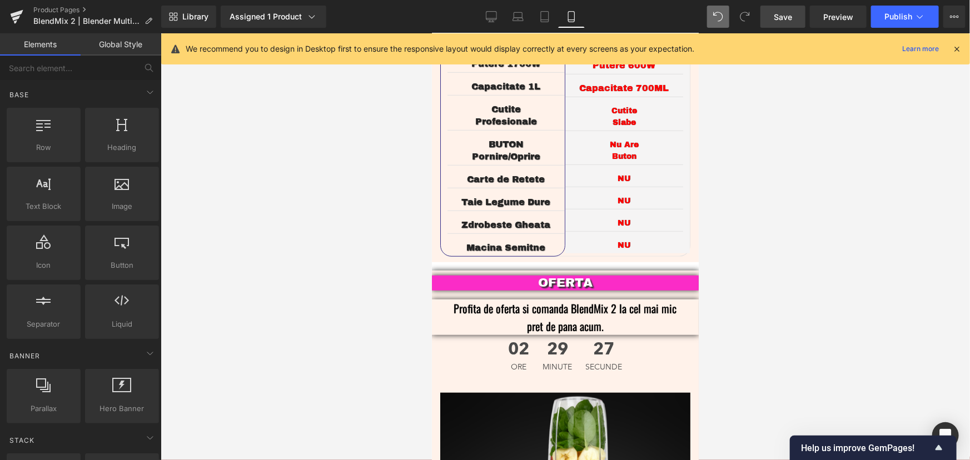
scroll to position [2455, 0]
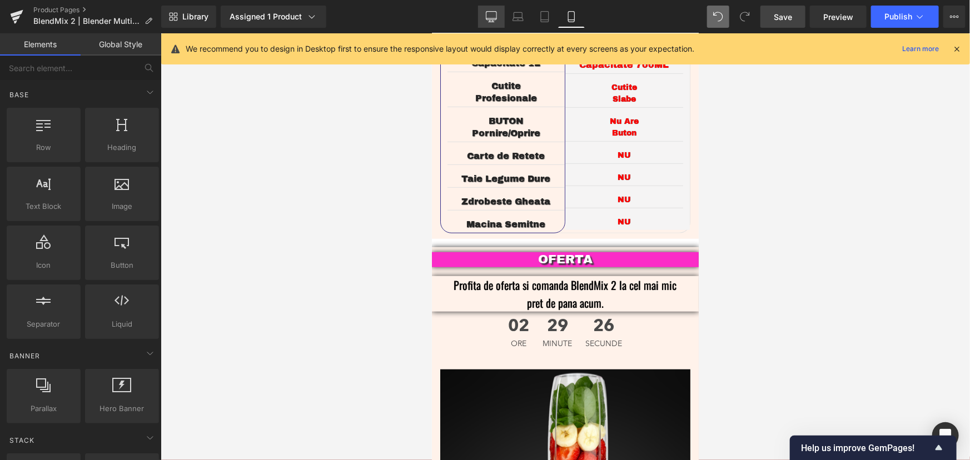
click at [498, 18] on link "Desktop" at bounding box center [491, 17] width 27 height 22
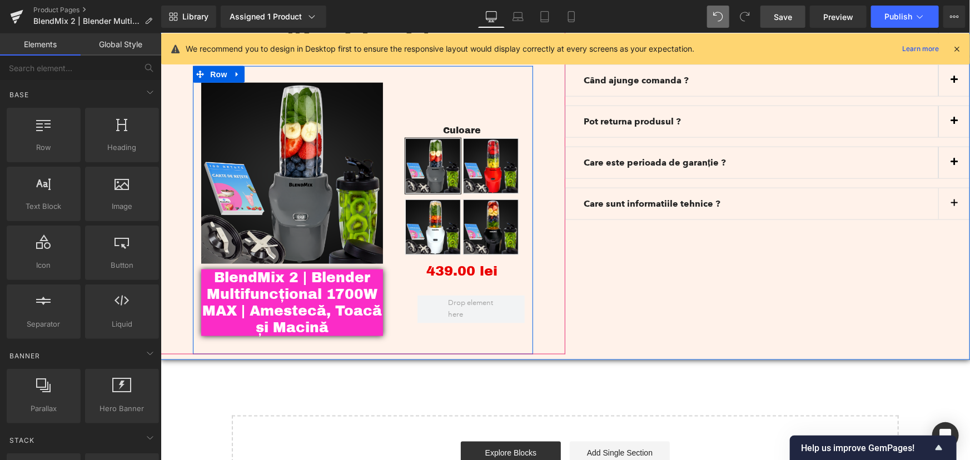
scroll to position [2819, 0]
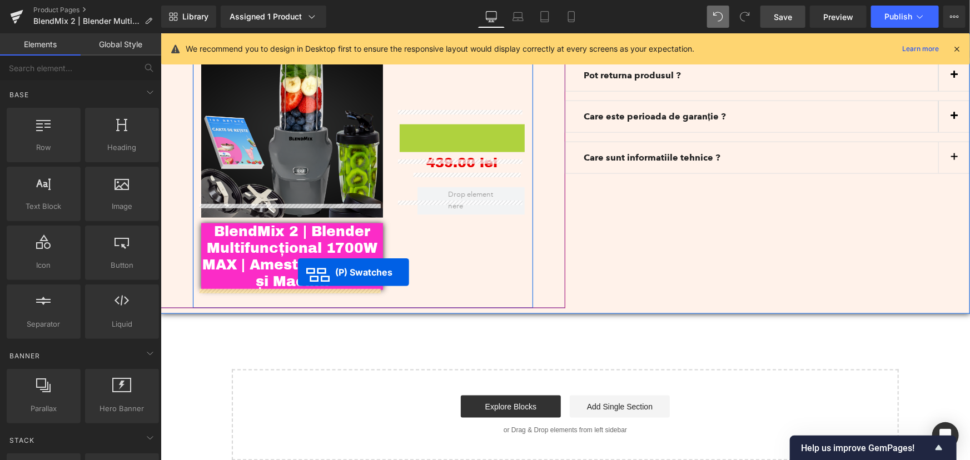
drag, startPoint x: 460, startPoint y: 125, endPoint x: 297, endPoint y: 272, distance: 219.7
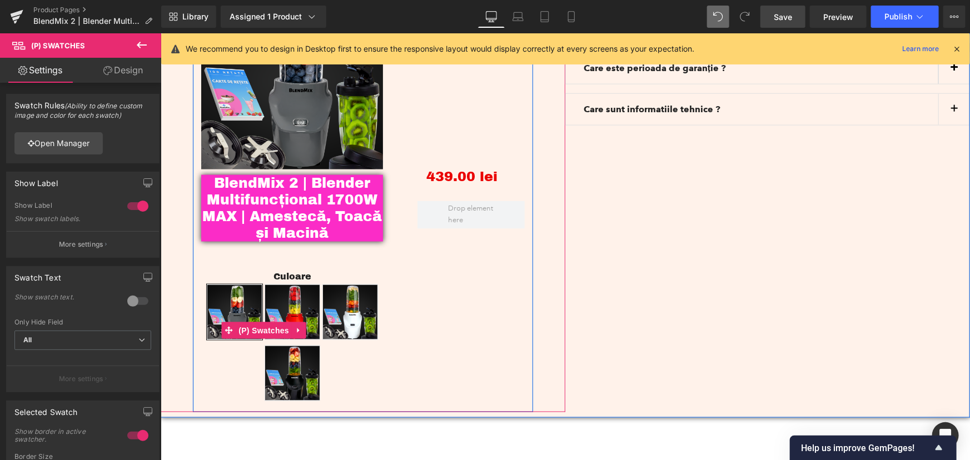
scroll to position [2869, 0]
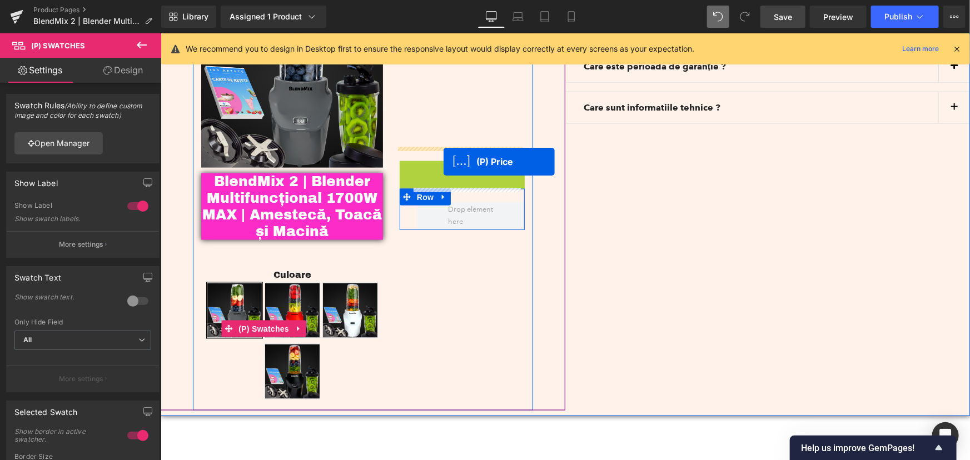
drag, startPoint x: 463, startPoint y: 160, endPoint x: 443, endPoint y: 161, distance: 19.5
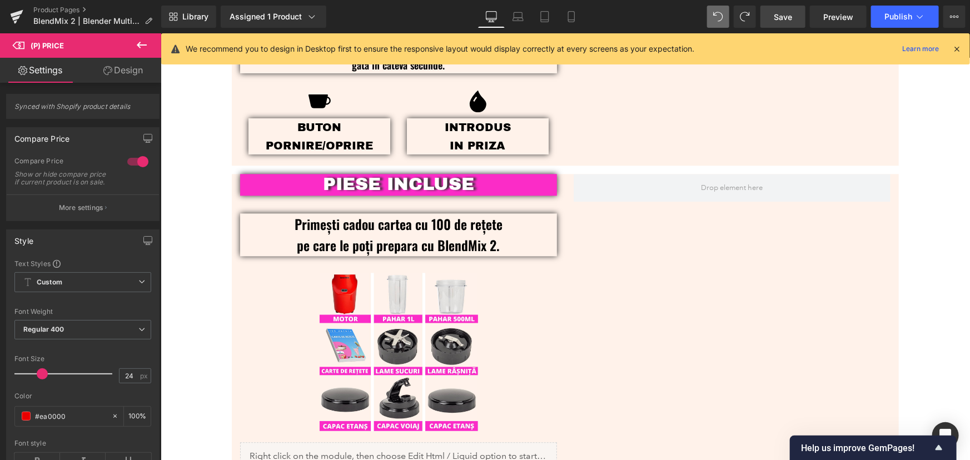
scroll to position [1353, 0]
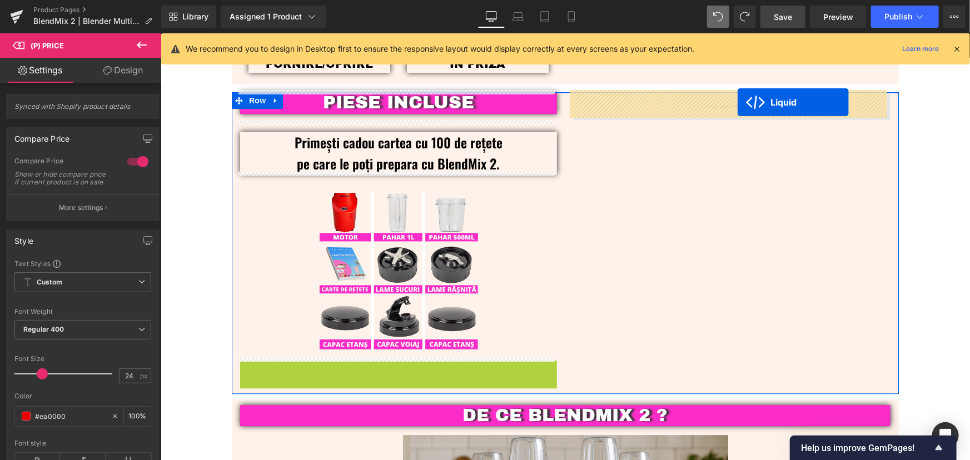
drag, startPoint x: 366, startPoint y: 365, endPoint x: 733, endPoint y: 102, distance: 451.8
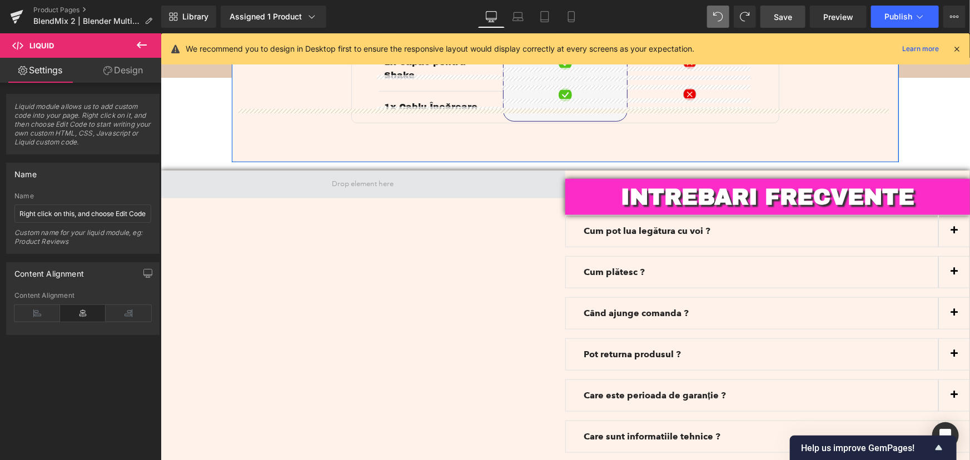
scroll to position [2490, 0]
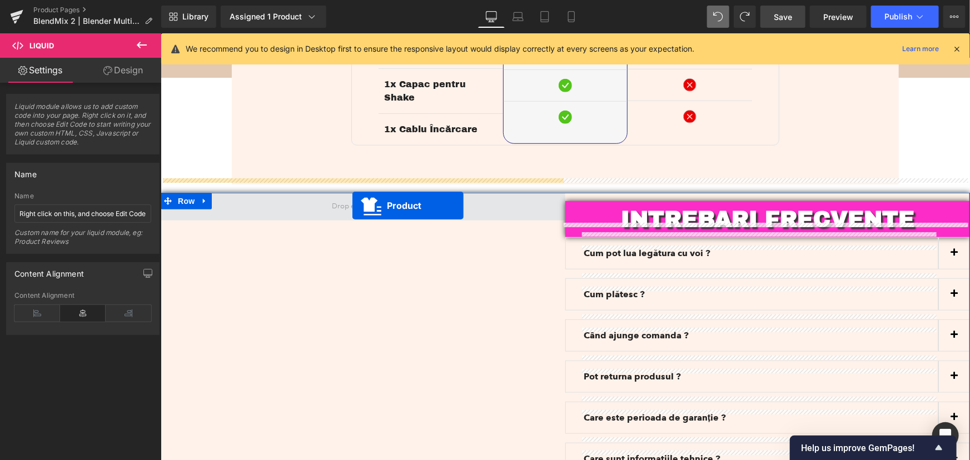
drag, startPoint x: 560, startPoint y: 324, endPoint x: 352, endPoint y: 205, distance: 239.6
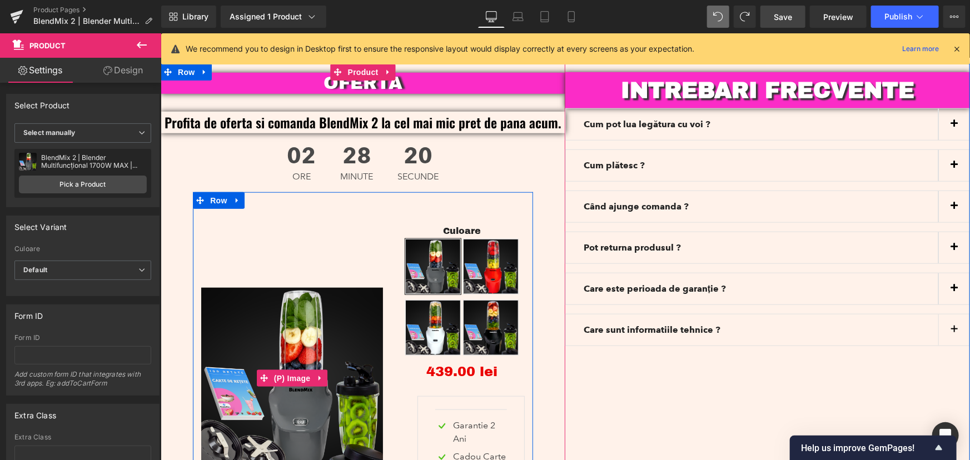
scroll to position [2641, 0]
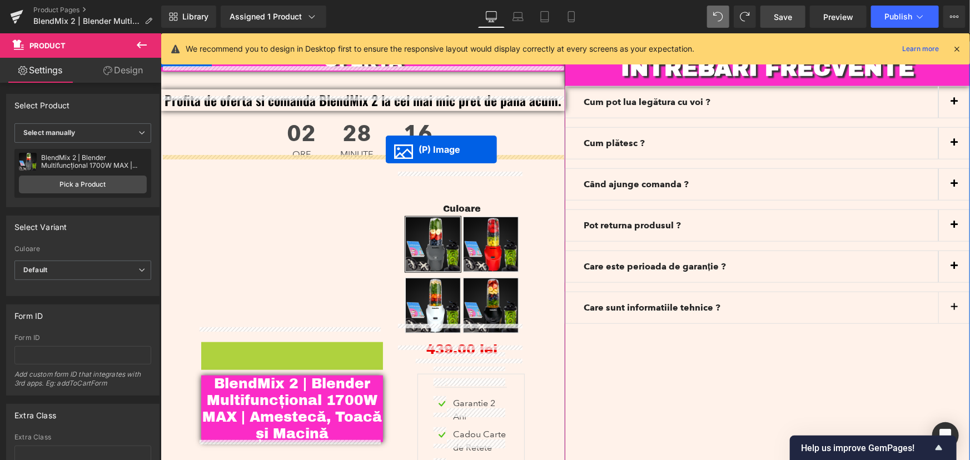
drag, startPoint x: 294, startPoint y: 338, endPoint x: 385, endPoint y: 150, distance: 209.6
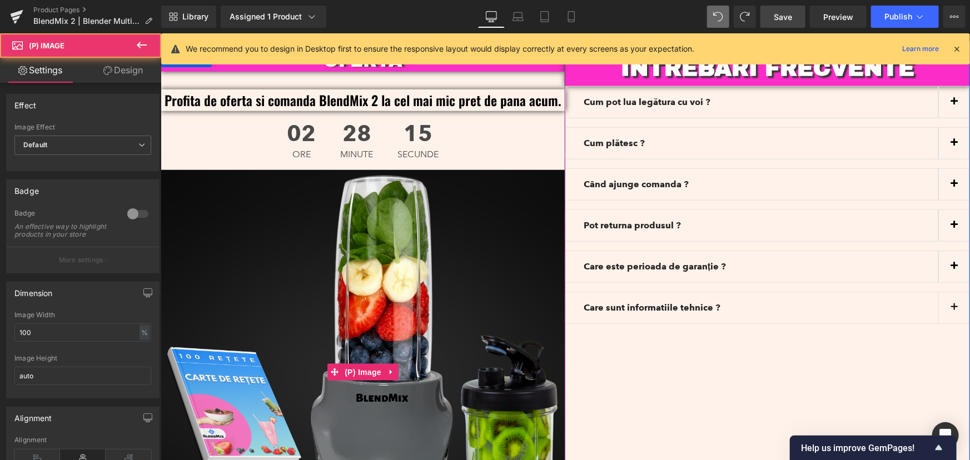
click at [402, 264] on img at bounding box center [362, 372] width 405 height 405
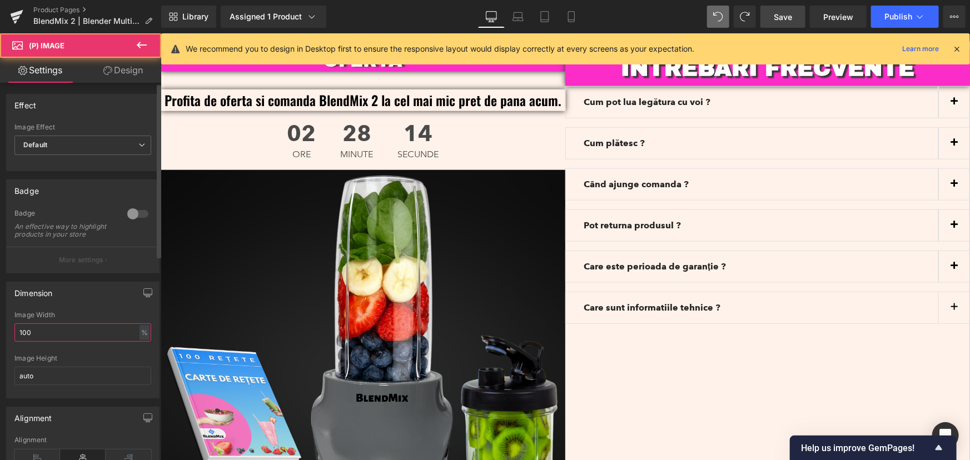
click at [26, 334] on input "100" at bounding box center [82, 333] width 137 height 18
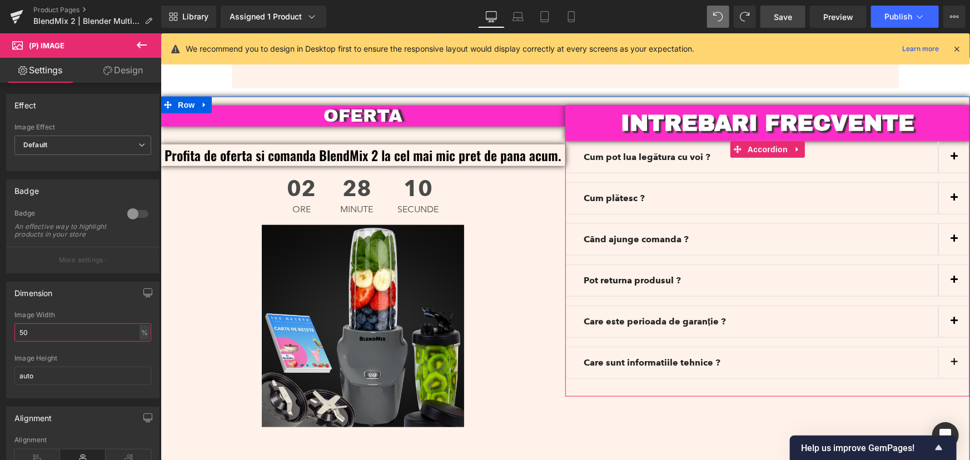
scroll to position [2692, 0]
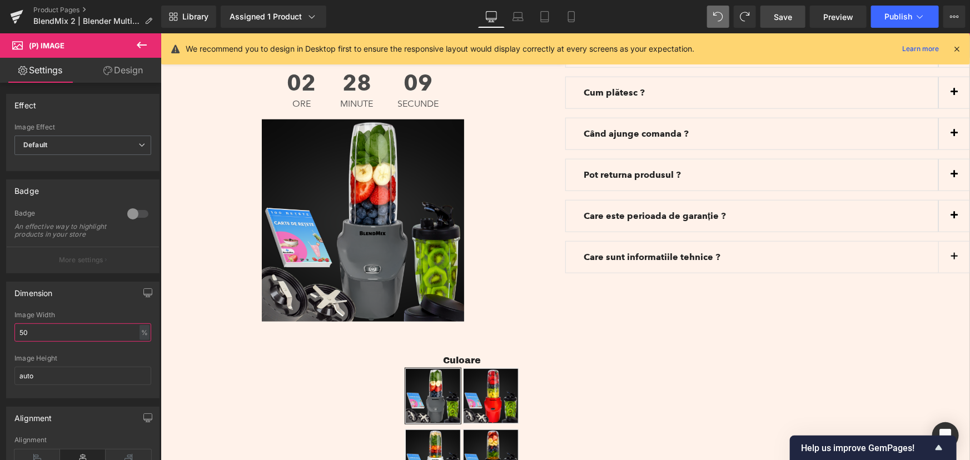
type input "50"
click at [714, 8] on span at bounding box center [718, 17] width 22 height 22
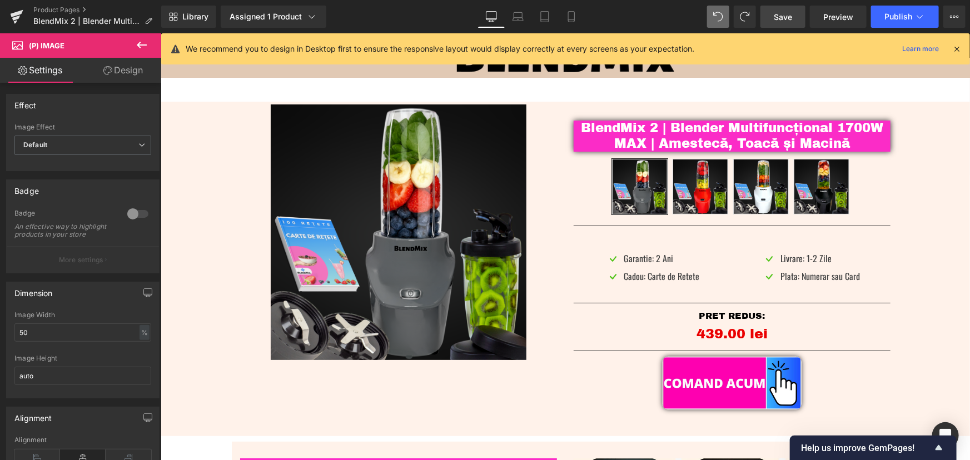
scroll to position [0, 0]
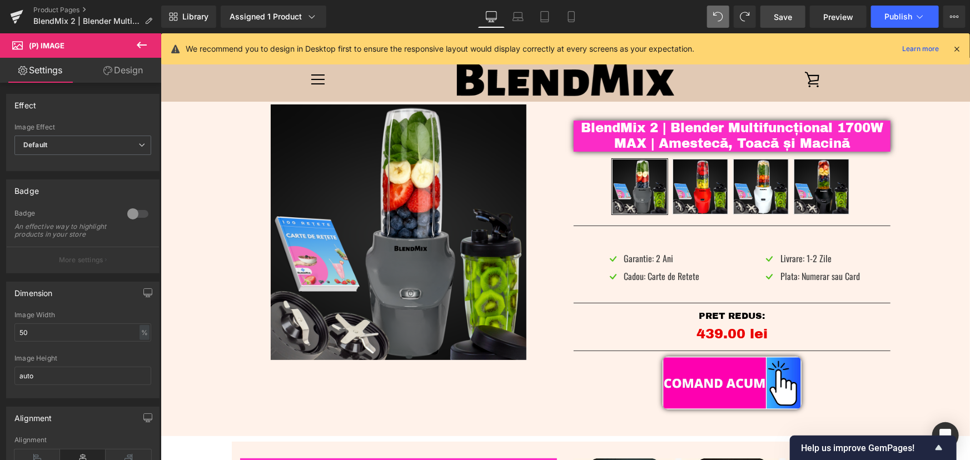
click at [957, 50] on icon at bounding box center [957, 49] width 10 height 10
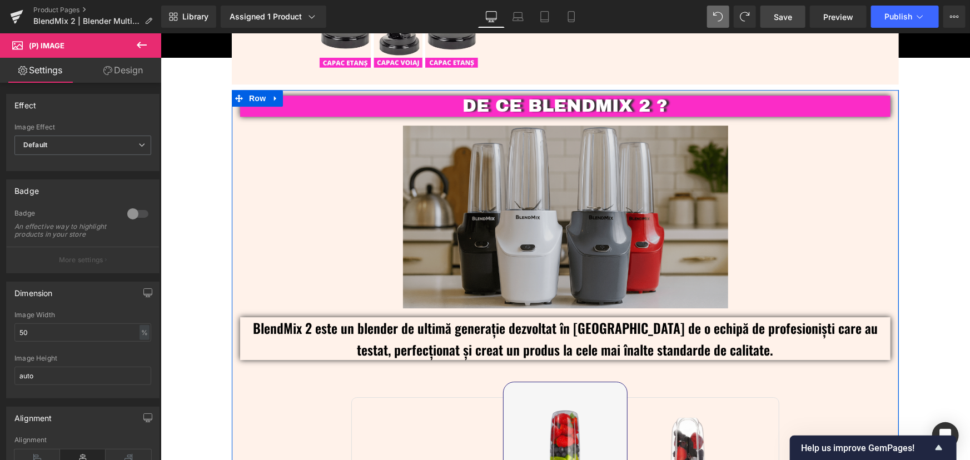
scroll to position [1610, 0]
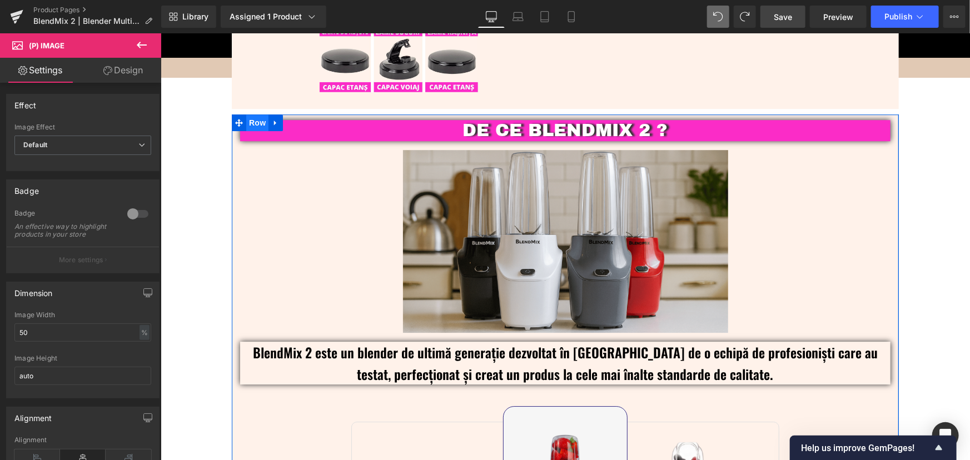
click at [250, 120] on span "Row" at bounding box center [257, 122] width 22 height 17
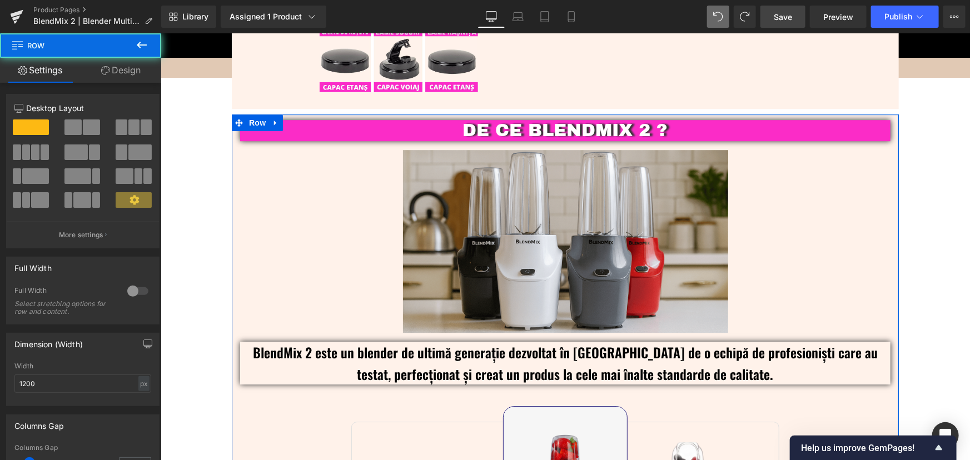
click at [73, 117] on div at bounding box center [82, 168] width 137 height 108
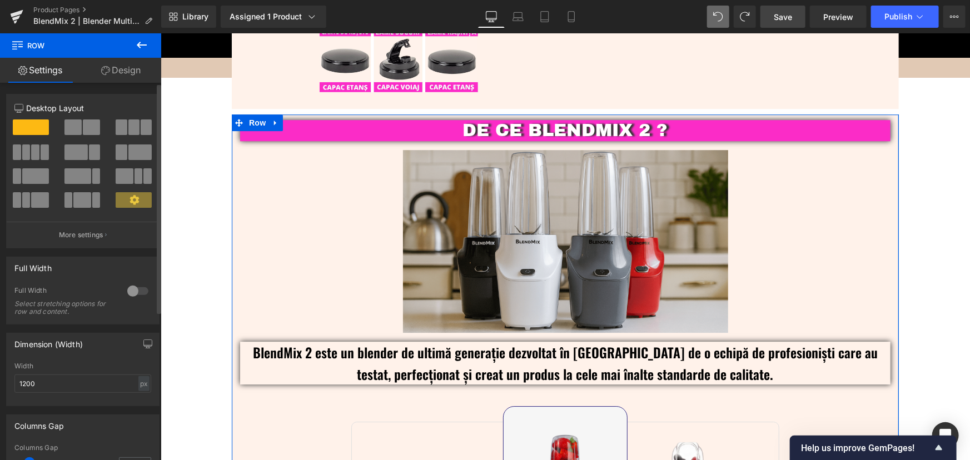
click at [76, 122] on span at bounding box center [72, 128] width 17 height 16
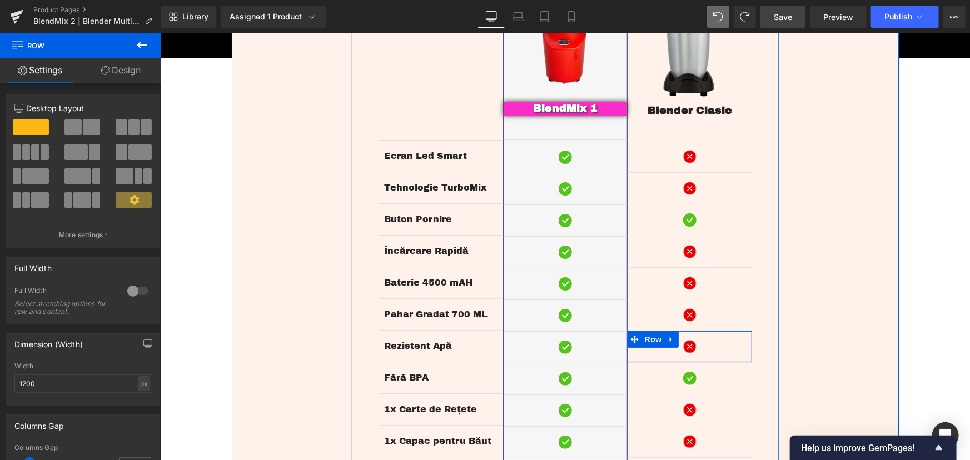
scroll to position [2000, 0]
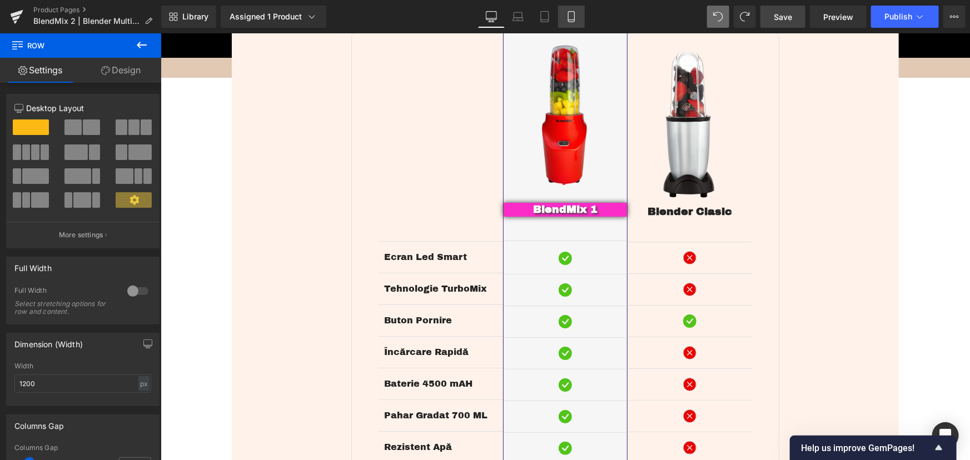
click at [578, 18] on link "Mobile" at bounding box center [571, 17] width 27 height 22
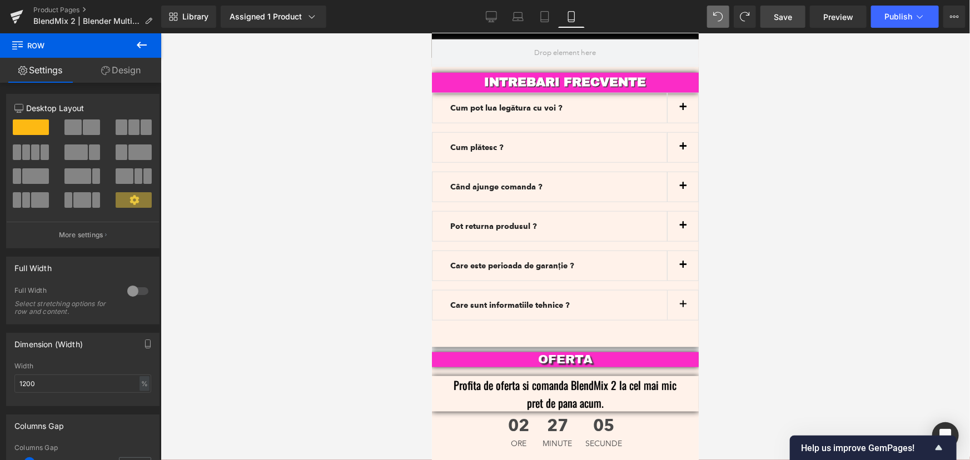
scroll to position [2567, 0]
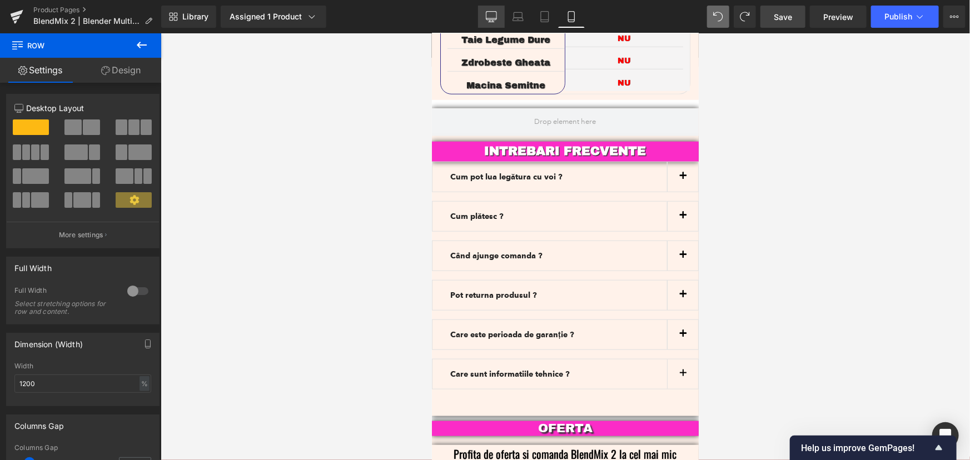
click at [494, 16] on icon at bounding box center [491, 16] width 11 height 11
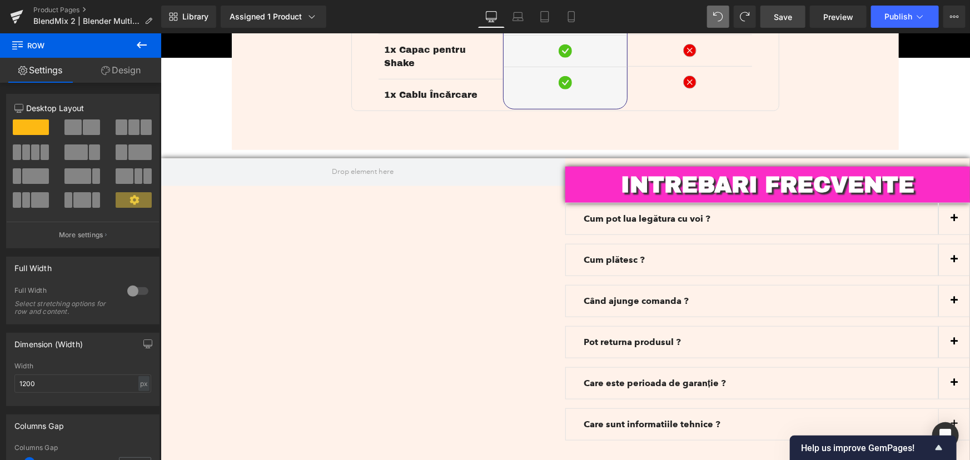
scroll to position [2672, 0]
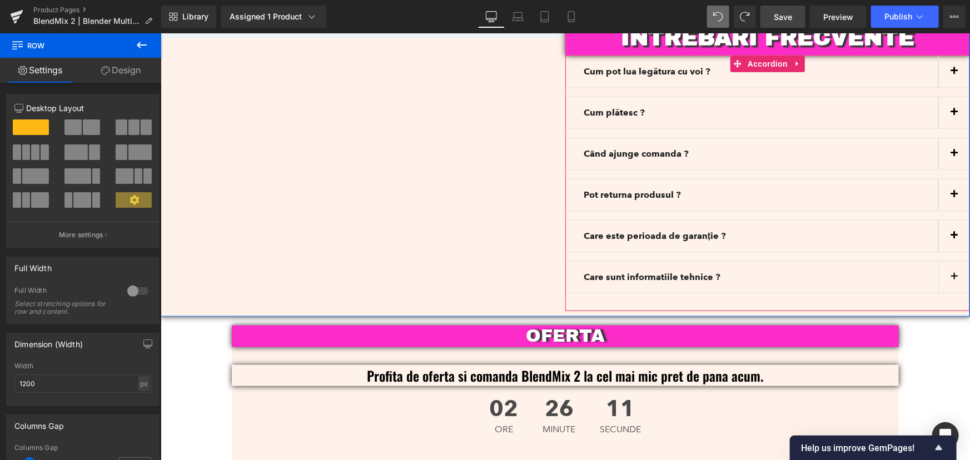
click at [949, 261] on button "button" at bounding box center [953, 276] width 31 height 31
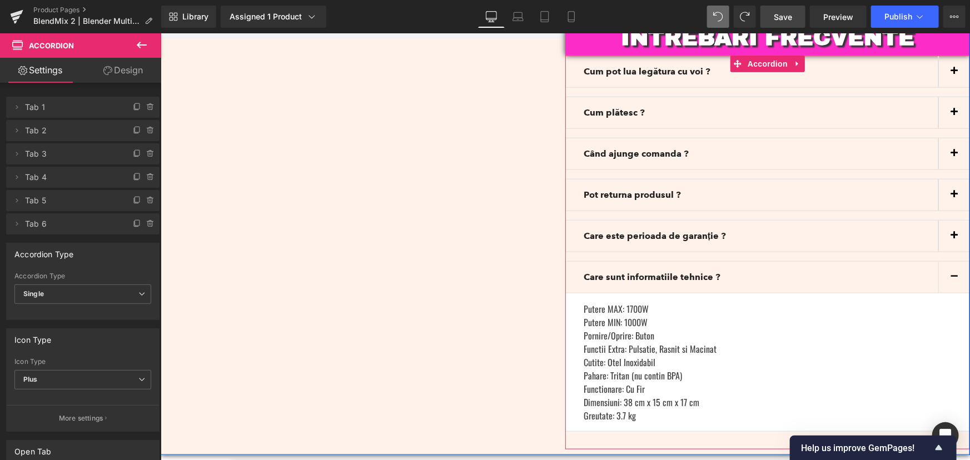
click at [950, 261] on button "button" at bounding box center [953, 276] width 31 height 31
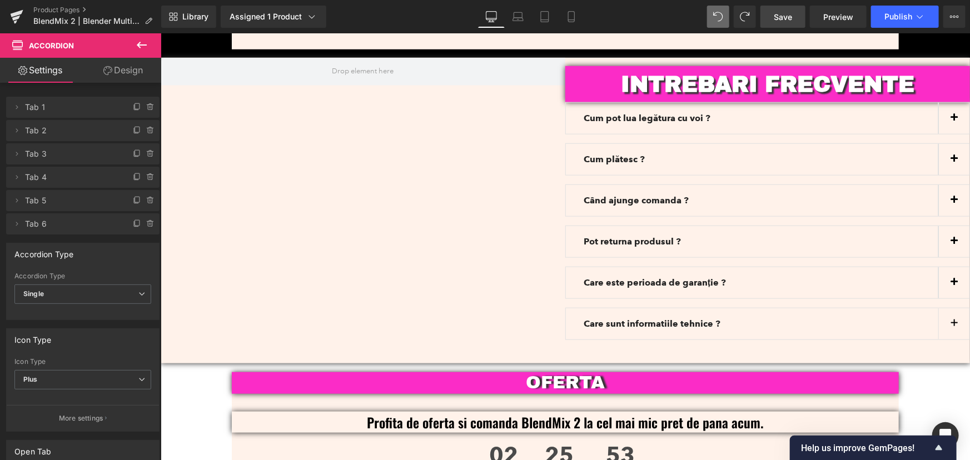
scroll to position [2520, 0]
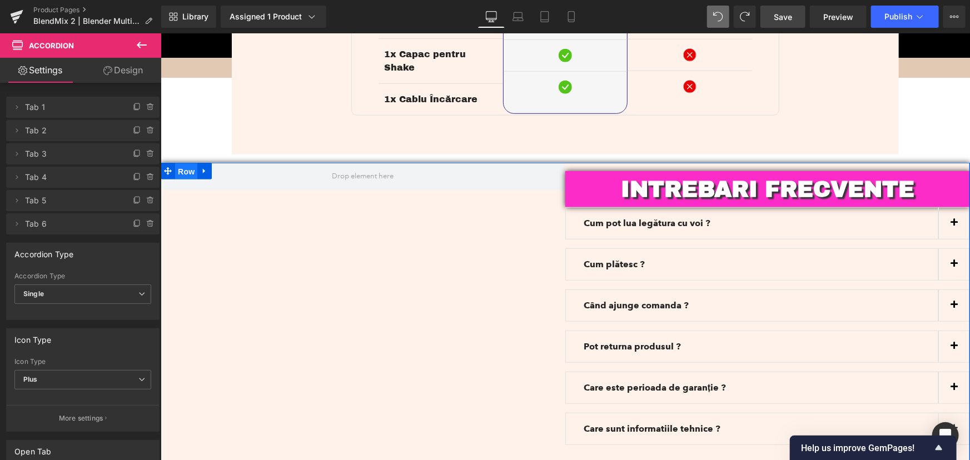
click at [183, 163] on span "Row" at bounding box center [186, 171] width 22 height 17
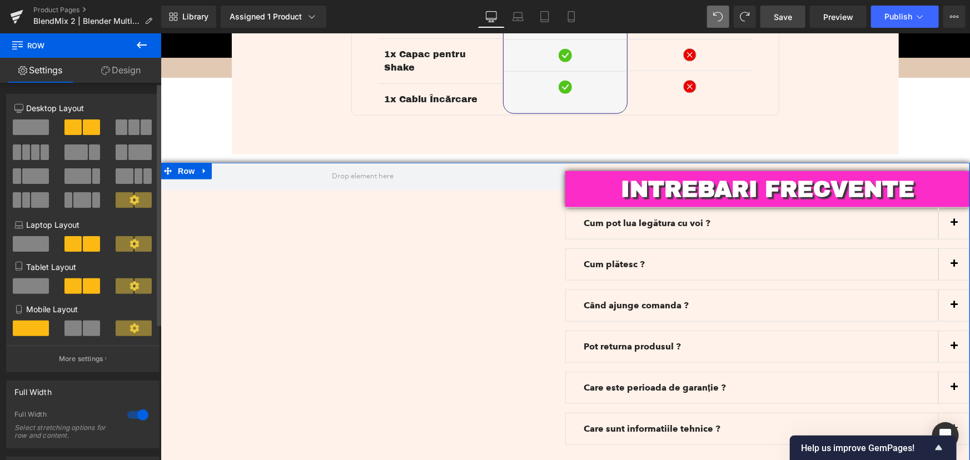
click at [27, 125] on span at bounding box center [31, 128] width 36 height 16
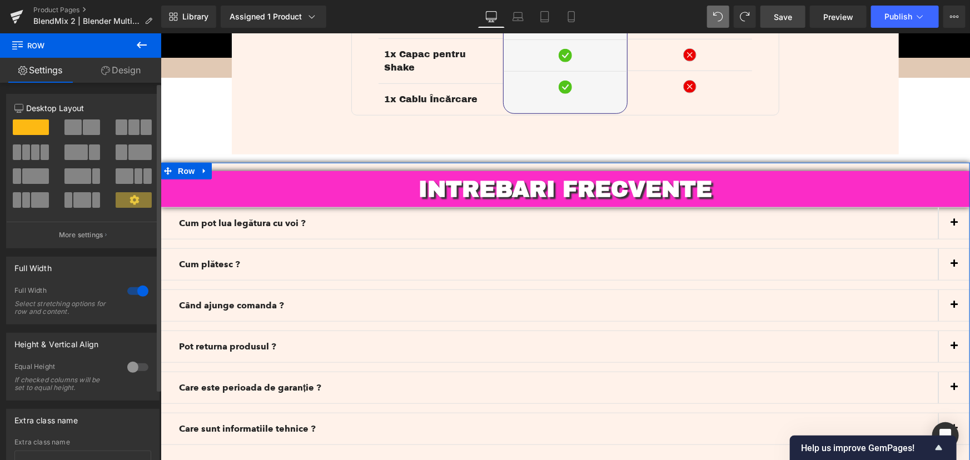
click at [131, 290] on div at bounding box center [138, 291] width 27 height 18
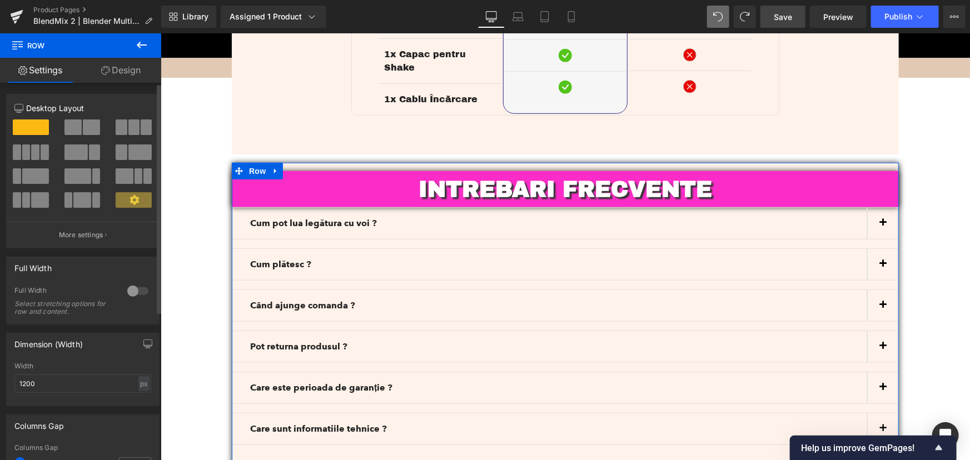
click at [133, 130] on span at bounding box center [133, 128] width 11 height 16
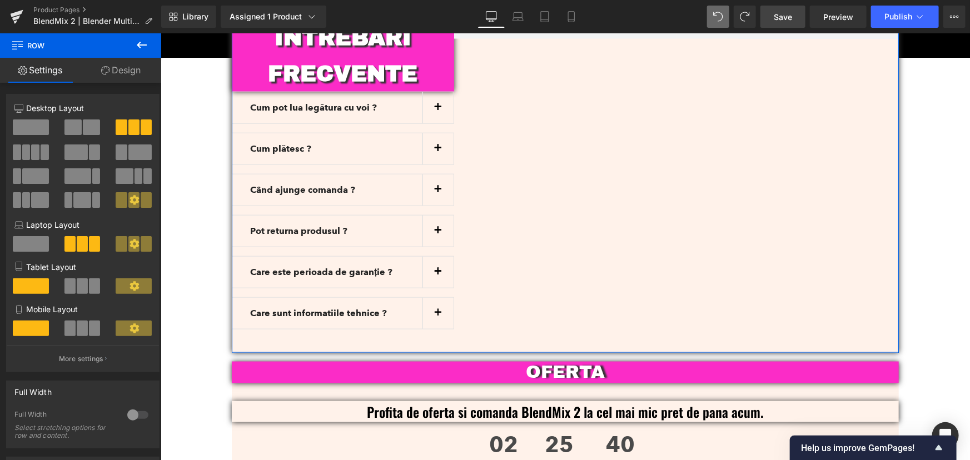
scroll to position [2570, 0]
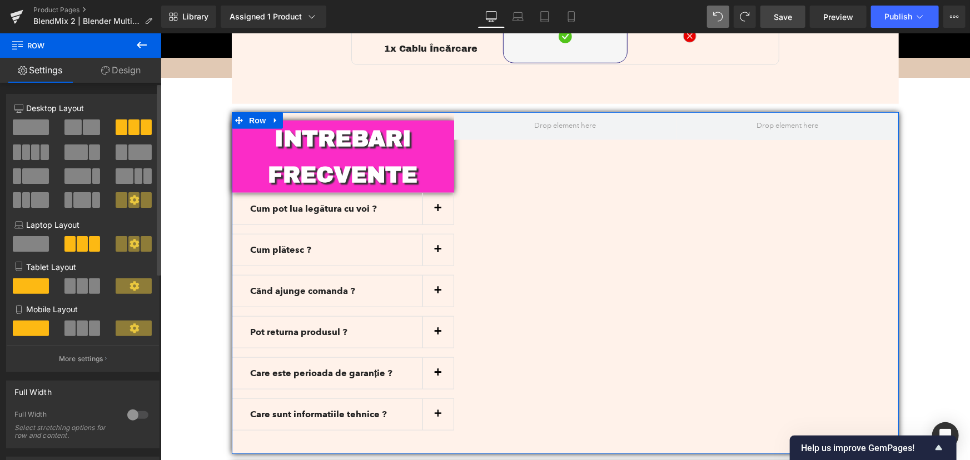
click at [83, 126] on span at bounding box center [91, 128] width 17 height 16
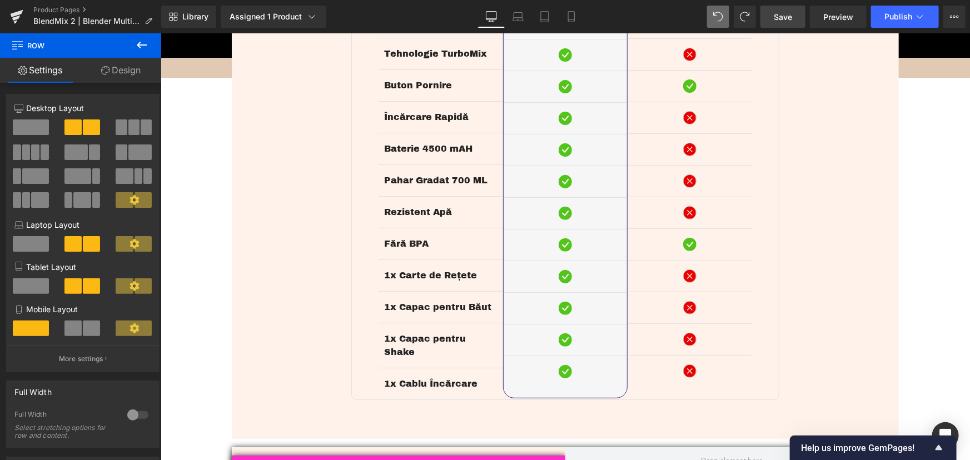
scroll to position [2166, 0]
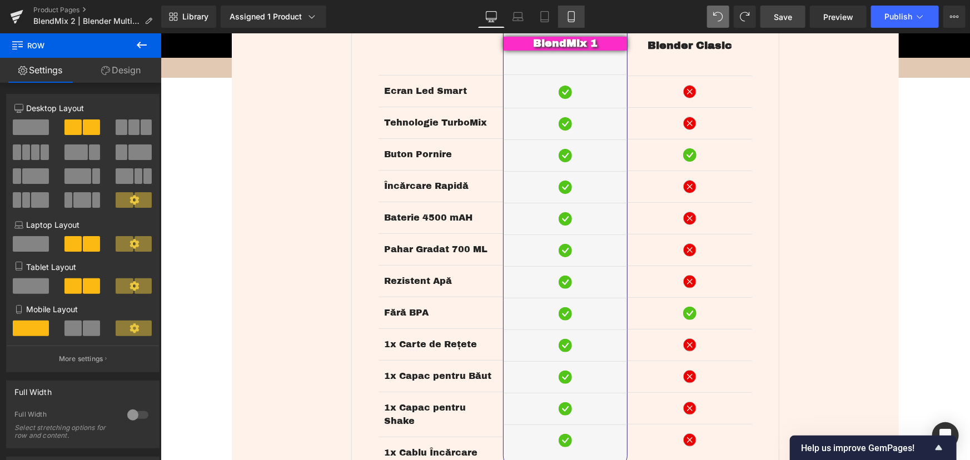
click at [575, 16] on icon at bounding box center [571, 16] width 11 height 11
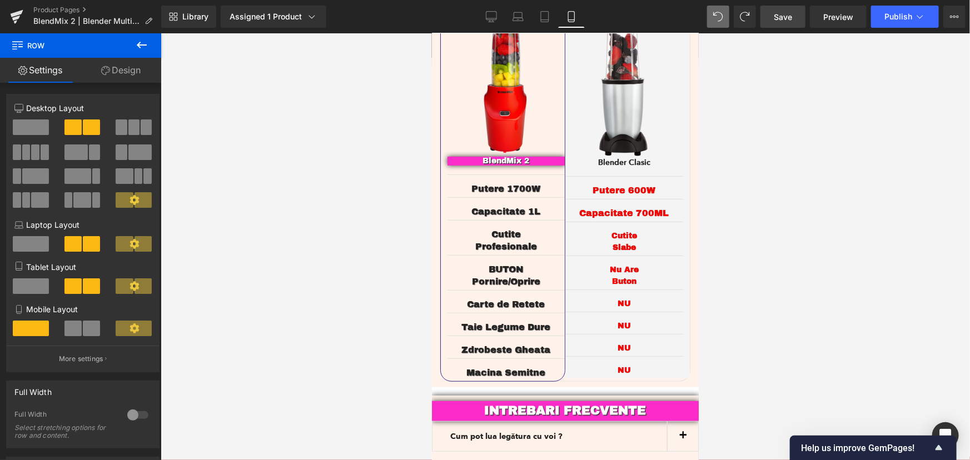
scroll to position [2255, 0]
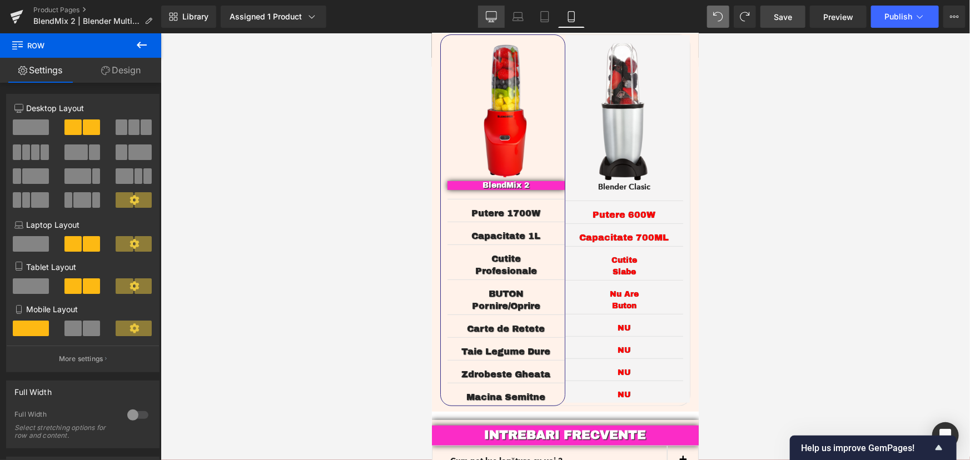
click at [493, 20] on icon at bounding box center [491, 16] width 11 height 11
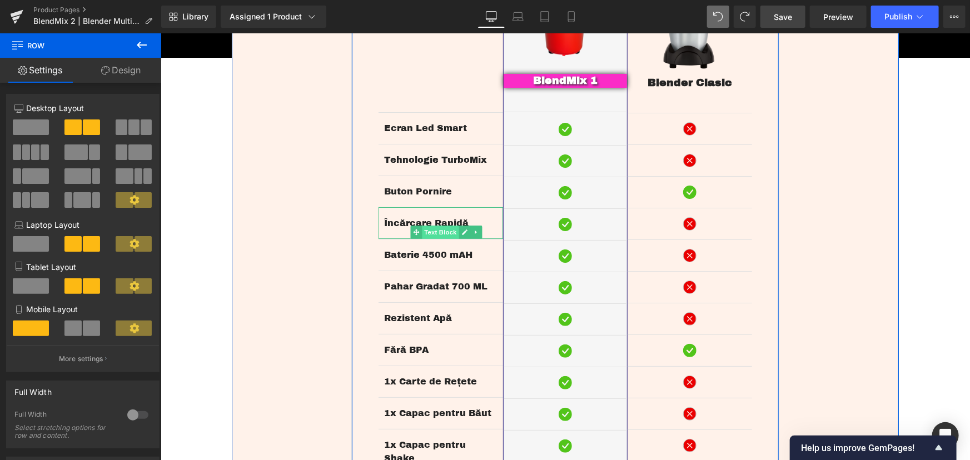
scroll to position [2134, 0]
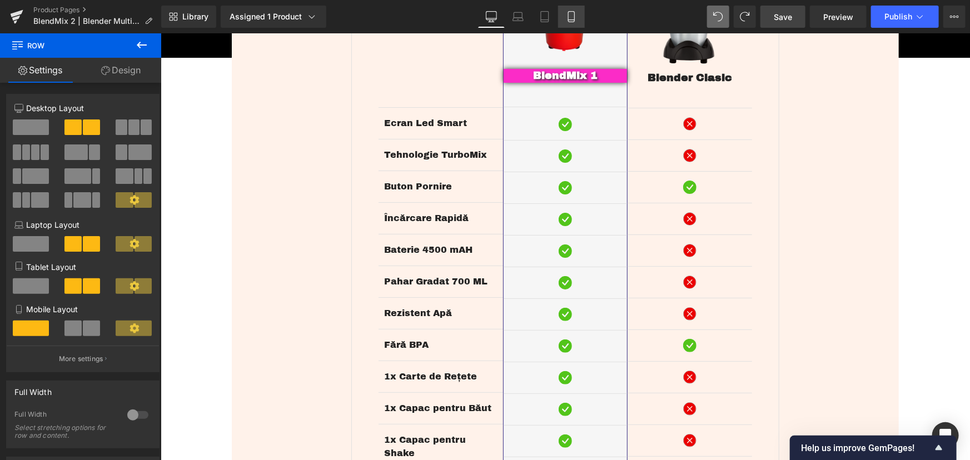
click at [575, 17] on icon at bounding box center [571, 16] width 11 height 11
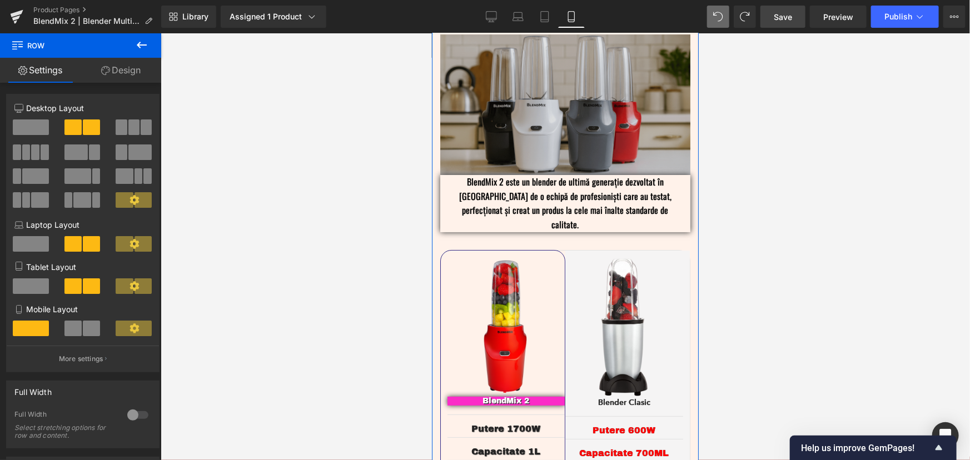
scroll to position [2039, 0]
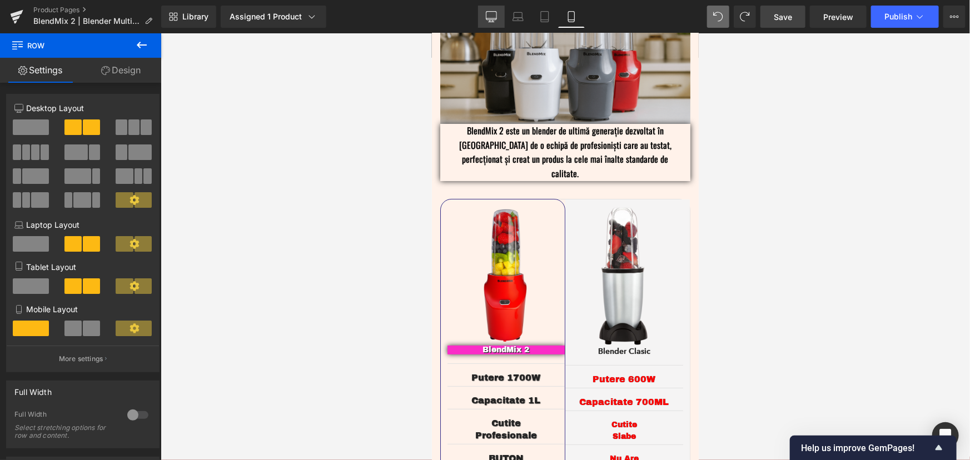
click at [489, 14] on icon at bounding box center [491, 16] width 11 height 11
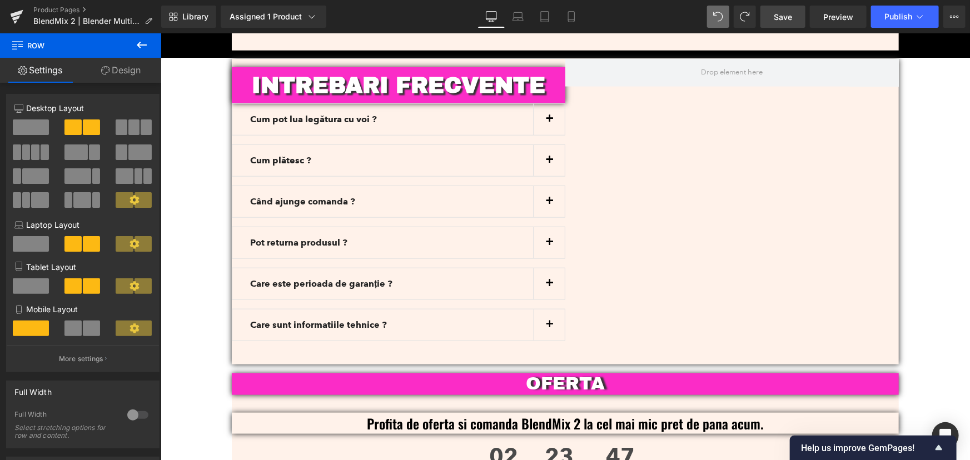
scroll to position [2533, 0]
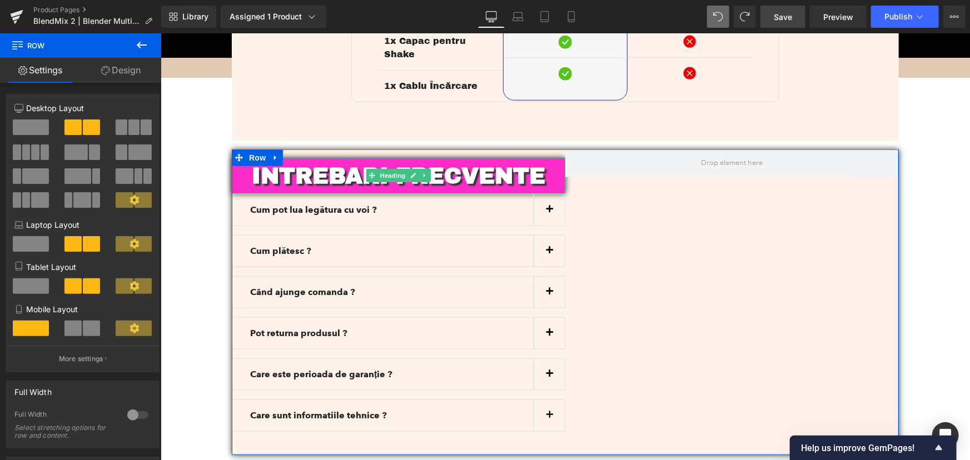
click at [456, 165] on b "INTREBARI FRECVENTE" at bounding box center [398, 175] width 294 height 24
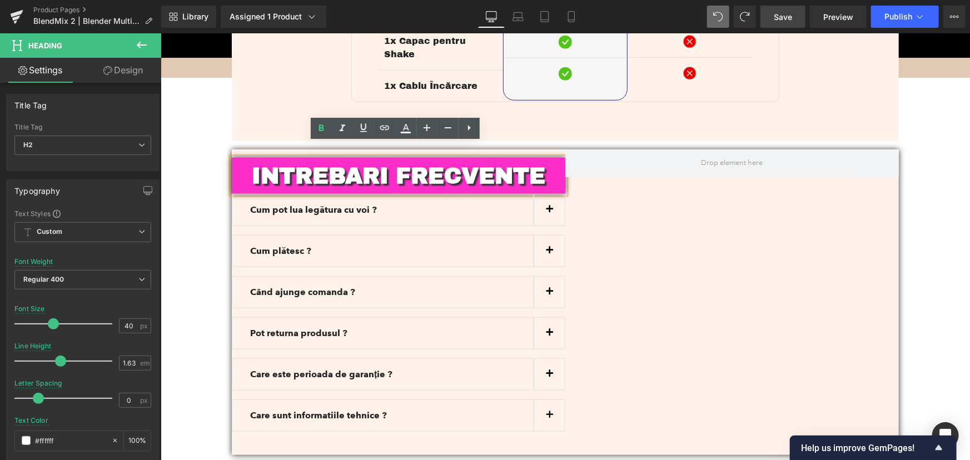
click at [741, 287] on div "INTREBARI FRECVENTE Heading Cum pot lua legătura cu voi ? Text Block Ne poți co…" at bounding box center [564, 302] width 667 height 306
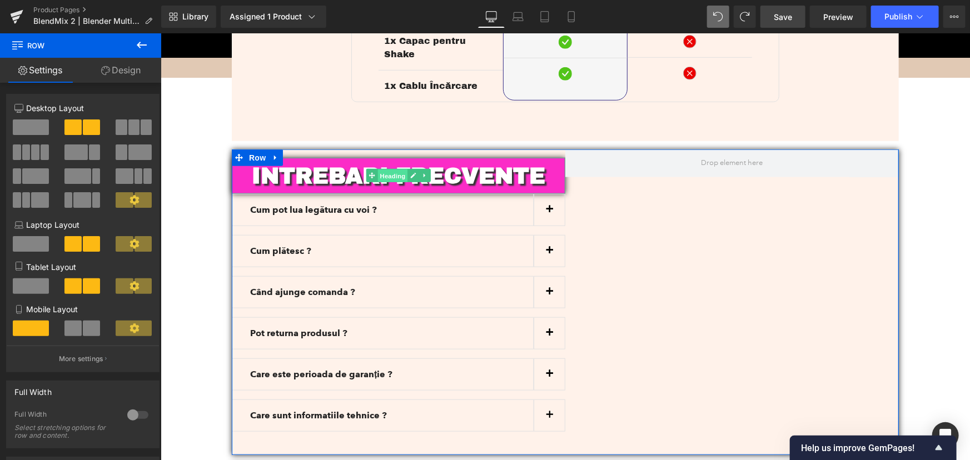
click at [386, 169] on span "Heading" at bounding box center [393, 175] width 30 height 13
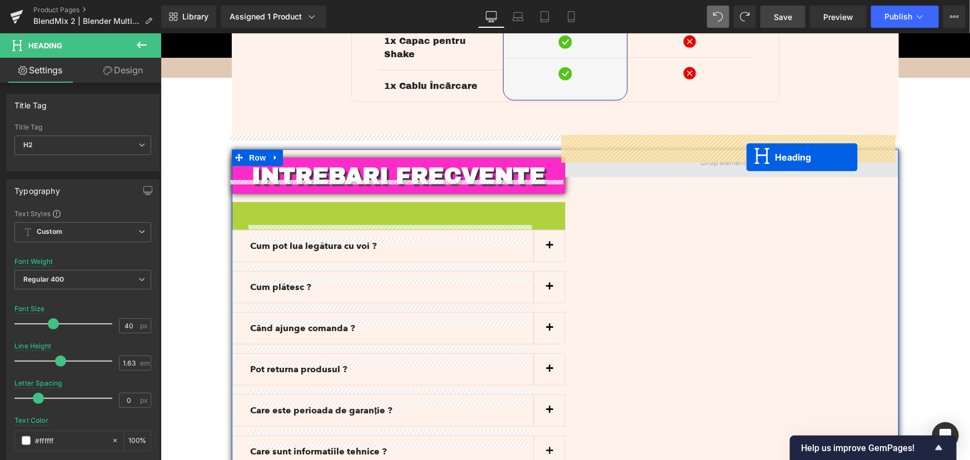
drag, startPoint x: 380, startPoint y: 207, endPoint x: 747, endPoint y: 155, distance: 370.7
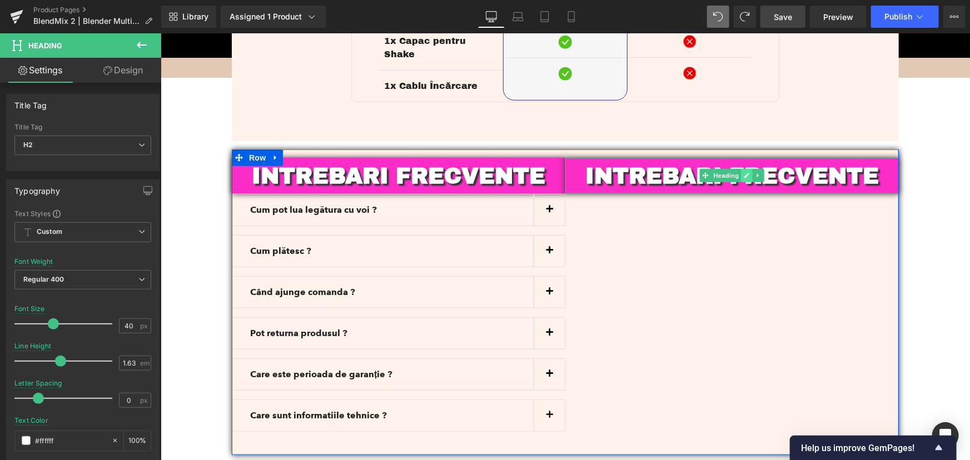
click at [741, 168] on link at bounding box center [747, 174] width 12 height 13
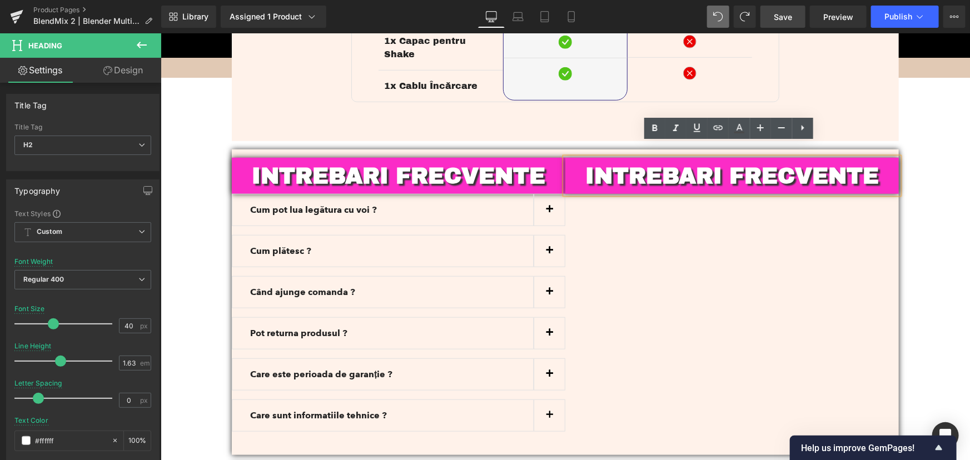
click at [782, 167] on b "INTREBARI FRECVENTE" at bounding box center [732, 175] width 294 height 24
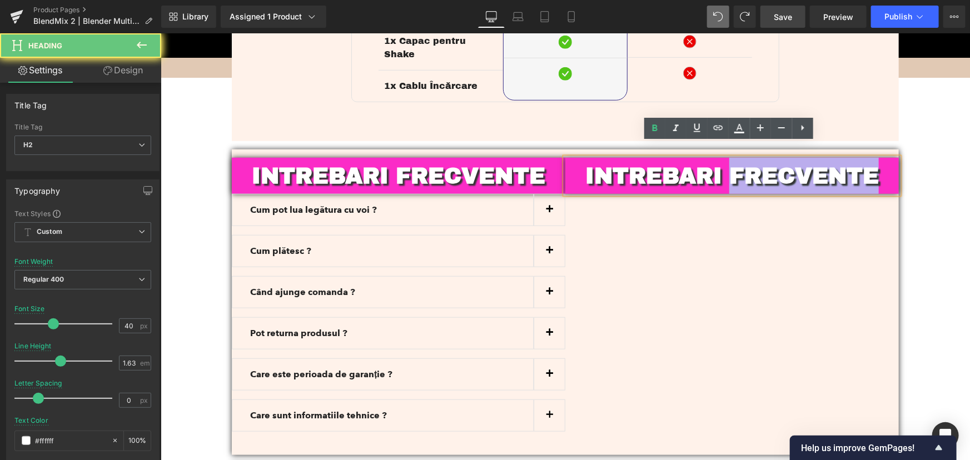
click at [782, 167] on b "INTREBARI FRECVENTE" at bounding box center [732, 175] width 294 height 24
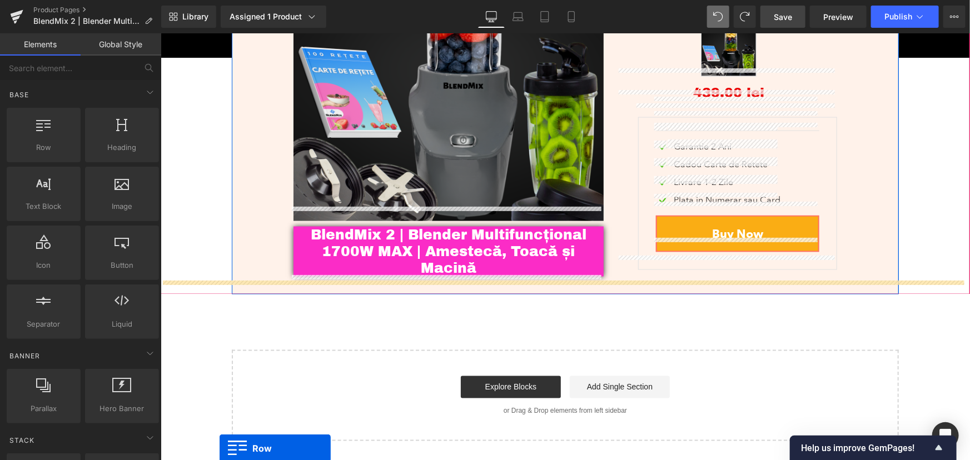
scroll to position [3011, 0]
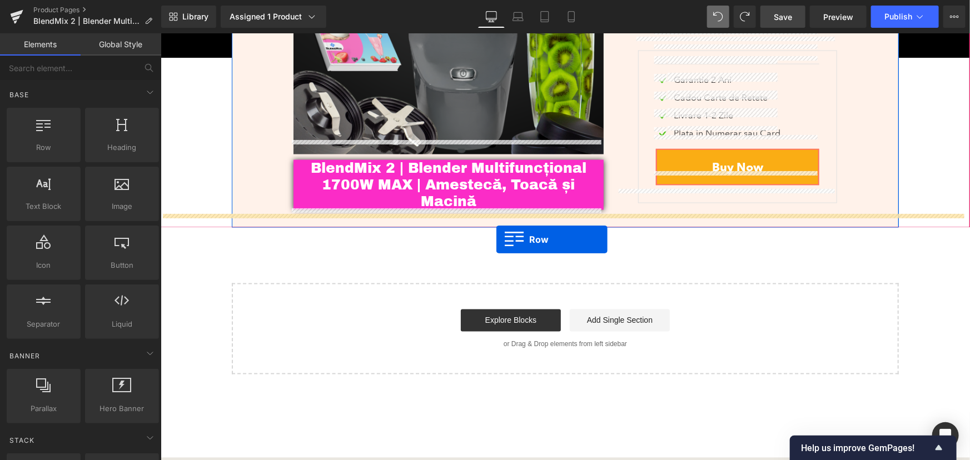
drag, startPoint x: 234, startPoint y: 144, endPoint x: 496, endPoint y: 239, distance: 278.9
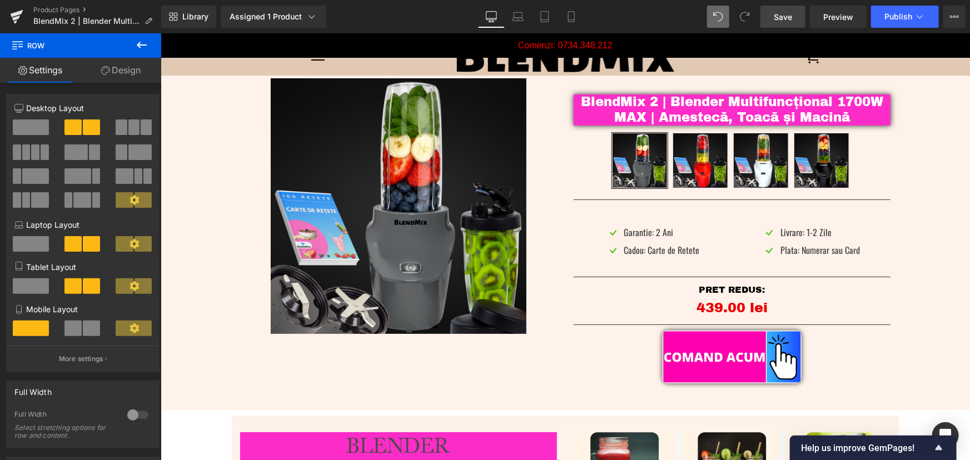
scroll to position [0, 0]
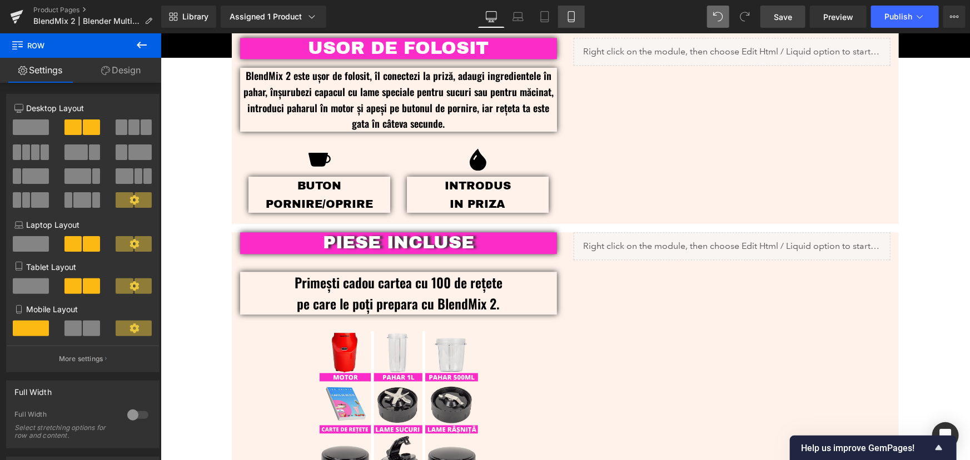
click at [573, 11] on icon at bounding box center [571, 16] width 11 height 11
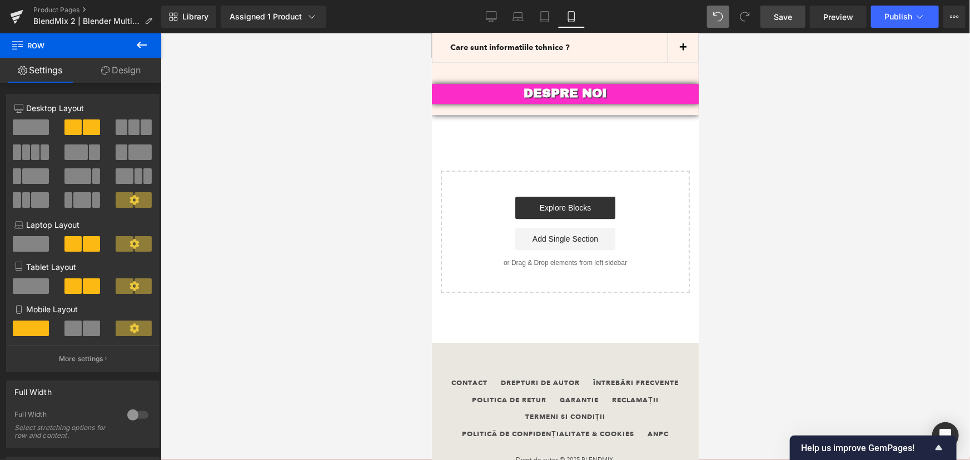
drag, startPoint x: 696, startPoint y: 397, endPoint x: 1132, endPoint y: 463, distance: 441.5
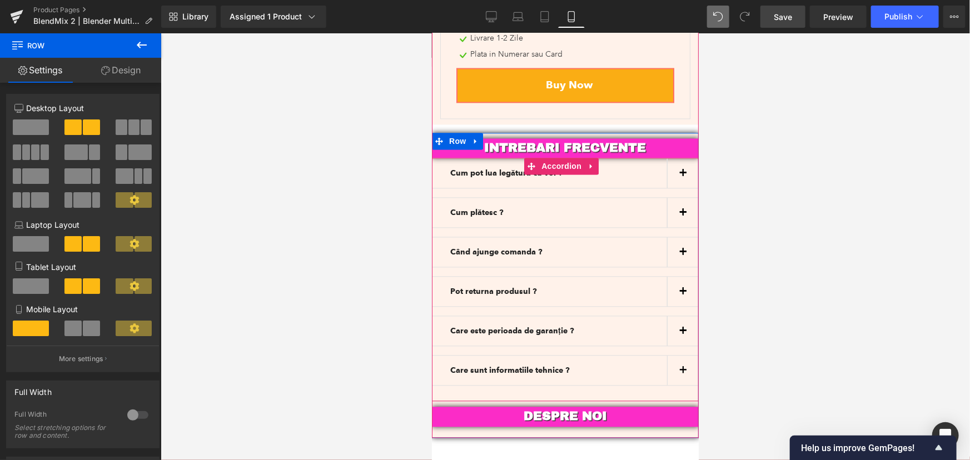
scroll to position [3235, 0]
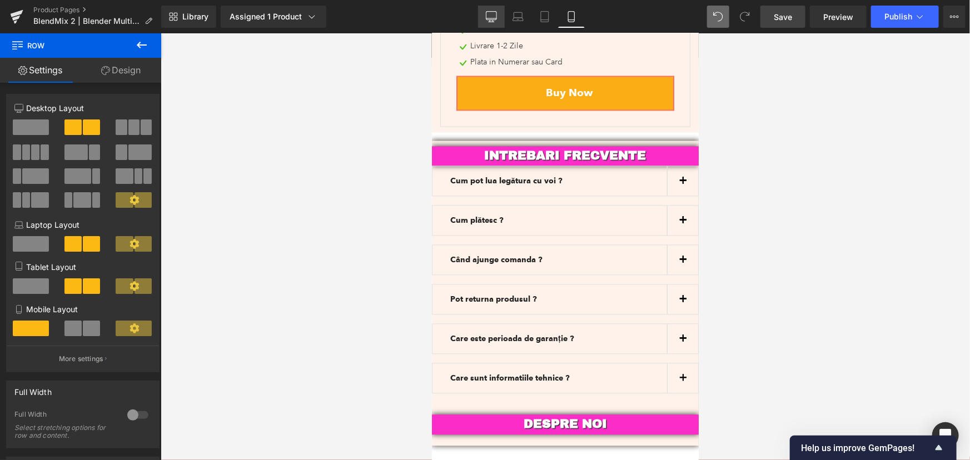
click at [494, 21] on icon at bounding box center [491, 16] width 11 height 11
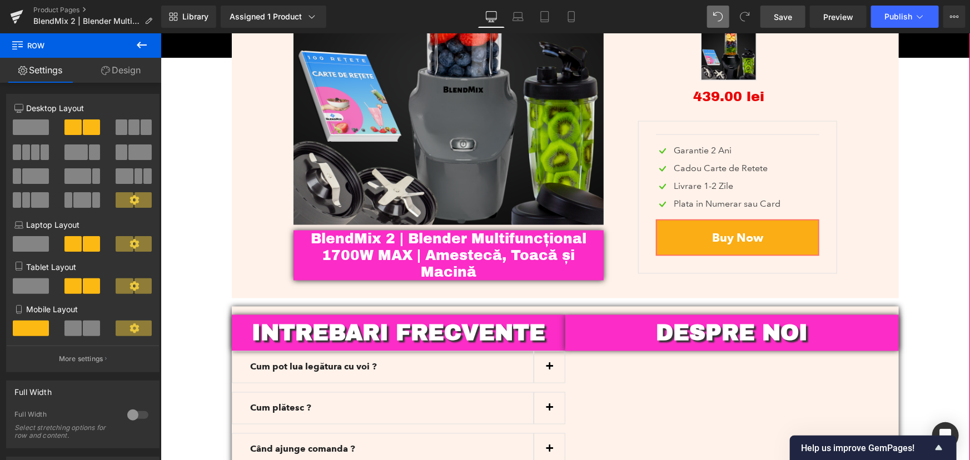
scroll to position [2949, 0]
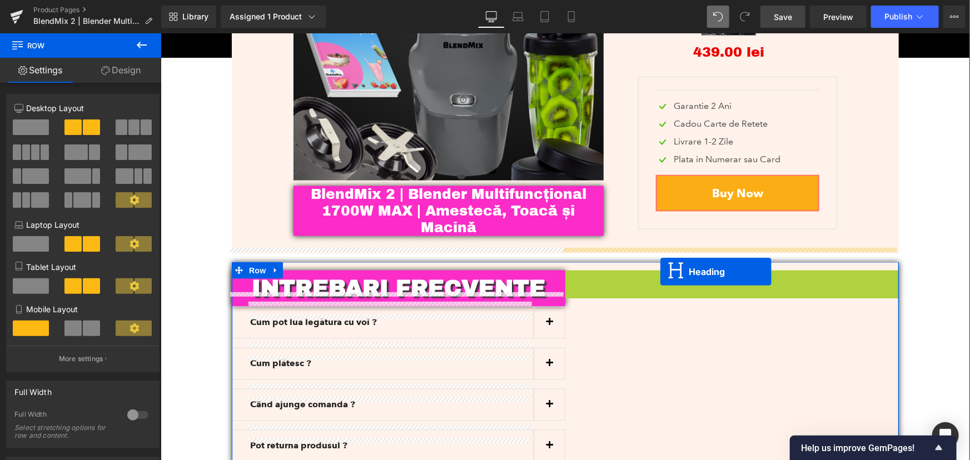
drag, startPoint x: 700, startPoint y: 275, endPoint x: 660, endPoint y: 271, distance: 40.2
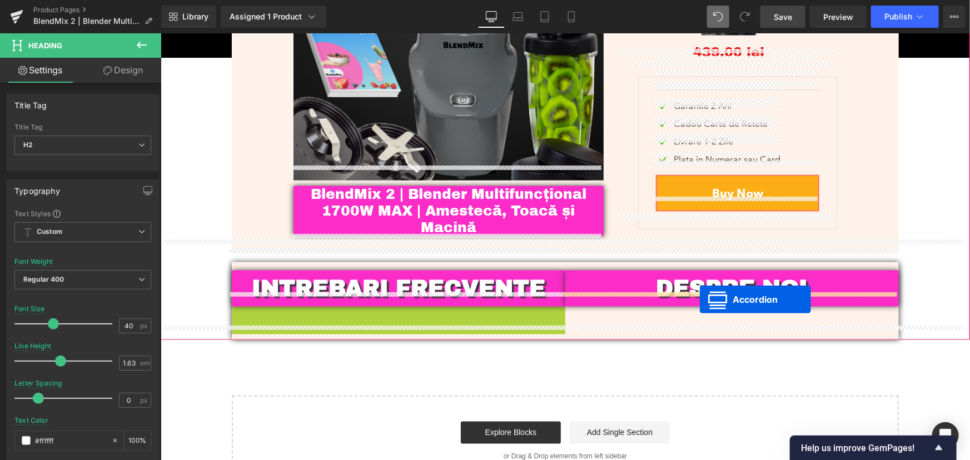
drag, startPoint x: 369, startPoint y: 300, endPoint x: 699, endPoint y: 299, distance: 330.8
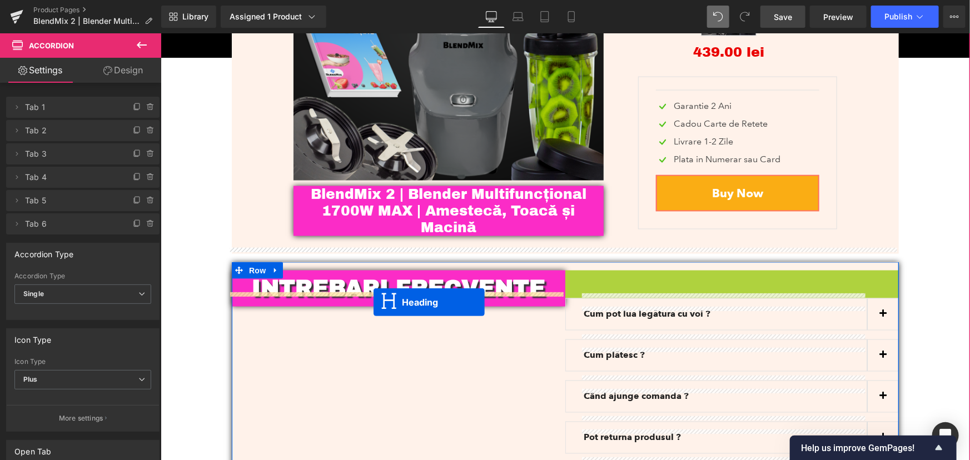
drag, startPoint x: 704, startPoint y: 274, endPoint x: 373, endPoint y: 302, distance: 332.0
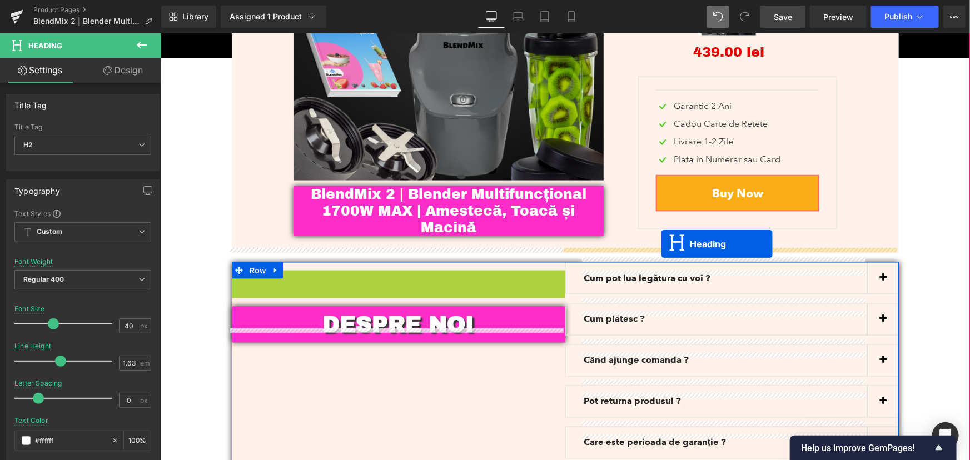
drag, startPoint x: 364, startPoint y: 277, endPoint x: 661, endPoint y: 244, distance: 298.7
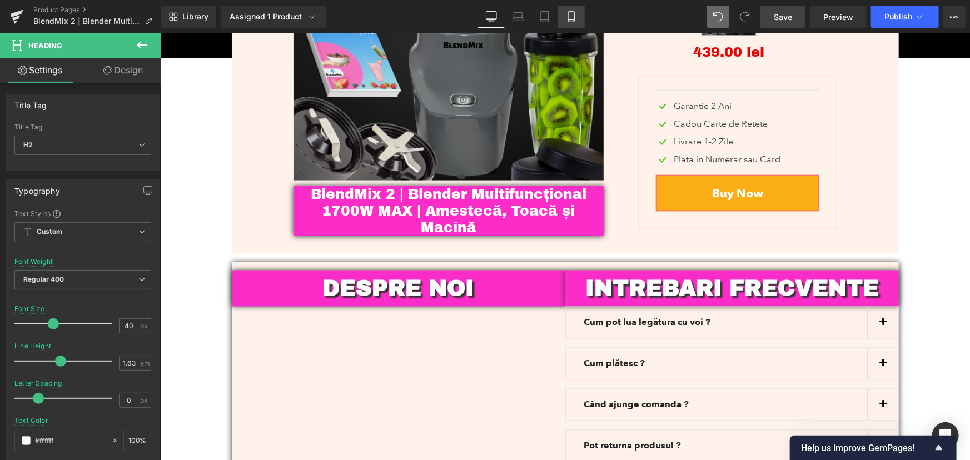
click at [574, 23] on link "Mobile" at bounding box center [571, 17] width 27 height 22
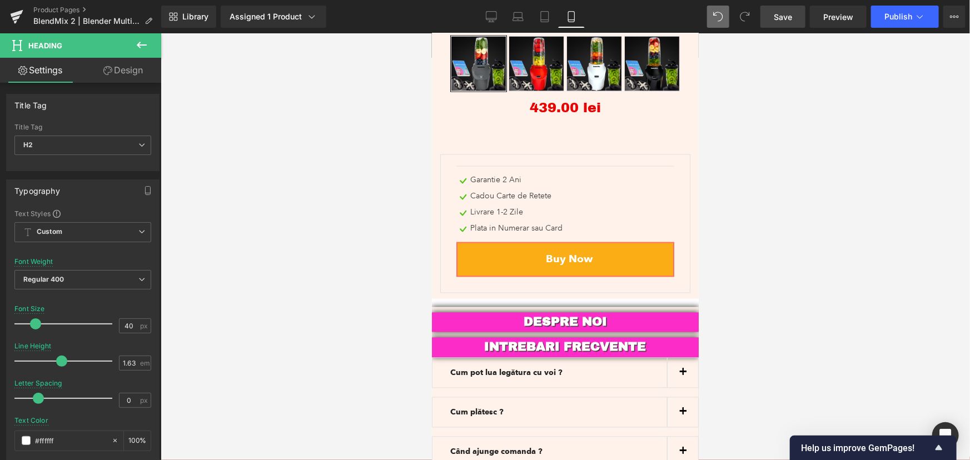
scroll to position [3088, 0]
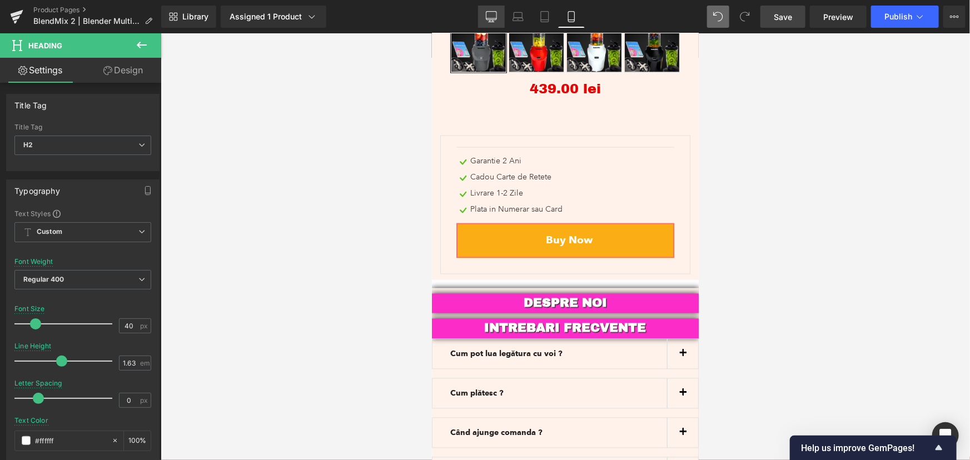
click at [491, 17] on icon at bounding box center [491, 16] width 11 height 11
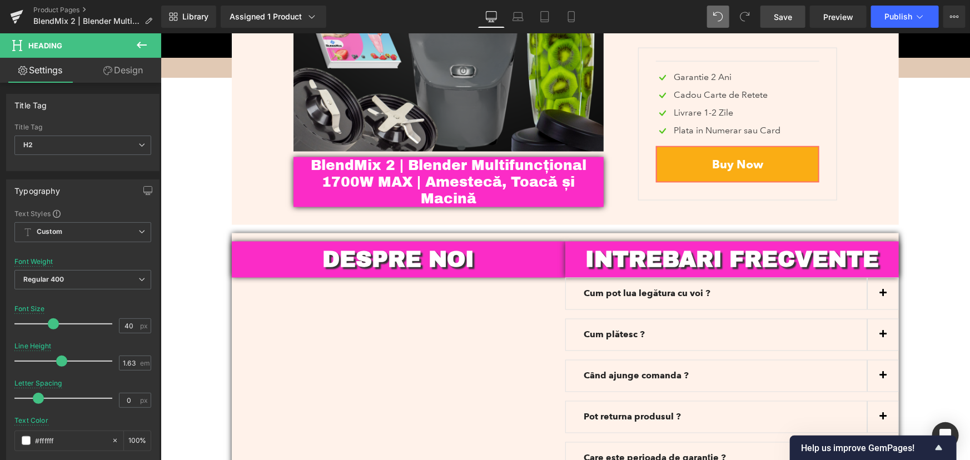
scroll to position [2977, 0]
click at [138, 41] on icon at bounding box center [141, 44] width 13 height 13
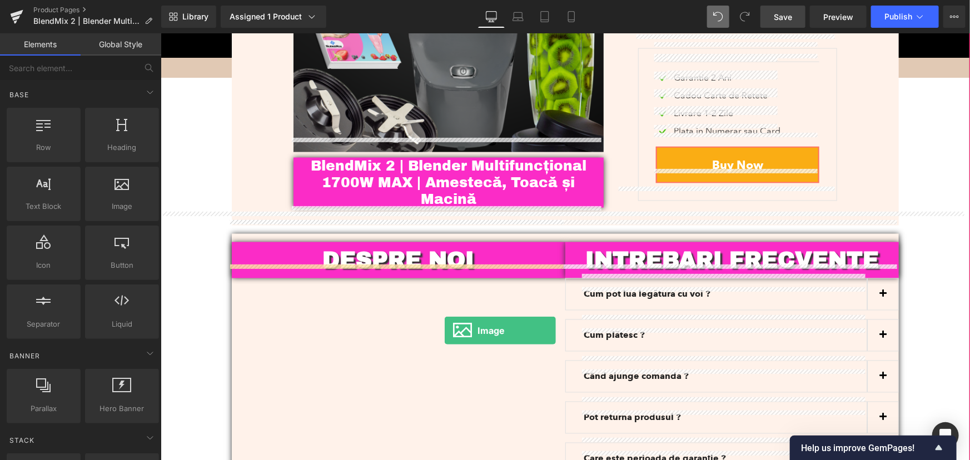
drag, startPoint x: 287, startPoint y: 243, endPoint x: 444, endPoint y: 330, distance: 179.2
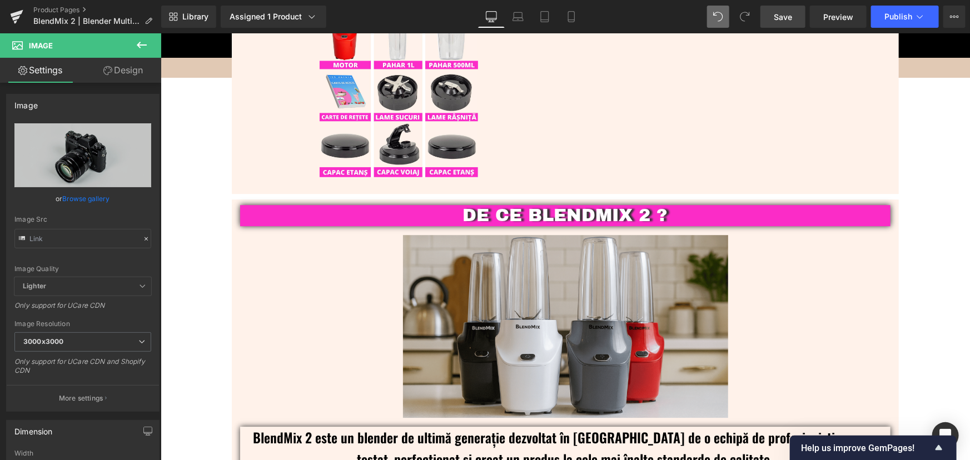
scroll to position [1714, 0]
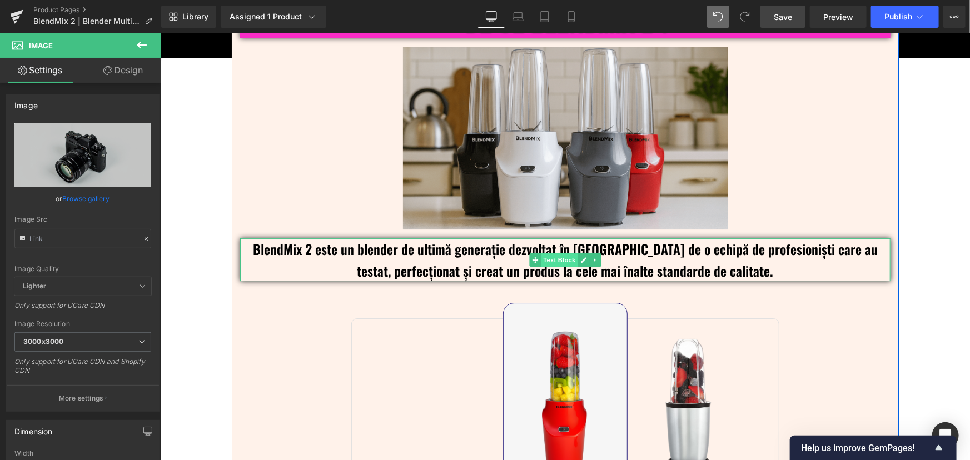
click at [549, 255] on span "Text Block" at bounding box center [558, 259] width 37 height 13
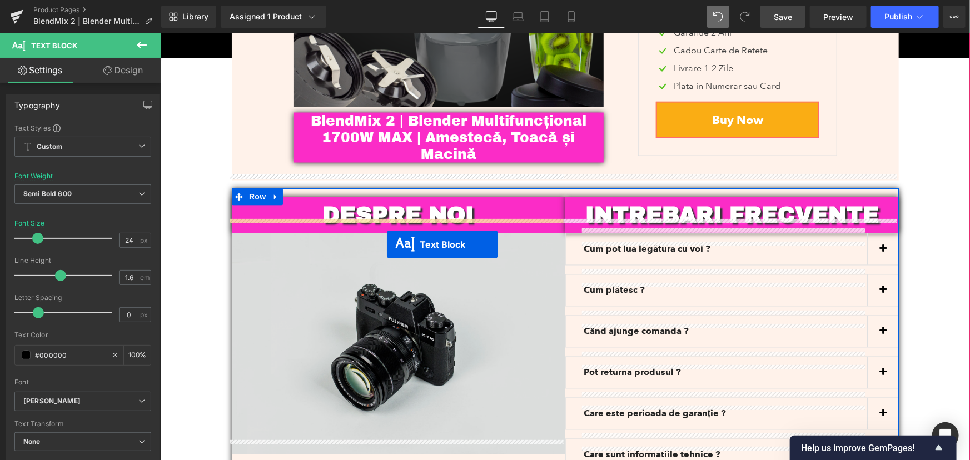
drag, startPoint x: 532, startPoint y: 308, endPoint x: 386, endPoint y: 244, distance: 159.1
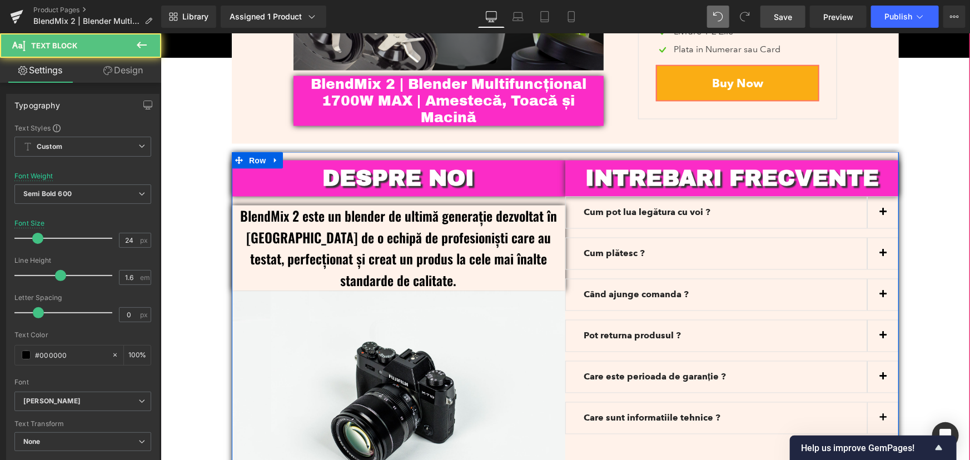
scroll to position [3023, 0]
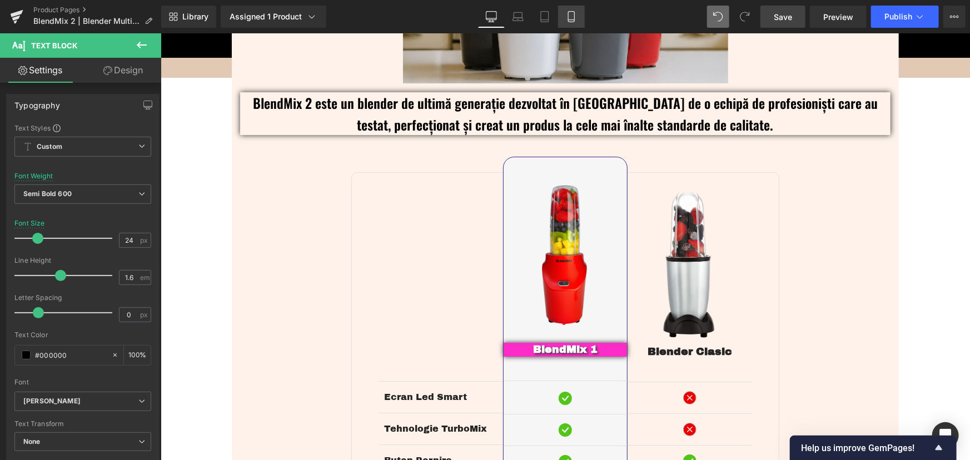
click at [568, 12] on icon at bounding box center [571, 17] width 6 height 11
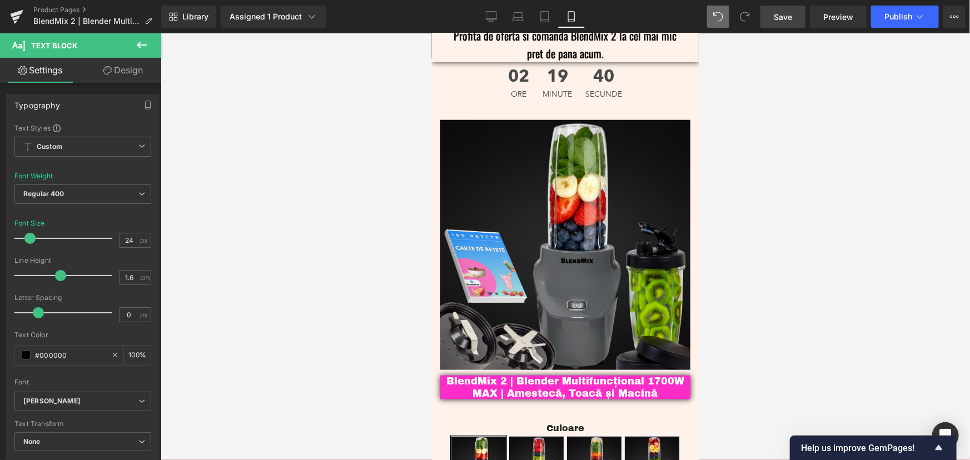
scroll to position [2596, 0]
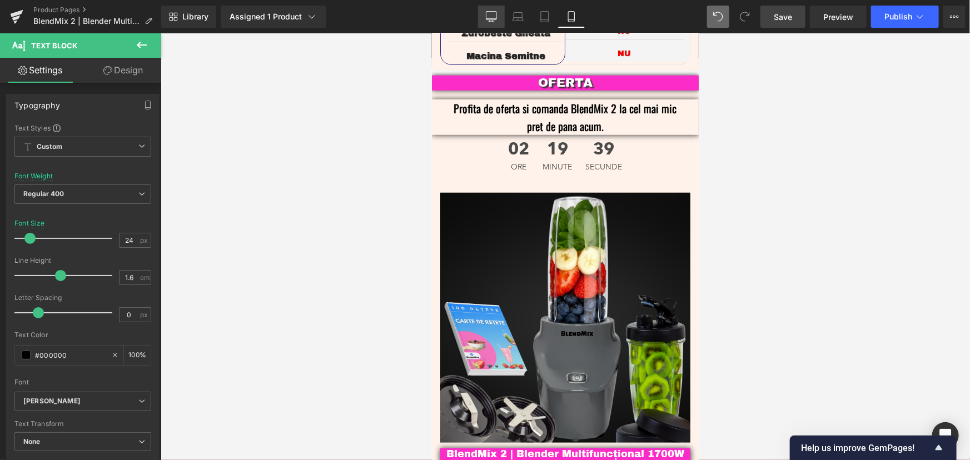
click at [494, 19] on icon at bounding box center [491, 16] width 11 height 8
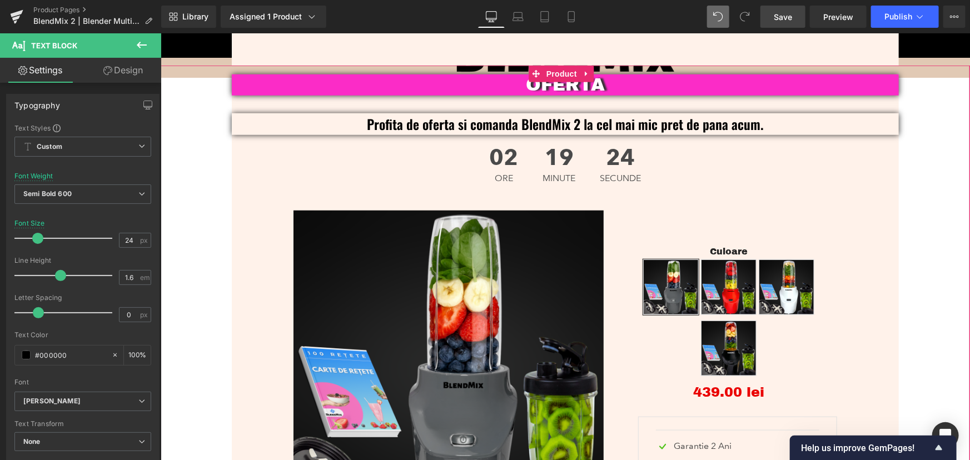
scroll to position [2476, 0]
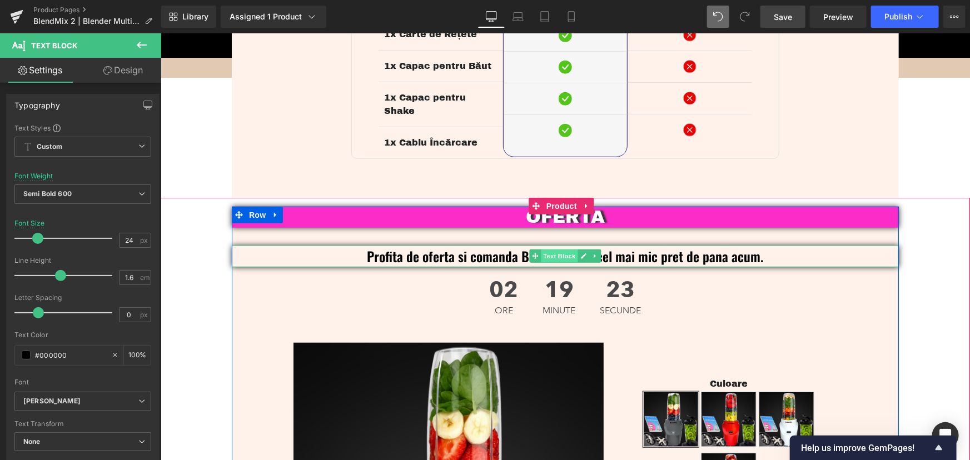
click at [557, 249] on span "Text Block" at bounding box center [558, 255] width 37 height 13
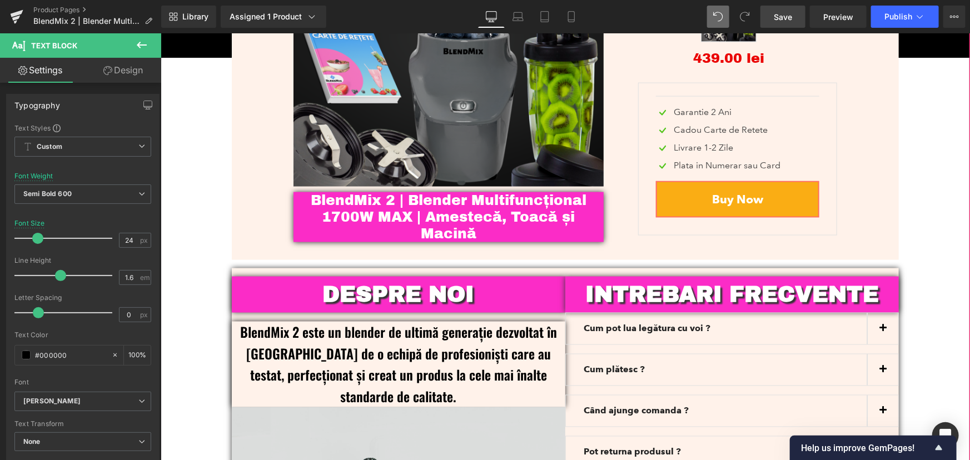
scroll to position [3083, 0]
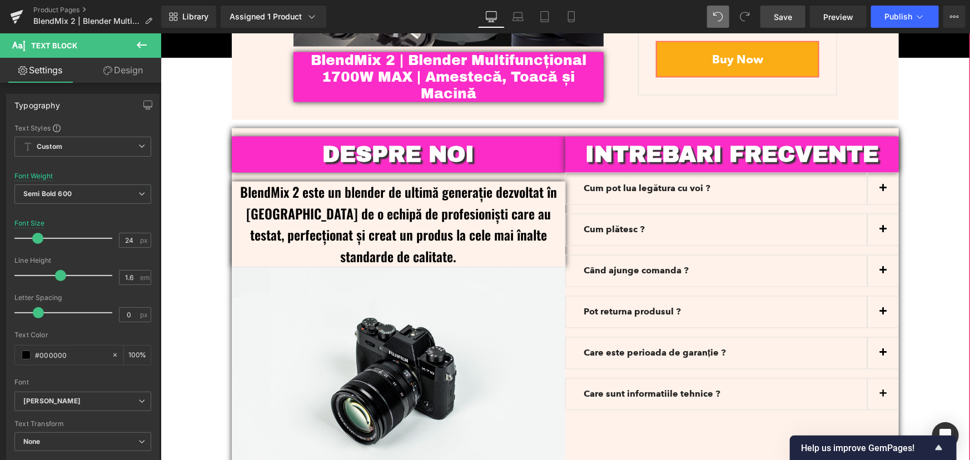
click at [421, 217] on p "BlendMix 2 este un blender de ultimă generație dezvoltat în [GEOGRAPHIC_DATA] d…" at bounding box center [398, 224] width 334 height 86
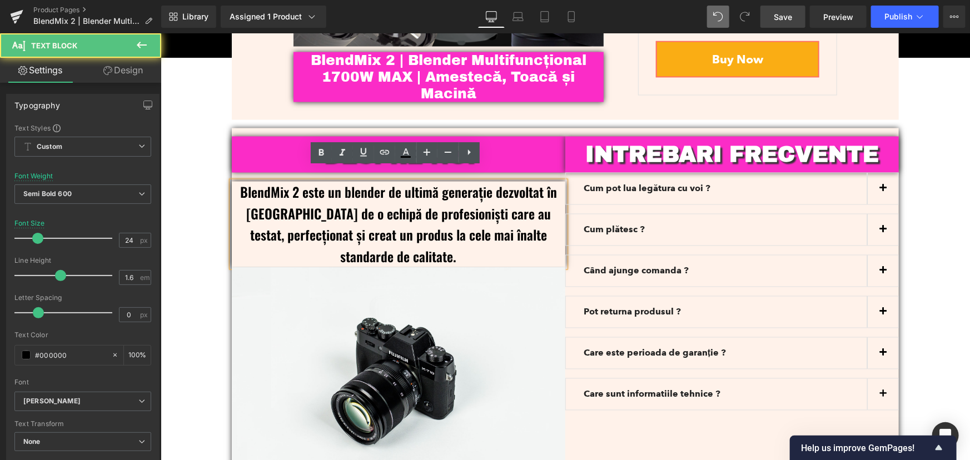
click at [379, 198] on p "BlendMix 2 este un blender de ultimă generație dezvoltat în [GEOGRAPHIC_DATA] d…" at bounding box center [398, 224] width 334 height 86
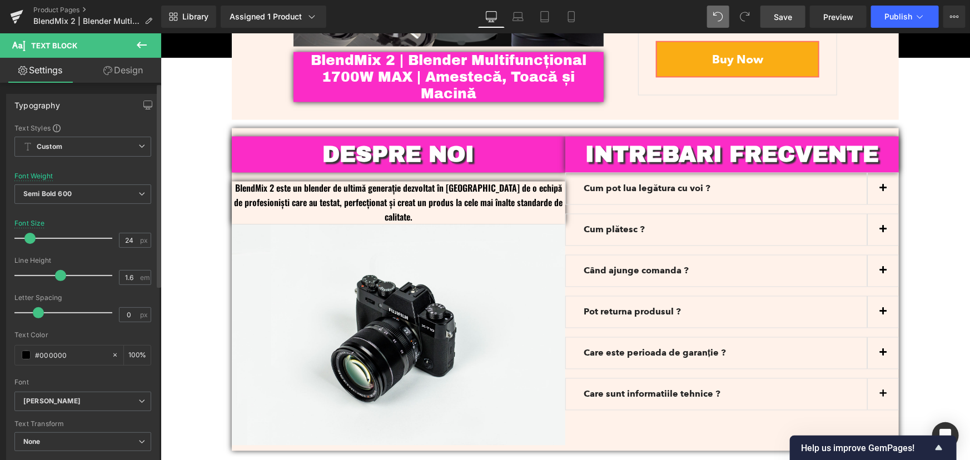
drag, startPoint x: 35, startPoint y: 238, endPoint x: 28, endPoint y: 242, distance: 8.2
click at [28, 242] on span at bounding box center [29, 238] width 11 height 11
drag, startPoint x: 563, startPoint y: 20, endPoint x: 151, endPoint y: 3, distance: 412.3
click at [563, 20] on link "Mobile" at bounding box center [571, 17] width 27 height 22
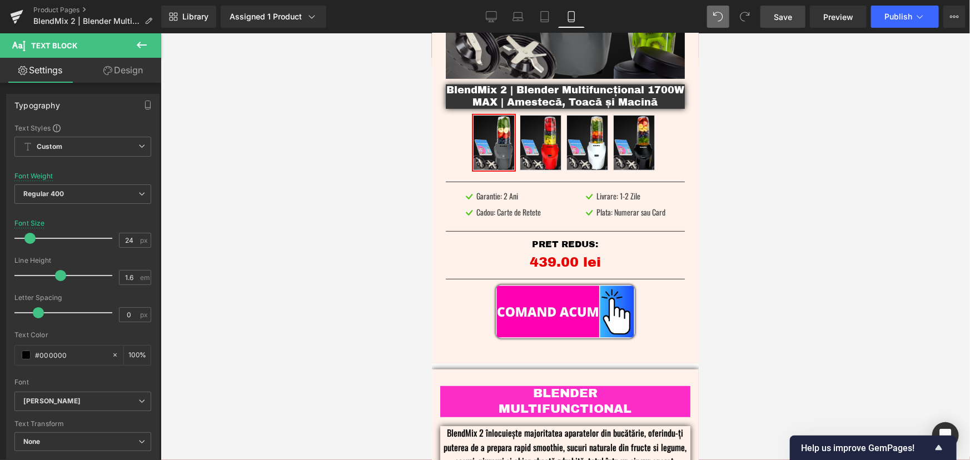
scroll to position [0, 0]
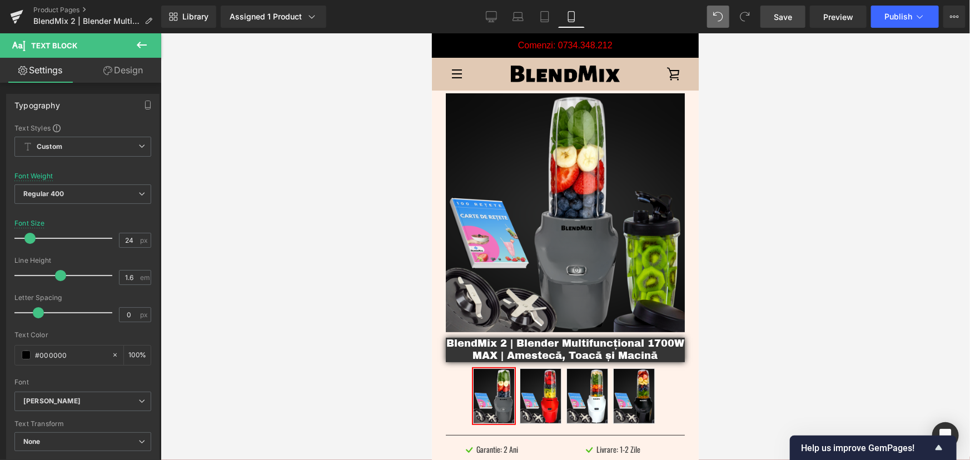
drag, startPoint x: 694, startPoint y: 336, endPoint x: 1142, endPoint y: 95, distance: 509.3
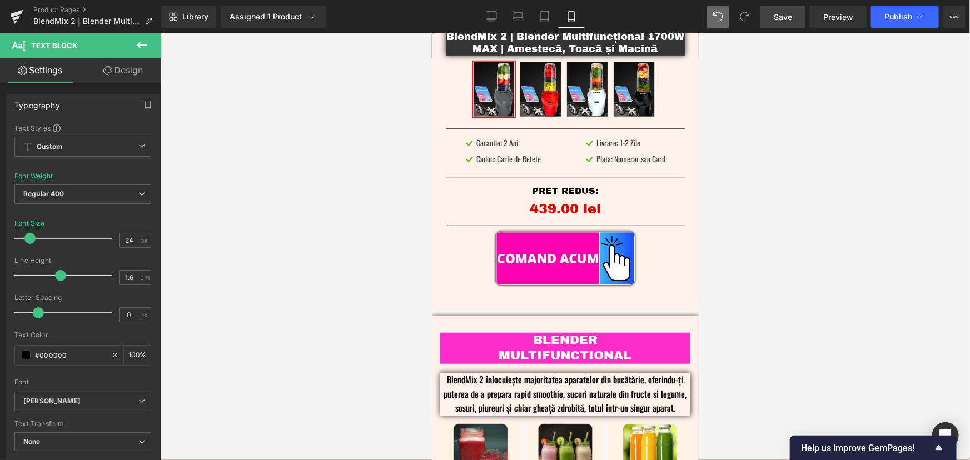
scroll to position [492, 0]
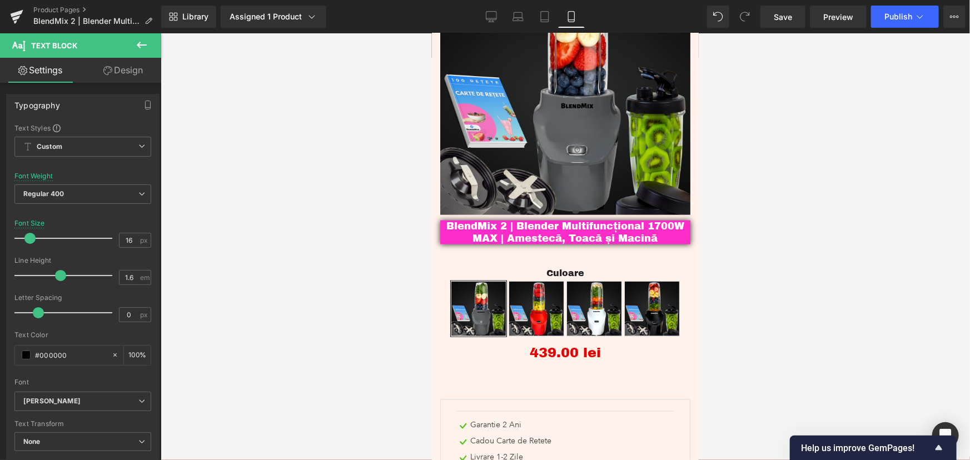
scroll to position [2881, 0]
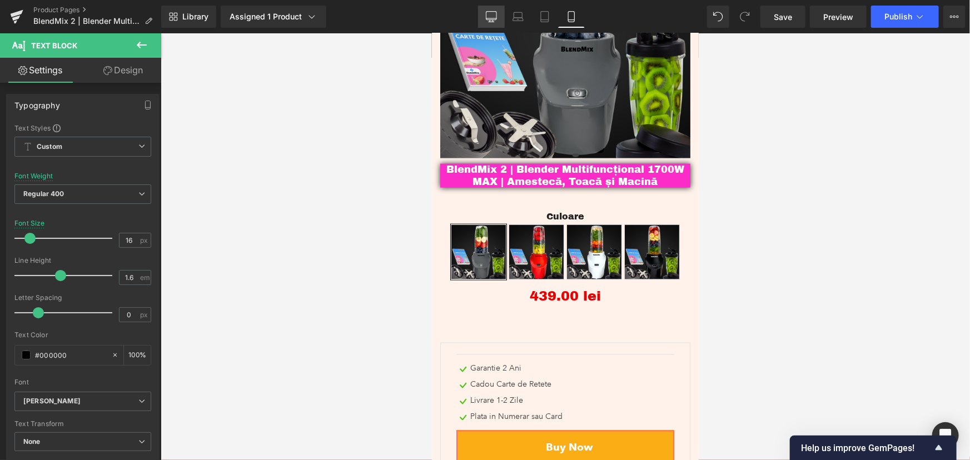
click at [502, 18] on link "Desktop" at bounding box center [491, 17] width 27 height 22
type input "100"
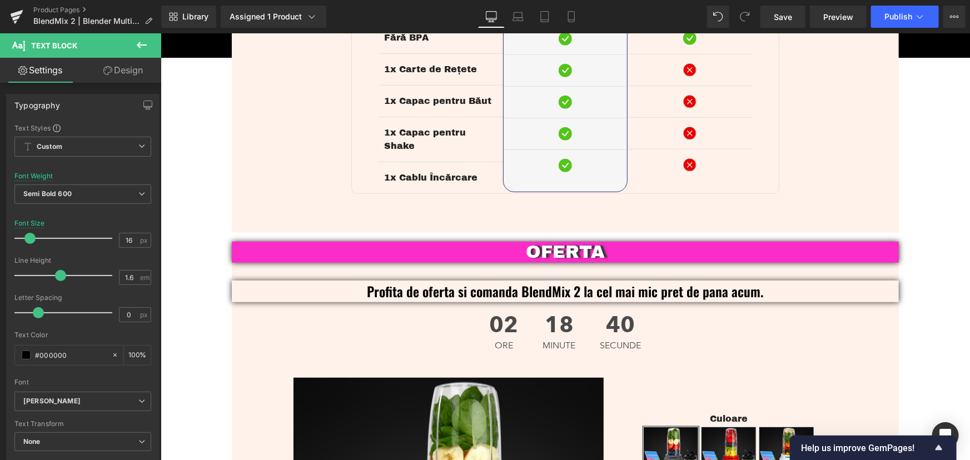
scroll to position [2492, 0]
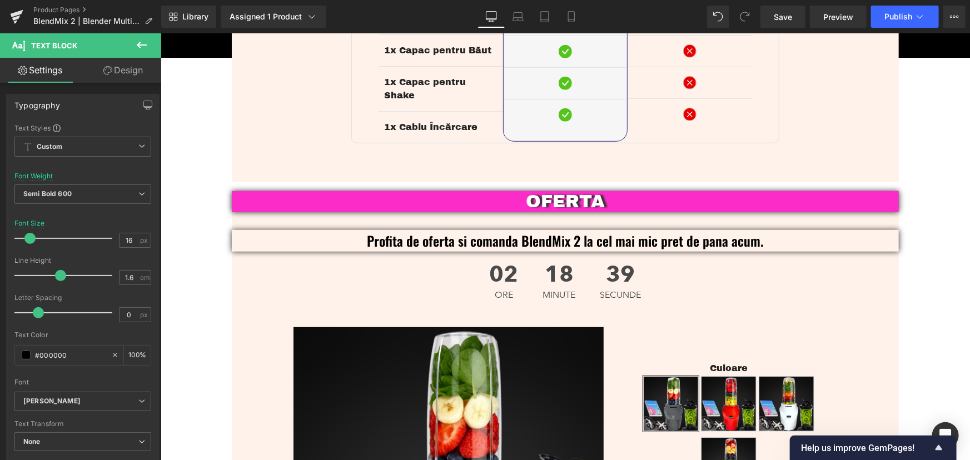
click at [143, 44] on icon at bounding box center [141, 44] width 13 height 13
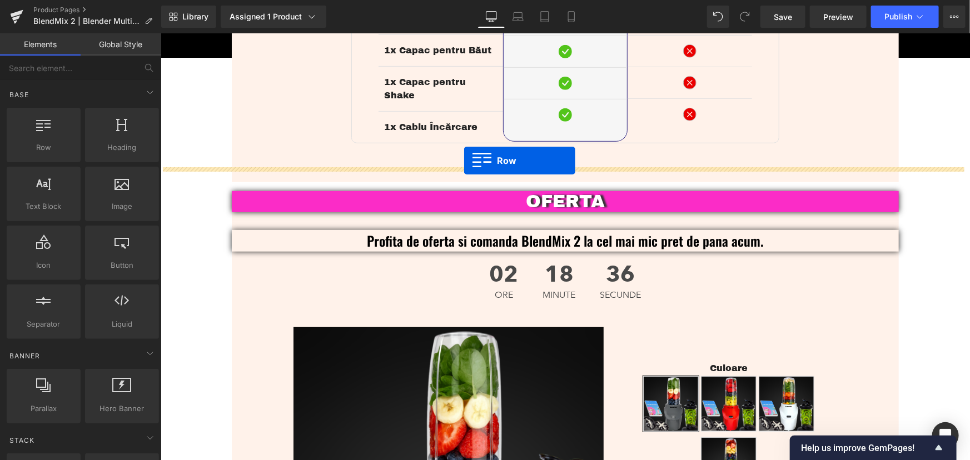
drag, startPoint x: 178, startPoint y: 176, endPoint x: 464, endPoint y: 160, distance: 285.7
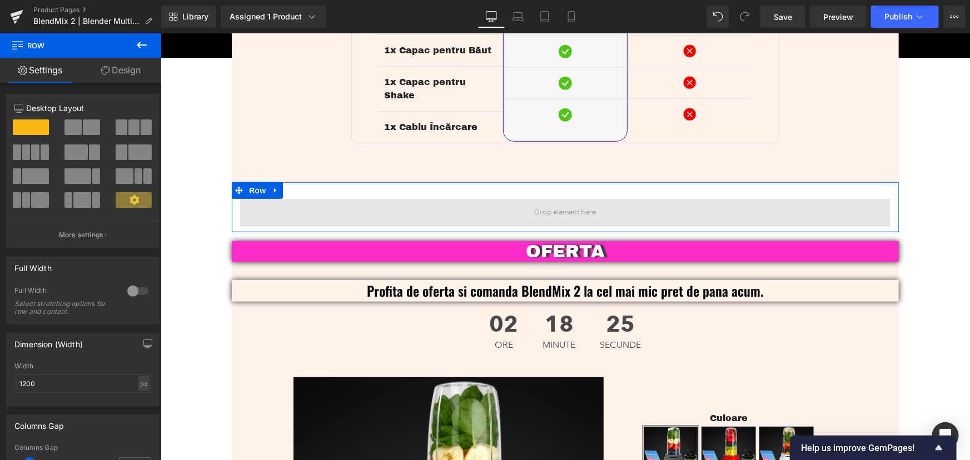
drag, startPoint x: 182, startPoint y: 185, endPoint x: 461, endPoint y: 199, distance: 279.5
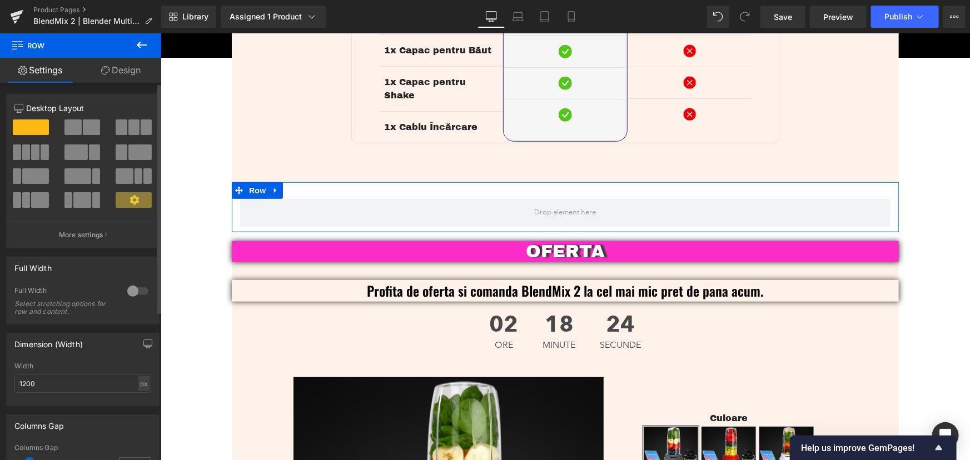
click at [24, 151] on span at bounding box center [26, 153] width 8 height 16
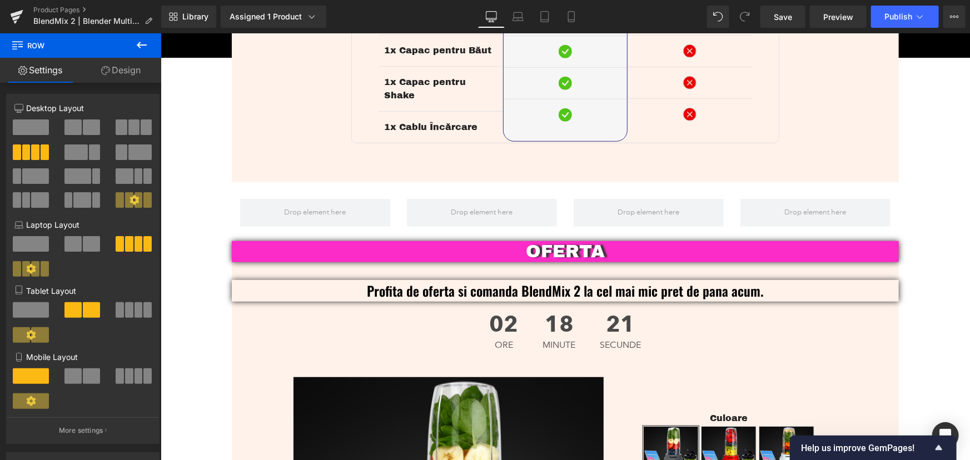
click at [143, 49] on icon at bounding box center [141, 44] width 13 height 13
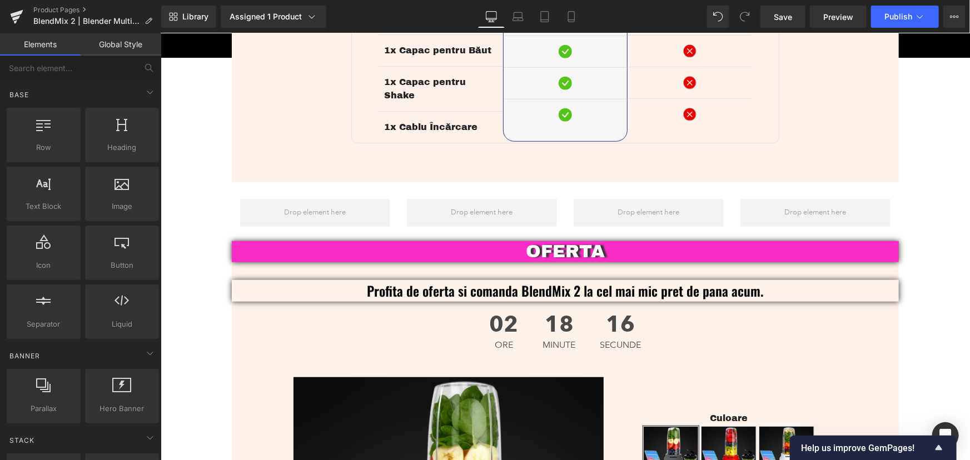
click at [585, 16] on div "Library Assigned 1 Product Product Preview BlendMix 2 | Blender Multifuncțional…" at bounding box center [565, 17] width 809 height 22
click at [576, 16] on icon at bounding box center [571, 16] width 11 height 11
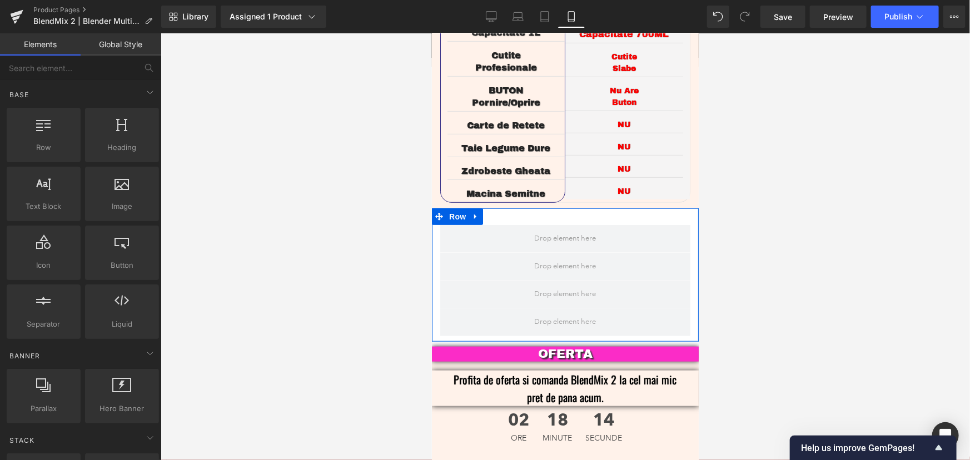
scroll to position [2404, 0]
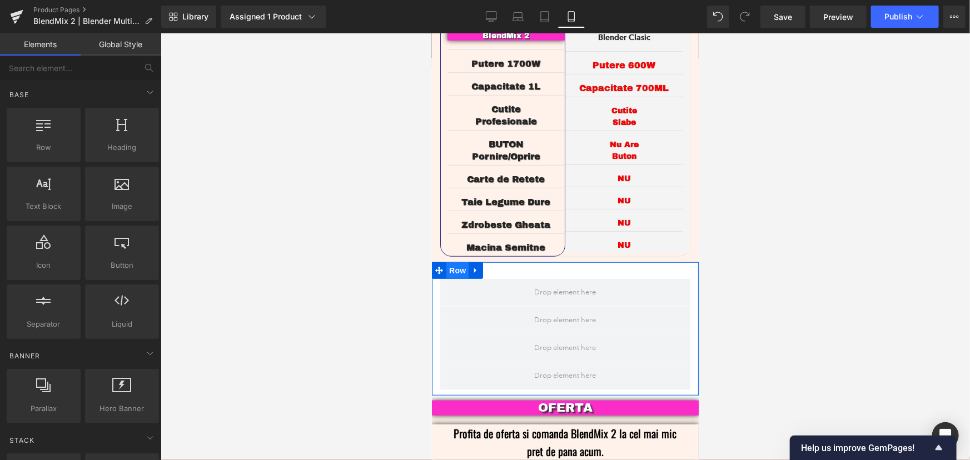
click at [463, 262] on span "Row" at bounding box center [457, 270] width 22 height 17
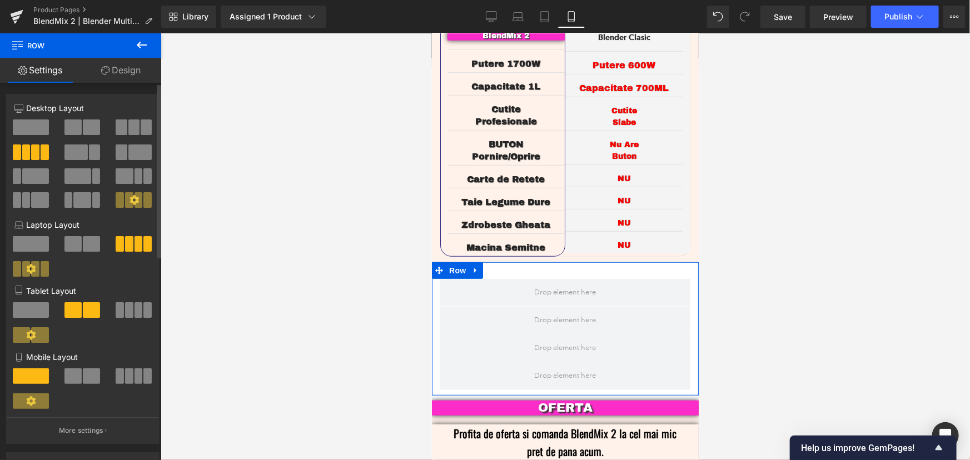
click at [130, 377] on button at bounding box center [134, 377] width 37 height 16
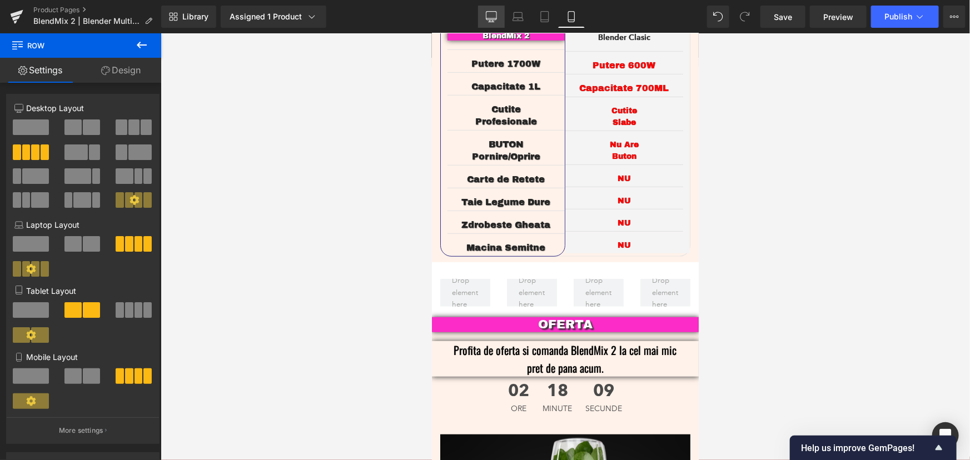
click at [493, 9] on link "Desktop" at bounding box center [491, 17] width 27 height 22
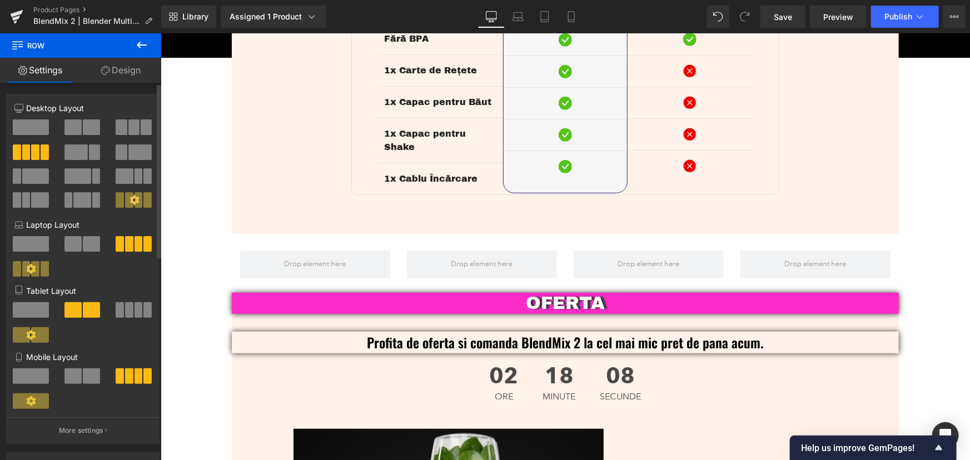
scroll to position [2435, 0]
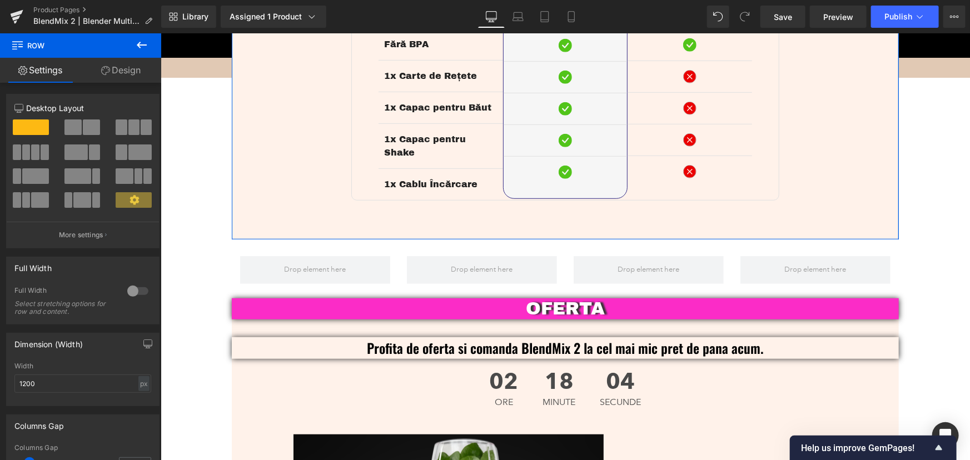
click at [123, 75] on link "Design" at bounding box center [121, 70] width 81 height 25
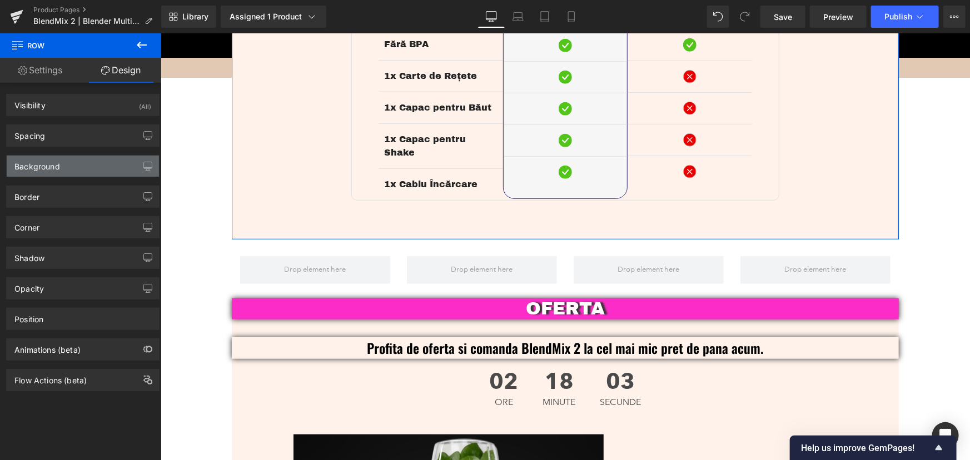
click at [93, 163] on div "Background" at bounding box center [83, 166] width 152 height 21
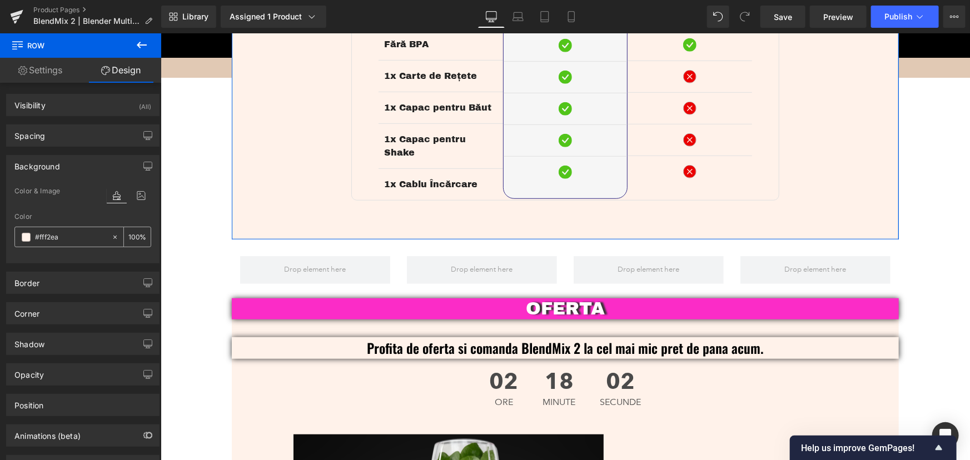
click at [66, 241] on input "#fff2ea" at bounding box center [70, 237] width 71 height 12
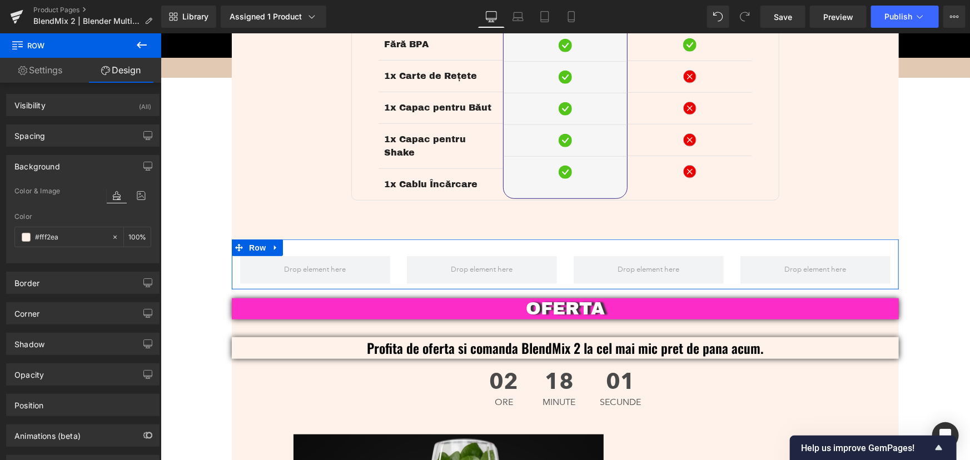
click at [251, 239] on span "Row" at bounding box center [257, 247] width 22 height 17
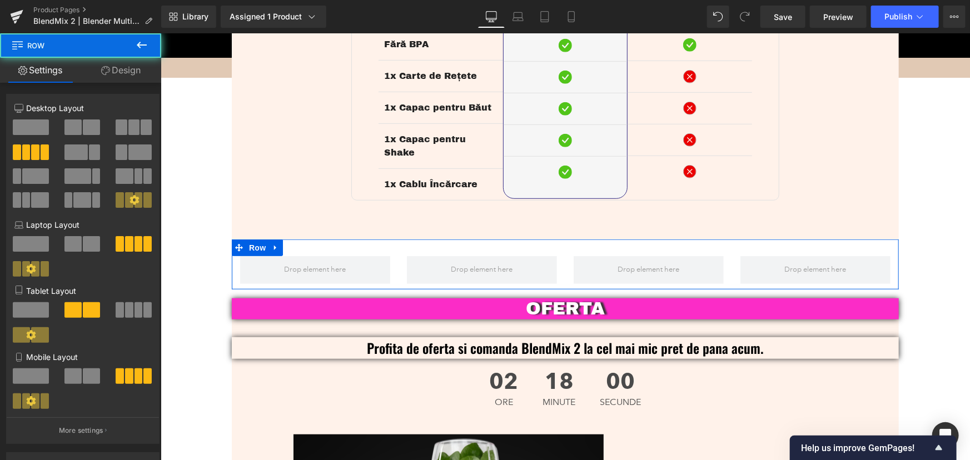
click at [136, 70] on link "Design" at bounding box center [121, 70] width 81 height 25
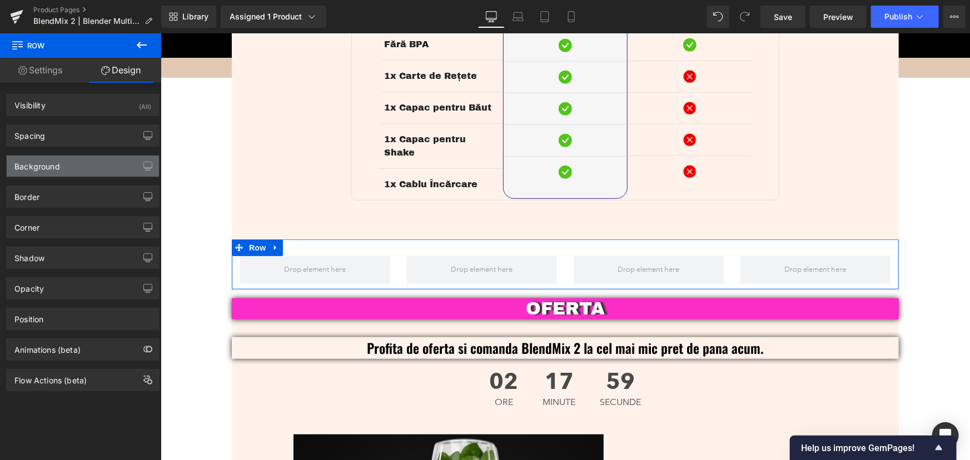
click at [66, 167] on div "Background" at bounding box center [83, 166] width 152 height 21
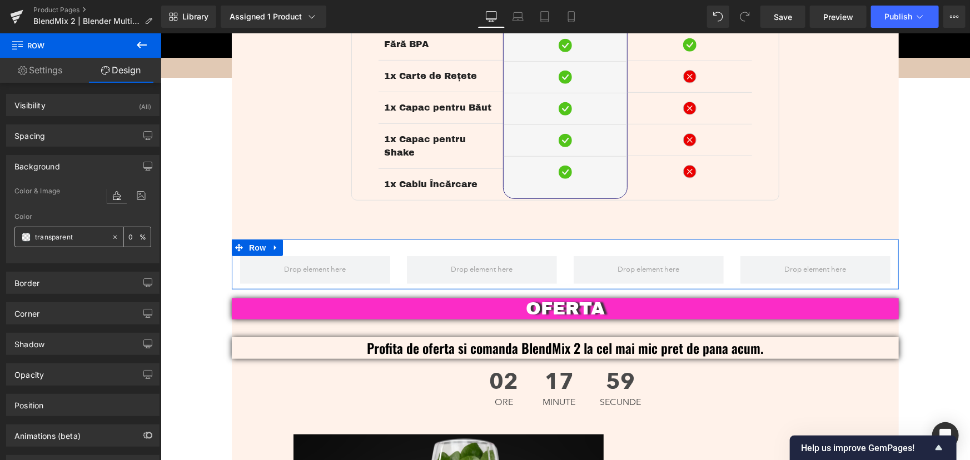
click at [95, 241] on input "transparent" at bounding box center [70, 237] width 71 height 12
paste input "#fff2ea"
type input "#fff2ea"
type input "100"
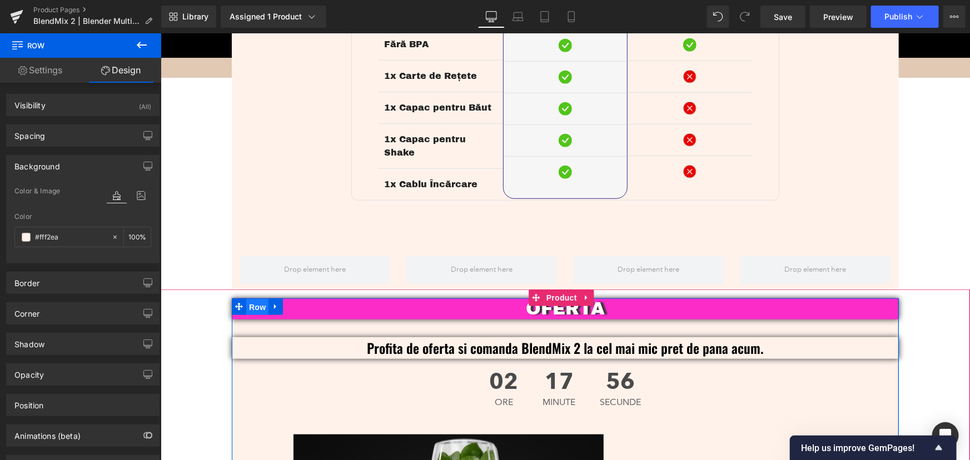
click at [250, 299] on span "Row" at bounding box center [257, 307] width 22 height 17
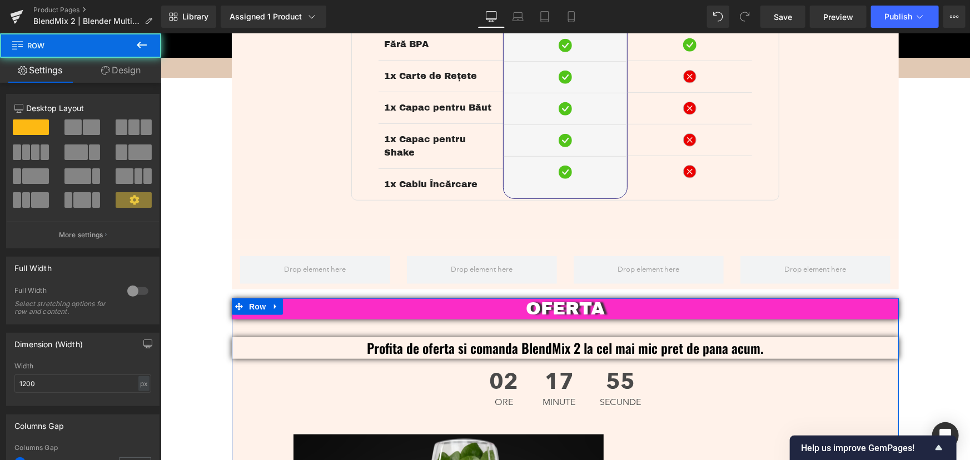
click at [119, 72] on link "Design" at bounding box center [121, 70] width 81 height 25
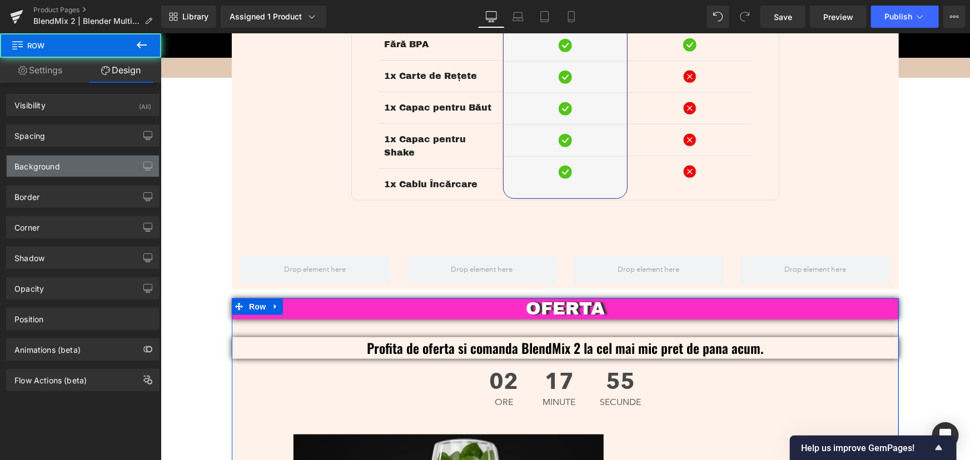
type input "0"
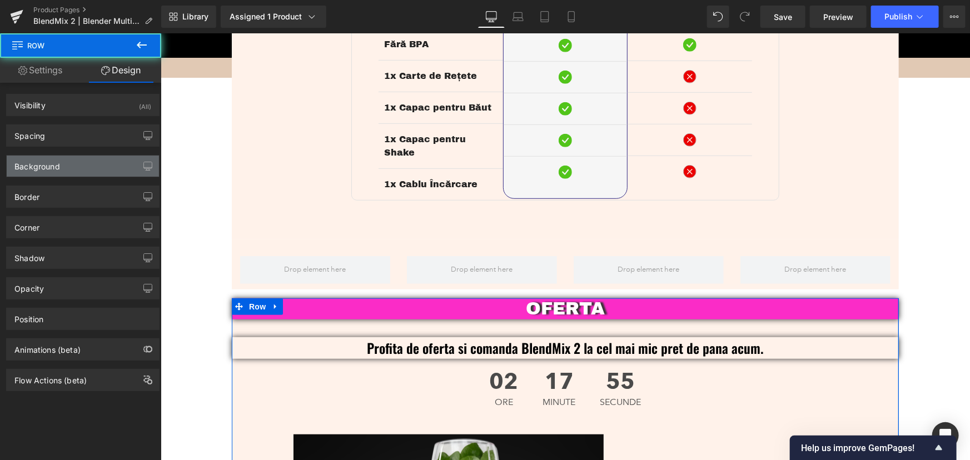
type input "0"
type input "#fff2ea"
type input "100"
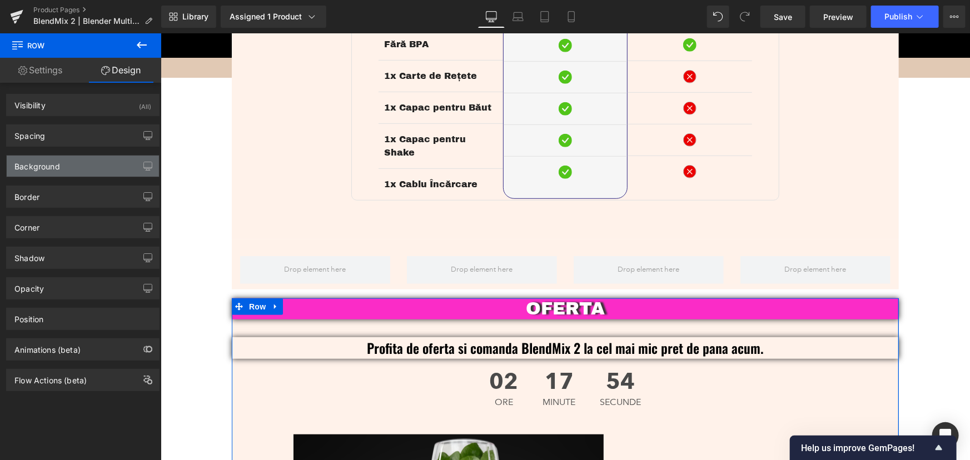
click at [63, 164] on div "Background" at bounding box center [83, 166] width 152 height 21
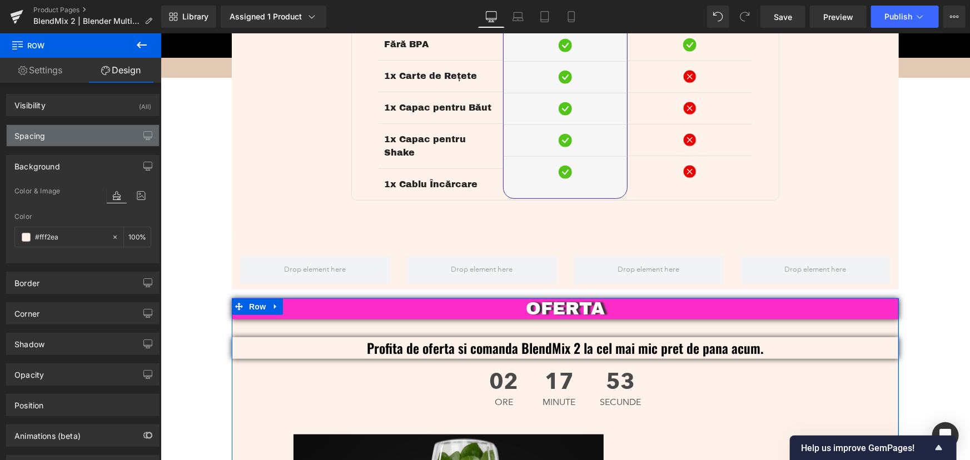
click at [61, 133] on div "Spacing" at bounding box center [83, 135] width 152 height 21
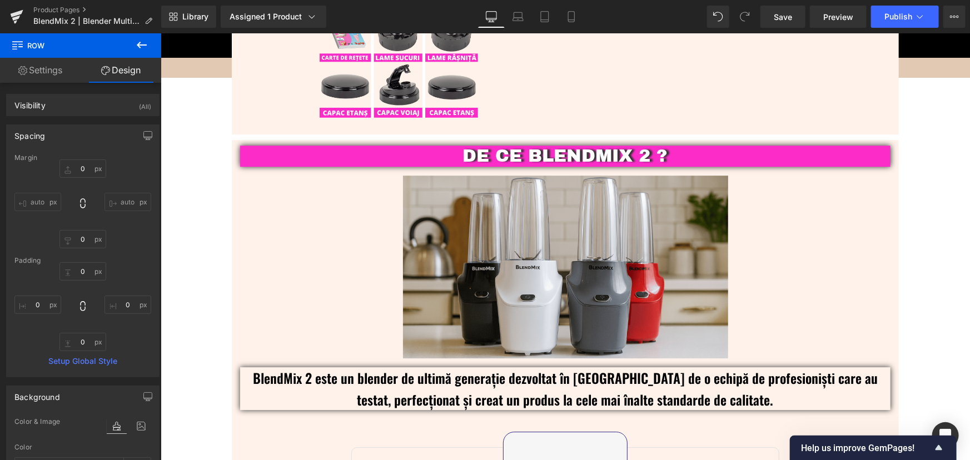
scroll to position [1474, 0]
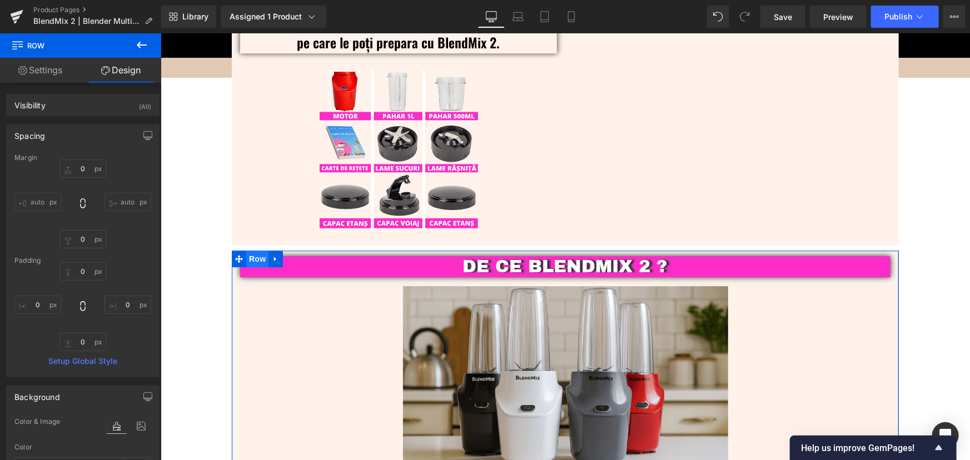
click at [252, 252] on span "Row" at bounding box center [257, 258] width 22 height 17
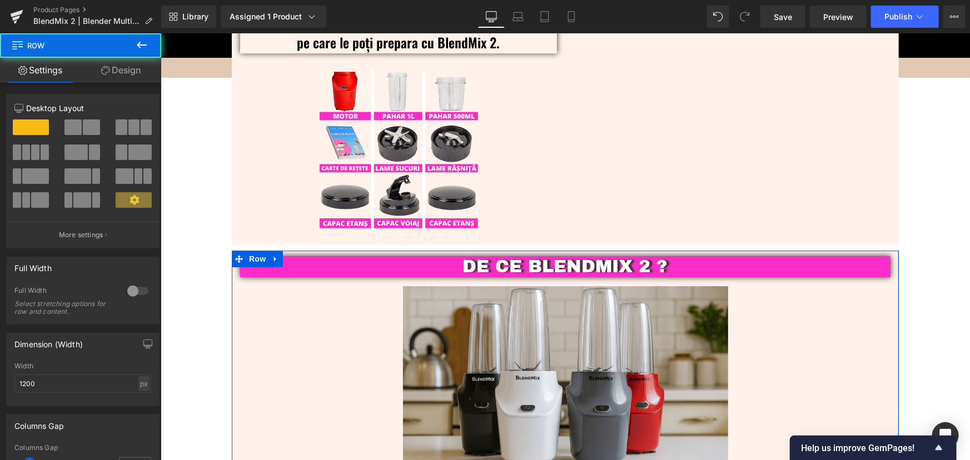
click at [112, 75] on link "Design" at bounding box center [121, 70] width 81 height 25
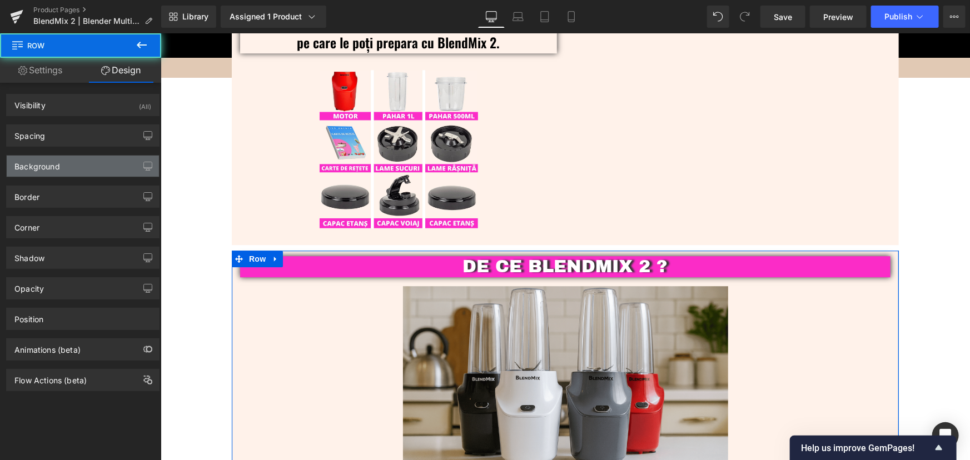
type input "10"
type input "0"
type input "10"
type input "0"
type input "70"
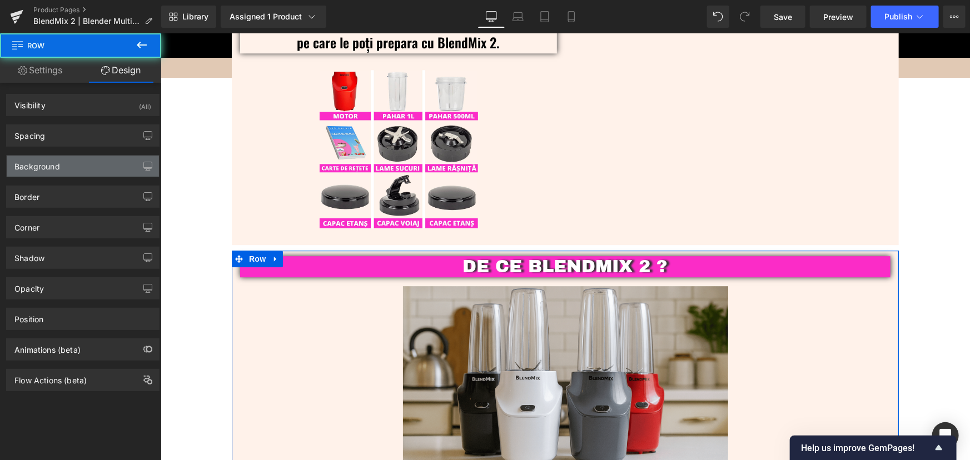
type input "0"
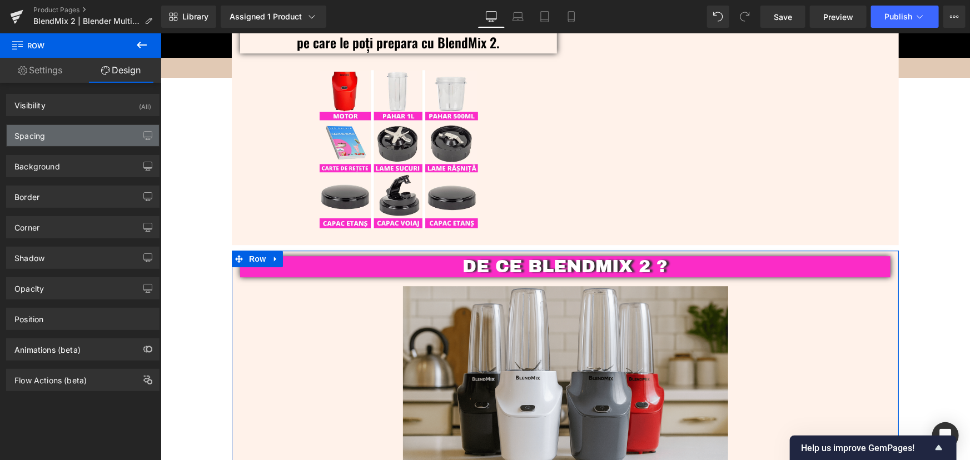
click at [61, 138] on div "Spacing" at bounding box center [83, 135] width 152 height 21
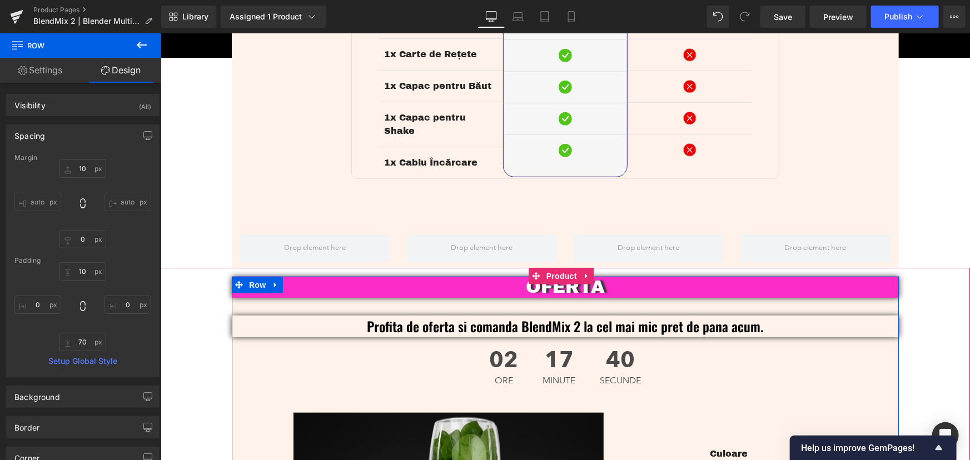
scroll to position [2485, 0]
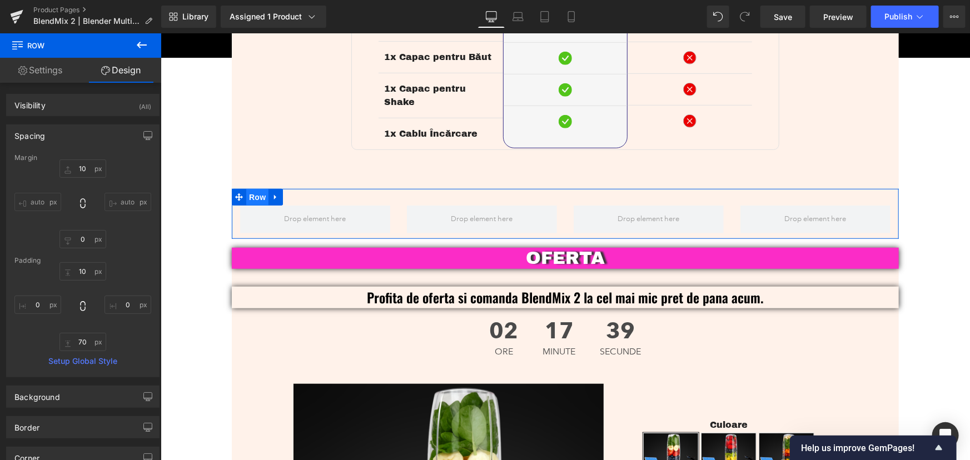
click at [246, 188] on span "Row" at bounding box center [257, 196] width 22 height 17
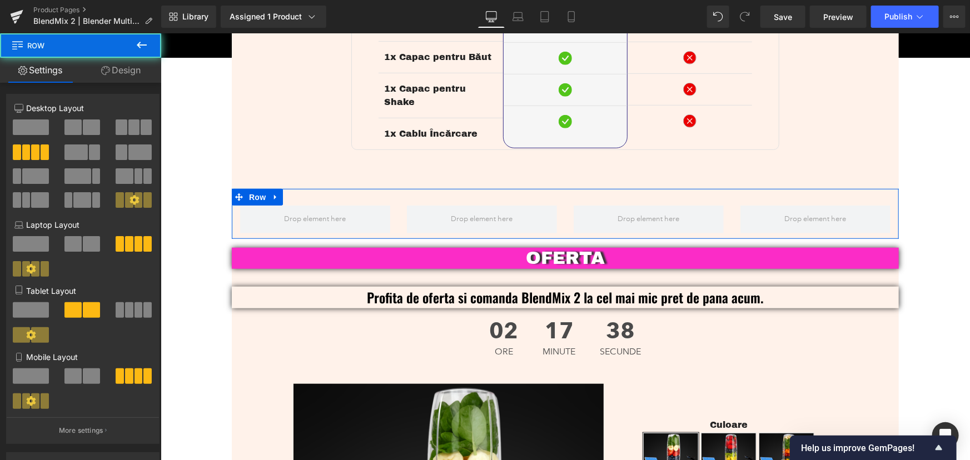
click at [127, 63] on link "Design" at bounding box center [121, 70] width 81 height 25
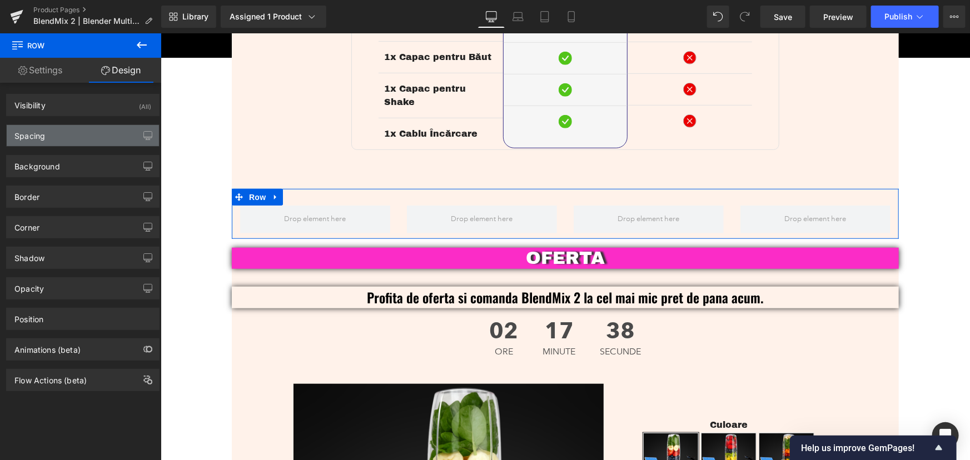
click at [77, 138] on div "Spacing" at bounding box center [83, 135] width 152 height 21
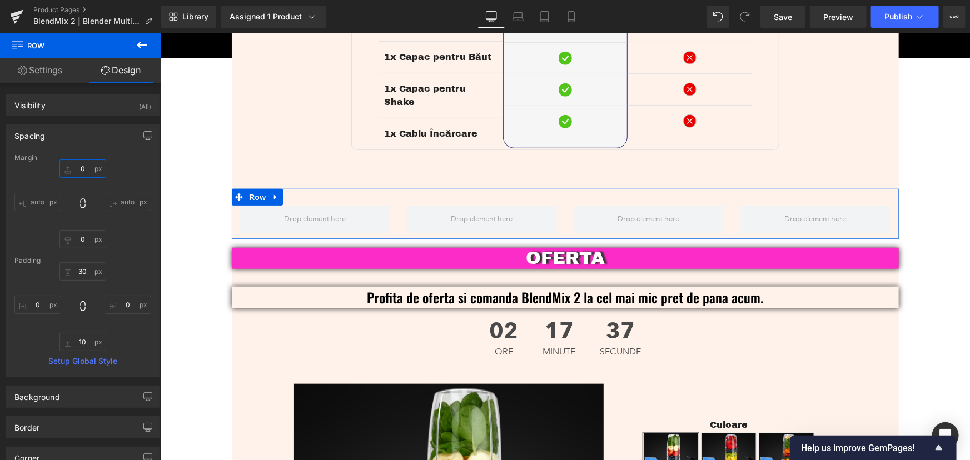
click at [83, 170] on input "0" at bounding box center [82, 169] width 47 height 18
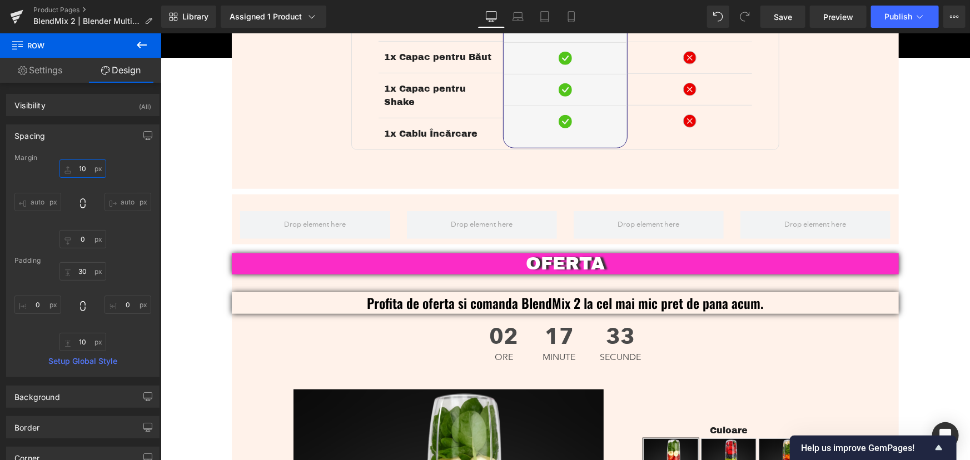
type input "10"
click at [143, 43] on icon at bounding box center [141, 44] width 13 height 13
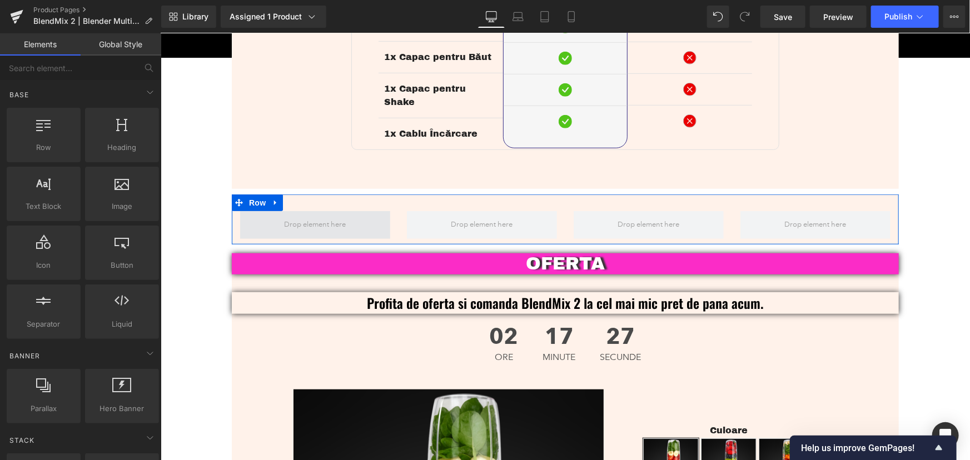
click at [338, 216] on span at bounding box center [315, 224] width 70 height 17
click at [257, 194] on span "Row" at bounding box center [257, 202] width 22 height 17
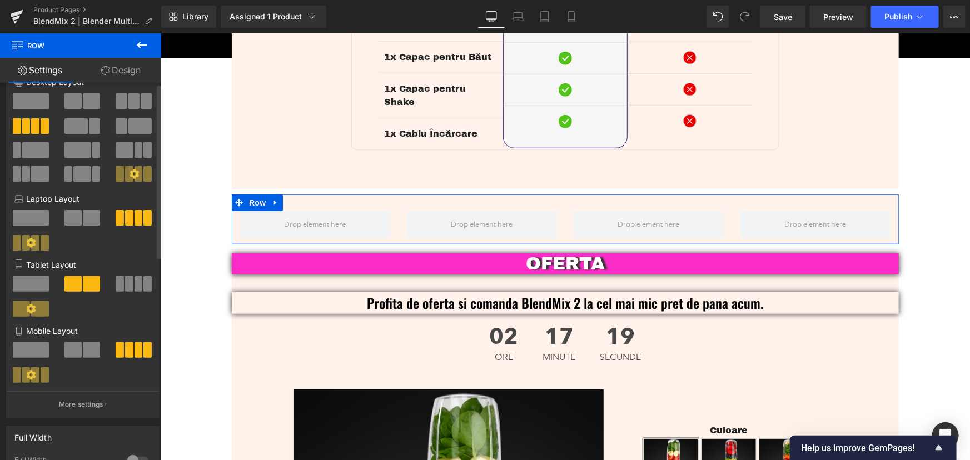
scroll to position [0, 0]
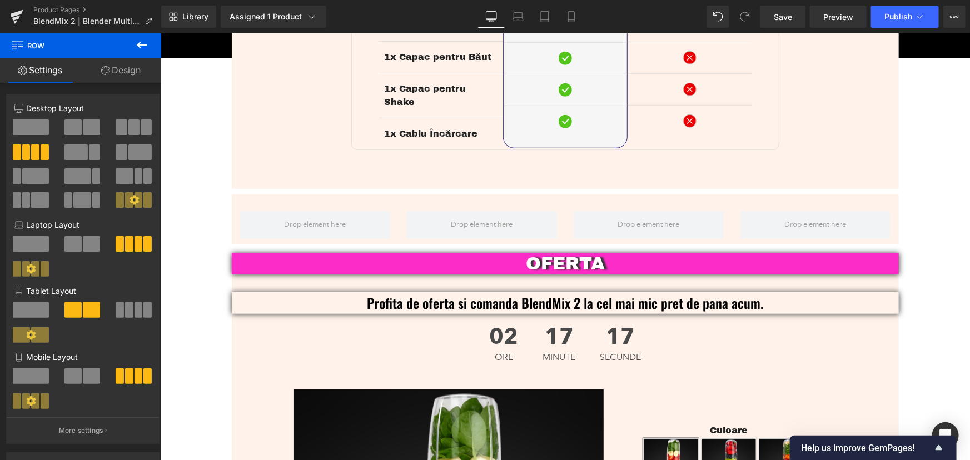
click at [136, 48] on icon at bounding box center [141, 44] width 13 height 13
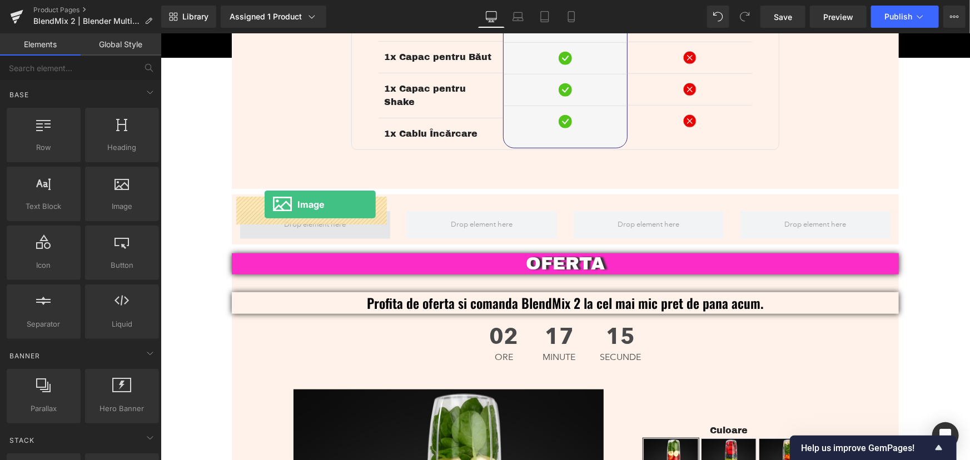
drag, startPoint x: 320, startPoint y: 236, endPoint x: 264, endPoint y: 204, distance: 64.3
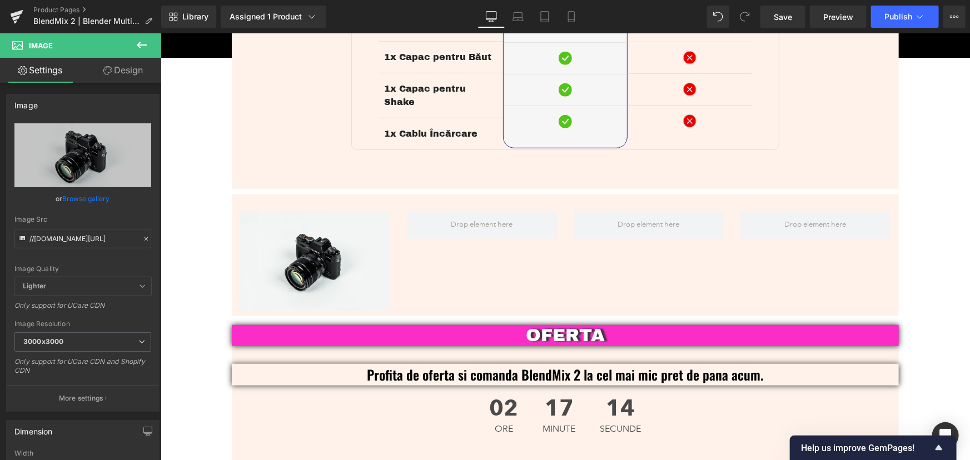
click at [140, 43] on icon at bounding box center [141, 44] width 13 height 13
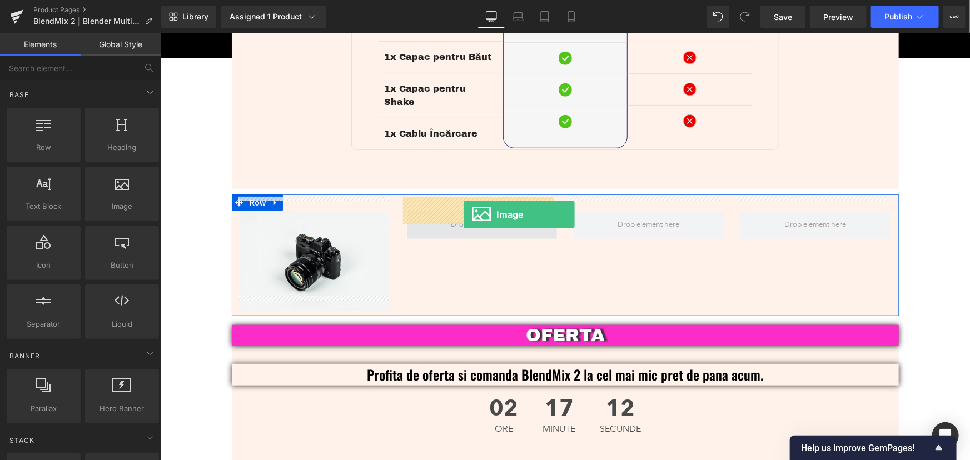
drag, startPoint x: 287, startPoint y: 241, endPoint x: 463, endPoint y: 214, distance: 177.7
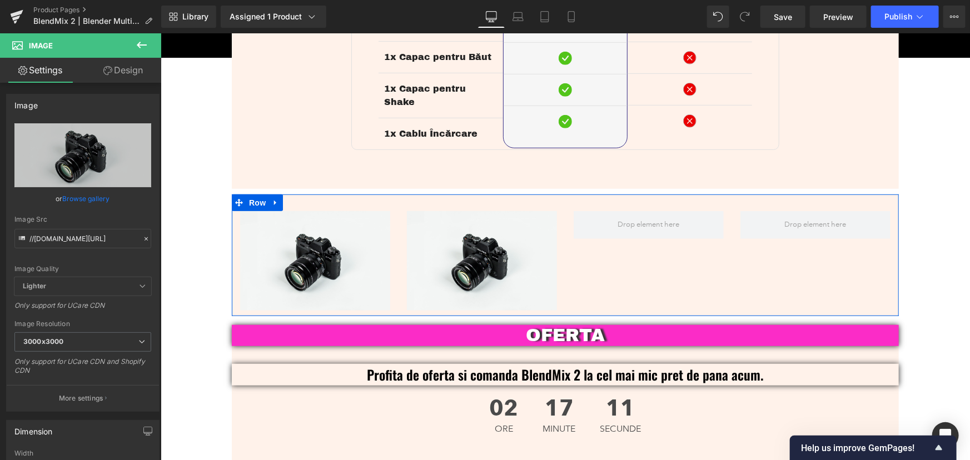
click at [145, 47] on icon at bounding box center [141, 44] width 13 height 13
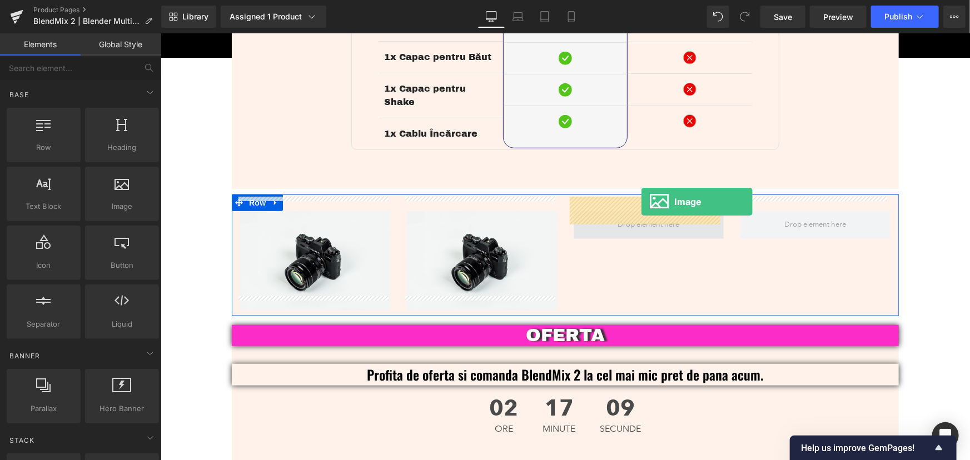
drag, startPoint x: 319, startPoint y: 243, endPoint x: 641, endPoint y: 201, distance: 324.6
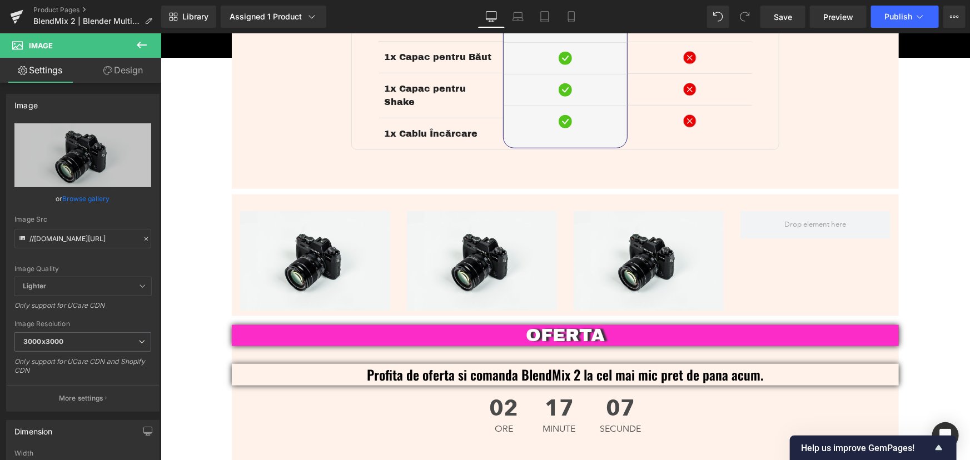
click at [138, 44] on icon at bounding box center [142, 45] width 10 height 7
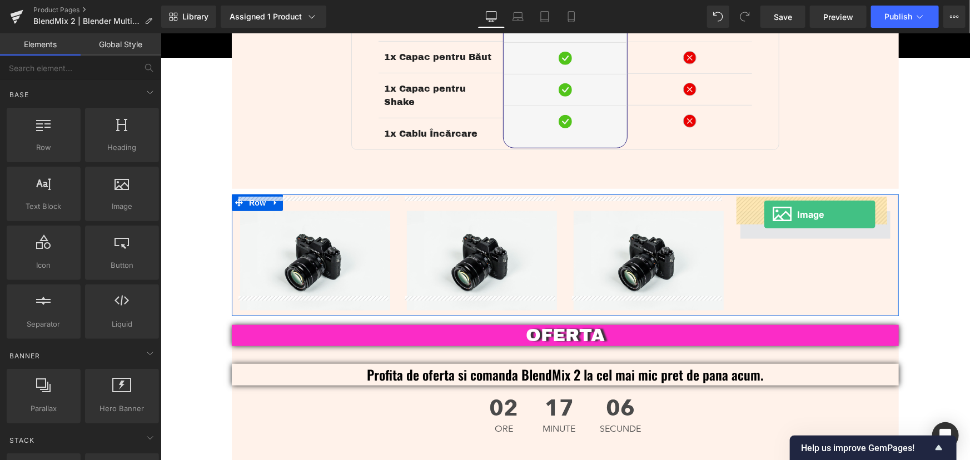
drag, startPoint x: 287, startPoint y: 237, endPoint x: 764, endPoint y: 214, distance: 477.1
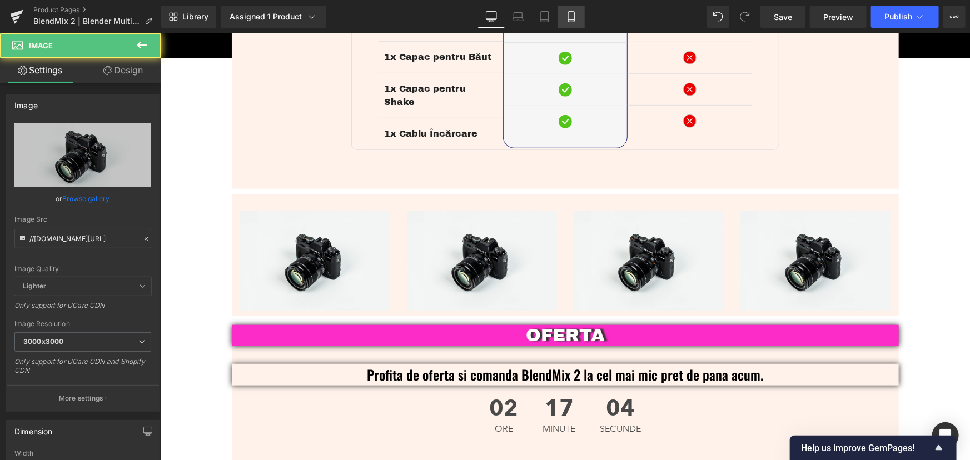
click at [574, 16] on icon at bounding box center [571, 16] width 11 height 11
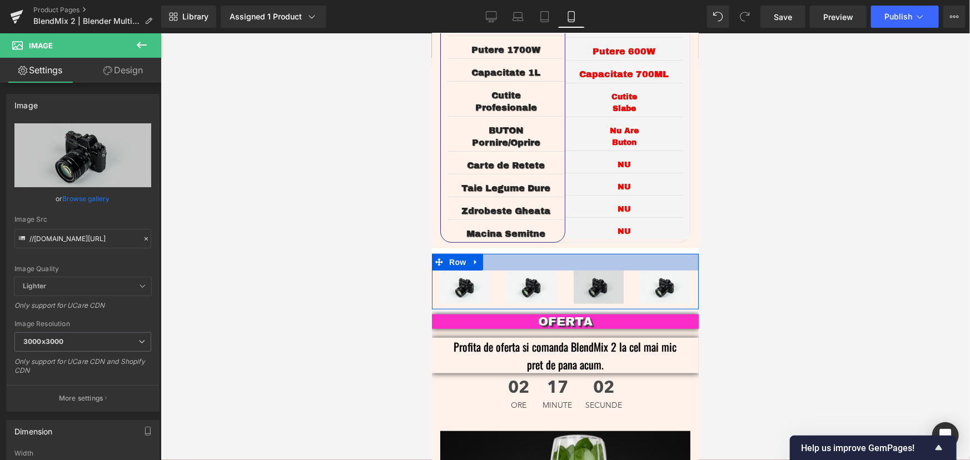
scroll to position [2368, 0]
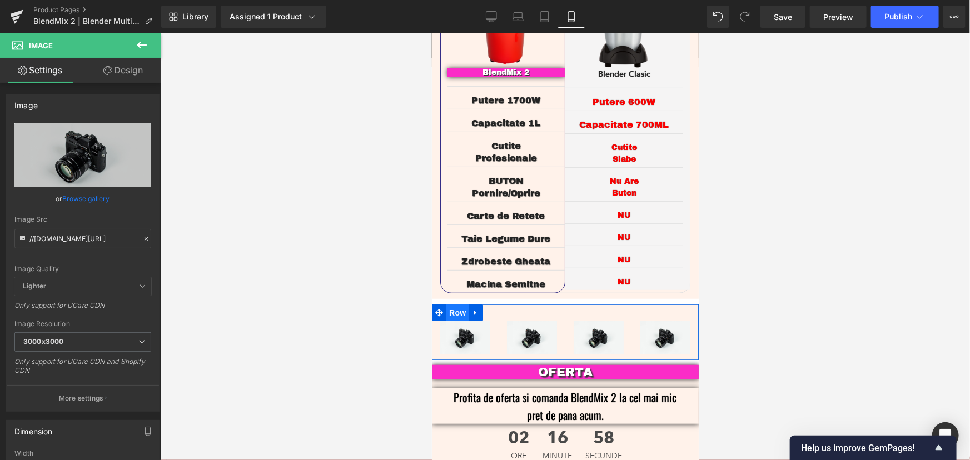
click at [455, 304] on span "Row" at bounding box center [457, 312] width 22 height 17
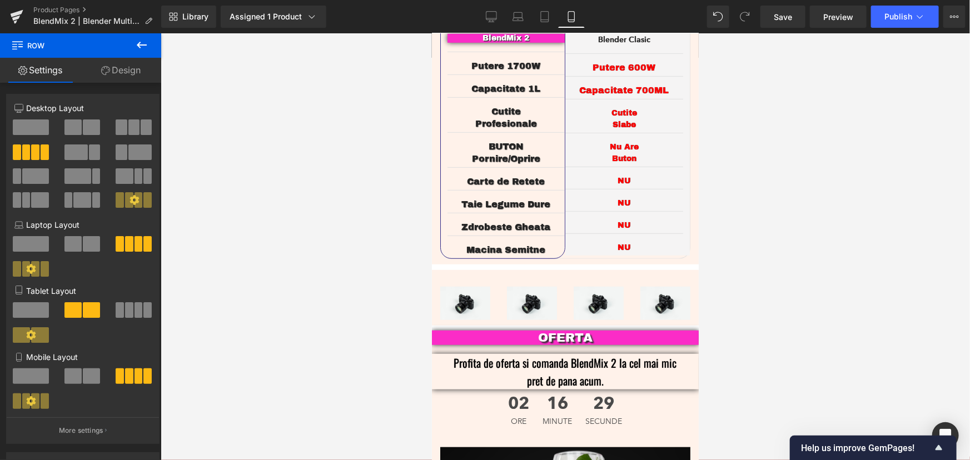
scroll to position [2469, 0]
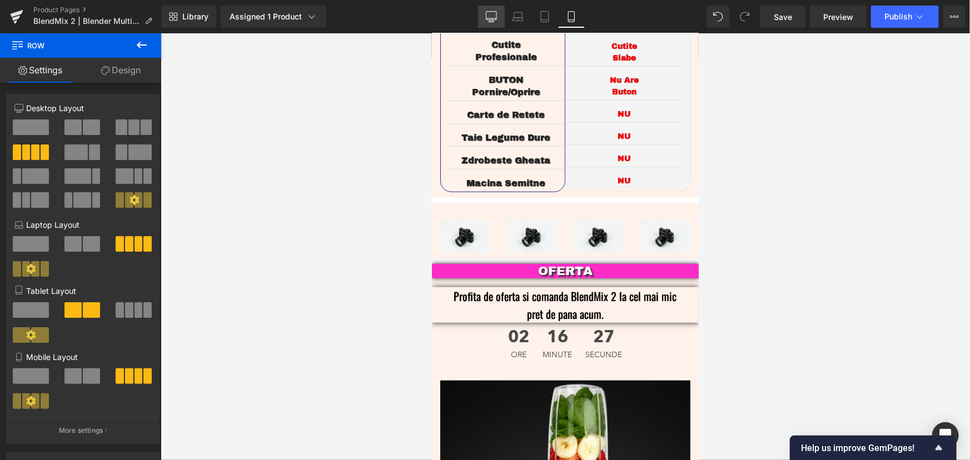
click at [485, 17] on link "Desktop" at bounding box center [491, 17] width 27 height 22
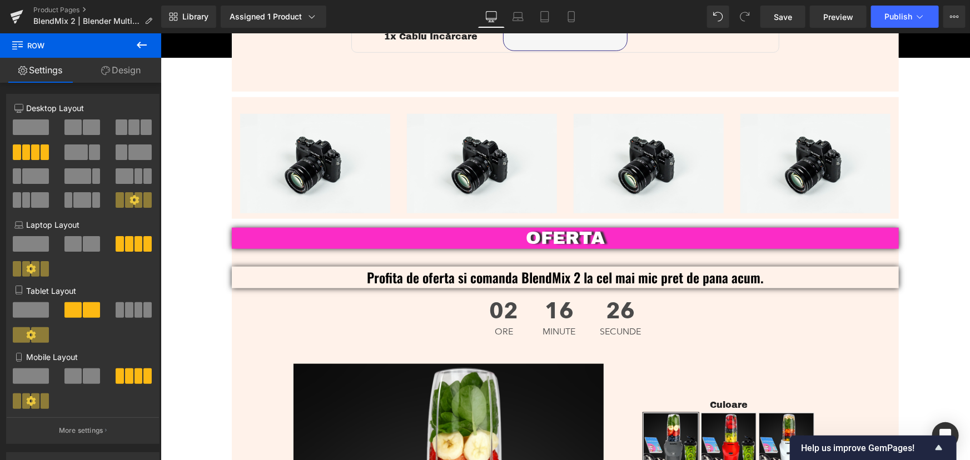
scroll to position [2542, 0]
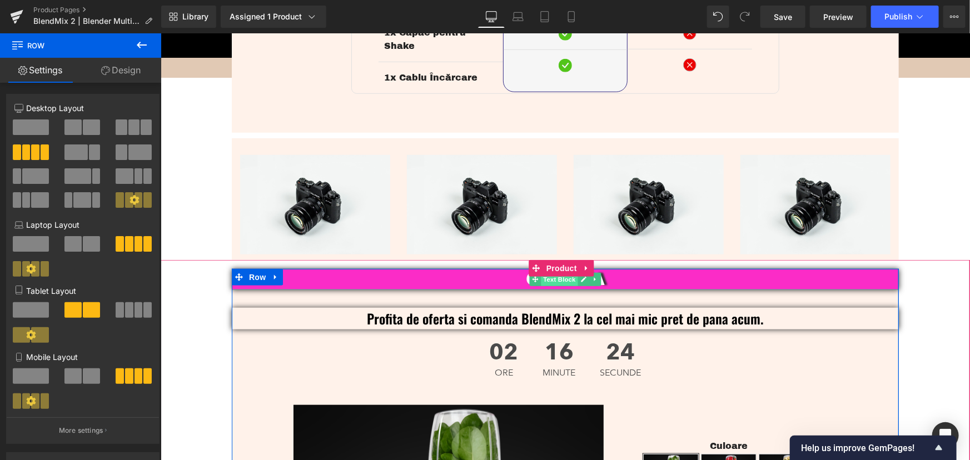
click at [552, 272] on span "Text Block" at bounding box center [558, 278] width 37 height 13
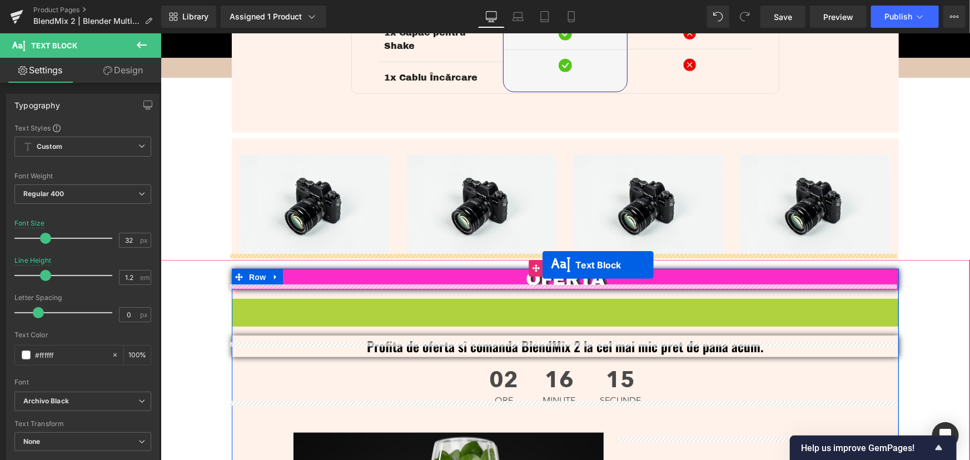
drag, startPoint x: 534, startPoint y: 296, endPoint x: 542, endPoint y: 265, distance: 32.8
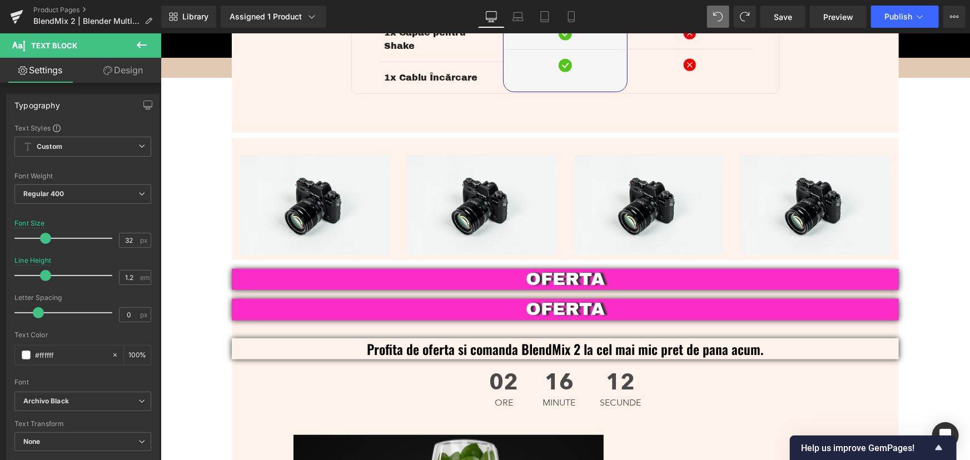
click at [150, 51] on button at bounding box center [141, 45] width 39 height 24
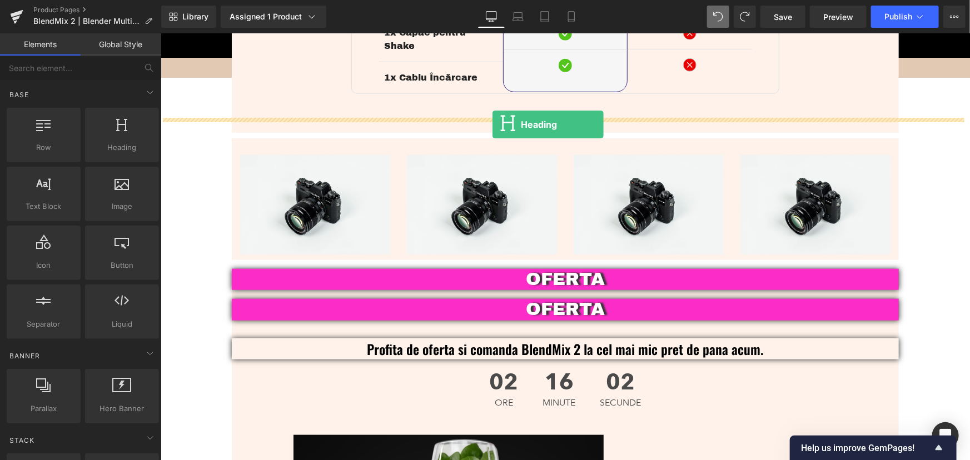
drag, startPoint x: 312, startPoint y: 185, endPoint x: 492, endPoint y: 124, distance: 189.7
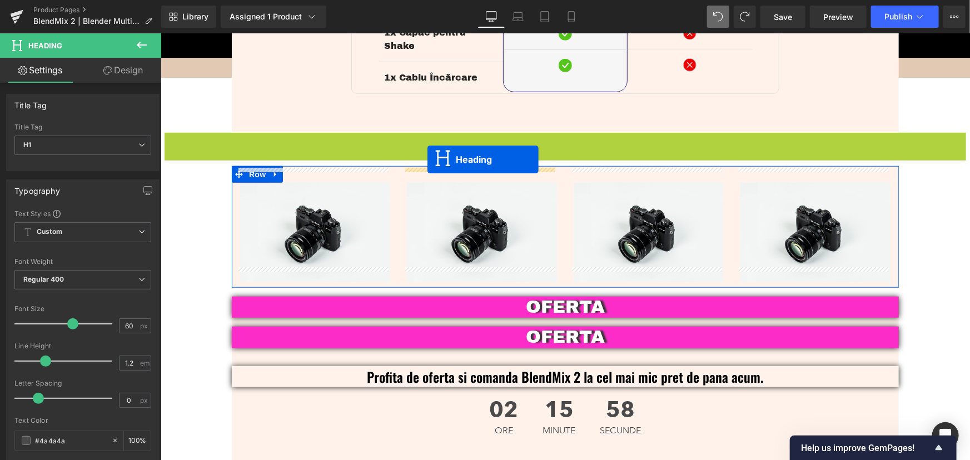
drag, startPoint x: 542, startPoint y: 140, endPoint x: 427, endPoint y: 160, distance: 116.8
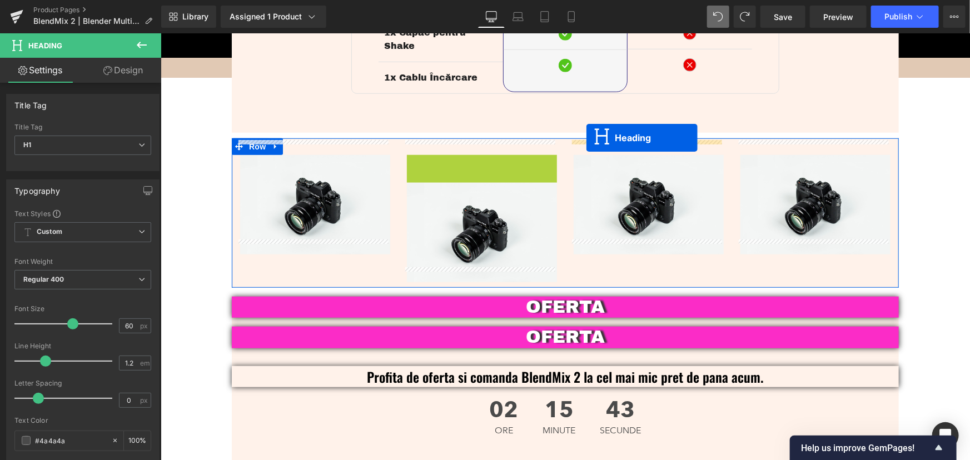
drag, startPoint x: 450, startPoint y: 220, endPoint x: 586, endPoint y: 138, distance: 158.4
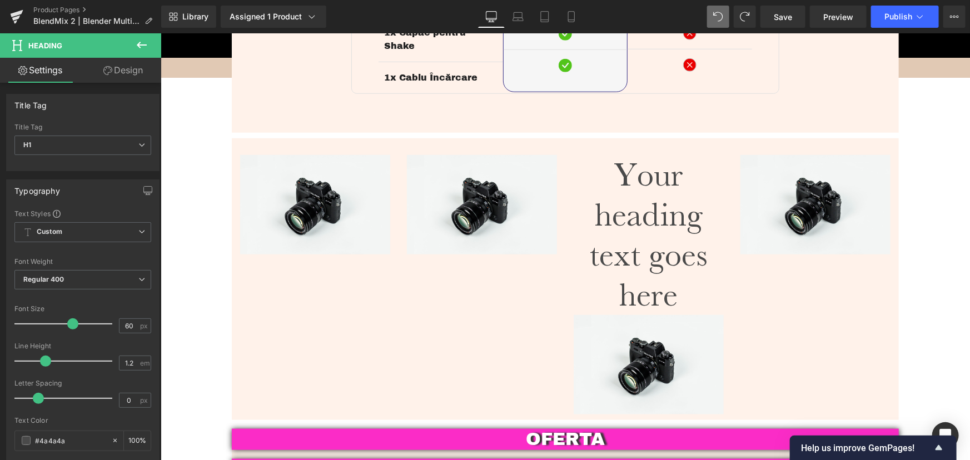
click at [146, 47] on icon at bounding box center [141, 44] width 13 height 13
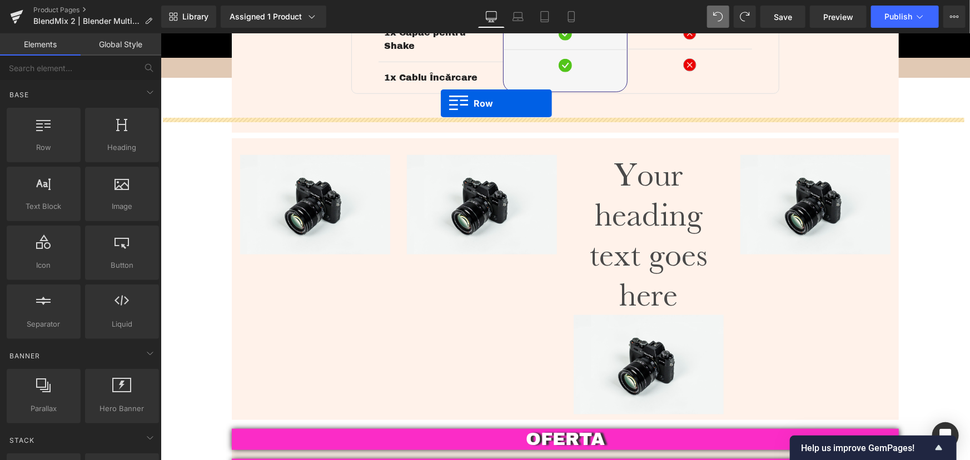
drag, startPoint x: 248, startPoint y: 171, endPoint x: 445, endPoint y: 102, distance: 208.6
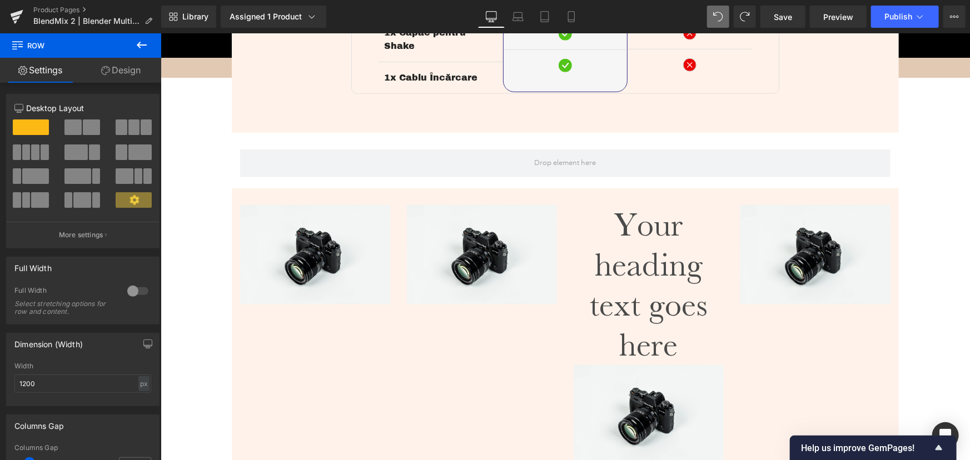
click at [138, 44] on icon at bounding box center [142, 45] width 10 height 7
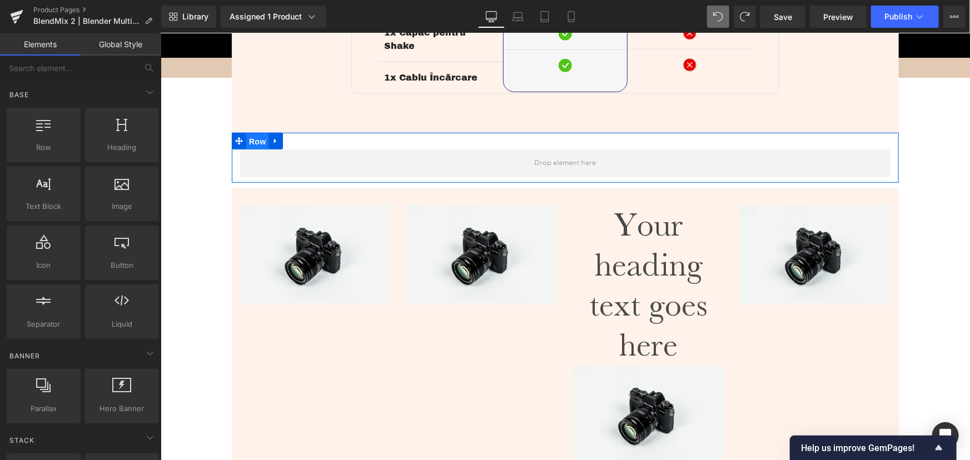
click at [255, 133] on span "Row" at bounding box center [257, 141] width 22 height 17
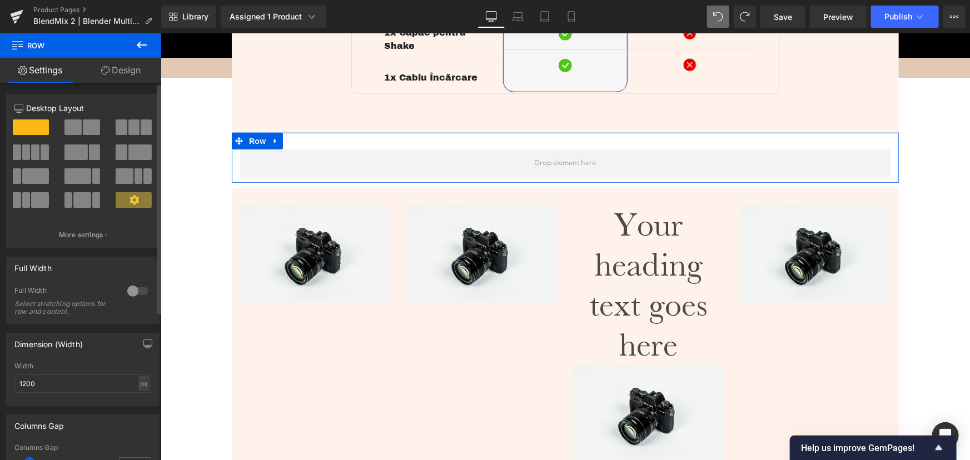
click at [24, 152] on span at bounding box center [26, 153] width 8 height 16
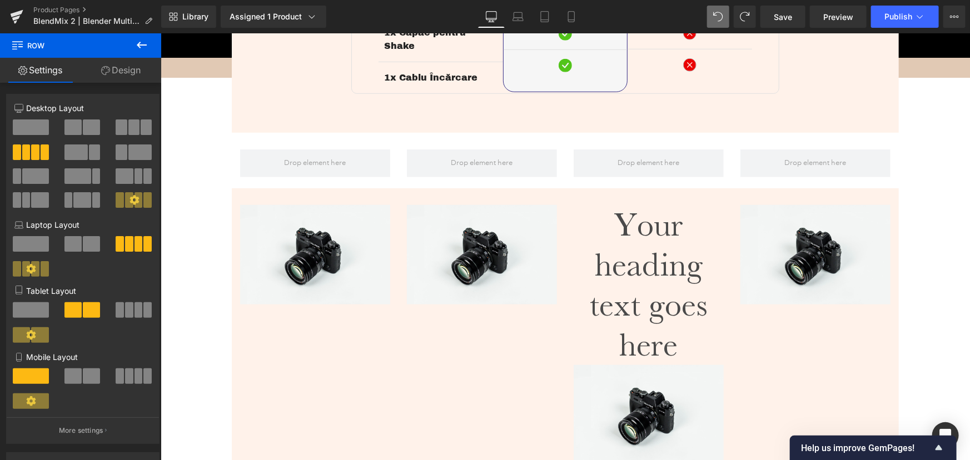
click at [142, 42] on icon at bounding box center [141, 44] width 13 height 13
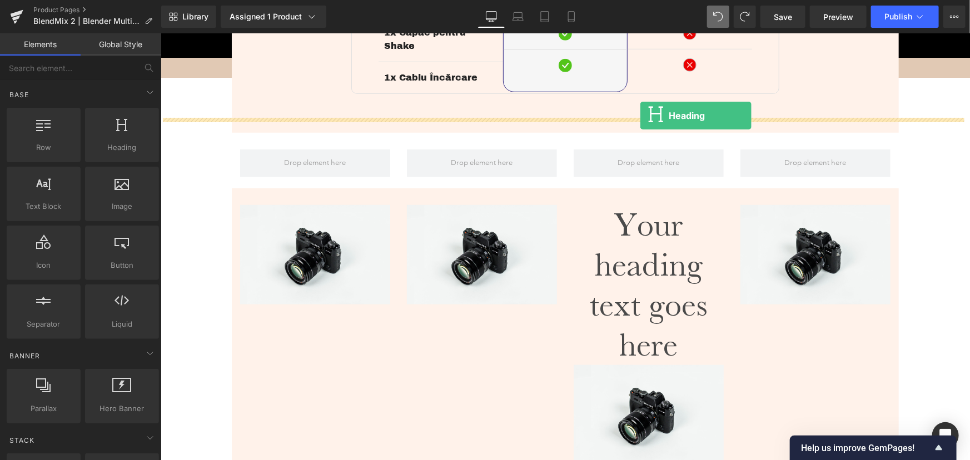
drag, startPoint x: 277, startPoint y: 186, endPoint x: 640, endPoint y: 116, distance: 369.2
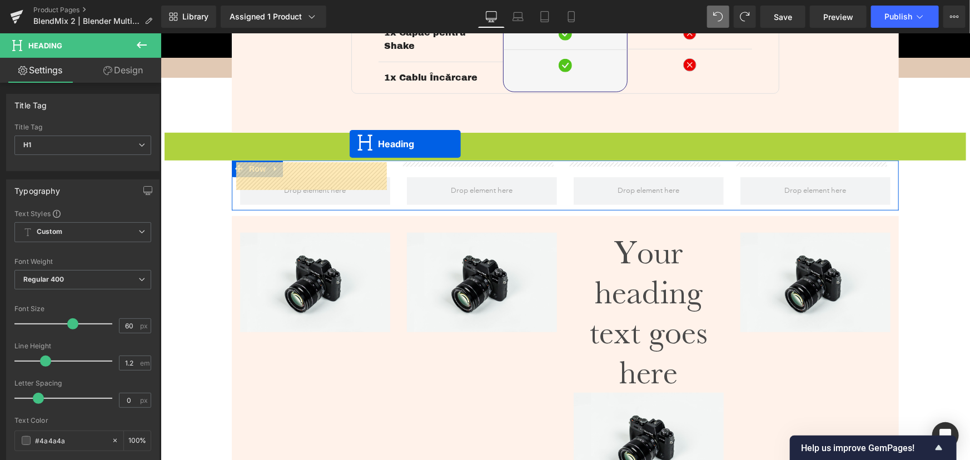
drag, startPoint x: 536, startPoint y: 138, endPoint x: 349, endPoint y: 145, distance: 186.9
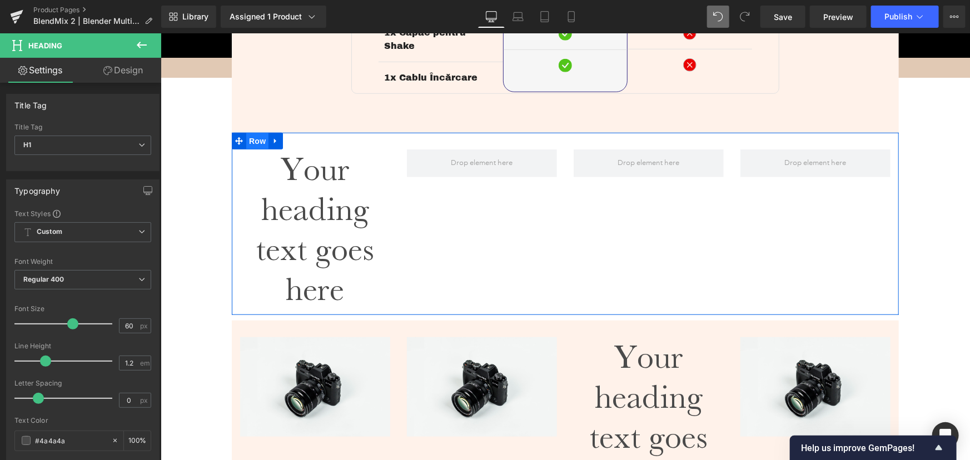
click at [257, 133] on span "Row" at bounding box center [257, 140] width 22 height 17
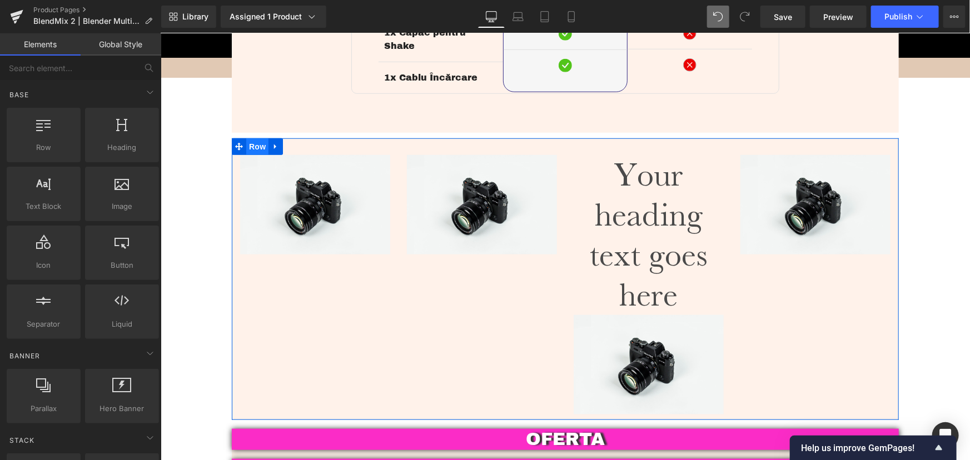
click at [249, 138] on span "Row" at bounding box center [257, 146] width 22 height 17
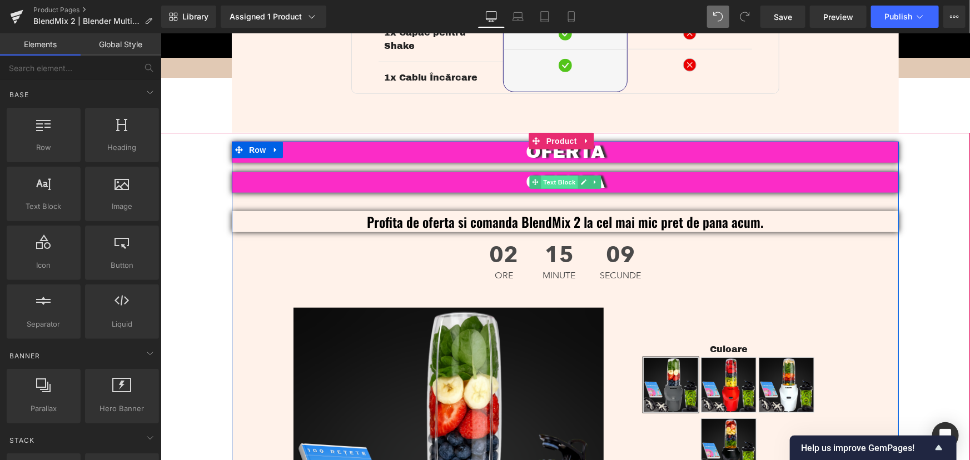
click at [554, 175] on span "Text Block" at bounding box center [558, 181] width 37 height 13
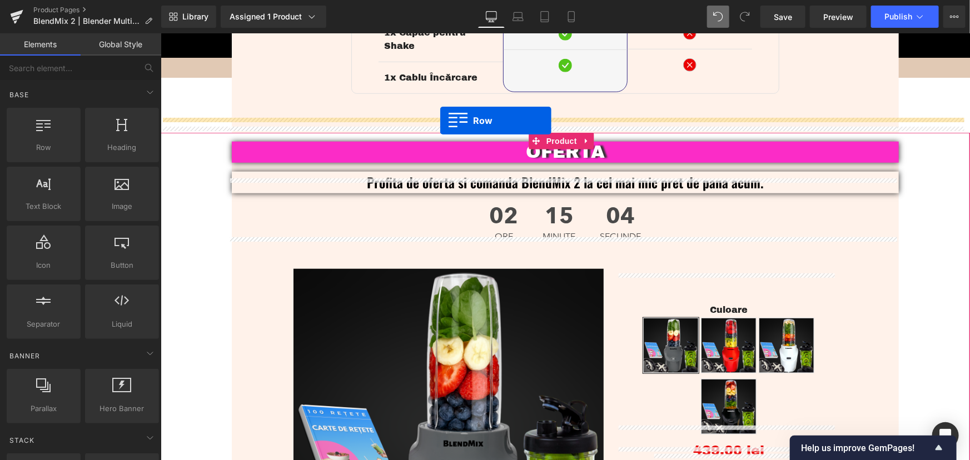
drag, startPoint x: 214, startPoint y: 176, endPoint x: 440, endPoint y: 120, distance: 232.6
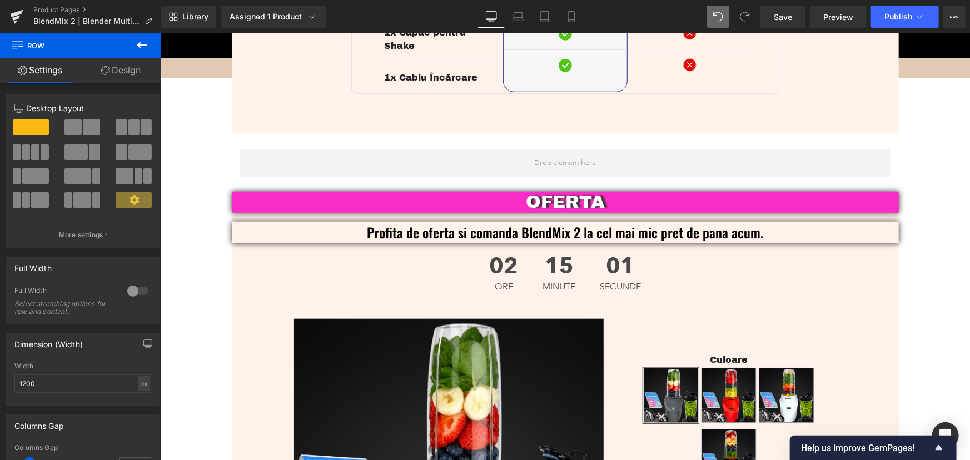
click at [146, 47] on icon at bounding box center [141, 44] width 13 height 13
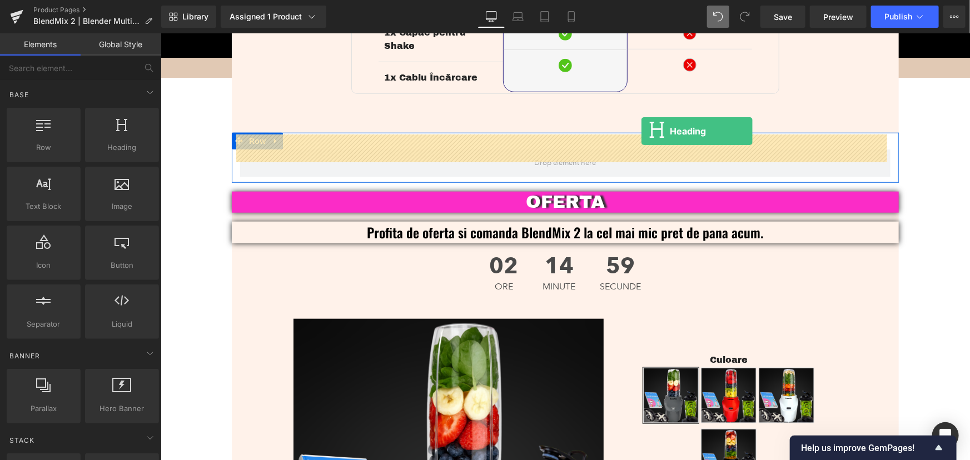
drag, startPoint x: 272, startPoint y: 176, endPoint x: 641, endPoint y: 131, distance: 372.0
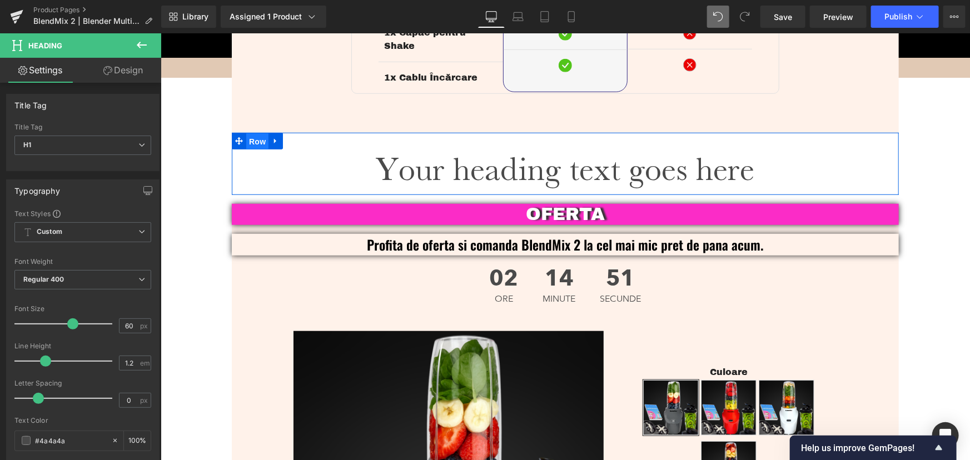
click at [249, 133] on span "Row" at bounding box center [257, 141] width 22 height 17
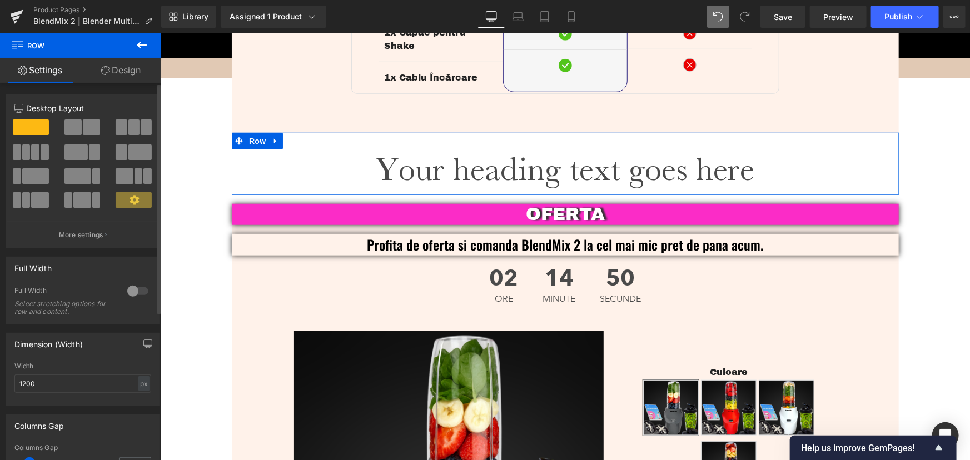
click at [90, 126] on span at bounding box center [91, 128] width 17 height 16
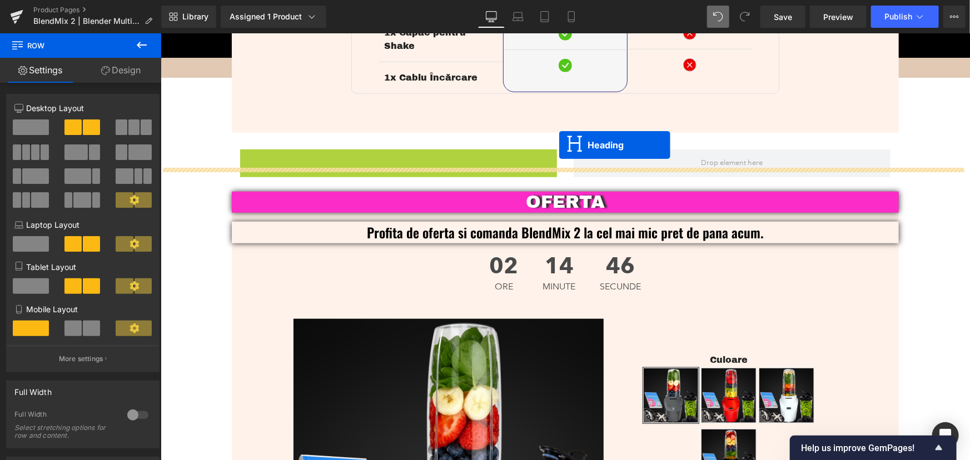
drag, startPoint x: 368, startPoint y: 173, endPoint x: 559, endPoint y: 145, distance: 192.9
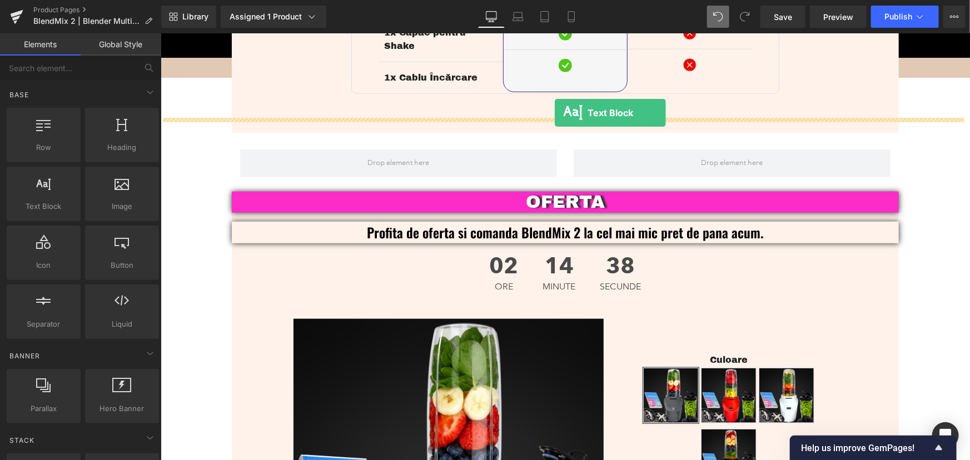
drag, startPoint x: 221, startPoint y: 227, endPoint x: 554, endPoint y: 112, distance: 352.2
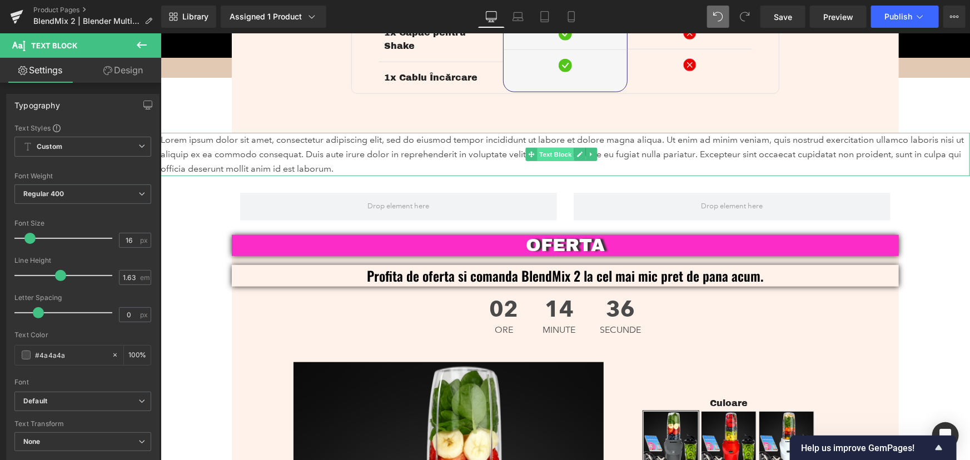
click at [557, 147] on span "Text Block" at bounding box center [555, 153] width 37 height 13
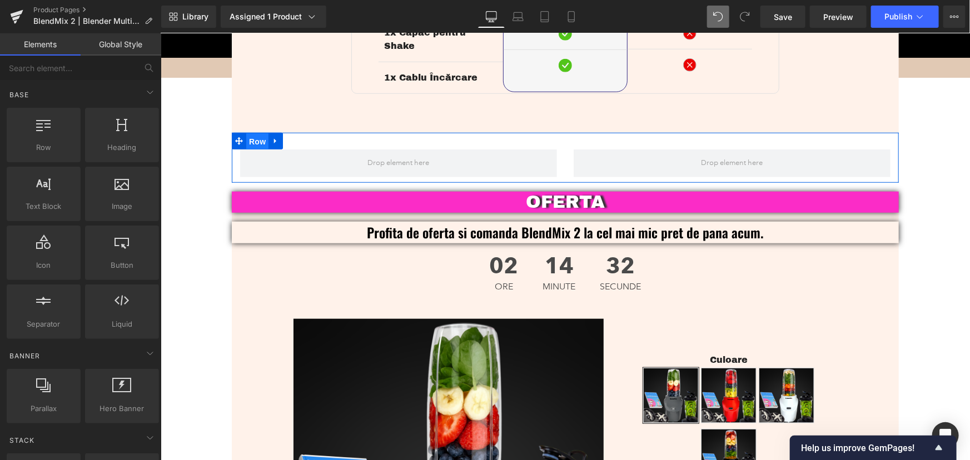
click at [249, 133] on span "Row" at bounding box center [257, 141] width 22 height 17
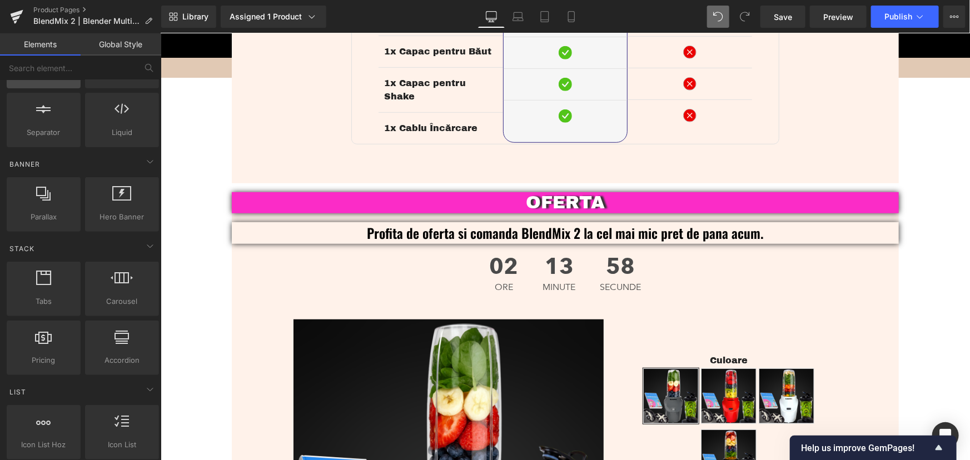
scroll to position [202, 0]
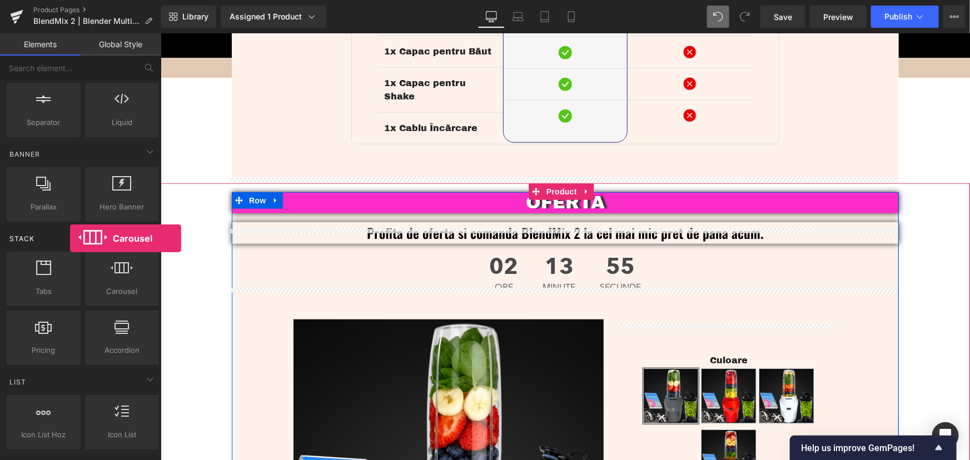
drag, startPoint x: 117, startPoint y: 290, endPoint x: 70, endPoint y: 239, distance: 69.3
click at [70, 239] on div "Stack Tabs tabs, vertical, horizontal, accordions Carousel carousels, slideshow…" at bounding box center [82, 295] width 157 height 143
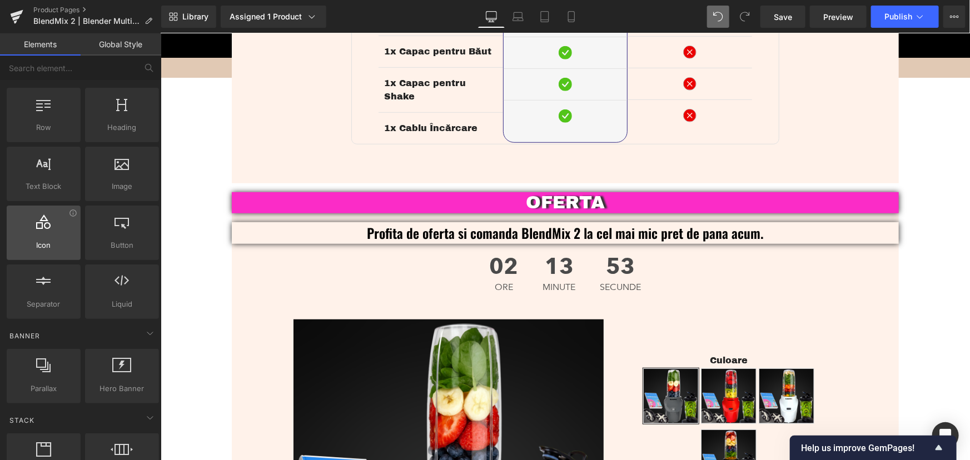
scroll to position [0, 0]
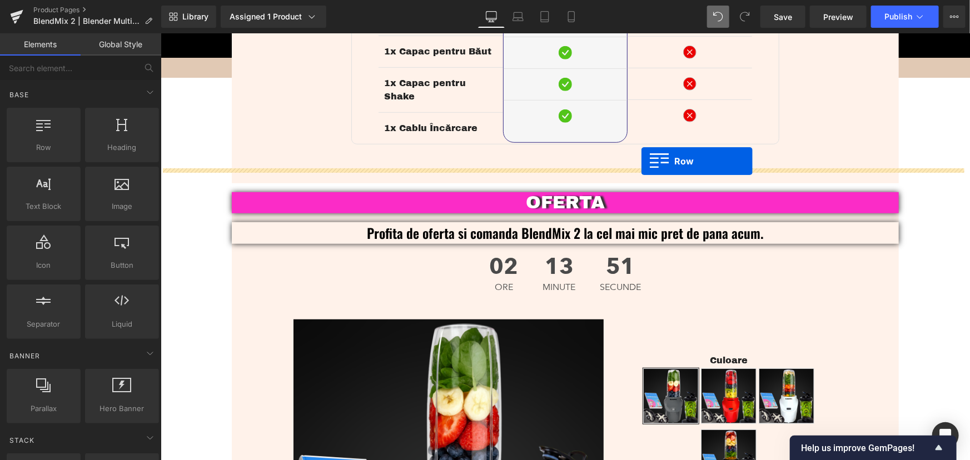
drag, startPoint x: 307, startPoint y: 175, endPoint x: 641, endPoint y: 161, distance: 333.9
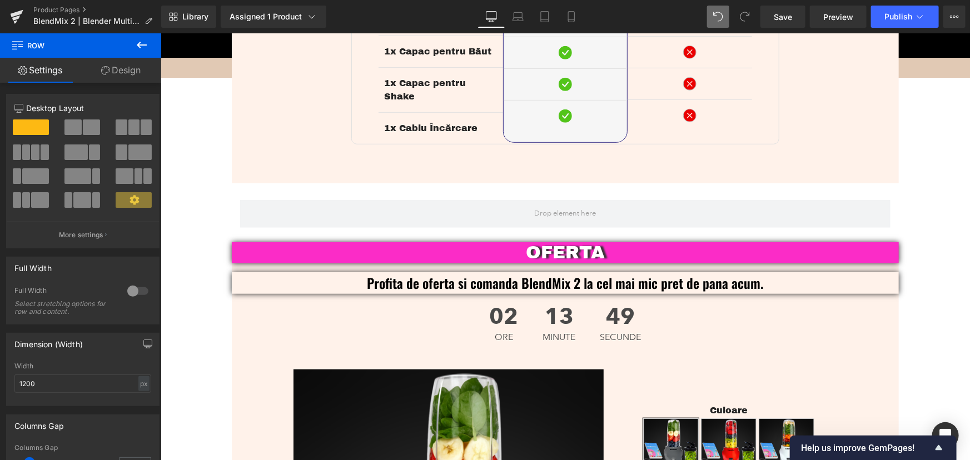
click at [137, 45] on icon at bounding box center [141, 44] width 13 height 13
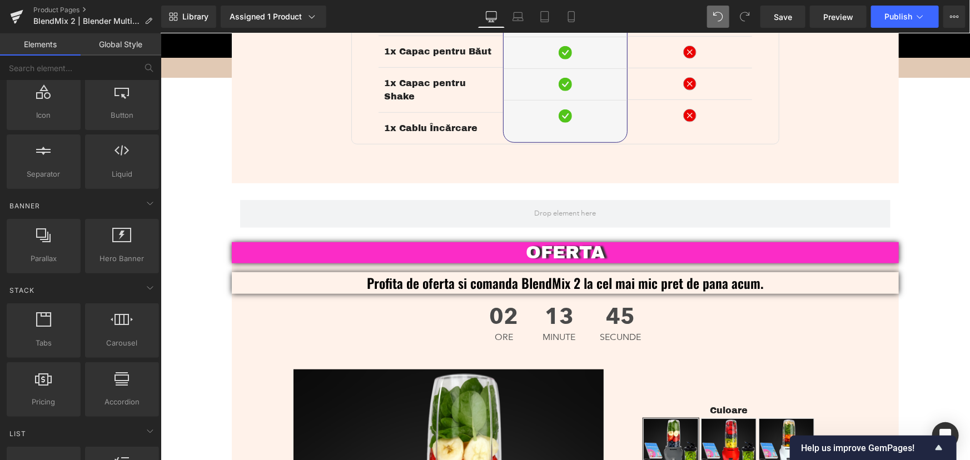
scroll to position [151, 0]
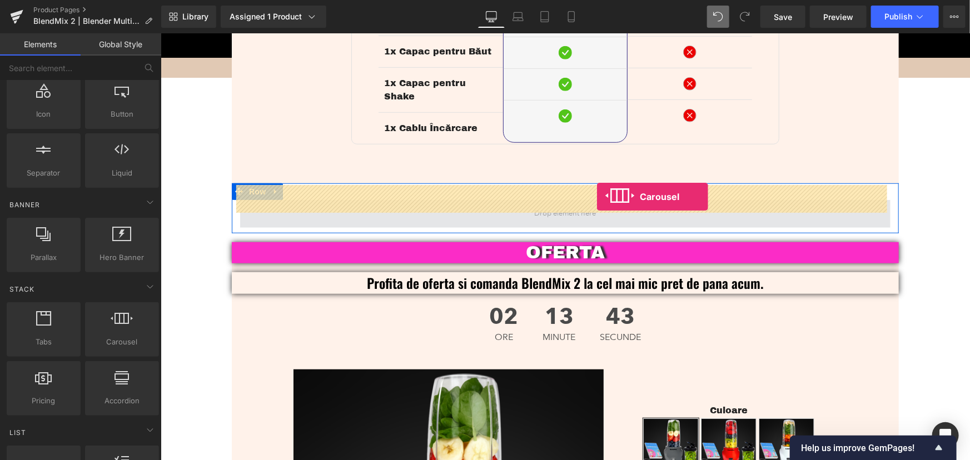
drag, startPoint x: 280, startPoint y: 373, endPoint x: 604, endPoint y: 192, distance: 370.9
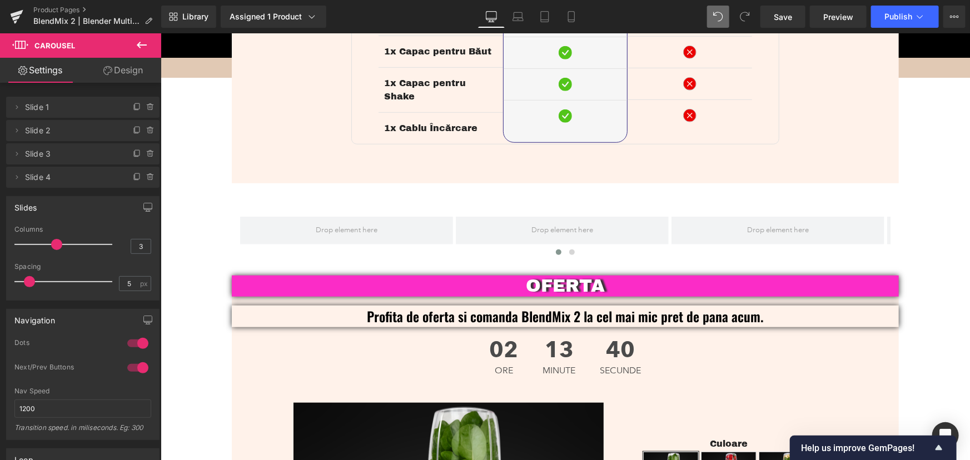
click at [137, 46] on icon at bounding box center [141, 44] width 13 height 13
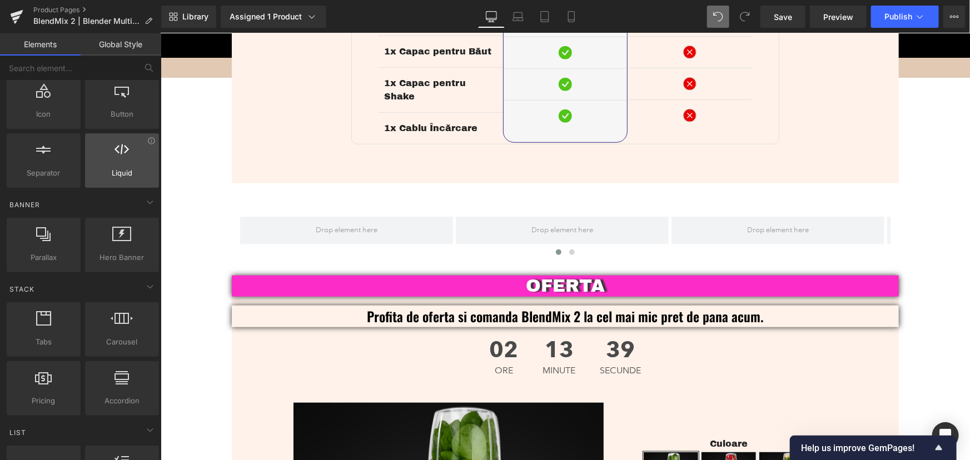
scroll to position [0, 0]
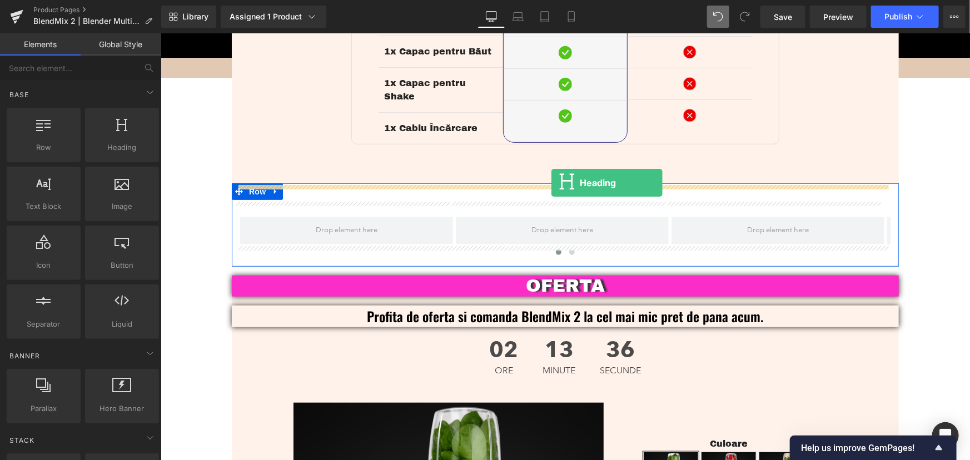
drag, startPoint x: 285, startPoint y: 178, endPoint x: 551, endPoint y: 183, distance: 265.8
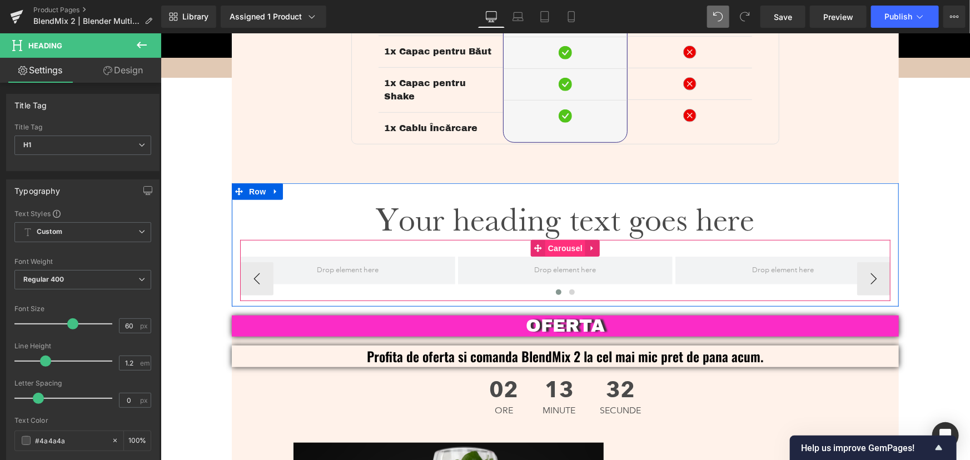
click at [560, 240] on span "Carousel" at bounding box center [565, 248] width 40 height 17
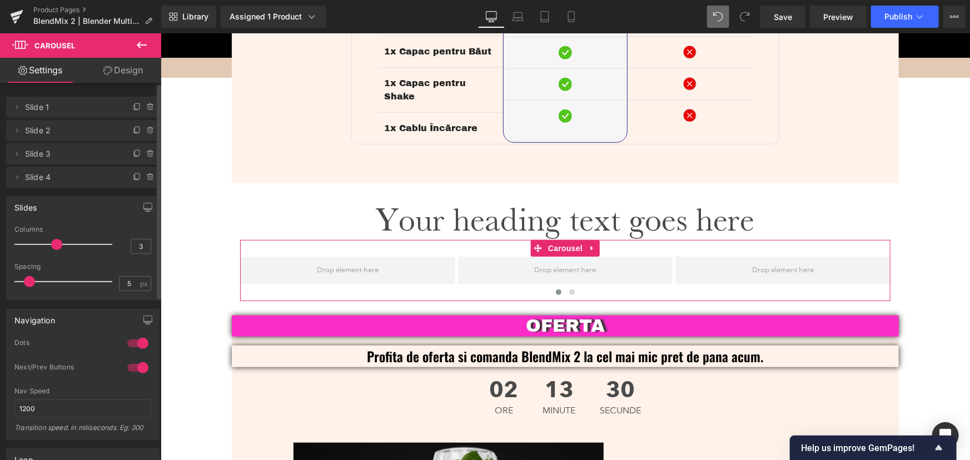
type input "4"
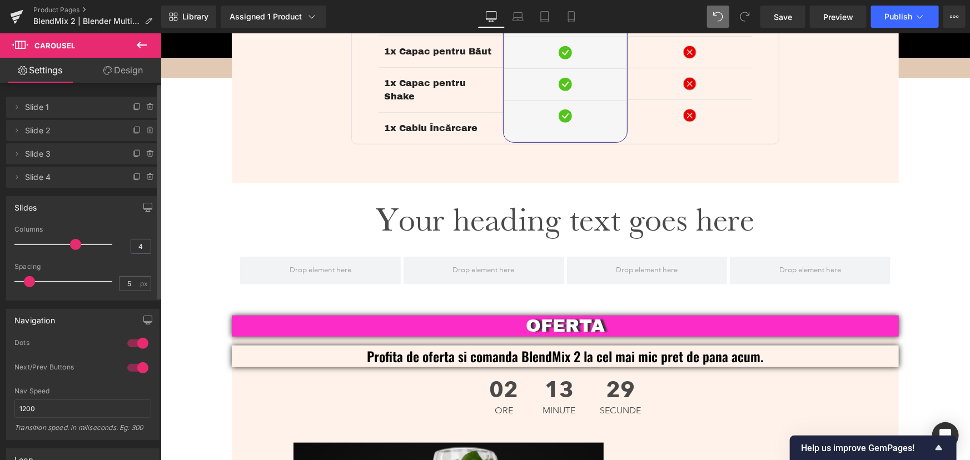
drag, startPoint x: 56, startPoint y: 247, endPoint x: 67, endPoint y: 246, distance: 10.6
click at [70, 246] on span at bounding box center [75, 244] width 11 height 11
click at [580, 24] on link "Mobile" at bounding box center [571, 17] width 27 height 22
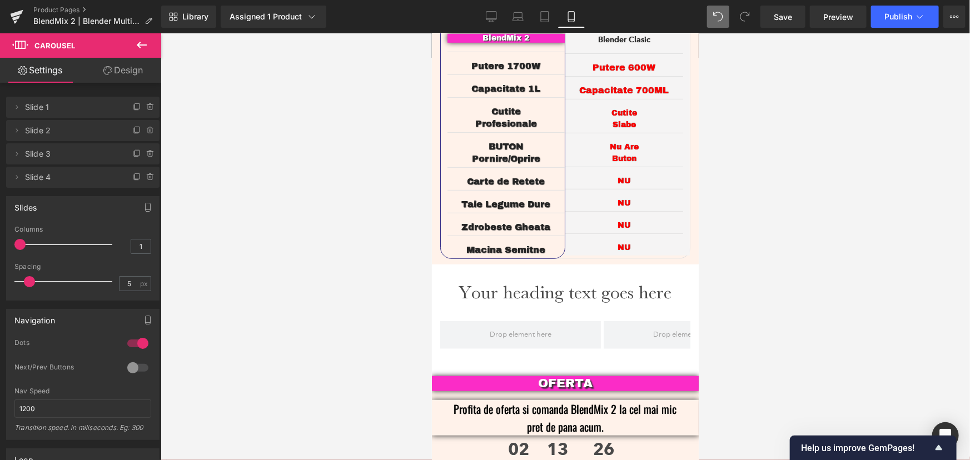
scroll to position [2438, 0]
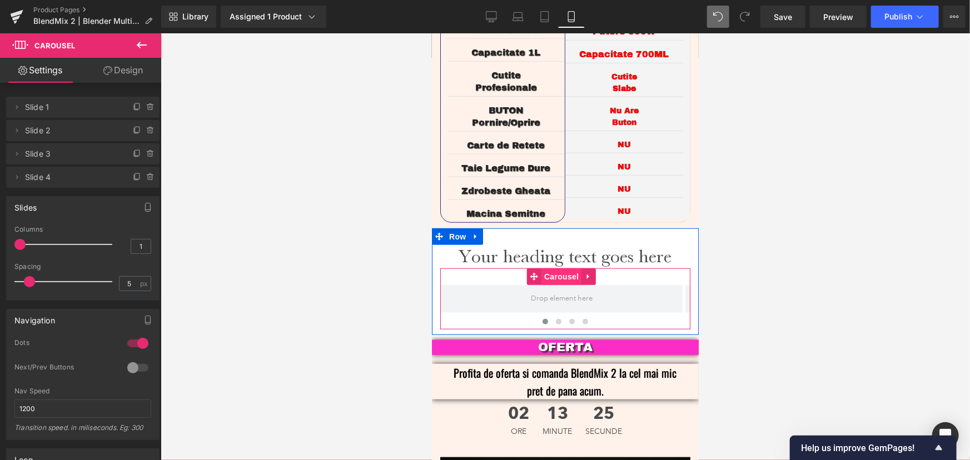
click at [563, 268] on span "Carousel" at bounding box center [561, 276] width 40 height 17
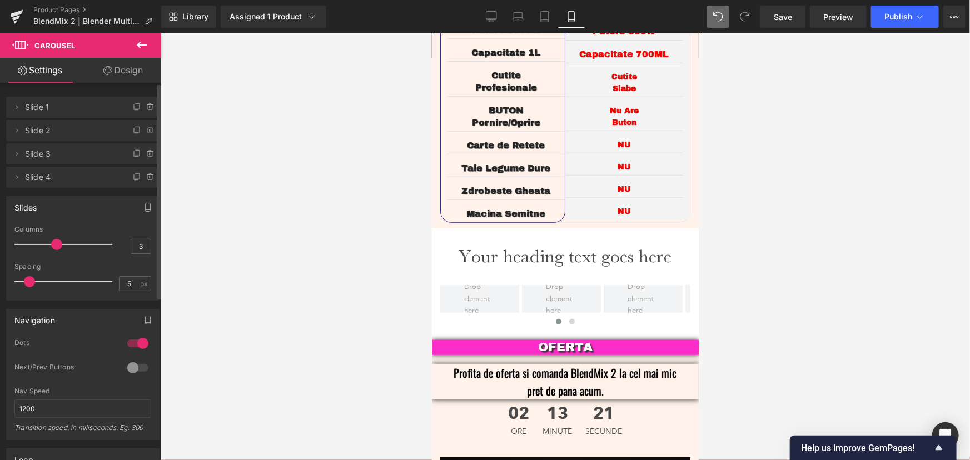
type input "4"
drag, startPoint x: 18, startPoint y: 242, endPoint x: 66, endPoint y: 246, distance: 48.5
click at [66, 246] on div at bounding box center [66, 245] width 92 height 22
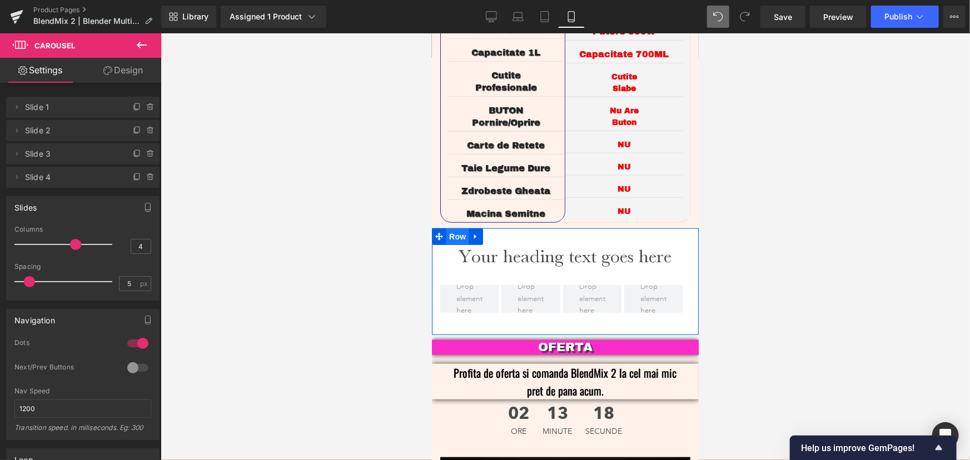
click at [455, 228] on span "Row" at bounding box center [457, 236] width 22 height 17
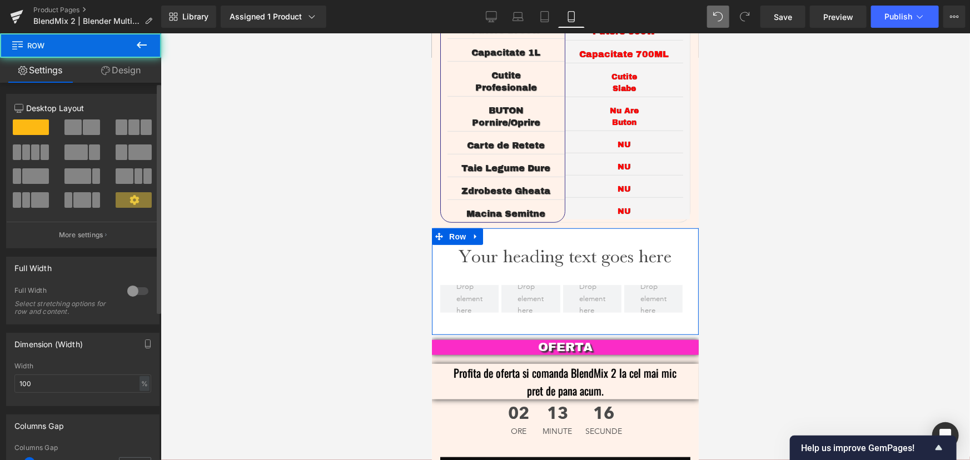
click at [131, 290] on div at bounding box center [138, 291] width 27 height 18
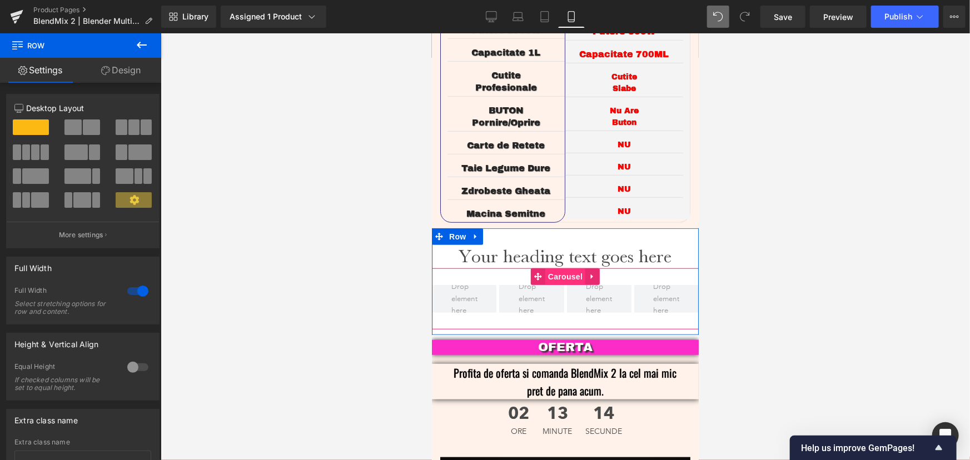
click at [563, 268] on span "Carousel" at bounding box center [565, 276] width 40 height 17
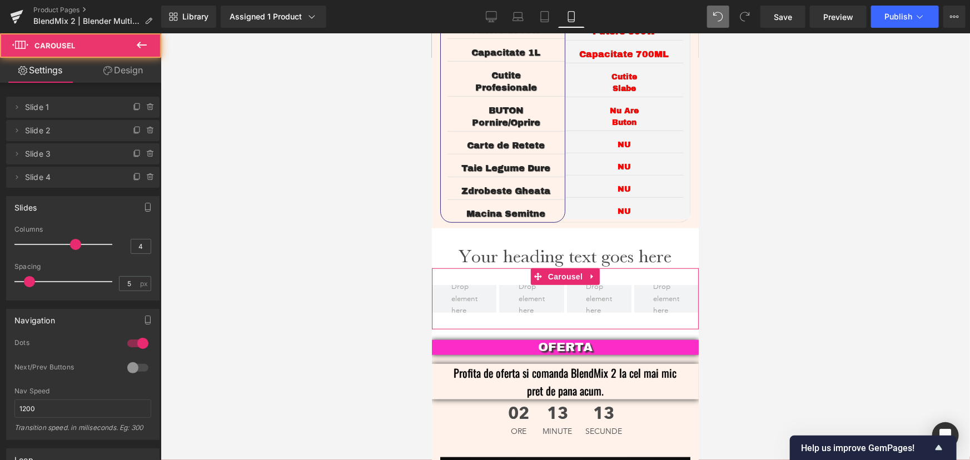
click at [141, 72] on link "Design" at bounding box center [123, 70] width 81 height 25
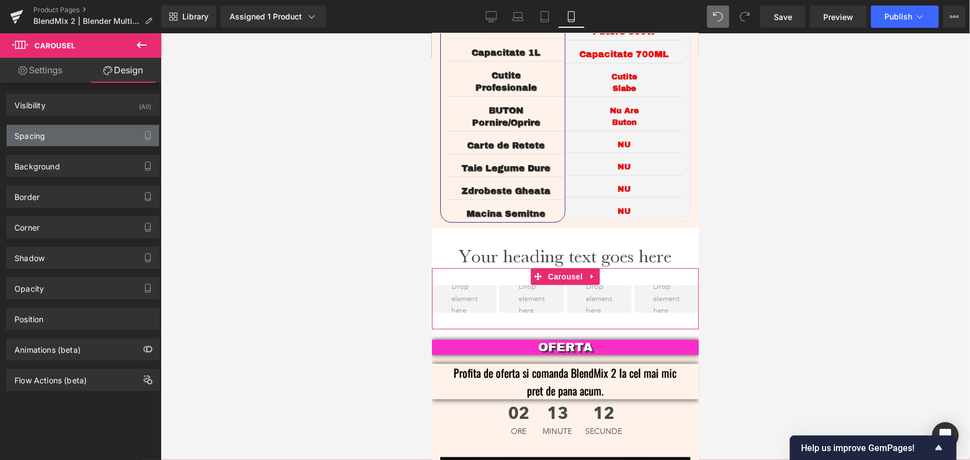
click at [57, 138] on div "Spacing" at bounding box center [83, 135] width 152 height 21
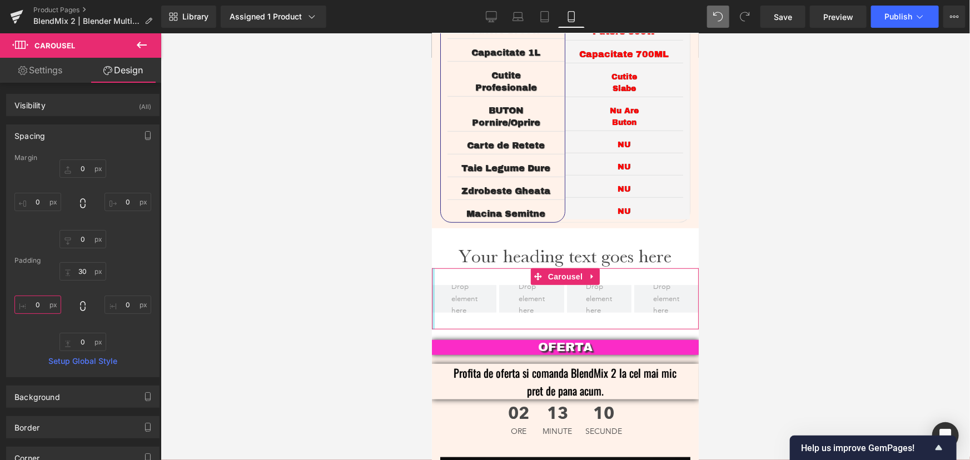
click at [41, 303] on input "0" at bounding box center [37, 305] width 47 height 18
type input "15"
click at [124, 306] on input "0" at bounding box center [128, 305] width 47 height 18
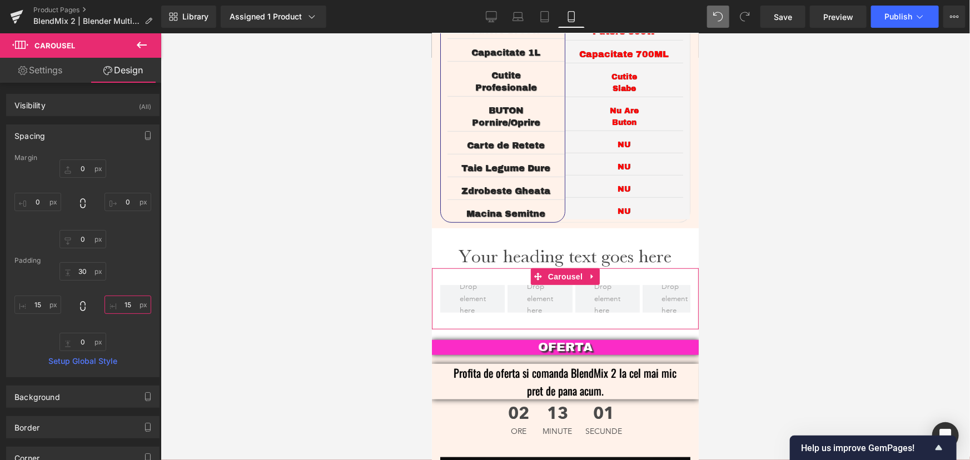
click at [124, 306] on input "15" at bounding box center [128, 305] width 47 height 18
type input "0"
click at [124, 306] on input "0" at bounding box center [128, 305] width 47 height 18
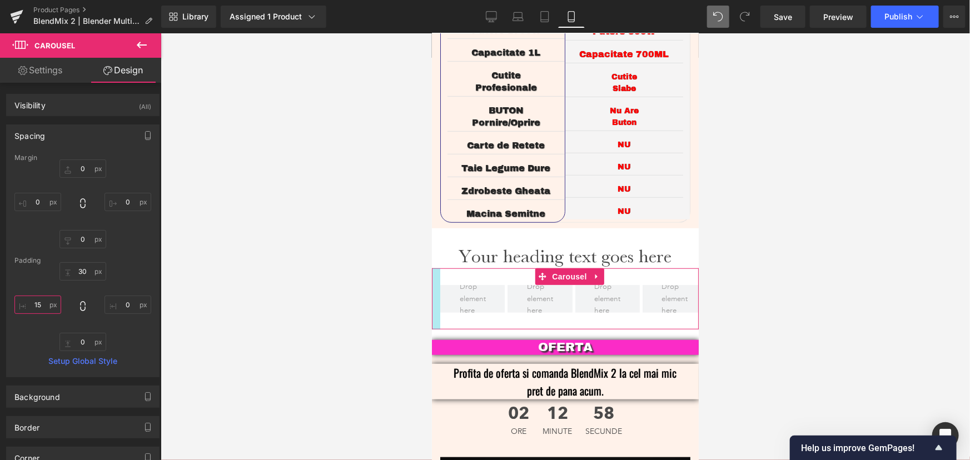
click at [30, 306] on input "15" at bounding box center [37, 305] width 47 height 18
click at [36, 305] on input "15" at bounding box center [37, 305] width 47 height 18
click at [39, 309] on input "105" at bounding box center [37, 305] width 47 height 18
click at [39, 308] on input "105" at bounding box center [37, 305] width 47 height 18
type input "0"
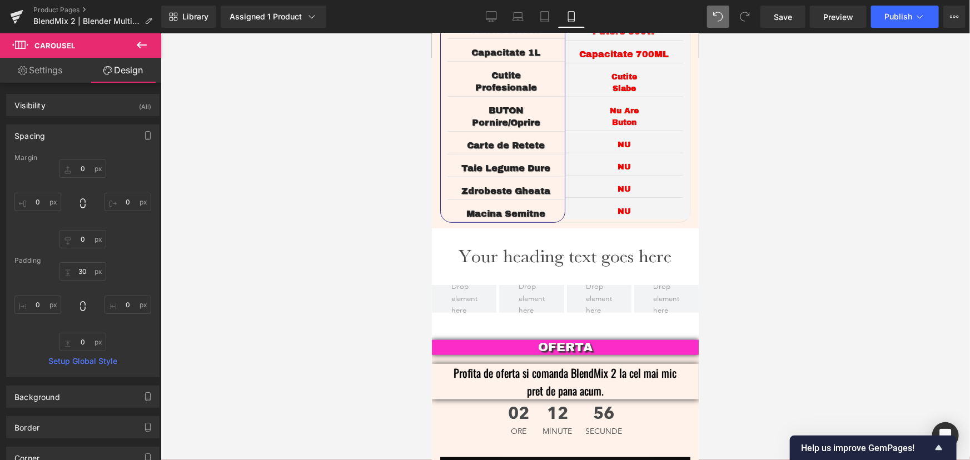
click at [260, 197] on div at bounding box center [566, 246] width 810 height 427
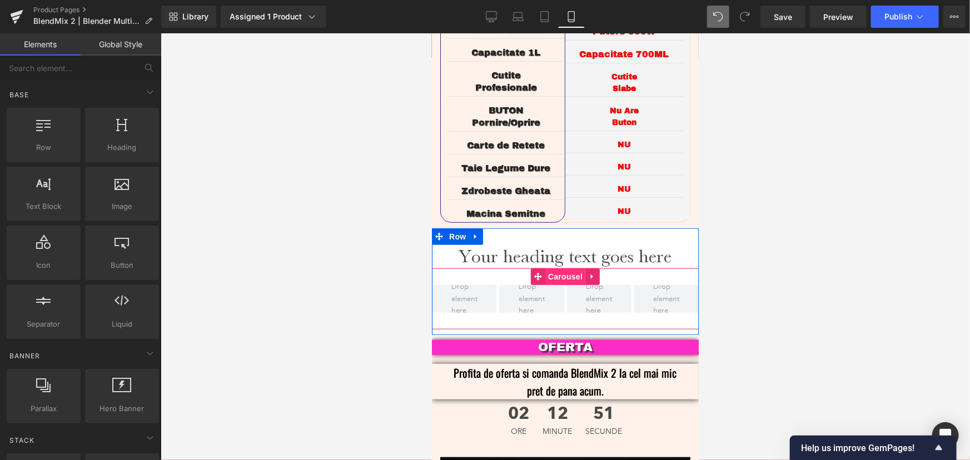
click at [563, 268] on span "Carousel" at bounding box center [565, 276] width 40 height 17
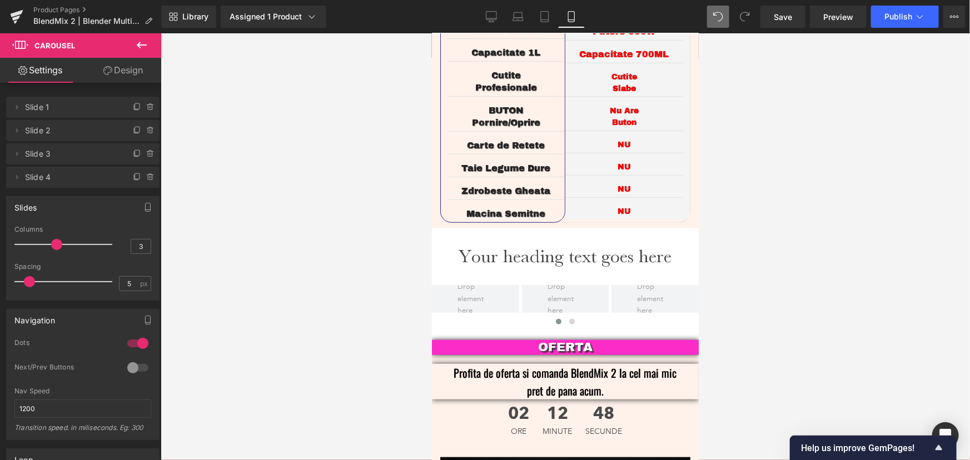
drag, startPoint x: 73, startPoint y: 244, endPoint x: 60, endPoint y: 246, distance: 13.4
click at [60, 246] on span at bounding box center [56, 244] width 11 height 11
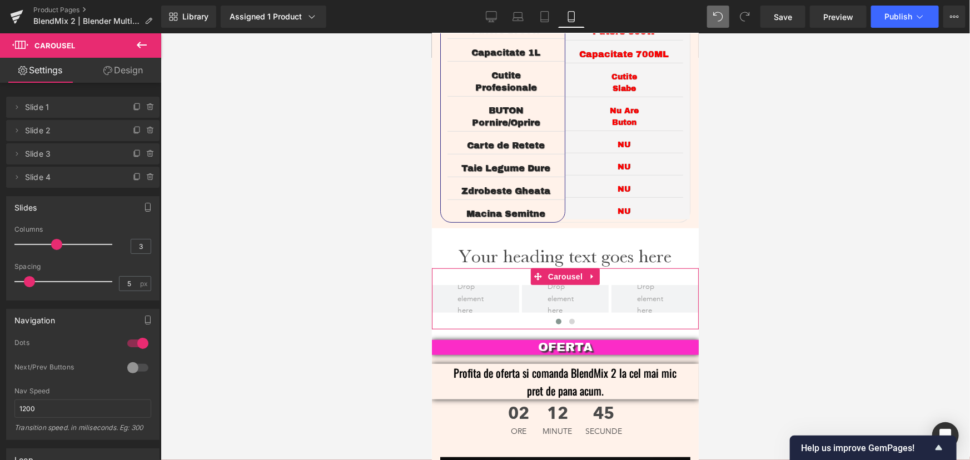
click at [56, 241] on div at bounding box center [66, 245] width 92 height 22
type input "4"
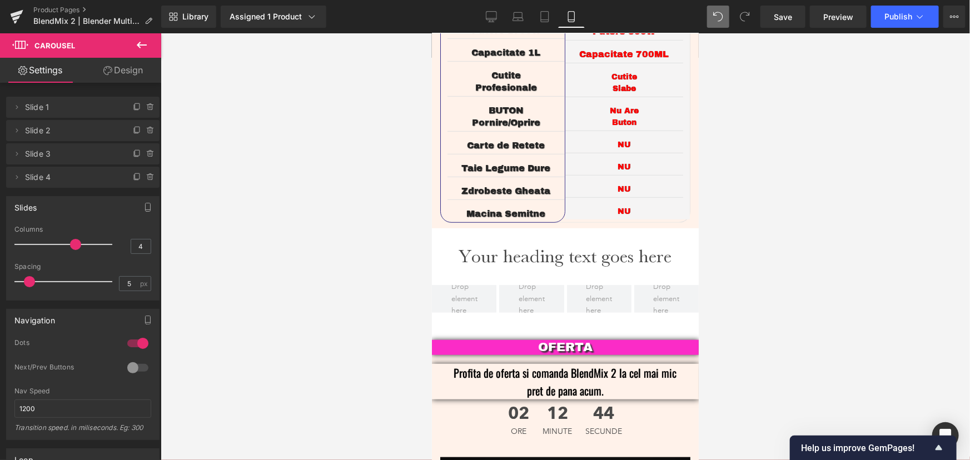
drag, startPoint x: 54, startPoint y: 243, endPoint x: 70, endPoint y: 240, distance: 15.8
click at [70, 240] on span at bounding box center [75, 244] width 11 height 11
click at [497, 15] on icon at bounding box center [491, 16] width 11 height 8
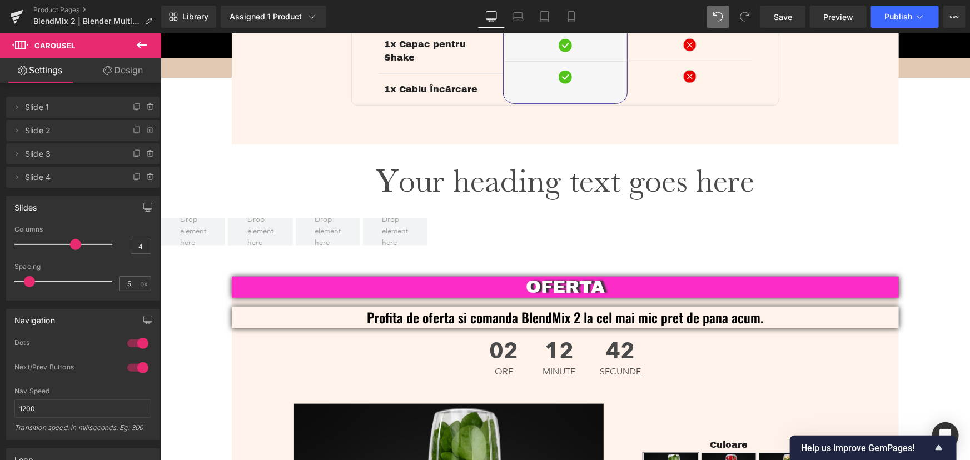
scroll to position [2508, 0]
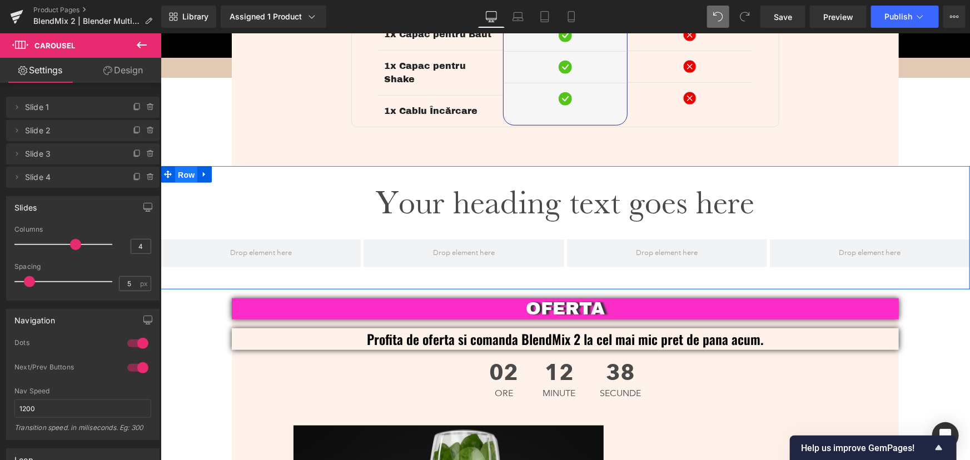
click at [190, 166] on span "Row" at bounding box center [186, 174] width 22 height 17
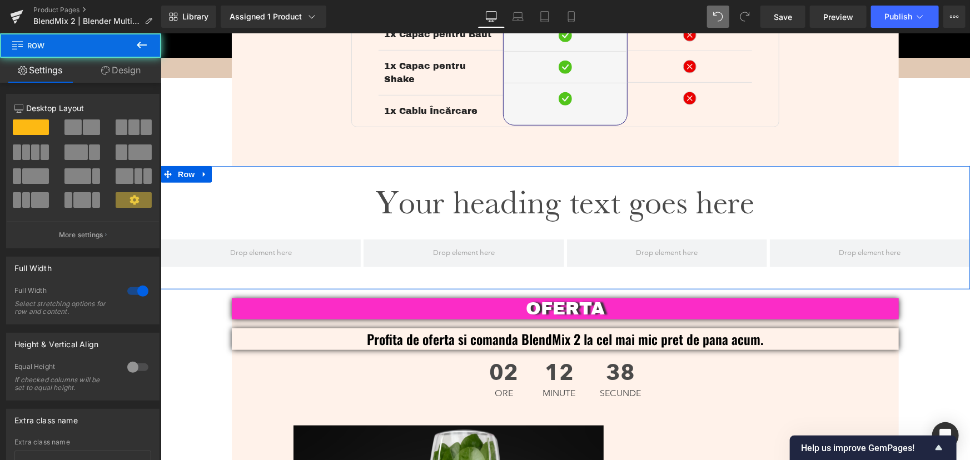
click at [128, 293] on div at bounding box center [138, 291] width 27 height 18
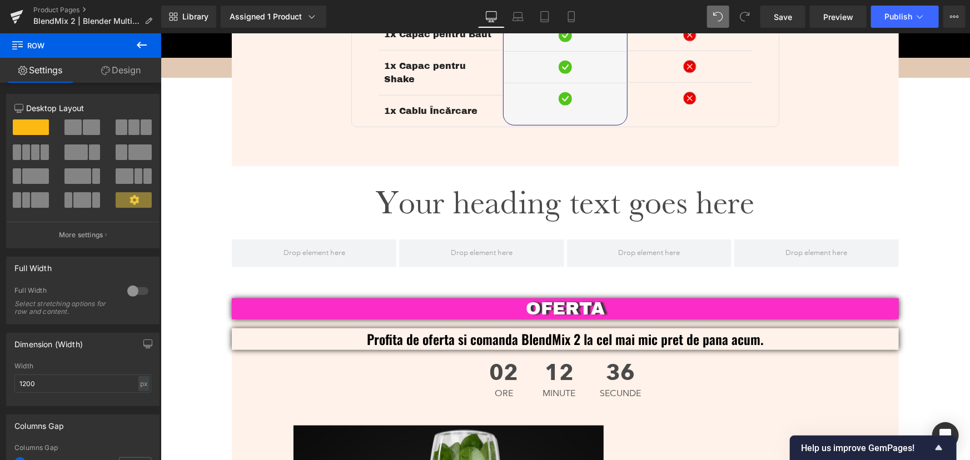
click at [147, 49] on icon at bounding box center [141, 44] width 13 height 13
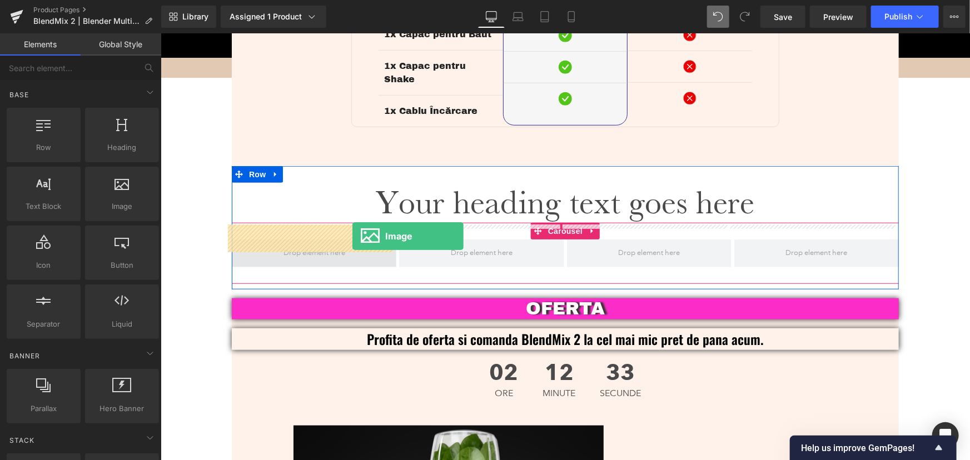
drag, startPoint x: 279, startPoint y: 234, endPoint x: 352, endPoint y: 236, distance: 72.9
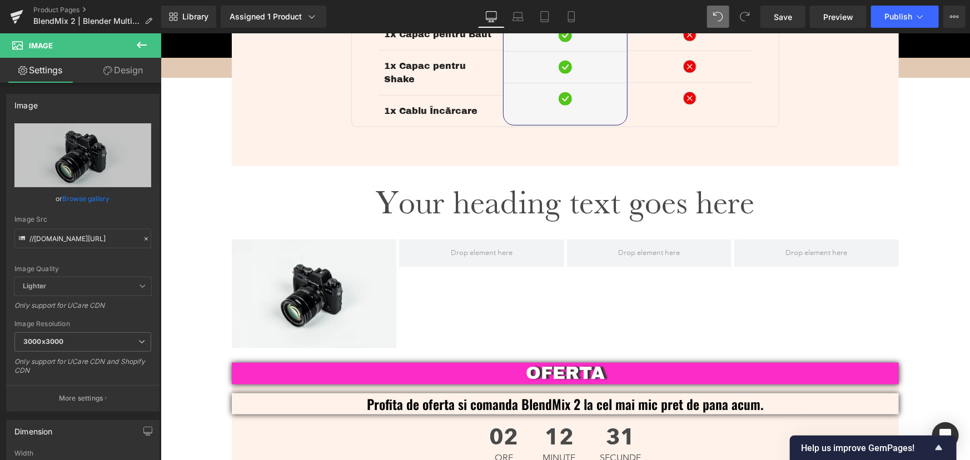
click at [136, 47] on icon at bounding box center [141, 44] width 13 height 13
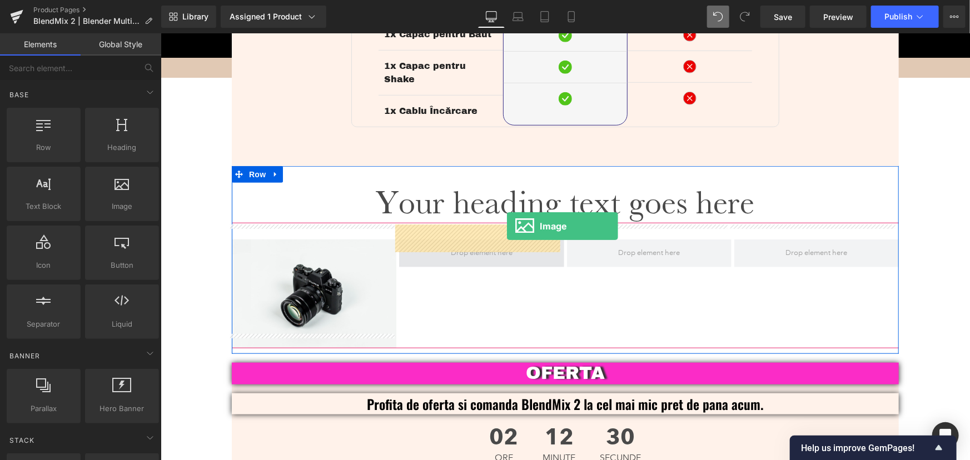
drag, startPoint x: 270, startPoint y: 239, endPoint x: 507, endPoint y: 226, distance: 236.7
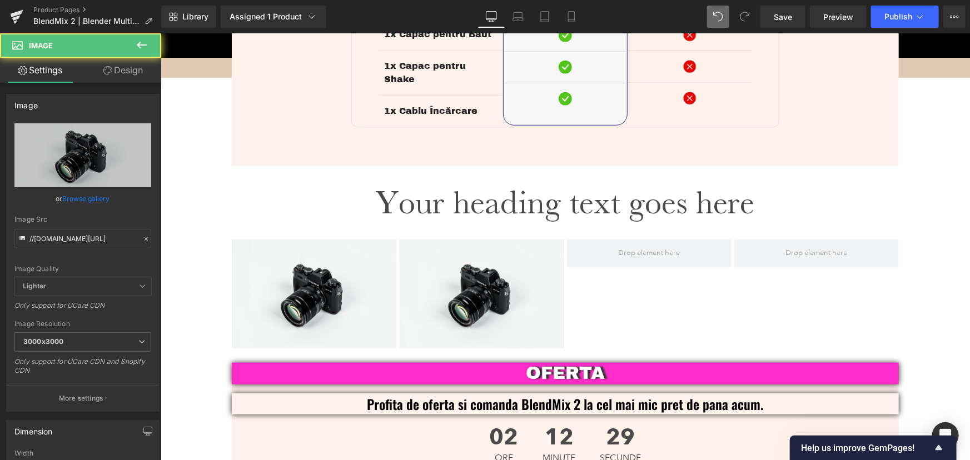
click at [145, 44] on icon at bounding box center [142, 45] width 10 height 7
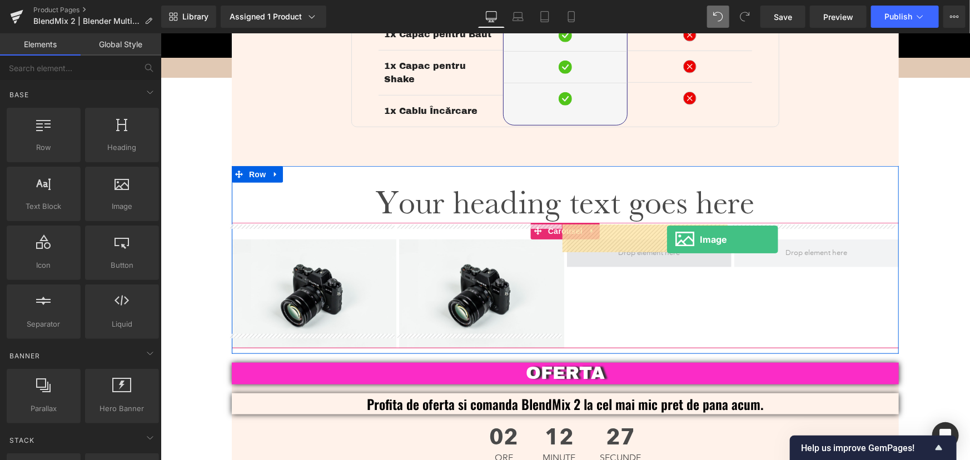
drag, startPoint x: 278, startPoint y: 231, endPoint x: 667, endPoint y: 239, distance: 388.7
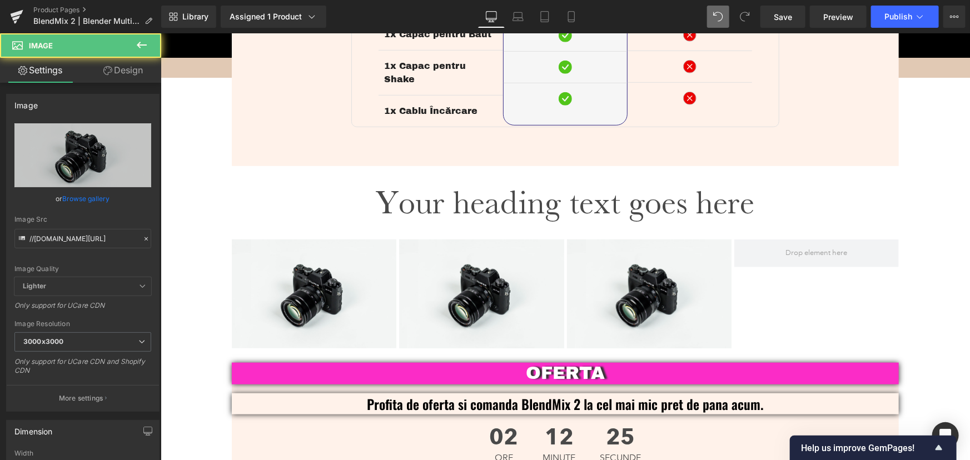
click at [152, 44] on button at bounding box center [141, 45] width 39 height 24
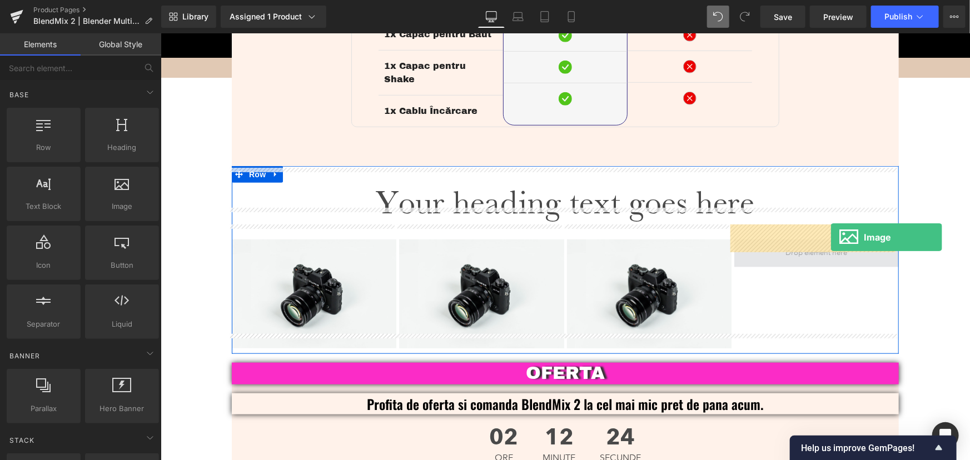
drag, startPoint x: 314, startPoint y: 248, endPoint x: 831, endPoint y: 237, distance: 516.6
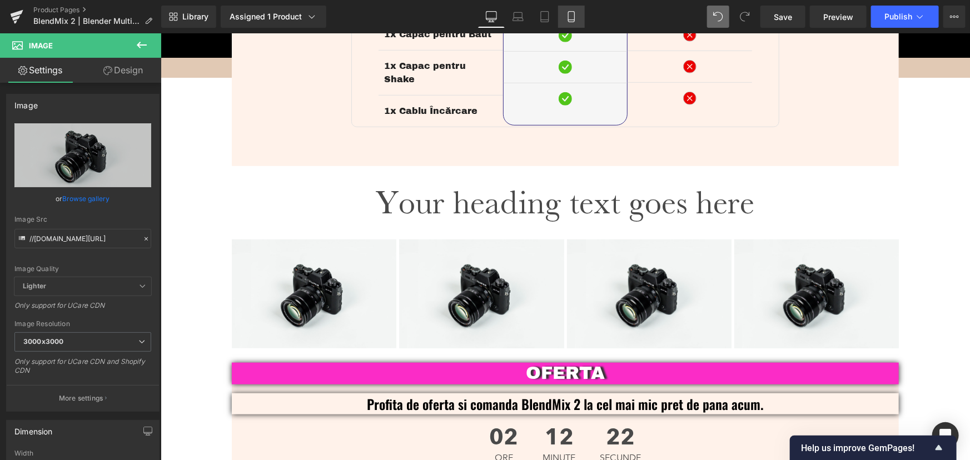
click at [574, 14] on icon at bounding box center [571, 17] width 6 height 11
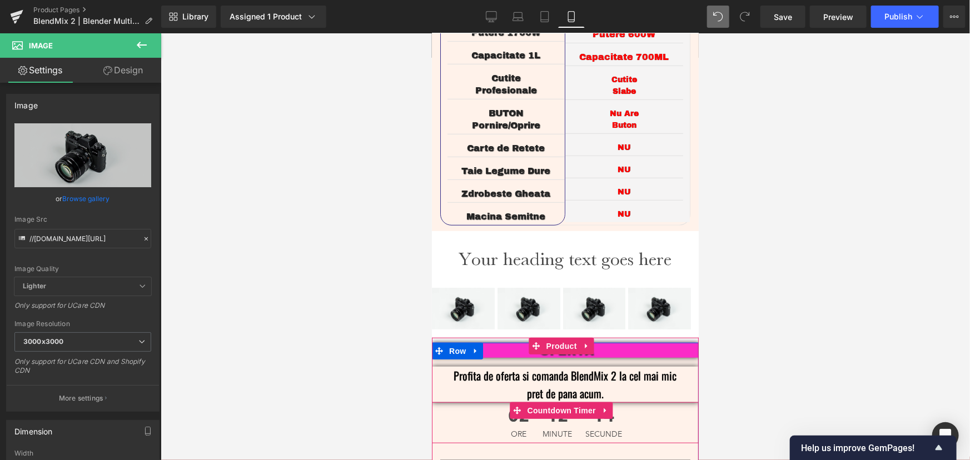
scroll to position [2307, 0]
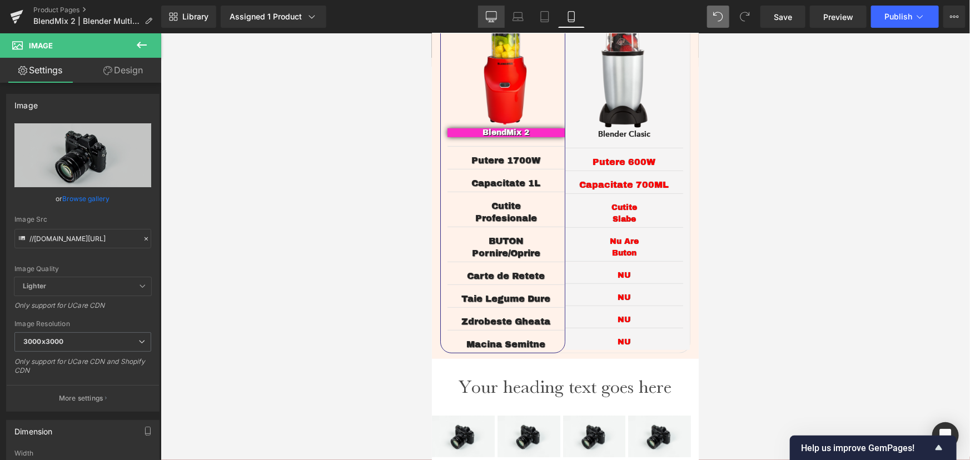
click at [494, 21] on icon at bounding box center [491, 16] width 11 height 11
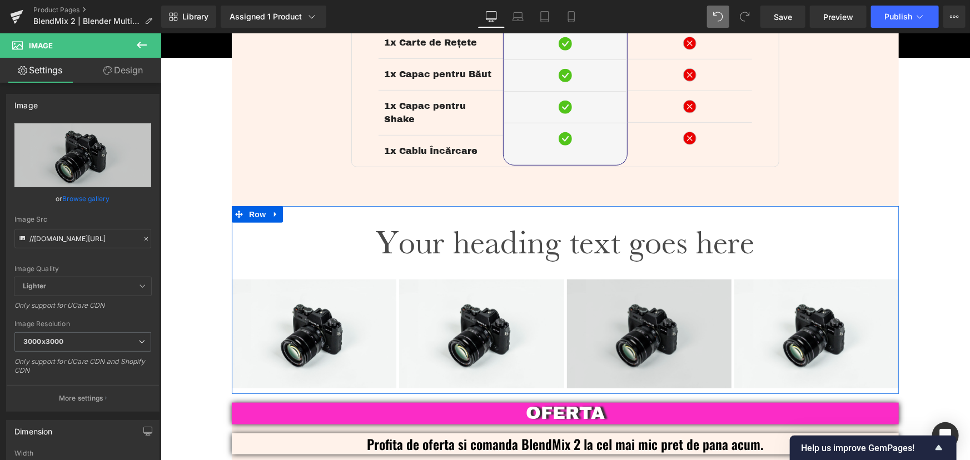
scroll to position [2505, 0]
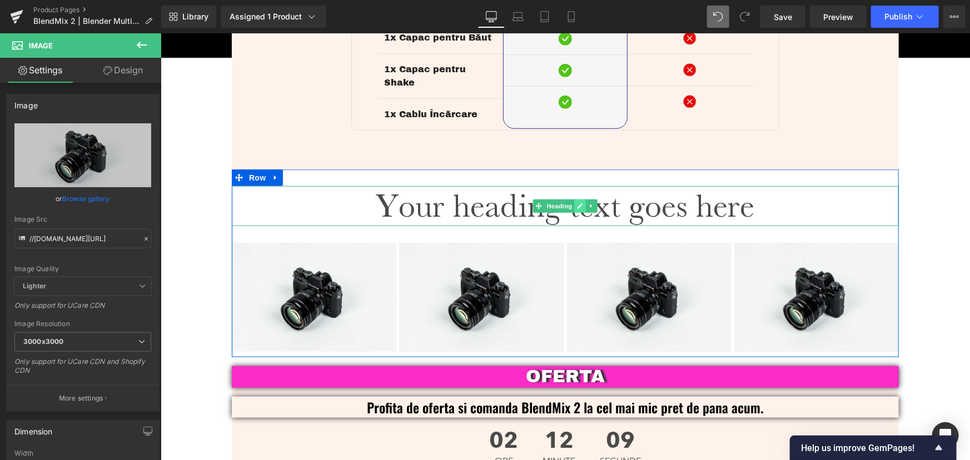
click at [577, 202] on icon at bounding box center [580, 205] width 6 height 7
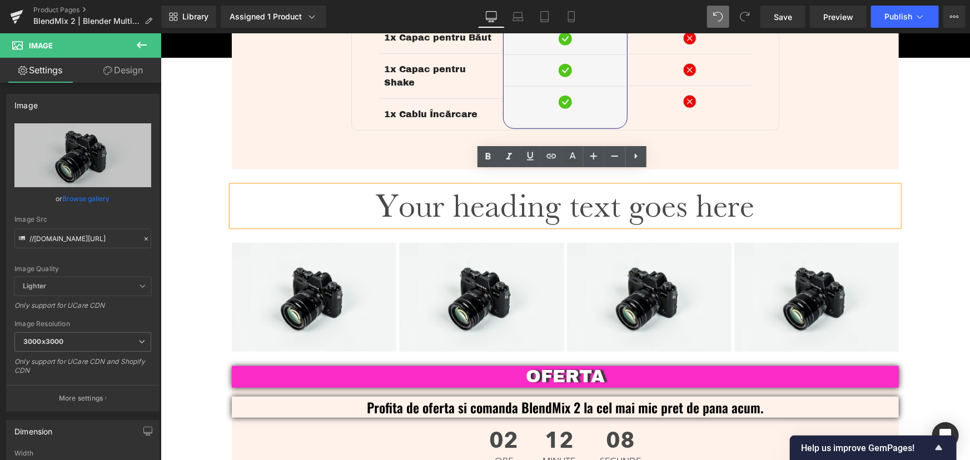
click at [637, 197] on h1 "Your heading text goes here" at bounding box center [564, 206] width 667 height 40
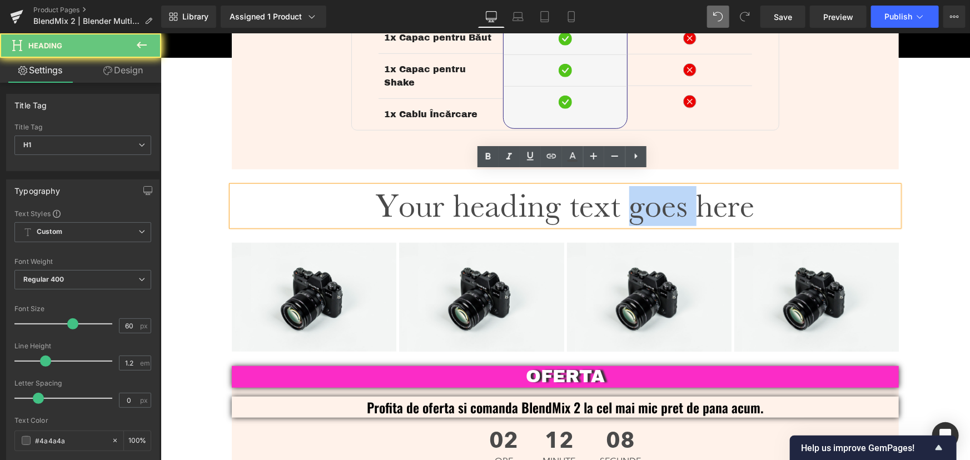
click at [637, 197] on h1 "Your heading text goes here" at bounding box center [564, 206] width 667 height 40
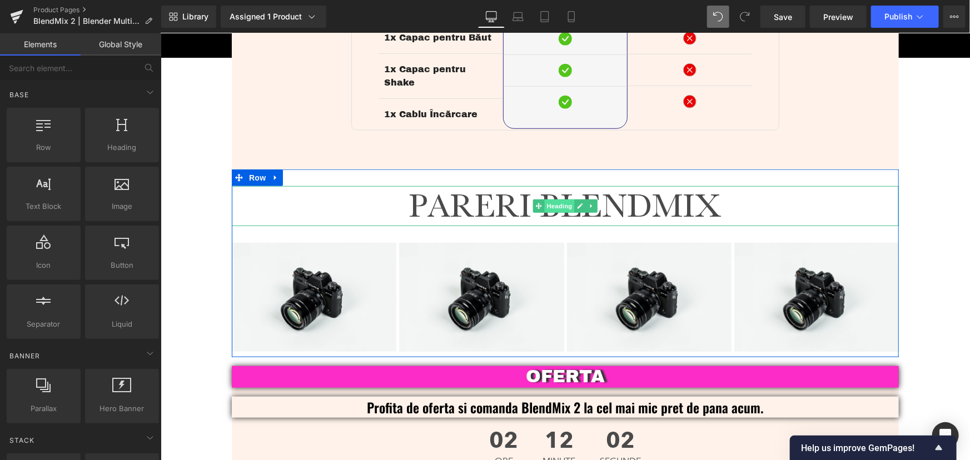
click at [553, 199] on span "Heading" at bounding box center [559, 205] width 30 height 13
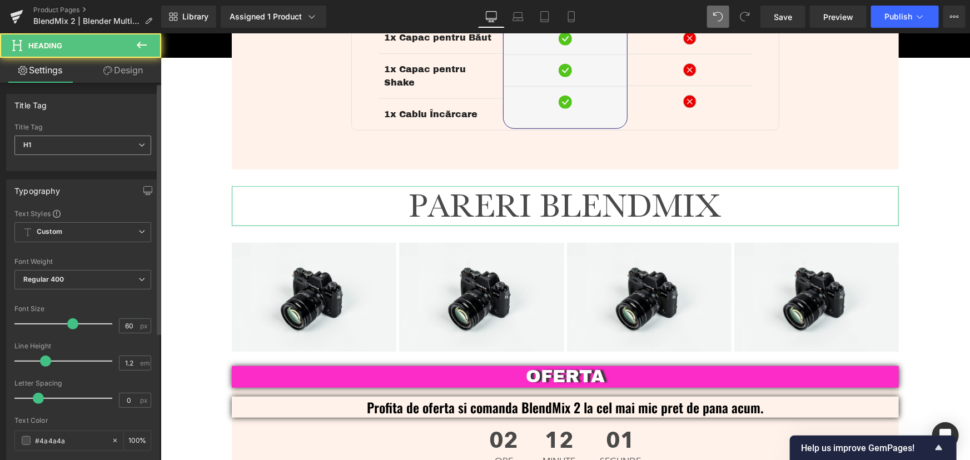
click at [89, 150] on span "H1" at bounding box center [82, 145] width 137 height 19
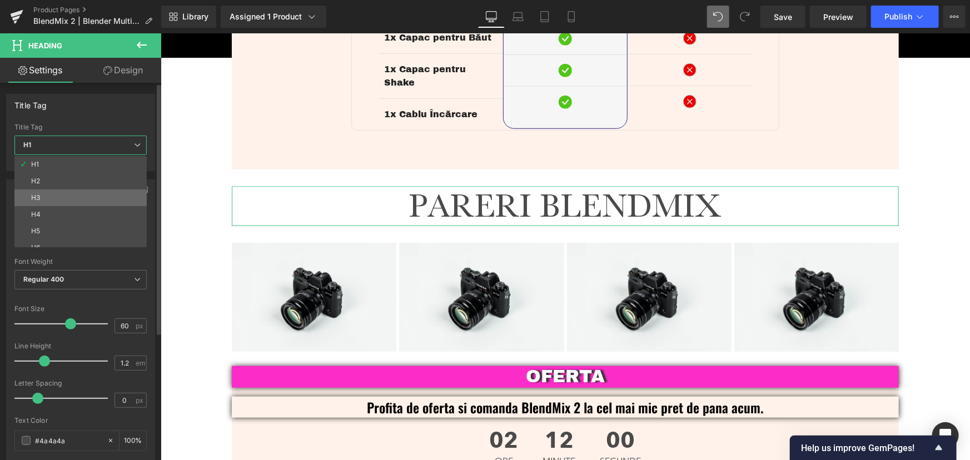
click at [54, 193] on li "H3" at bounding box center [82, 198] width 137 height 17
type input "32"
type input "1.13"
type input "100"
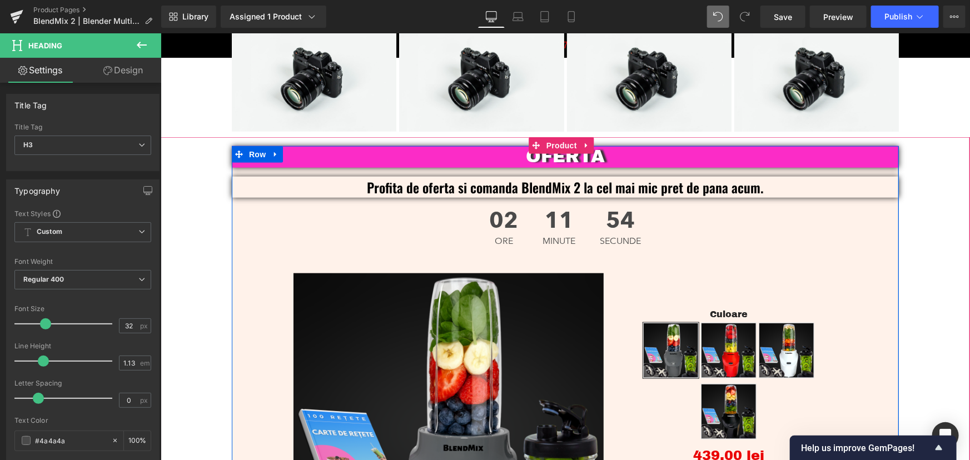
scroll to position [2707, 0]
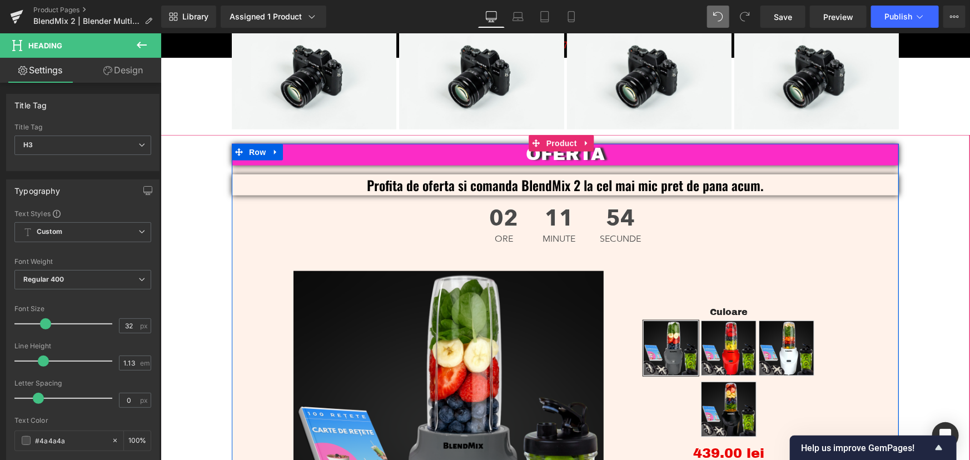
click at [265, 322] on div "OFERTA Text Block Profita de oferta si comanda BlendMix 2 la cel mai mic pret d…" at bounding box center [564, 398] width 667 height 511
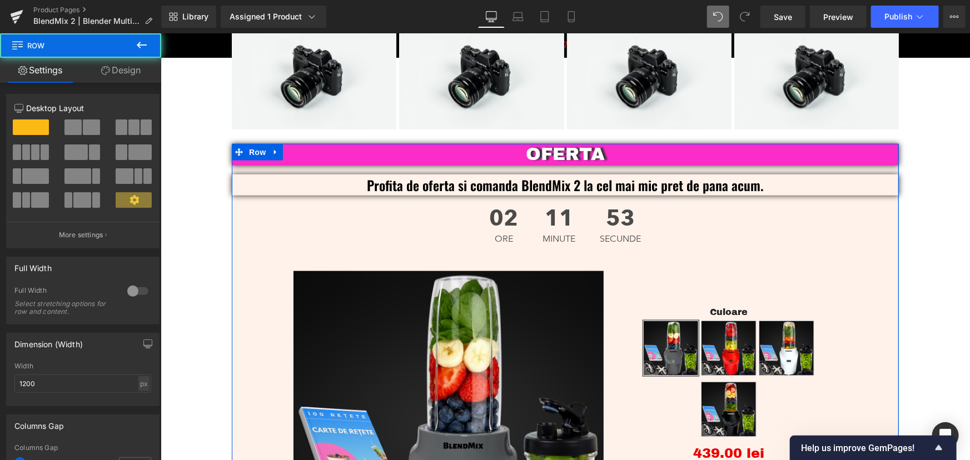
click at [125, 73] on link "Design" at bounding box center [121, 70] width 81 height 25
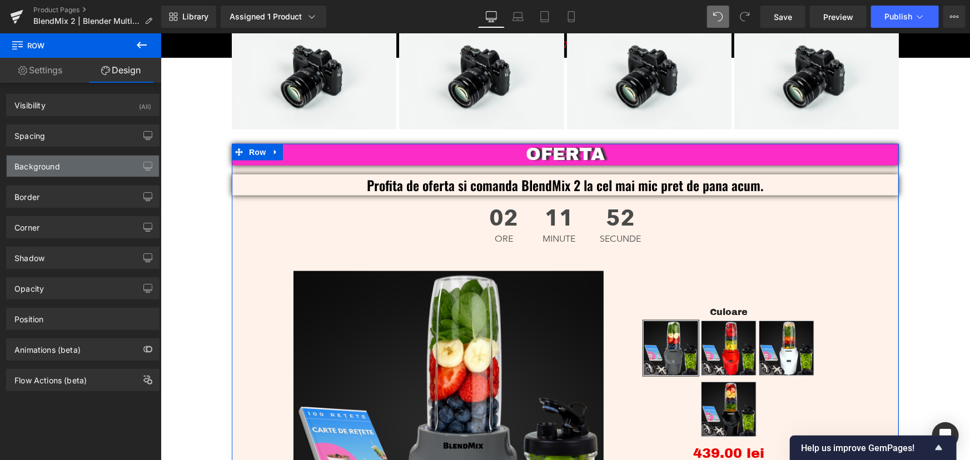
click at [70, 164] on div "Background" at bounding box center [83, 166] width 152 height 21
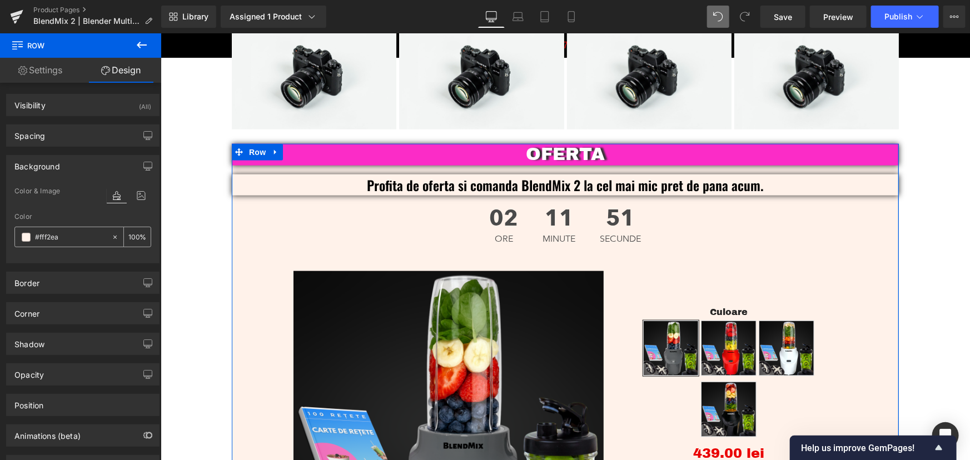
click at [75, 230] on div "#fff2ea" at bounding box center [63, 236] width 96 height 19
click at [76, 239] on input "#fff2ea" at bounding box center [70, 237] width 71 height 12
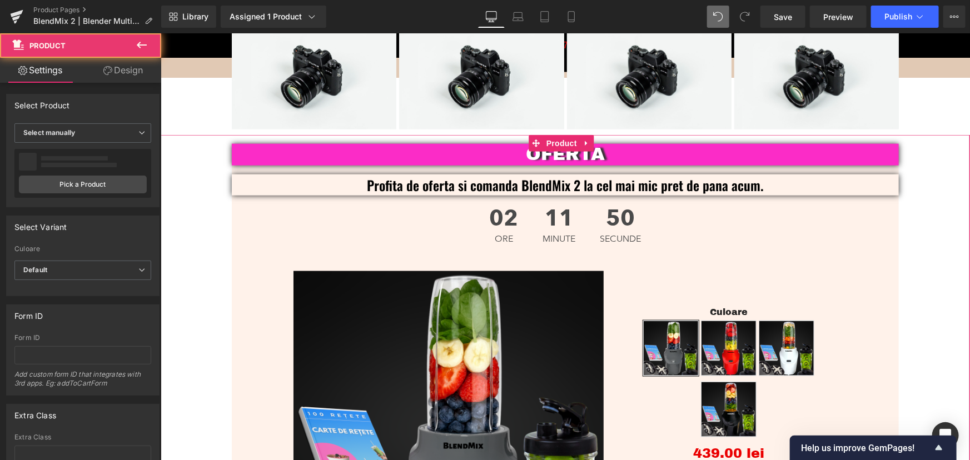
scroll to position [2404, 0]
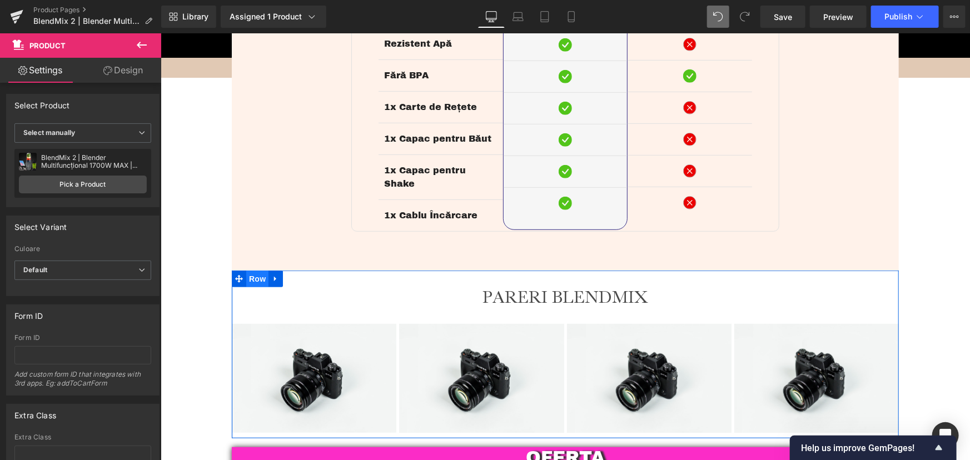
click at [257, 270] on span "Row" at bounding box center [257, 278] width 22 height 17
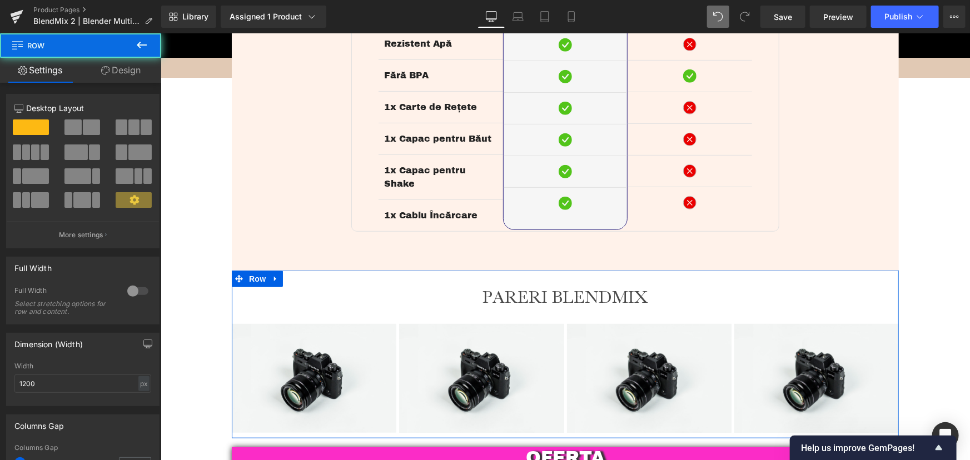
click at [133, 68] on link "Design" at bounding box center [121, 70] width 81 height 25
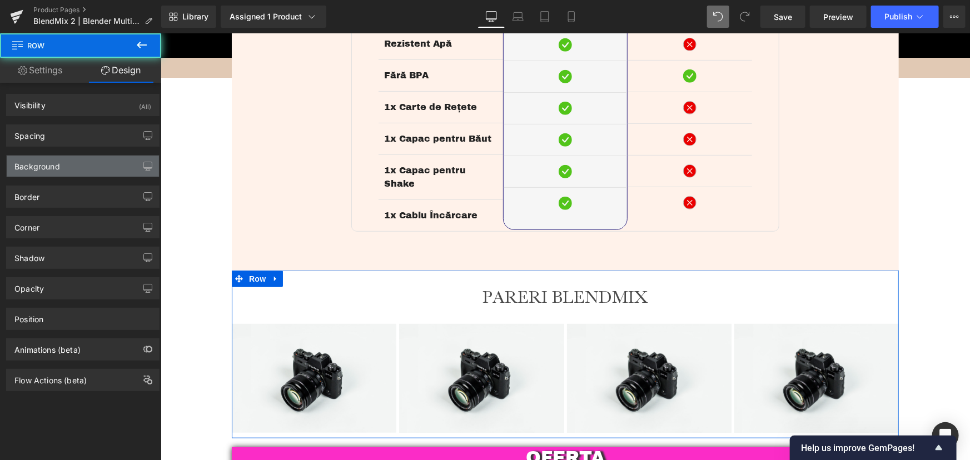
click at [50, 167] on div "Background" at bounding box center [37, 164] width 46 height 16
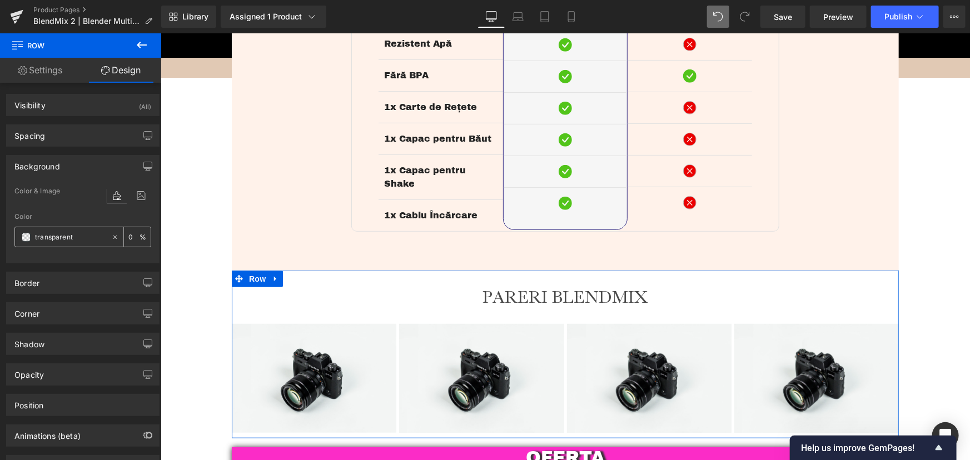
click at [80, 236] on input "transparent" at bounding box center [70, 237] width 71 height 12
paste input "#fff2ea"
type input "#fff2ea"
type input "100"
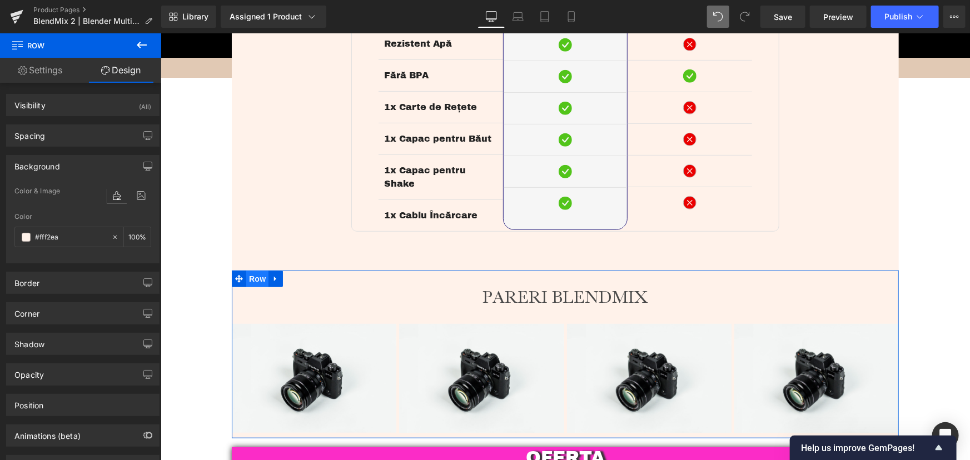
click at [246, 270] on span "Row" at bounding box center [257, 278] width 22 height 17
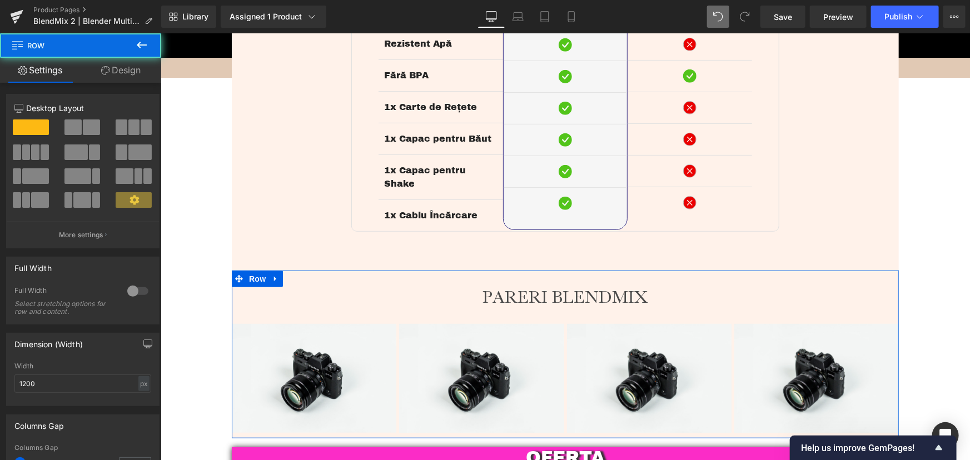
click at [127, 66] on link "Design" at bounding box center [121, 70] width 81 height 25
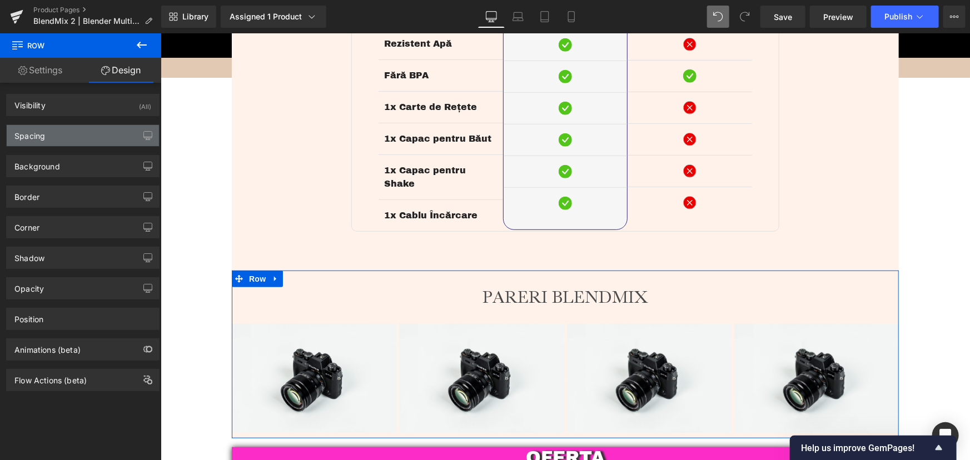
click at [54, 140] on div "Spacing" at bounding box center [83, 135] width 152 height 21
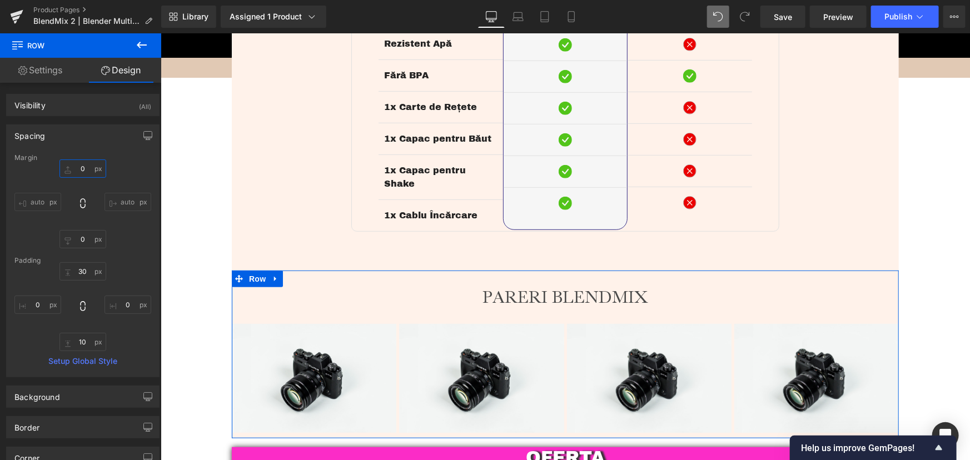
click at [82, 165] on input "0" at bounding box center [82, 169] width 47 height 18
drag, startPoint x: 82, startPoint y: 165, endPoint x: 87, endPoint y: 186, distance: 22.3
click at [82, 165] on input "0" at bounding box center [82, 169] width 47 height 18
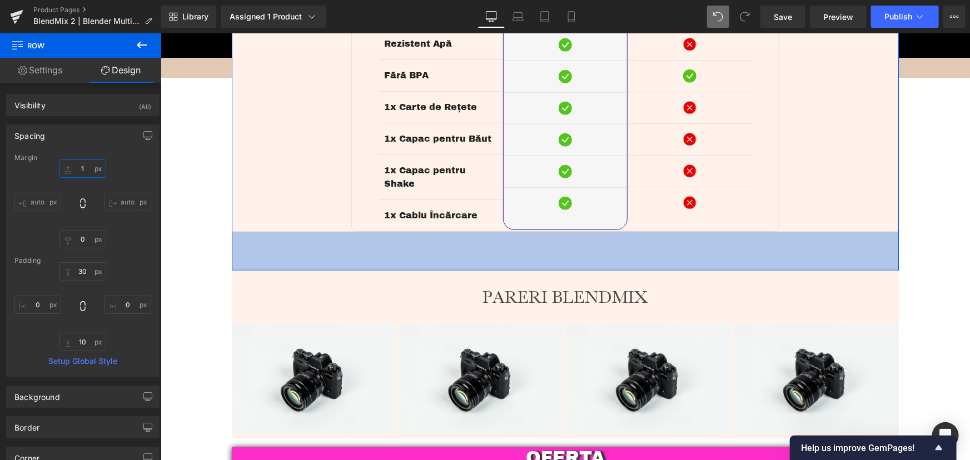
type input "10"
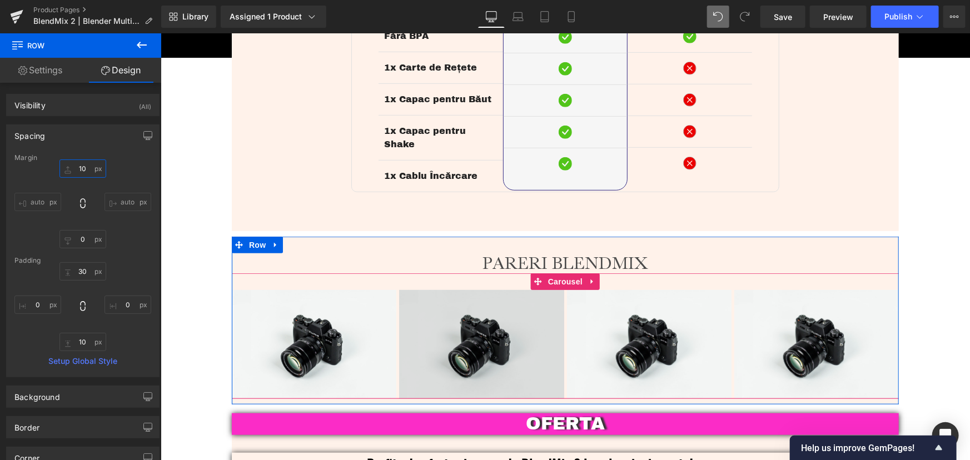
scroll to position [2505, 0]
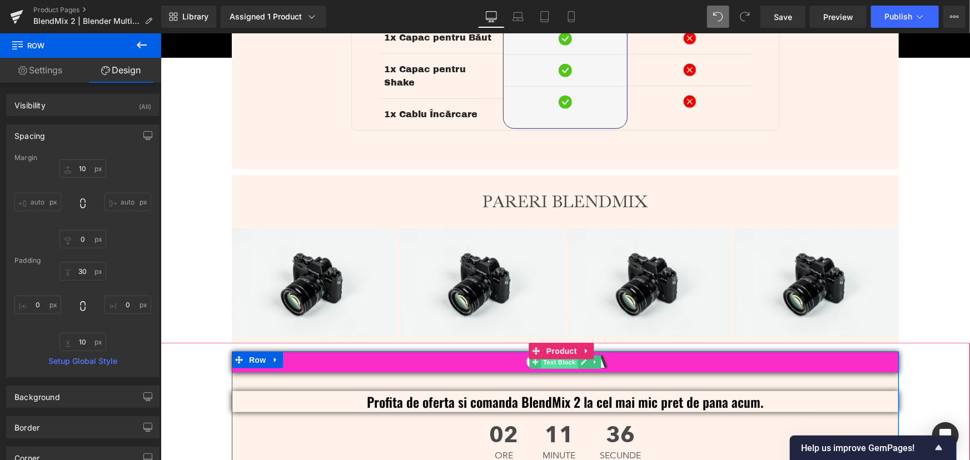
click at [561, 355] on span "Text Block" at bounding box center [558, 361] width 37 height 13
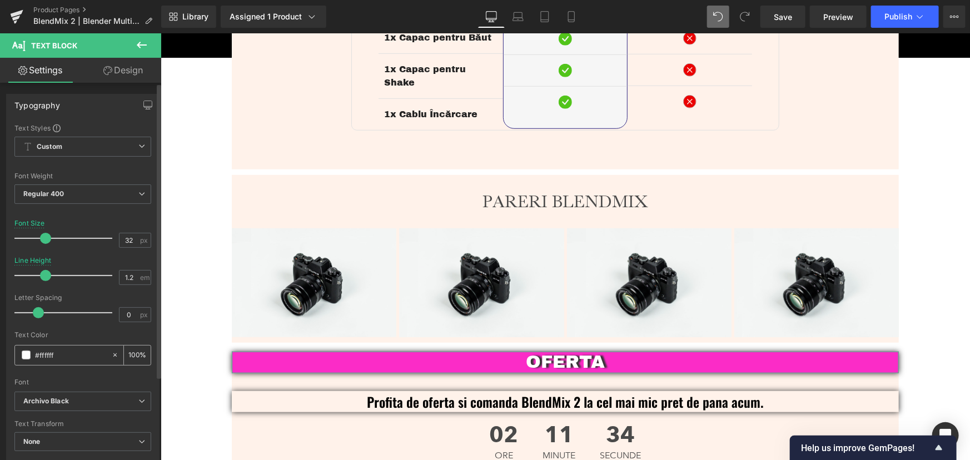
click at [70, 349] on input "#ffffff" at bounding box center [70, 355] width 71 height 12
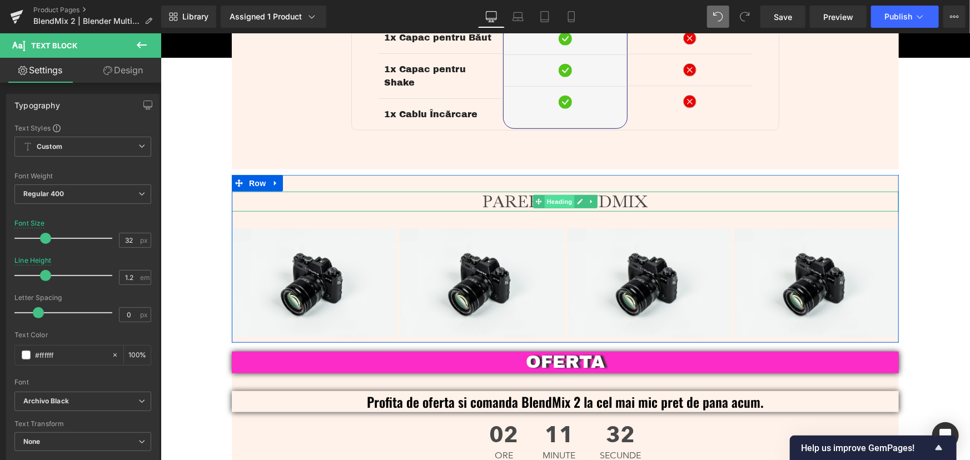
click at [561, 195] on span "Heading" at bounding box center [559, 201] width 30 height 13
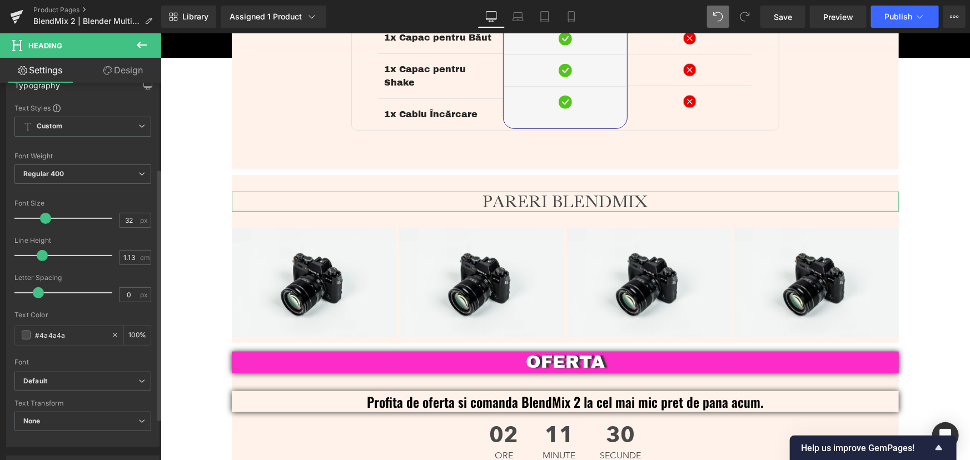
scroll to position [202, 0]
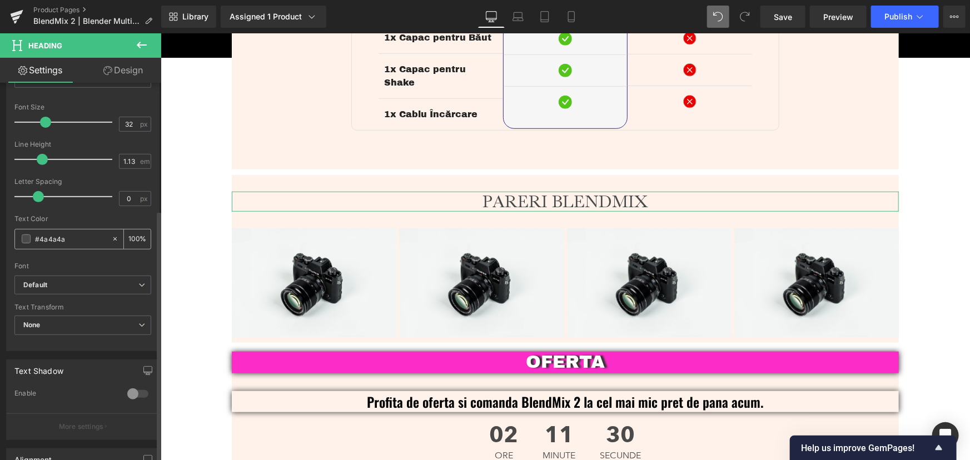
click at [80, 236] on input "#4a4a4a" at bounding box center [70, 239] width 71 height 12
paste input "ffffff"
type input "#ffffff"
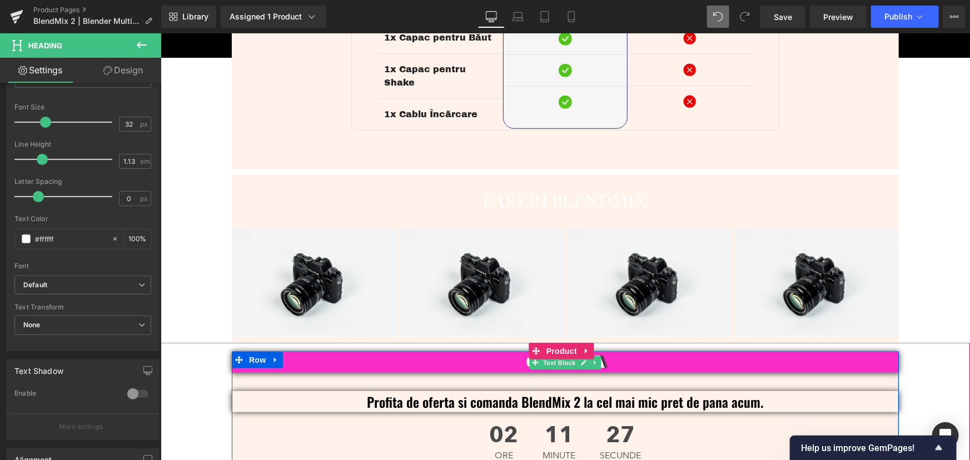
click at [441, 351] on p "OFERTA" at bounding box center [564, 361] width 667 height 21
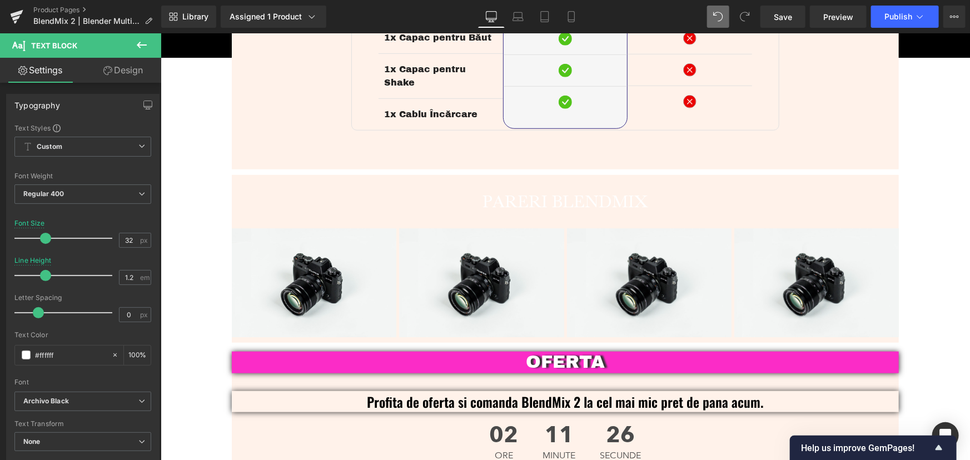
click at [127, 64] on link "Design" at bounding box center [123, 70] width 81 height 25
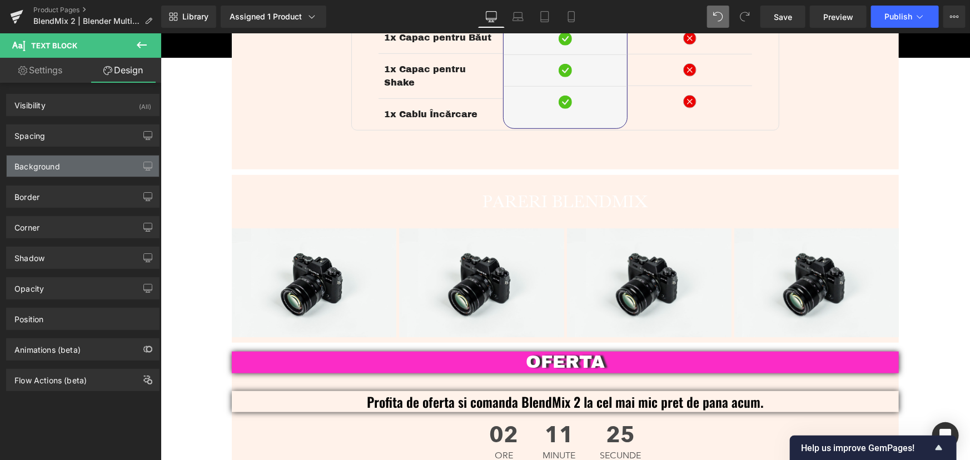
click at [78, 160] on div "Background" at bounding box center [83, 166] width 152 height 21
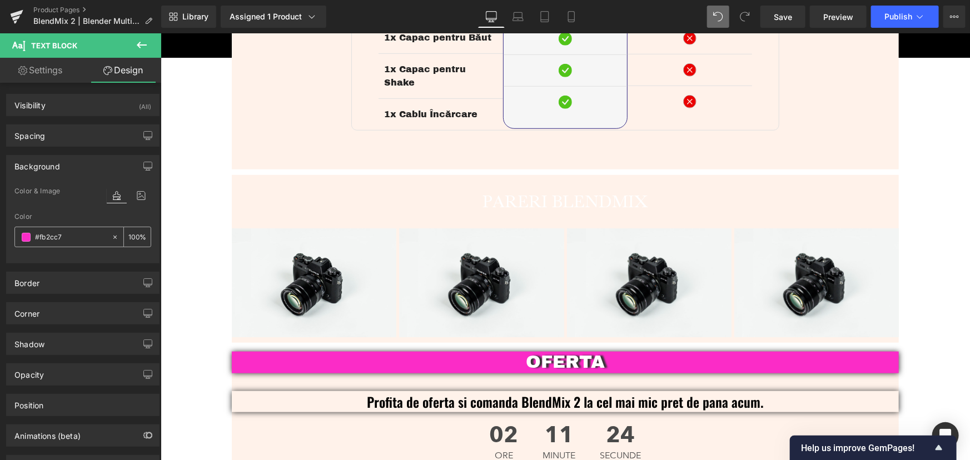
click at [57, 239] on input "#fb2cc7" at bounding box center [70, 237] width 71 height 12
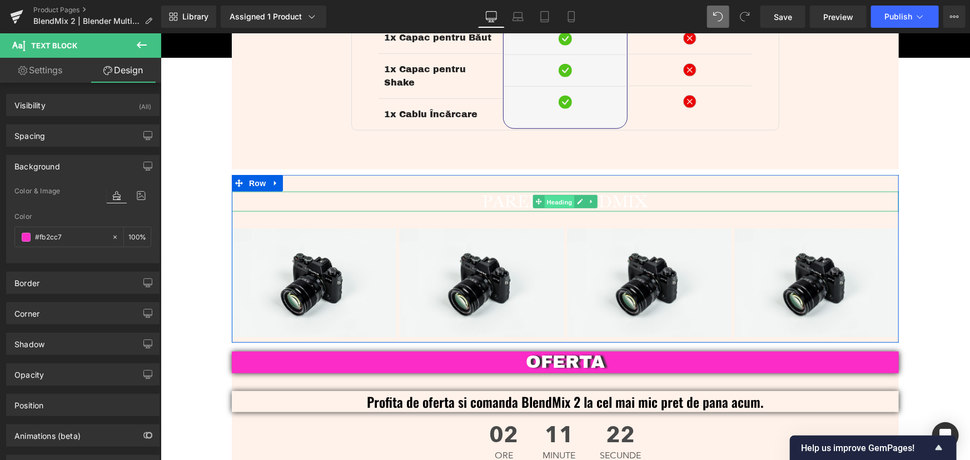
click at [548, 195] on span "Heading" at bounding box center [559, 201] width 30 height 13
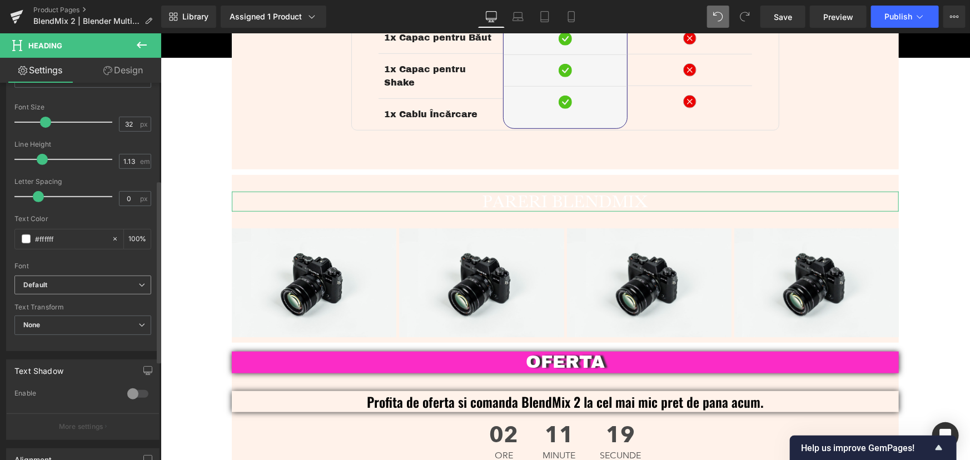
click at [93, 285] on b "Default" at bounding box center [80, 285] width 115 height 9
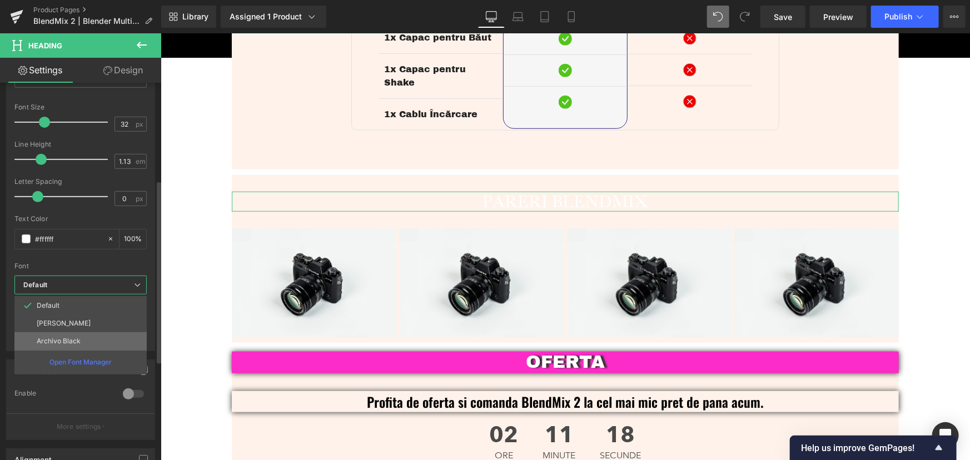
click at [91, 335] on li "Archivo Black" at bounding box center [80, 341] width 132 height 18
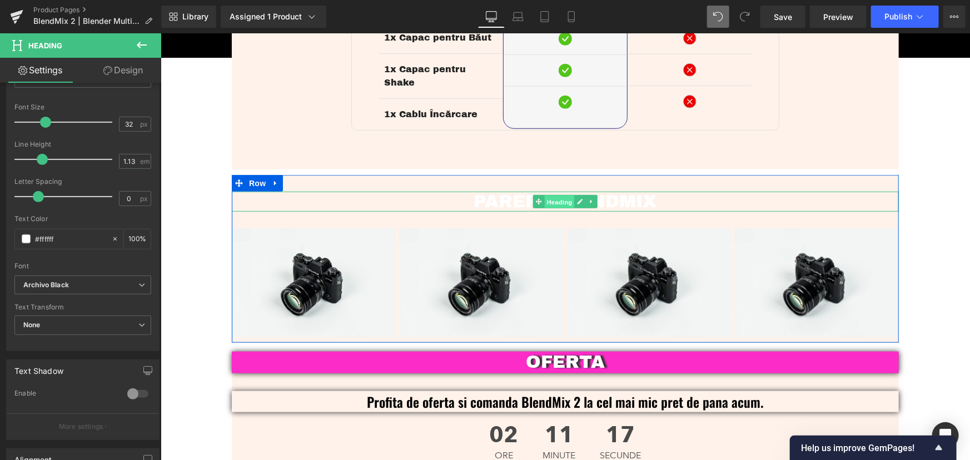
click at [560, 195] on span "Heading" at bounding box center [559, 201] width 30 height 13
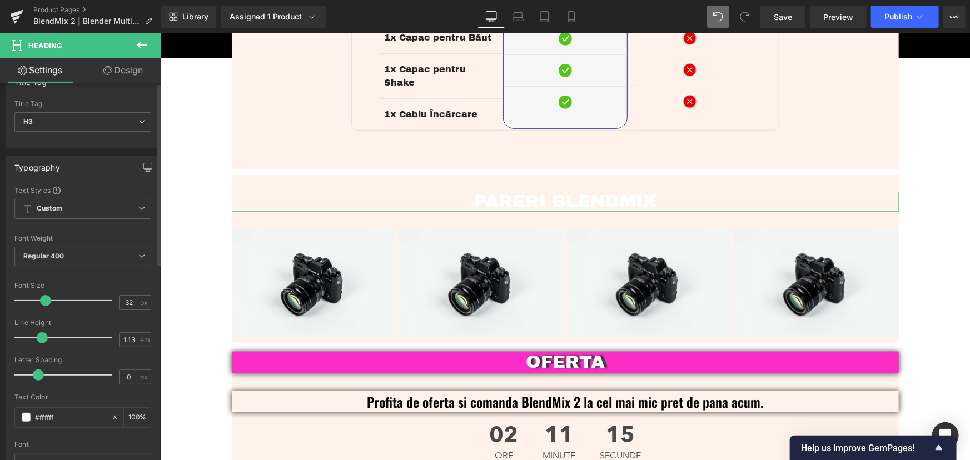
scroll to position [0, 0]
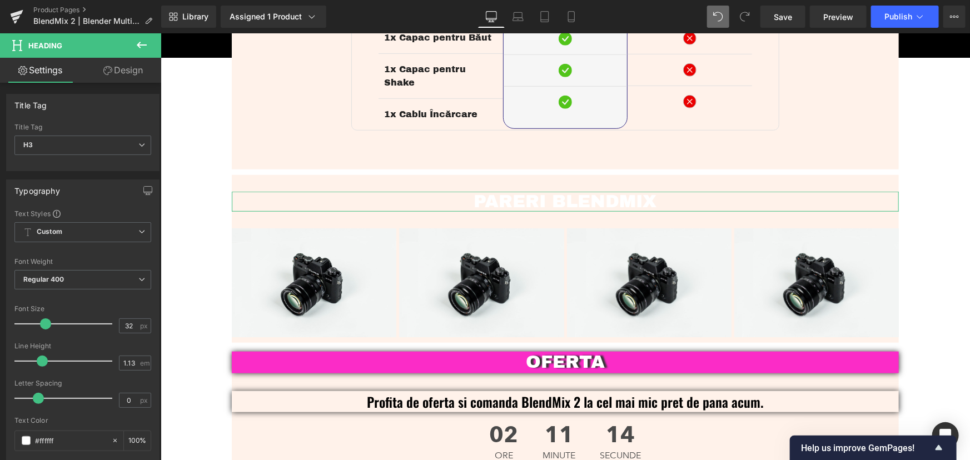
click at [136, 67] on link "Design" at bounding box center [123, 70] width 81 height 25
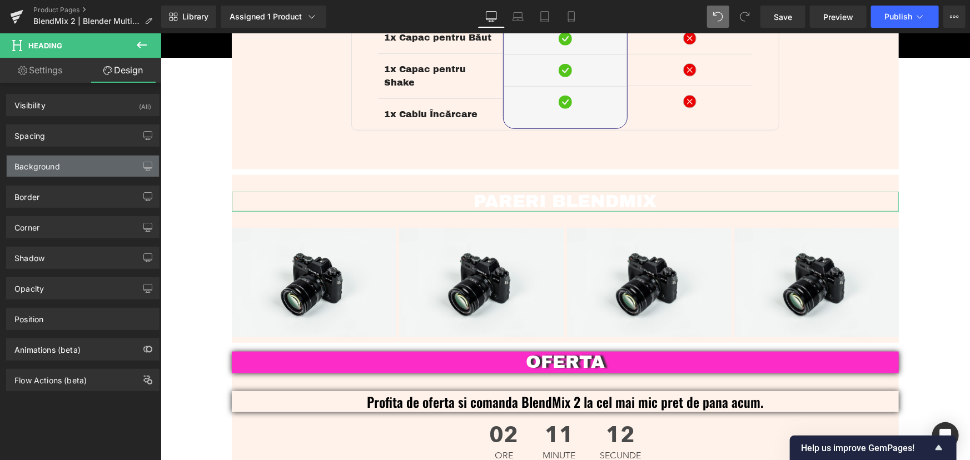
click at [70, 161] on div "Background" at bounding box center [83, 166] width 152 height 21
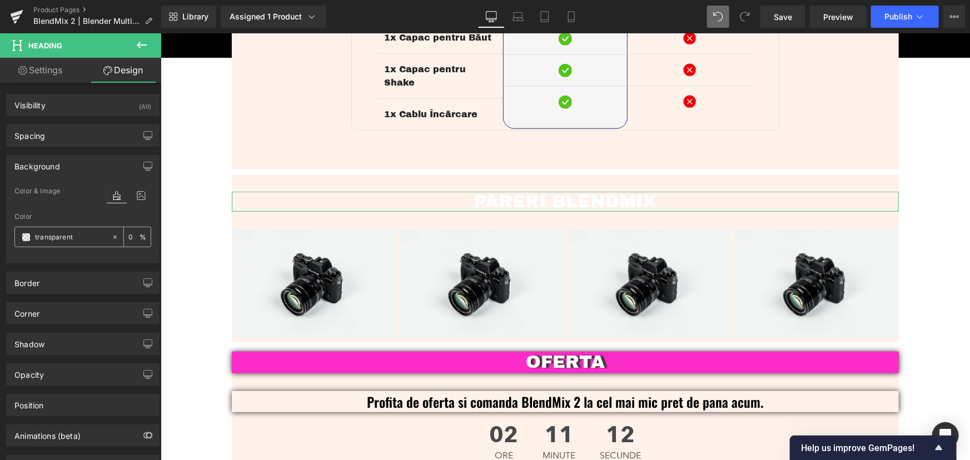
click at [71, 236] on input "transparent" at bounding box center [70, 237] width 71 height 12
paste input "#fb2cc7"
type input "#fb2cc7"
type input "100"
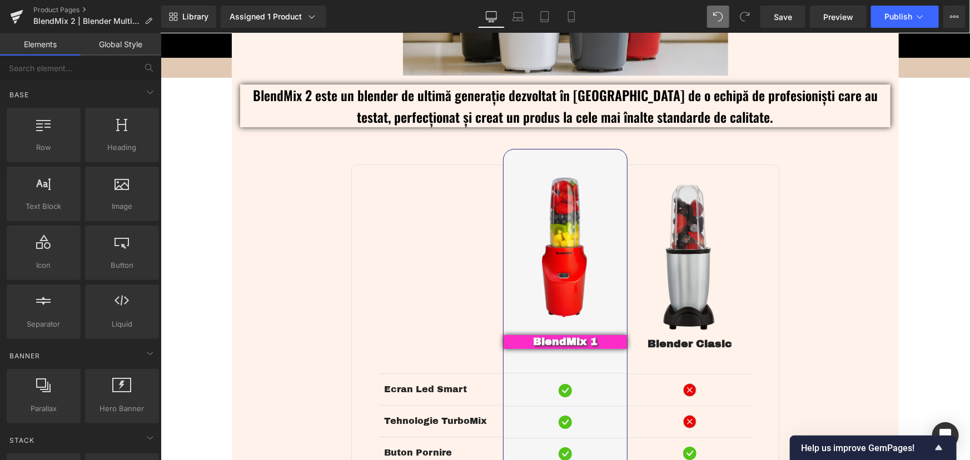
scroll to position [1848, 0]
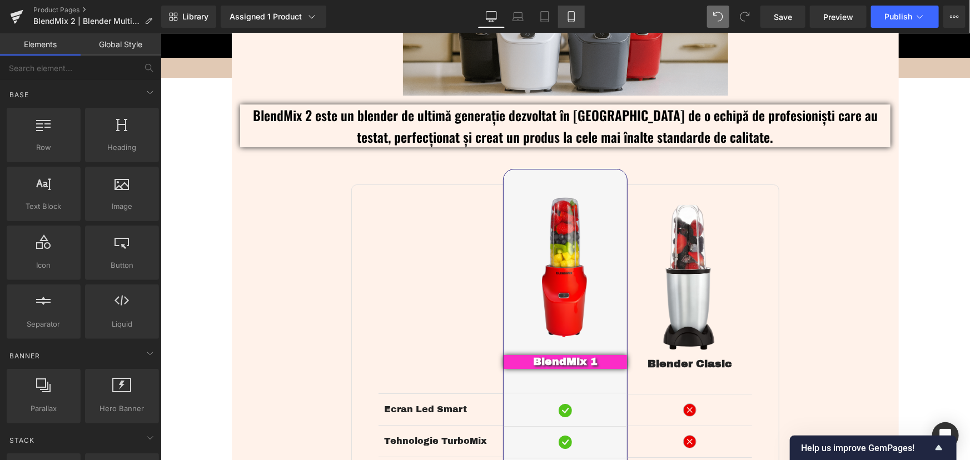
click at [564, 11] on link "Mobile" at bounding box center [571, 17] width 27 height 22
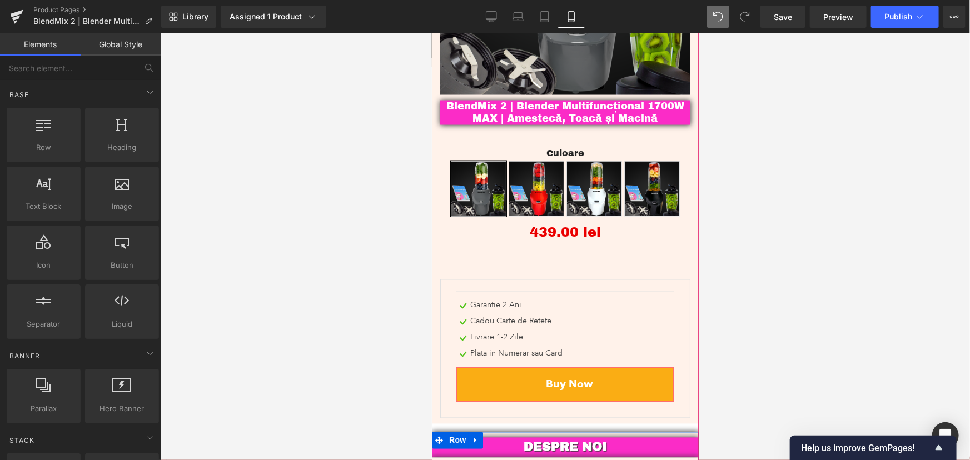
scroll to position [2997, 0]
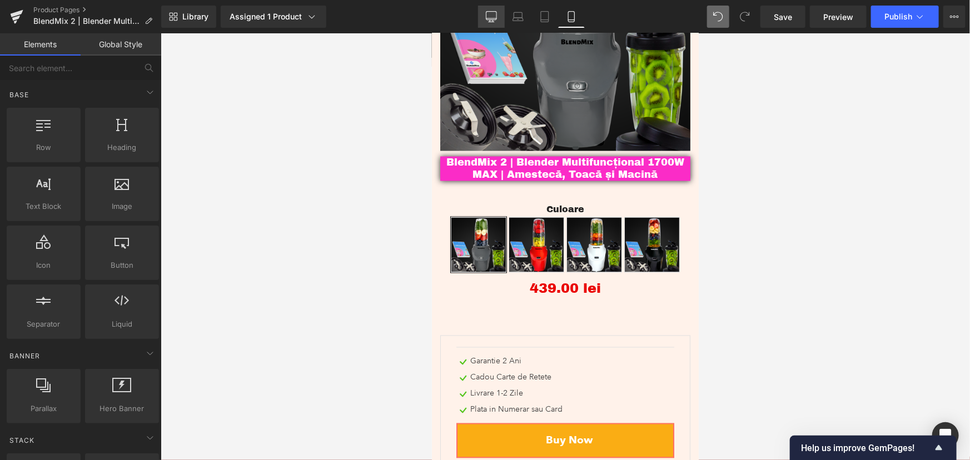
click at [493, 22] on link "Desktop" at bounding box center [491, 17] width 27 height 22
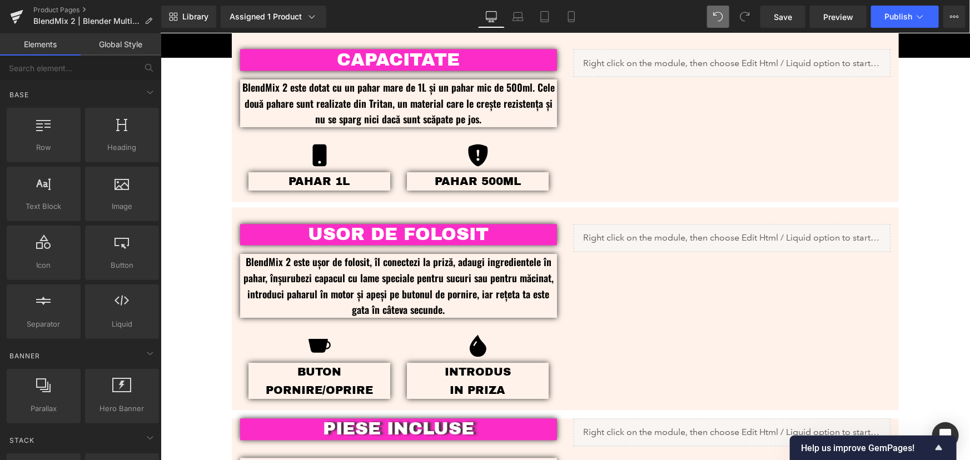
scroll to position [1112, 0]
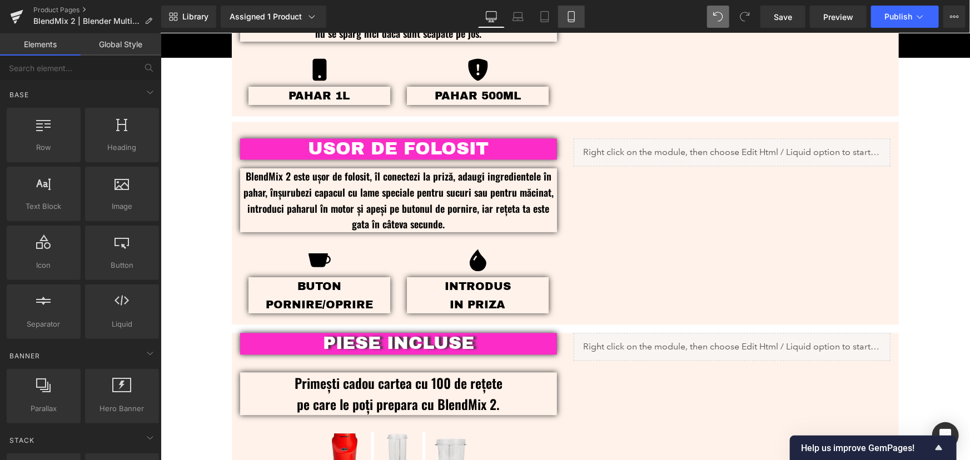
click at [578, 20] on link "Mobile" at bounding box center [571, 17] width 27 height 22
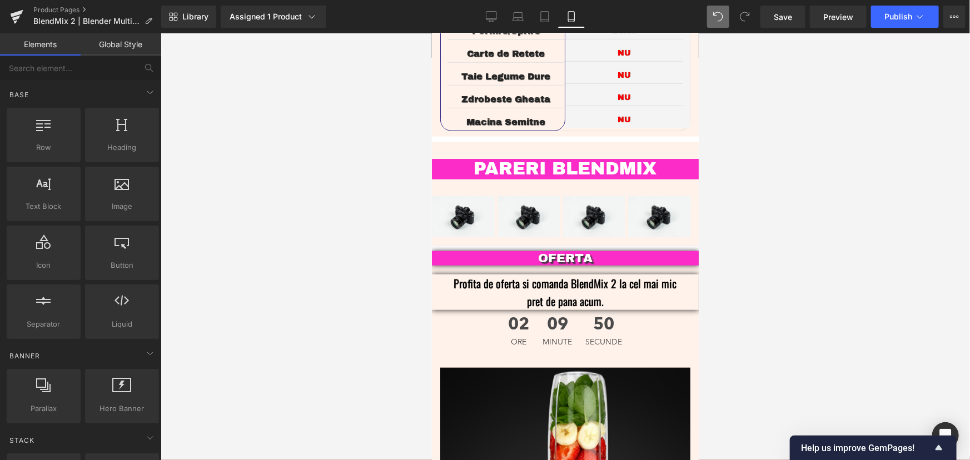
scroll to position [2628, 0]
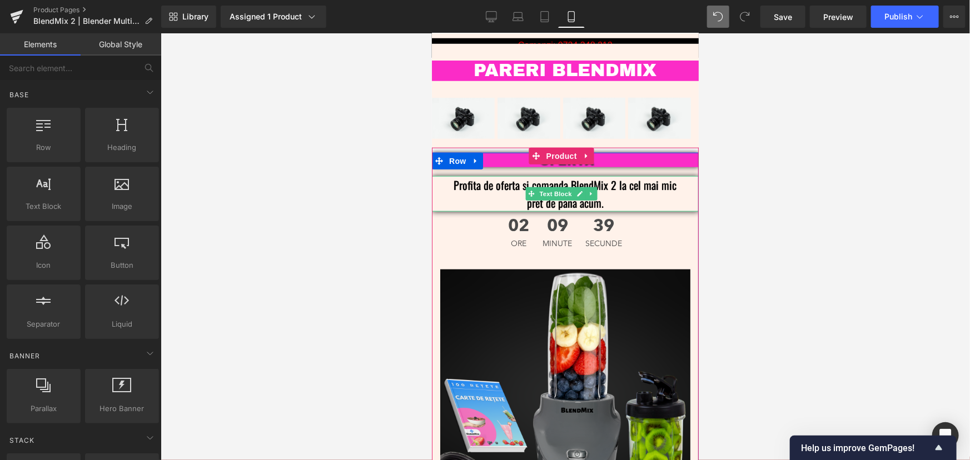
click at [502, 176] on p "Profita de oferta si comanda BlendMix 2 la cel mai mic pret de pana acum." at bounding box center [565, 194] width 234 height 36
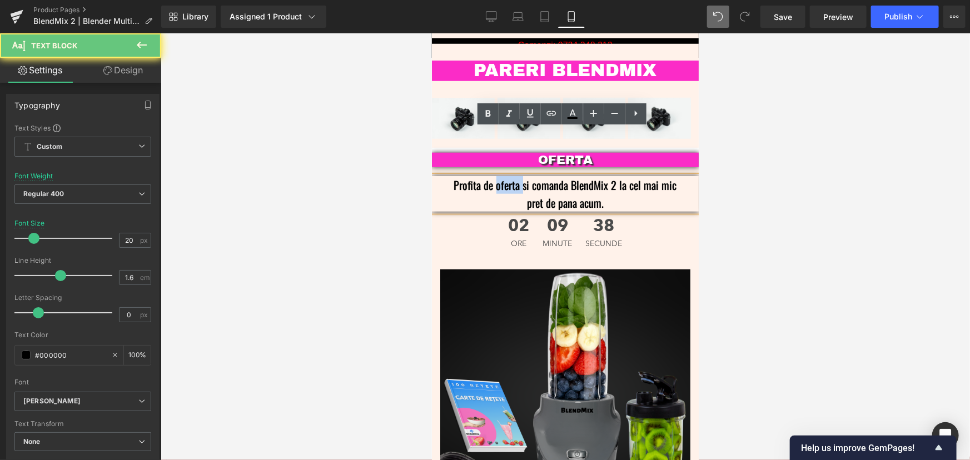
click at [502, 176] on p "Profita de oferta si comanda BlendMix 2 la cel mai mic pret de pana acum." at bounding box center [565, 194] width 234 height 36
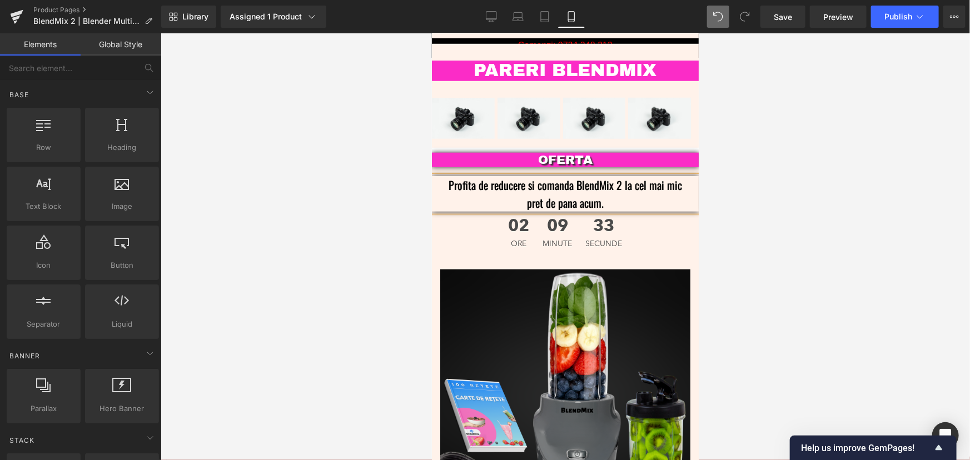
click at [817, 230] on div at bounding box center [566, 246] width 810 height 427
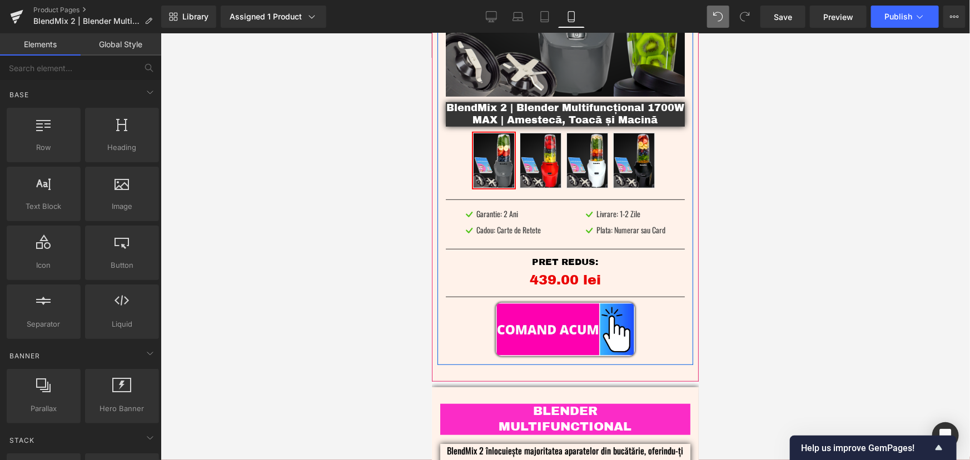
scroll to position [252, 0]
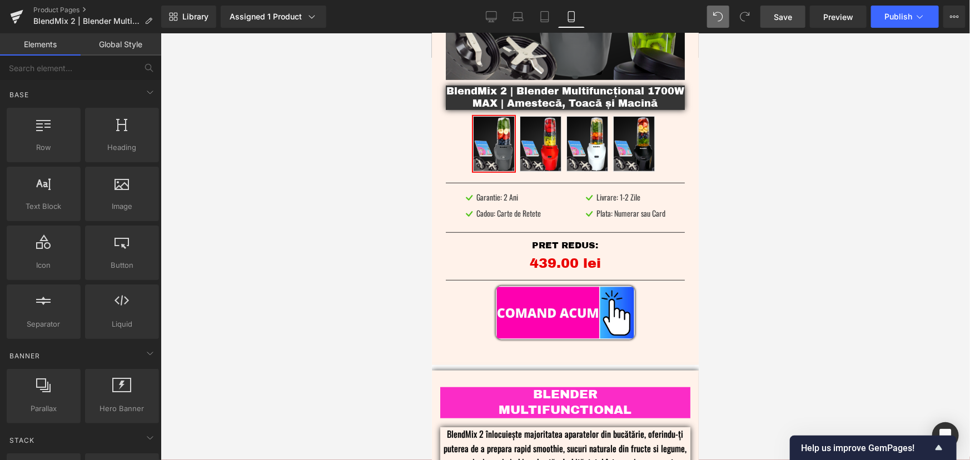
click at [778, 16] on span "Save" at bounding box center [783, 17] width 18 height 12
click at [484, 20] on link "Desktop" at bounding box center [491, 17] width 27 height 22
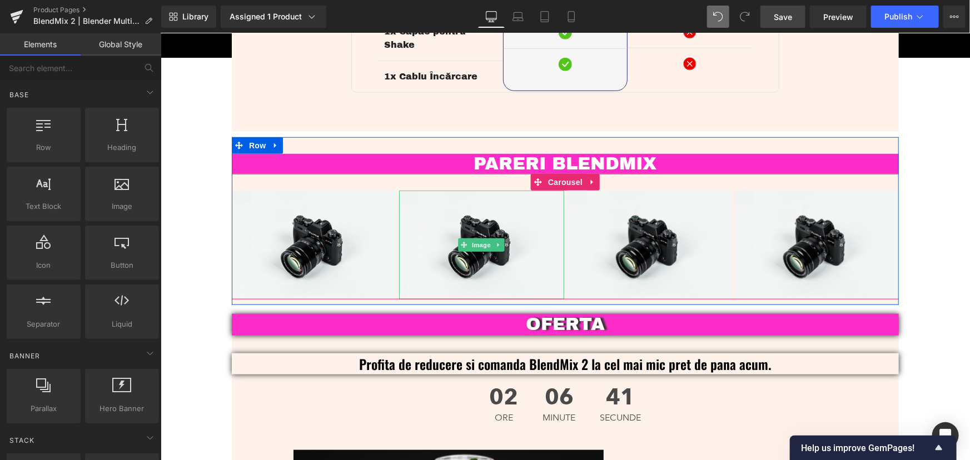
scroll to position [2546, 0]
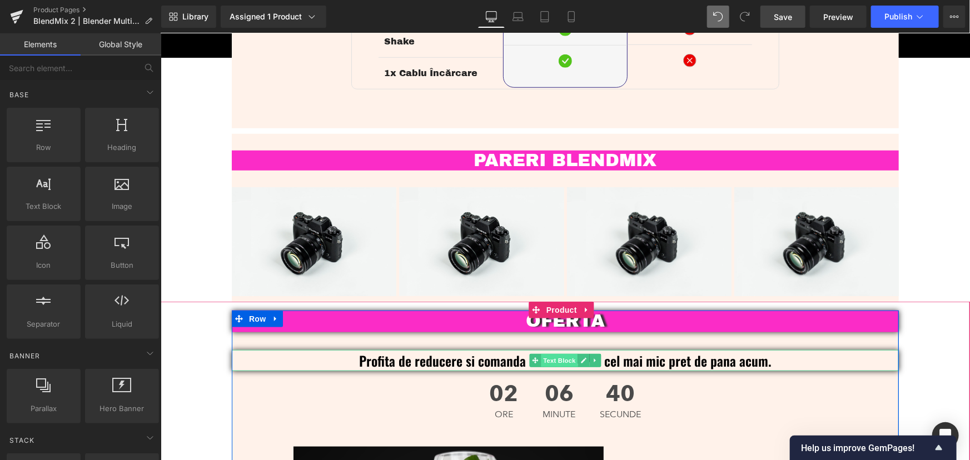
click at [558, 354] on span "Text Block" at bounding box center [558, 360] width 37 height 13
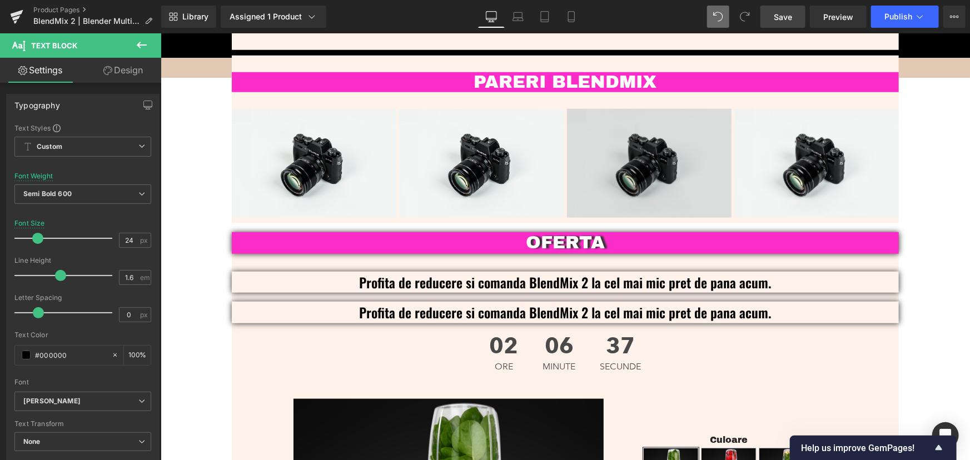
scroll to position [2578, 0]
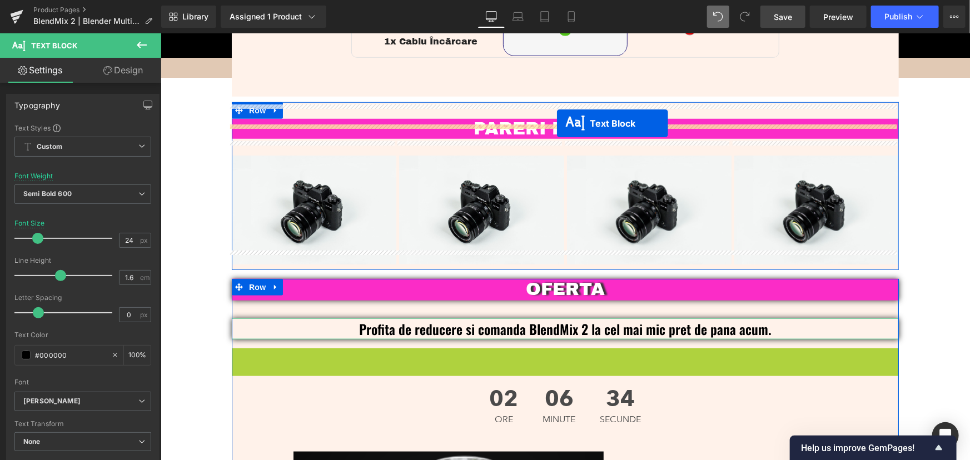
drag, startPoint x: 532, startPoint y: 345, endPoint x: 557, endPoint y: 122, distance: 223.8
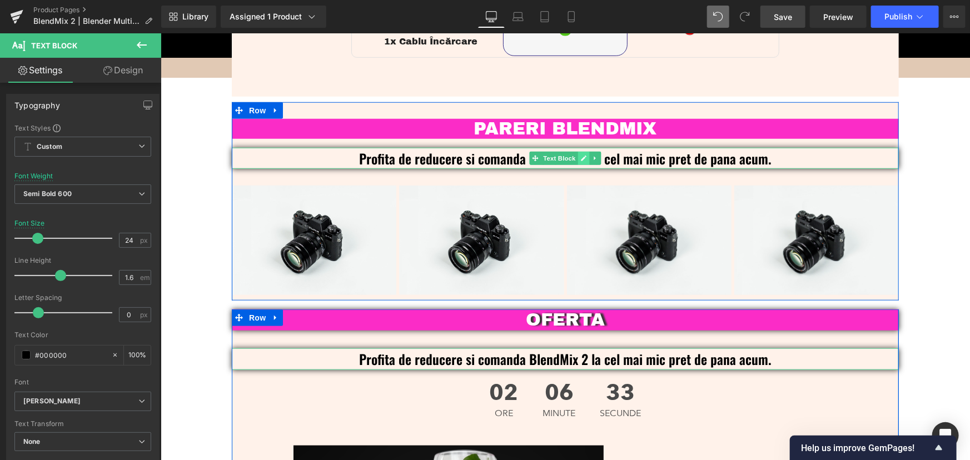
click at [580, 155] on icon at bounding box center [583, 158] width 6 height 6
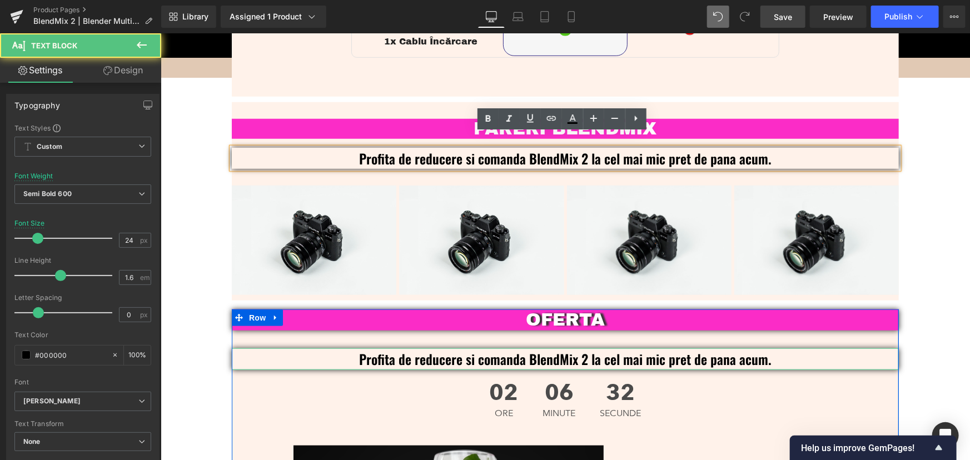
click at [597, 147] on p "Profita de reducere si comanda BlendMix 2 la cel mai mic pret de pana acum." at bounding box center [564, 157] width 667 height 21
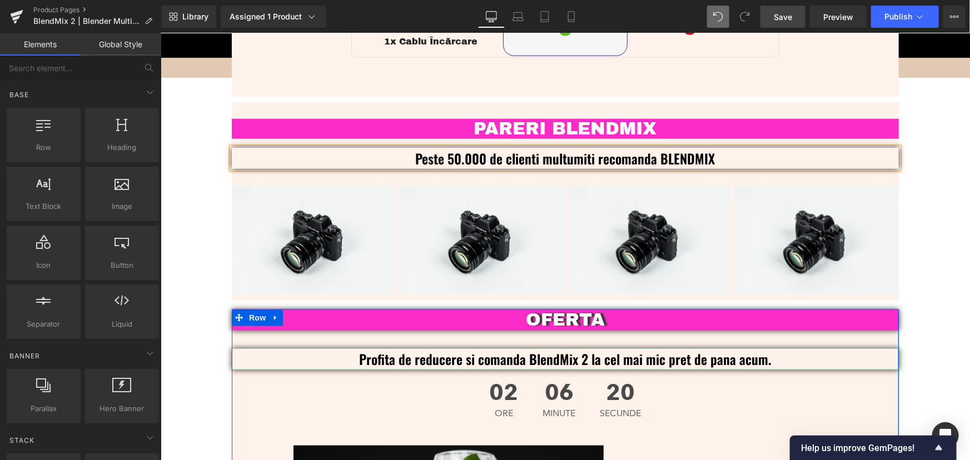
drag, startPoint x: 771, startPoint y: 16, endPoint x: 596, endPoint y: 198, distance: 253.3
click at [771, 16] on link "Save" at bounding box center [783, 17] width 45 height 22
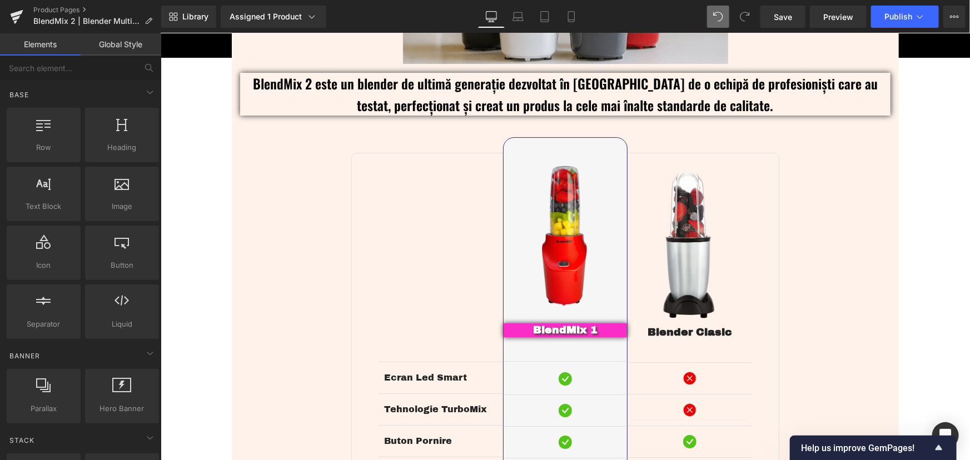
scroll to position [1889, 0]
